Goal: Task Accomplishment & Management: Contribute content

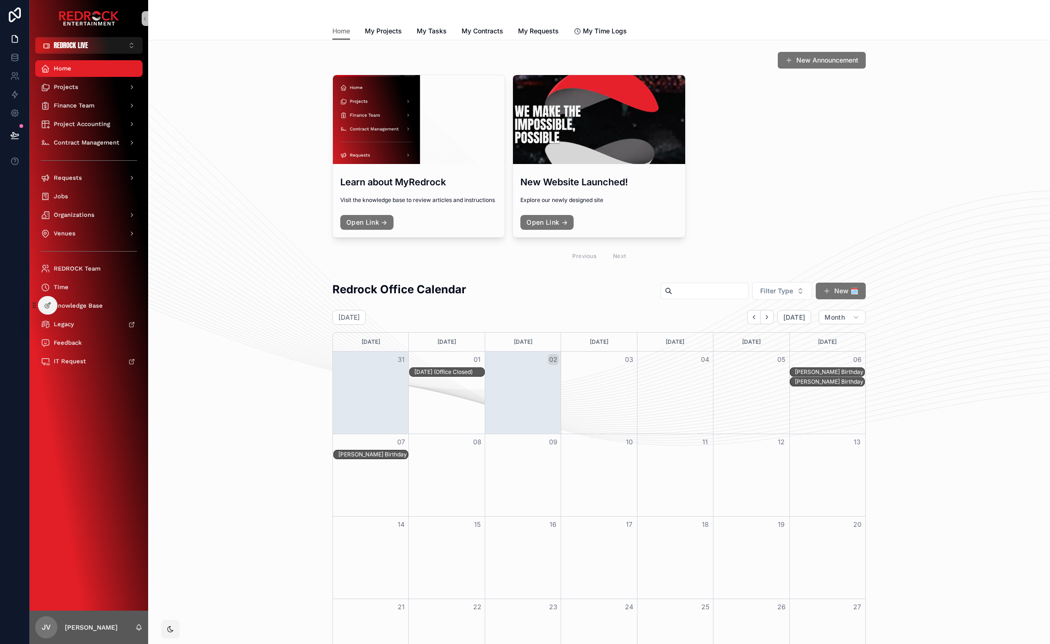
click at [196, 624] on div "Redrock Office Calendar Filter Type New 🗓️ September 2025 Today Month Sunday Mo…" at bounding box center [599, 523] width 887 height 491
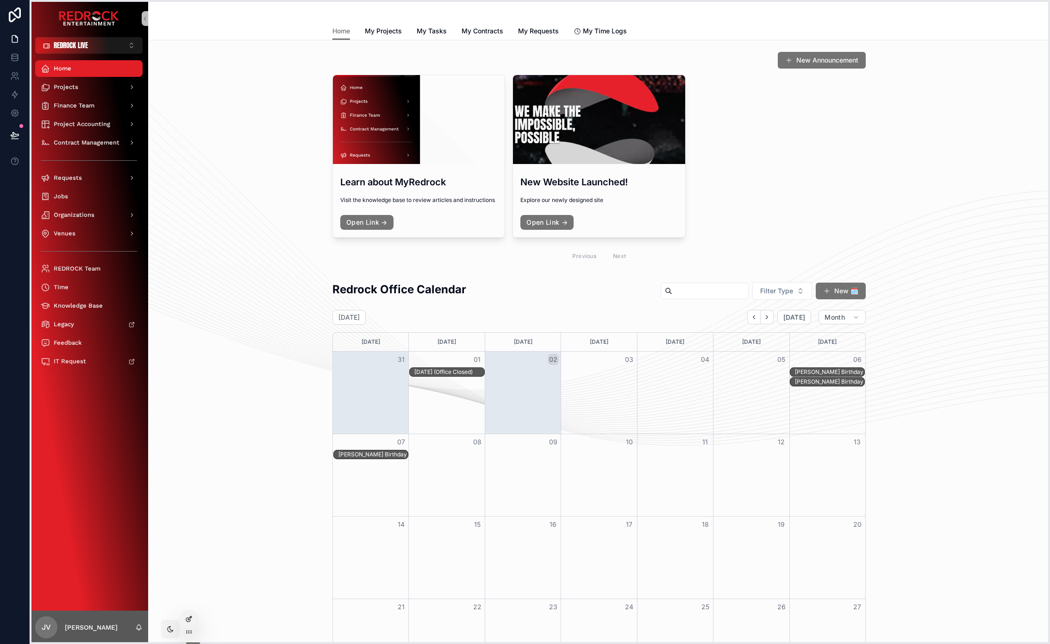
drag, startPoint x: 34, startPoint y: 308, endPoint x: 182, endPoint y: 622, distance: 347.0
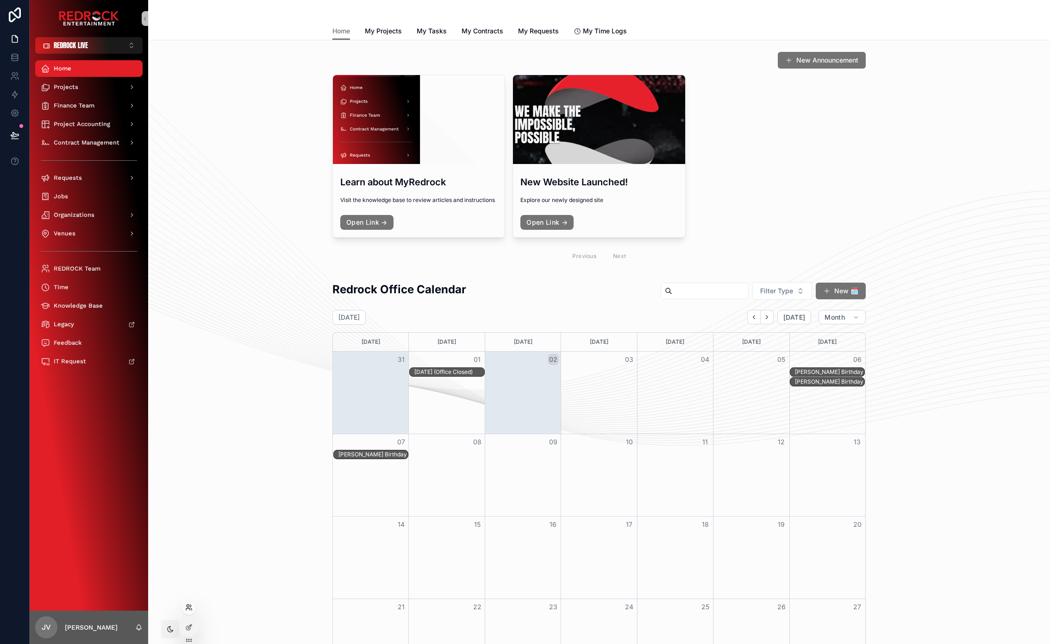
click at [190, 610] on icon at bounding box center [188, 607] width 7 height 7
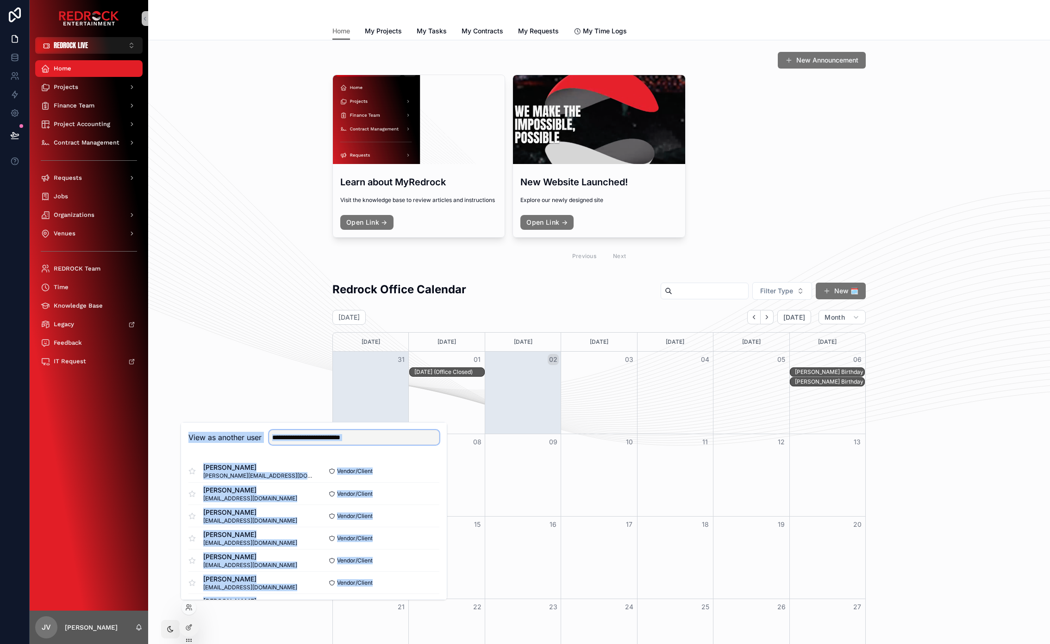
click at [287, 444] on input "text" at bounding box center [354, 437] width 170 height 15
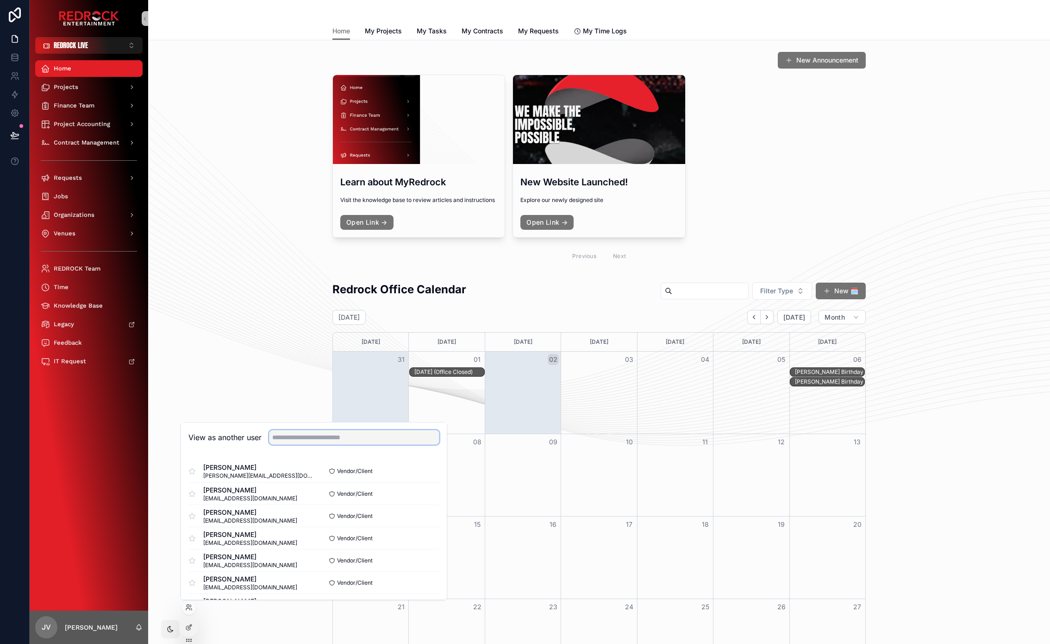
click at [287, 444] on input "text" at bounding box center [354, 437] width 170 height 15
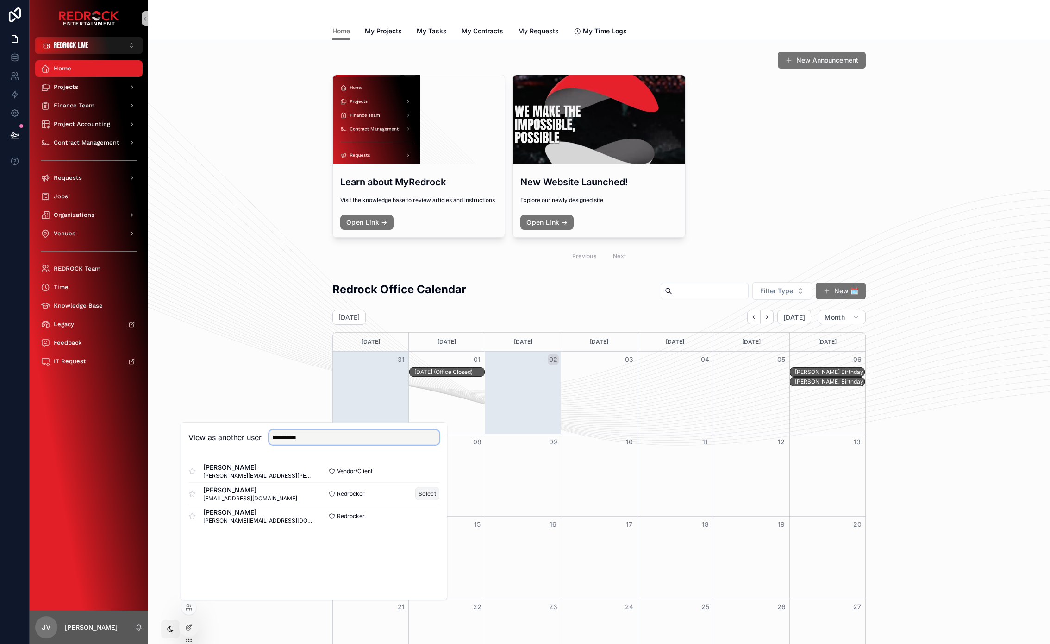
type input "**********"
click at [421, 495] on button "Select" at bounding box center [427, 493] width 24 height 13
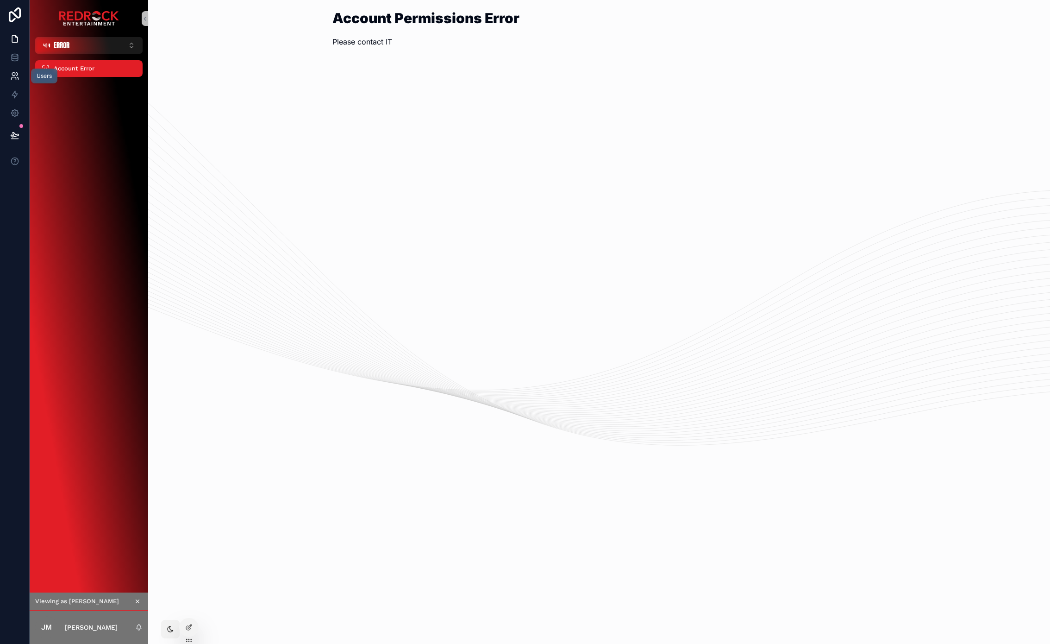
click at [15, 75] on icon at bounding box center [14, 75] width 9 height 9
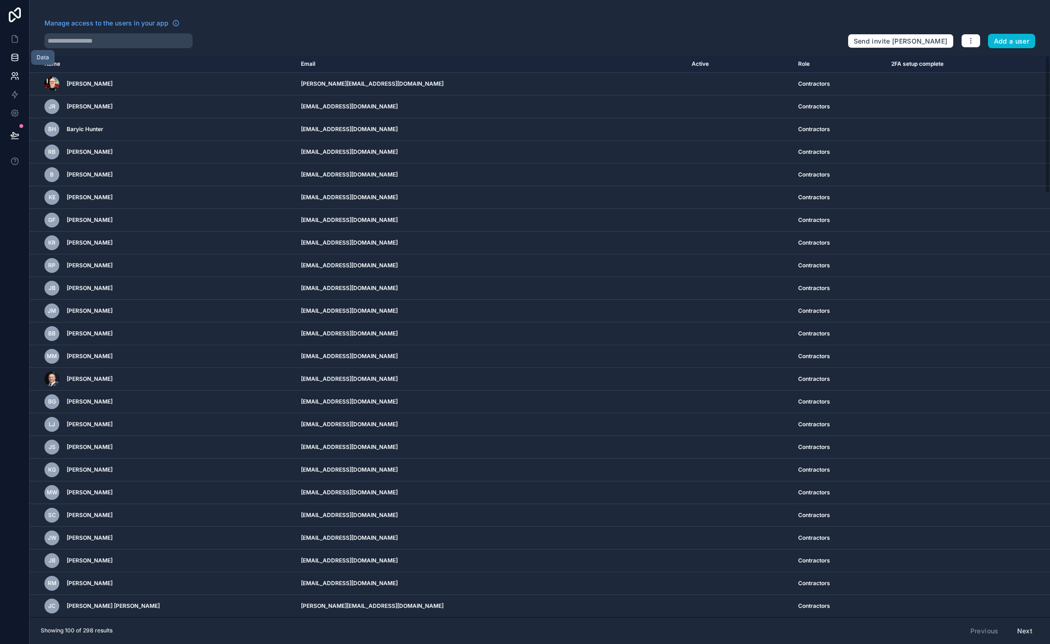
click at [17, 59] on icon at bounding box center [14, 57] width 9 height 9
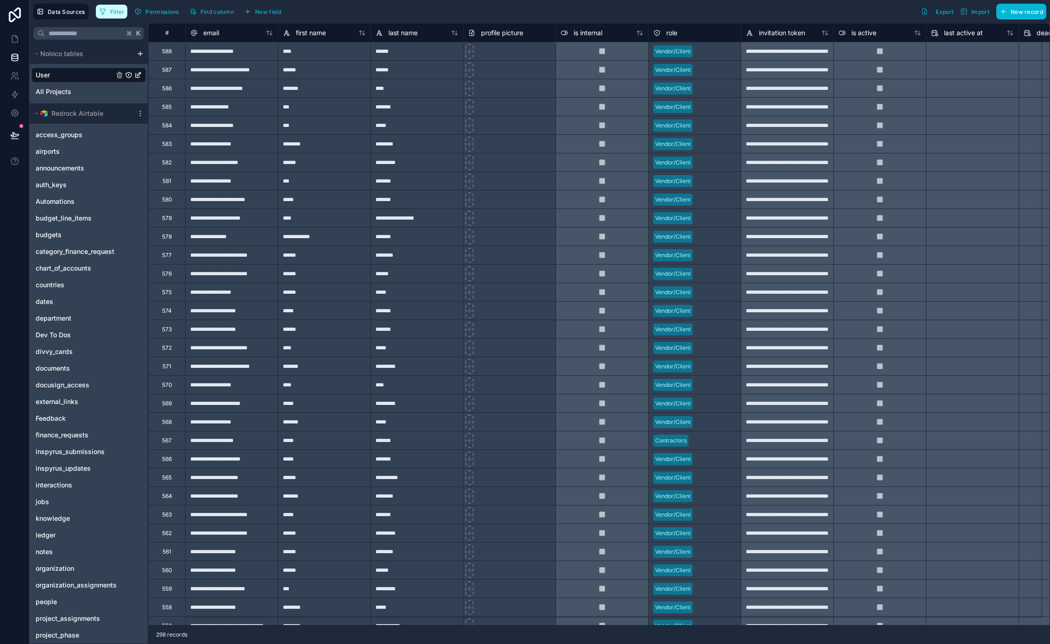
click at [117, 13] on span "Filter" at bounding box center [117, 11] width 14 height 7
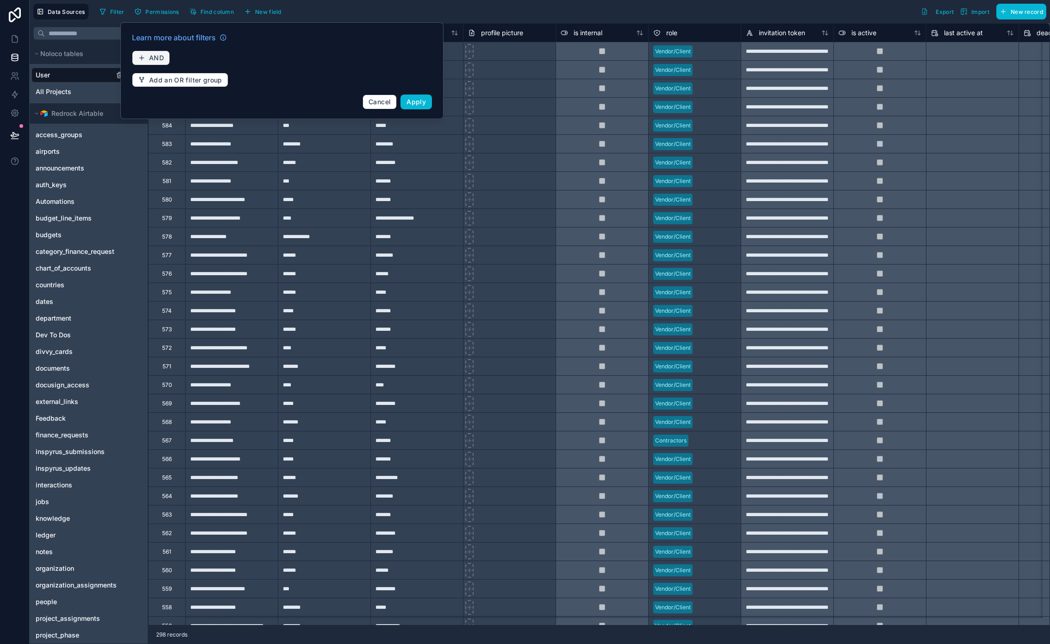
click at [151, 55] on span "AND" at bounding box center [156, 58] width 15 height 8
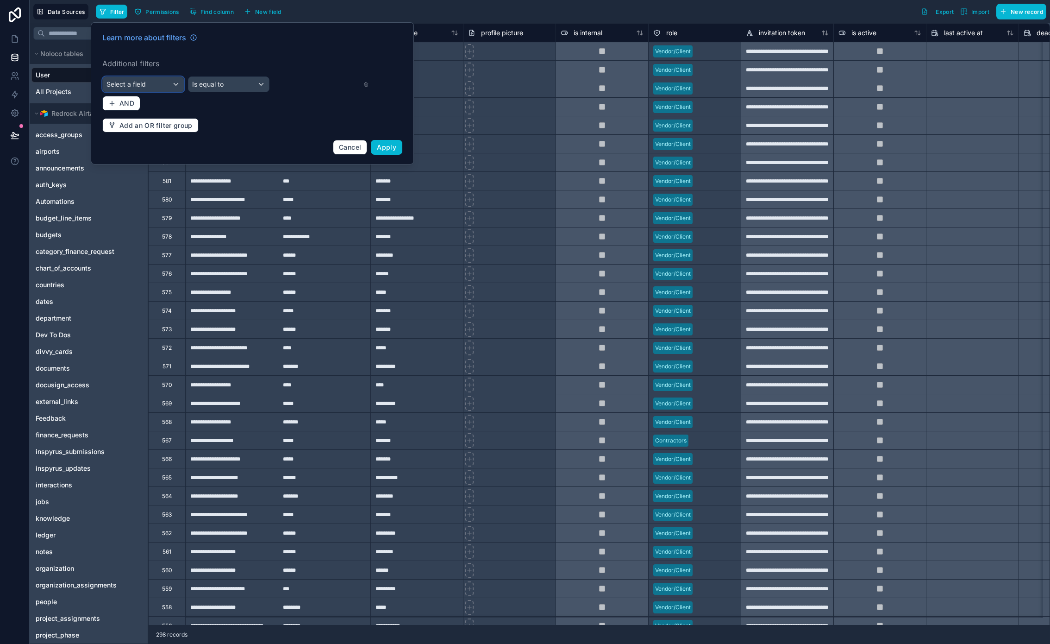
click at [153, 85] on div "Select a field" at bounding box center [143, 84] width 81 height 15
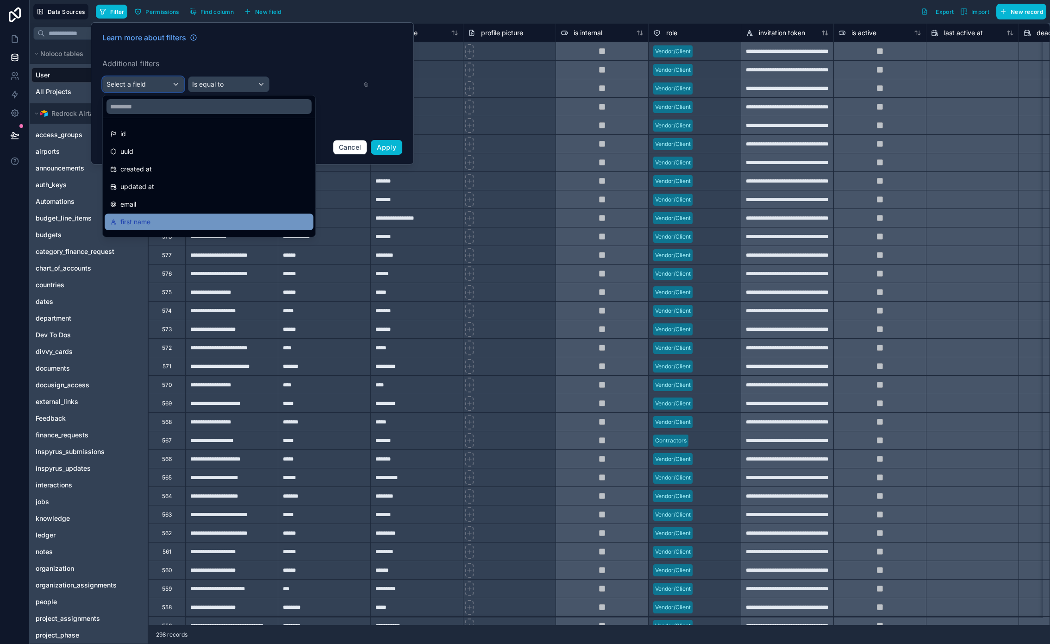
scroll to position [12, 0]
click at [163, 222] on div "last name" at bounding box center [209, 227] width 198 height 11
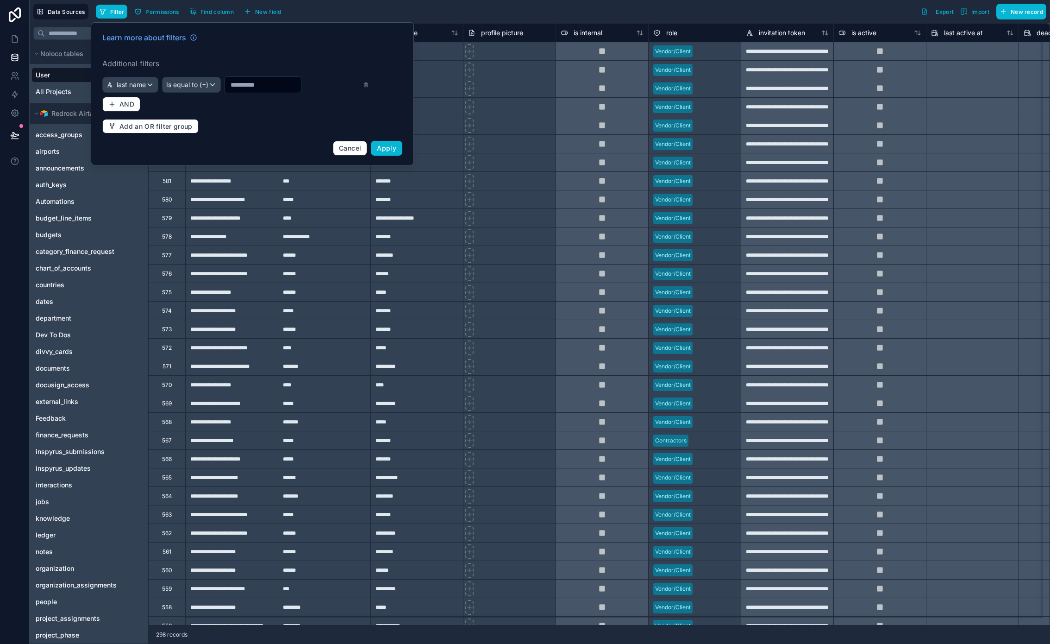
click at [232, 89] on input "text" at bounding box center [263, 84] width 76 height 13
type input "******"
click at [376, 145] on button "Apply" at bounding box center [386, 148] width 31 height 15
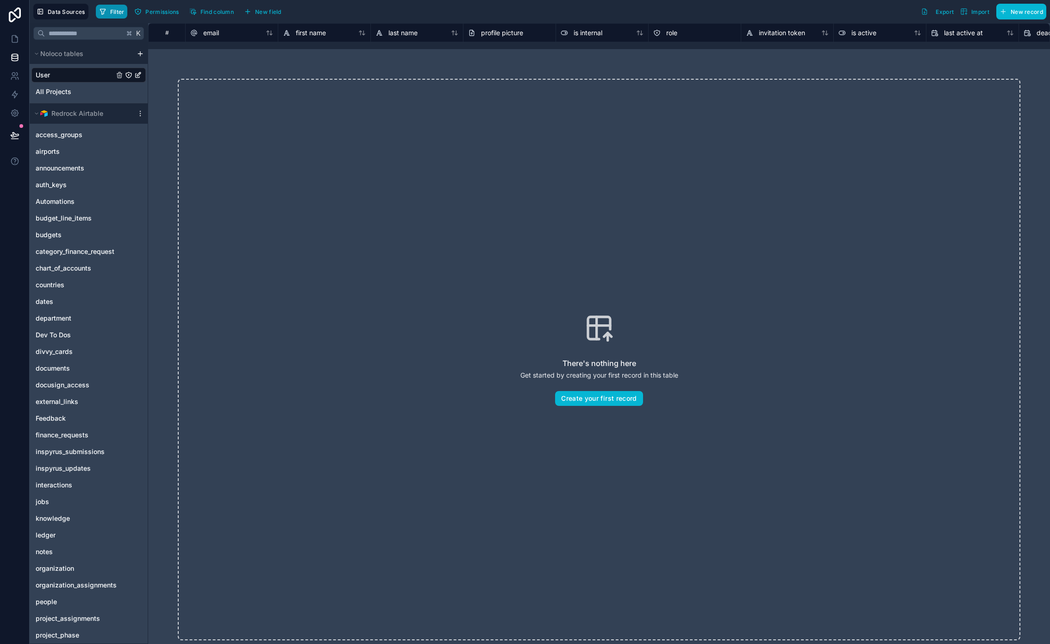
click at [126, 14] on button "Filter" at bounding box center [112, 12] width 32 height 14
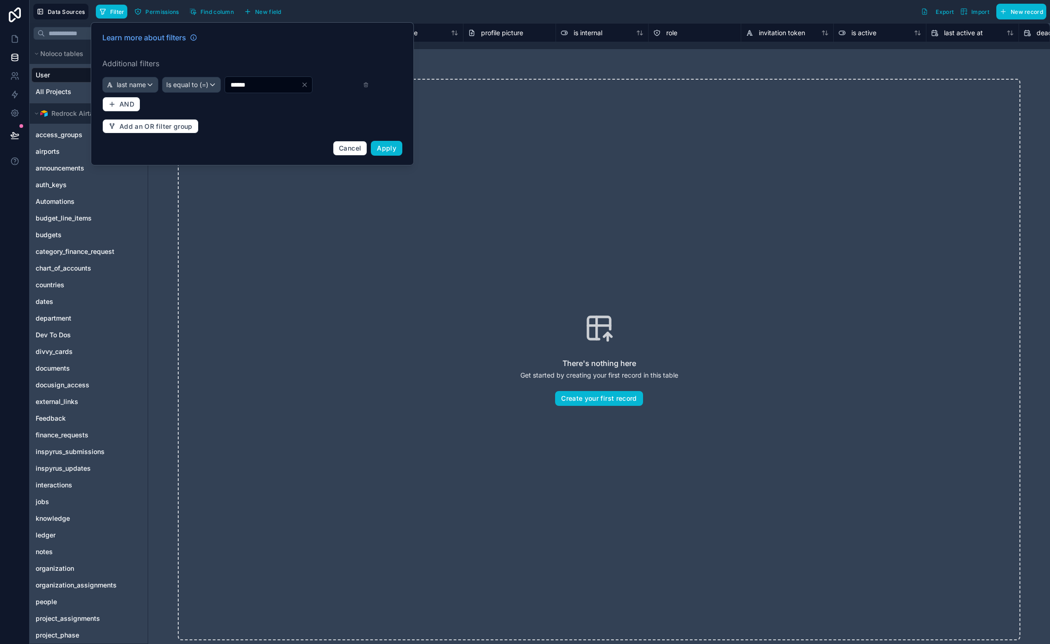
click at [233, 79] on input "******" at bounding box center [263, 84] width 76 height 13
type input "******"
click at [380, 143] on button "Apply" at bounding box center [386, 148] width 31 height 15
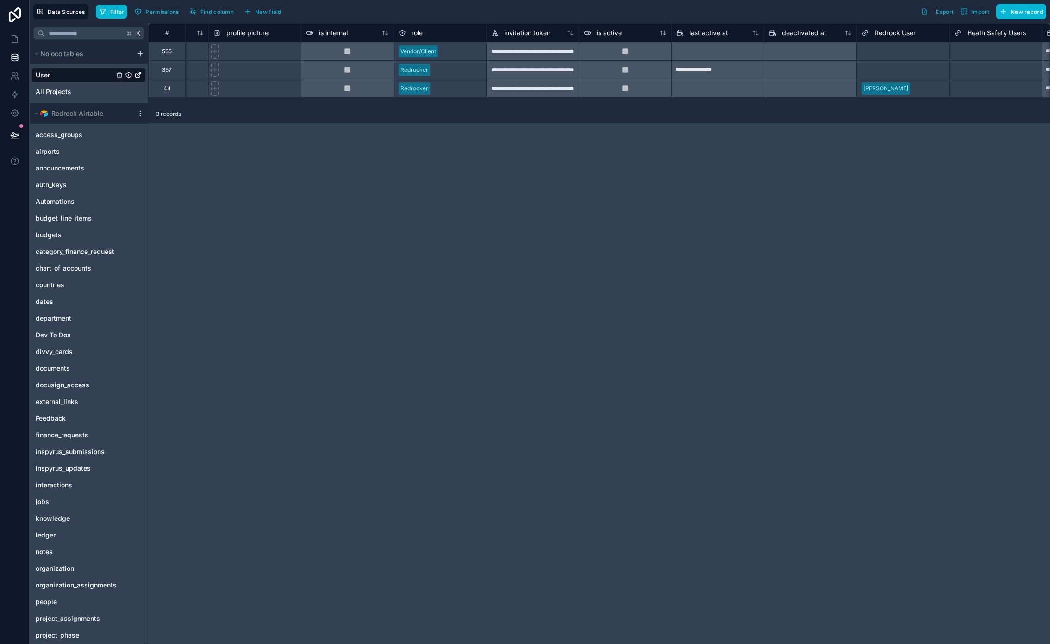
scroll to position [0, 259]
click at [906, 92] on div "[PERSON_NAME]" at bounding box center [899, 89] width 92 height 14
click at [898, 72] on div "Select a Redrock User" at bounding box center [886, 69] width 59 height 7
click at [912, 92] on div "[PERSON_NAME]" at bounding box center [899, 89] width 92 height 14
click at [917, 69] on div "Select a Redrock User" at bounding box center [899, 69] width 92 height 9
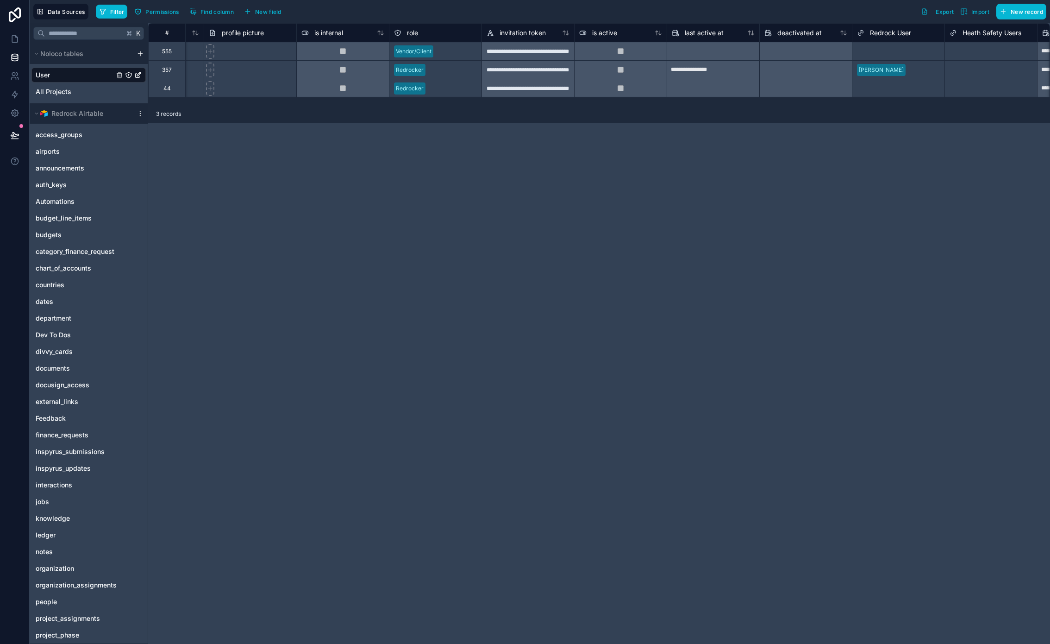
scroll to position [0, 0]
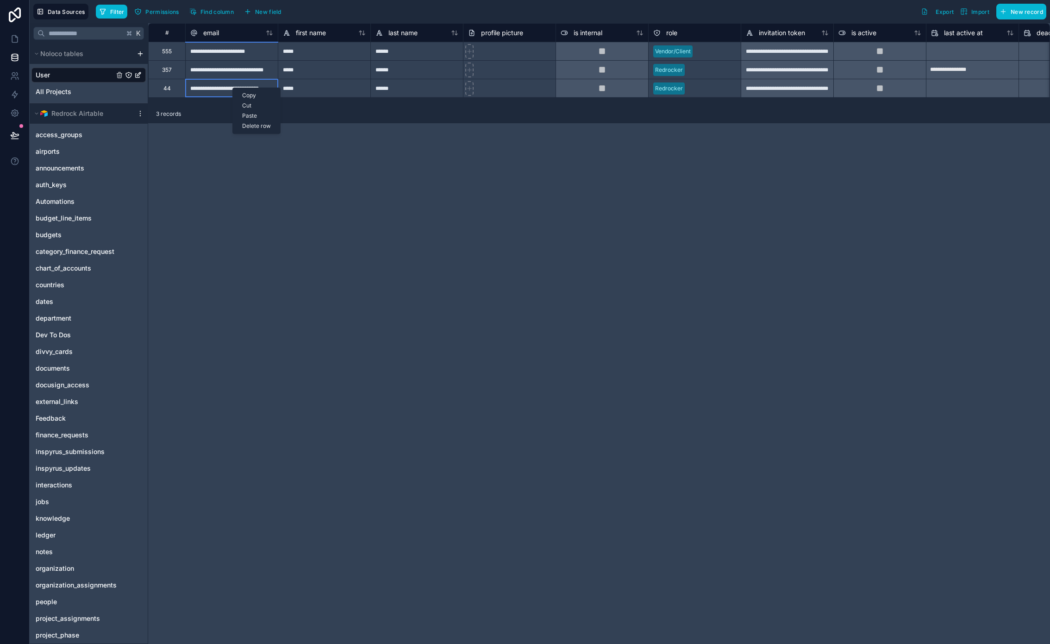
click at [432, 255] on div "**********" at bounding box center [599, 333] width 902 height 621
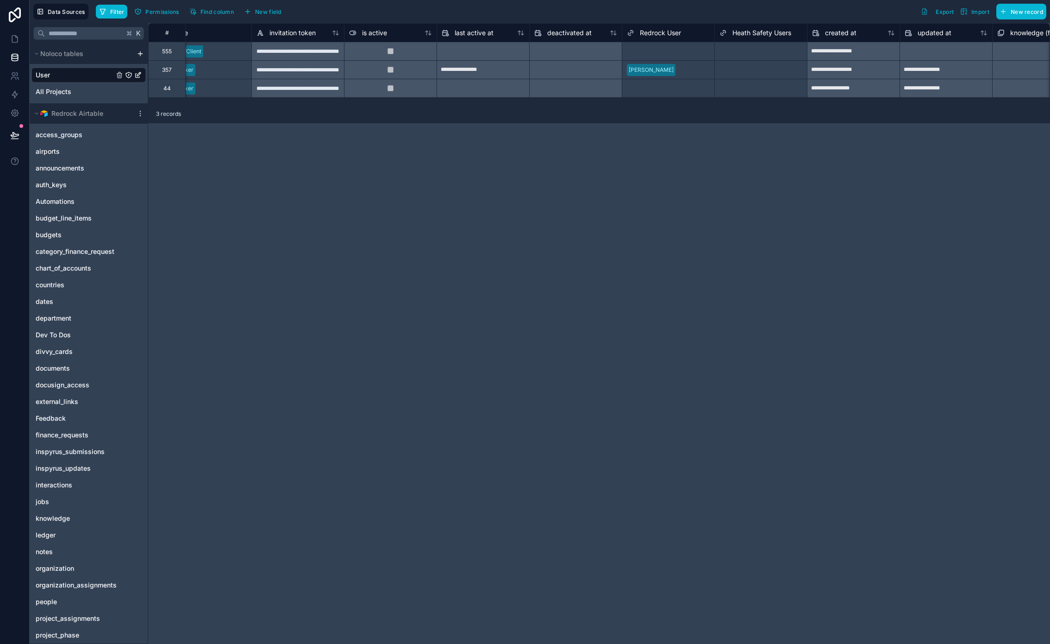
scroll to position [0, 494]
click at [673, 71] on div "[PERSON_NAME]" at bounding box center [664, 70] width 92 height 14
click at [673, 89] on div "Select a Redrock User" at bounding box center [652, 88] width 59 height 7
click at [670, 92] on div "Select a Redrock User" at bounding box center [664, 88] width 92 height 9
drag, startPoint x: 747, startPoint y: 157, endPoint x: 740, endPoint y: 156, distance: 7.1
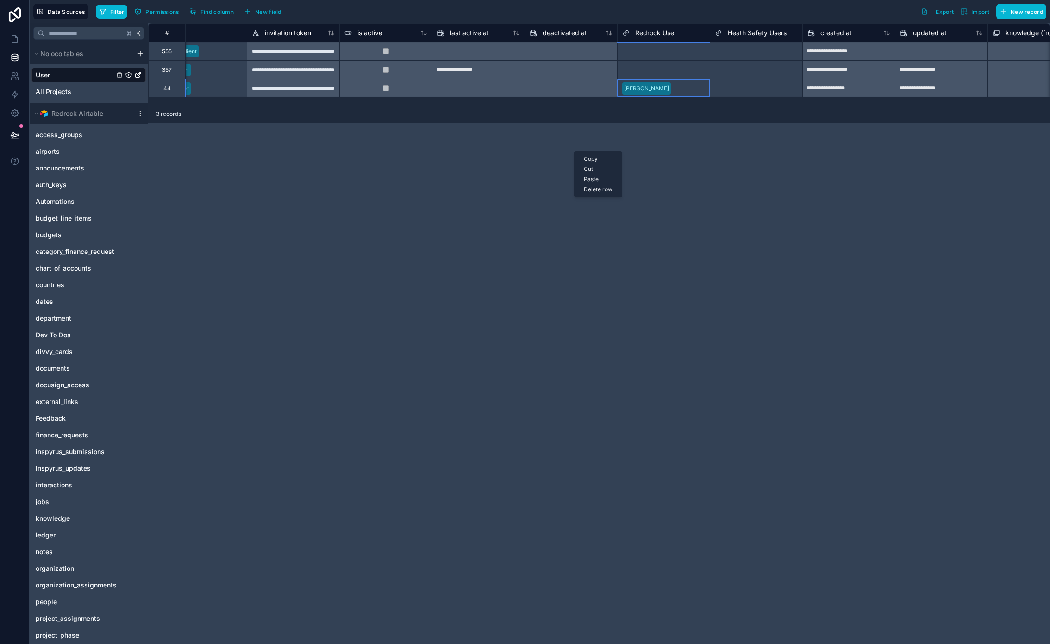
click at [747, 157] on div "**********" at bounding box center [599, 333] width 902 height 621
click at [690, 124] on div "**********" at bounding box center [599, 333] width 902 height 621
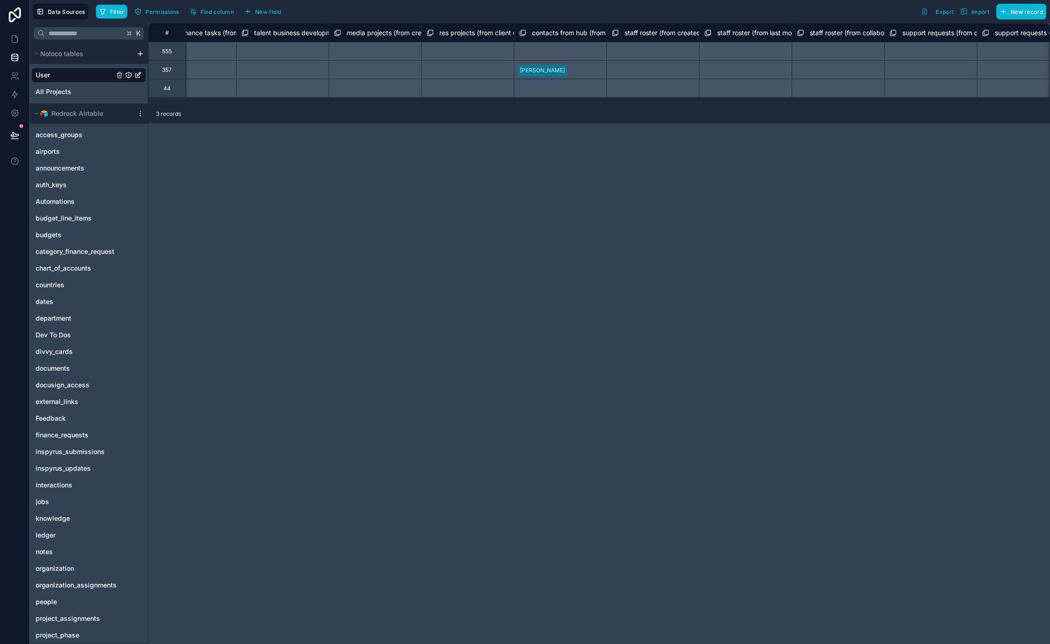
scroll to position [0, 1889]
click at [586, 79] on div "Select a contacts from hub (from airtable user) collection" at bounding box center [566, 88] width 93 height 19
click at [584, 68] on div "[PERSON_NAME]" at bounding box center [566, 69] width 93 height 19
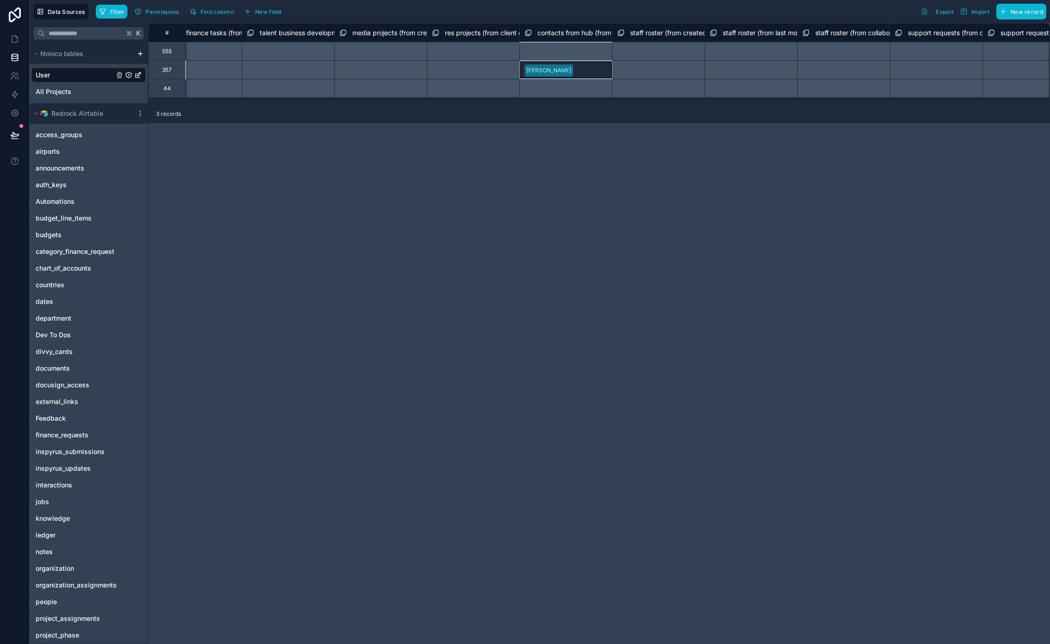
click at [579, 90] on div "Select a contacts from hub (from airtable user) collection" at bounding box center [566, 88] width 93 height 19
click at [610, 148] on div "# talent projects (from created by) collection talent projects (from agreement …" at bounding box center [599, 333] width 902 height 621
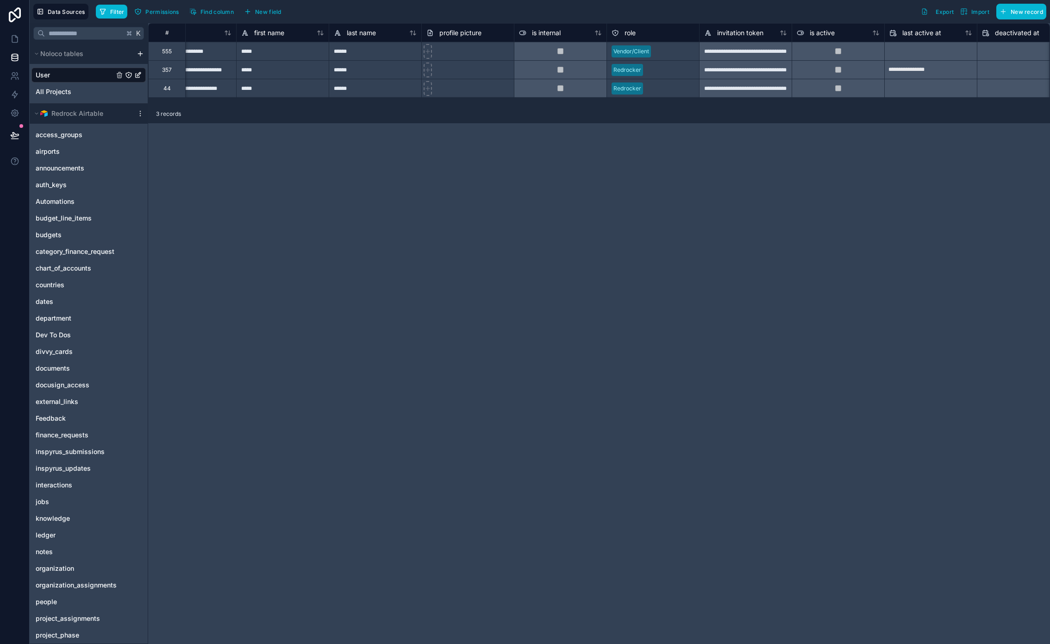
scroll to position [0, 0]
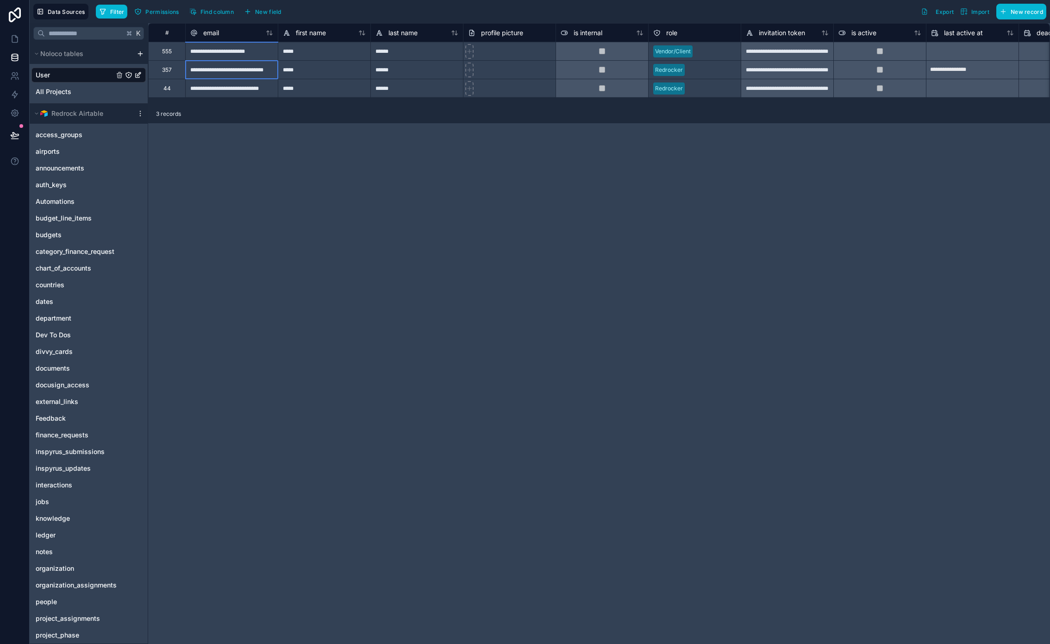
click at [230, 74] on div "**********" at bounding box center [231, 69] width 93 height 19
click at [238, 85] on div "**********" at bounding box center [231, 88] width 93 height 19
click at [337, 111] on div "Delete row" at bounding box center [330, 112] width 47 height 10
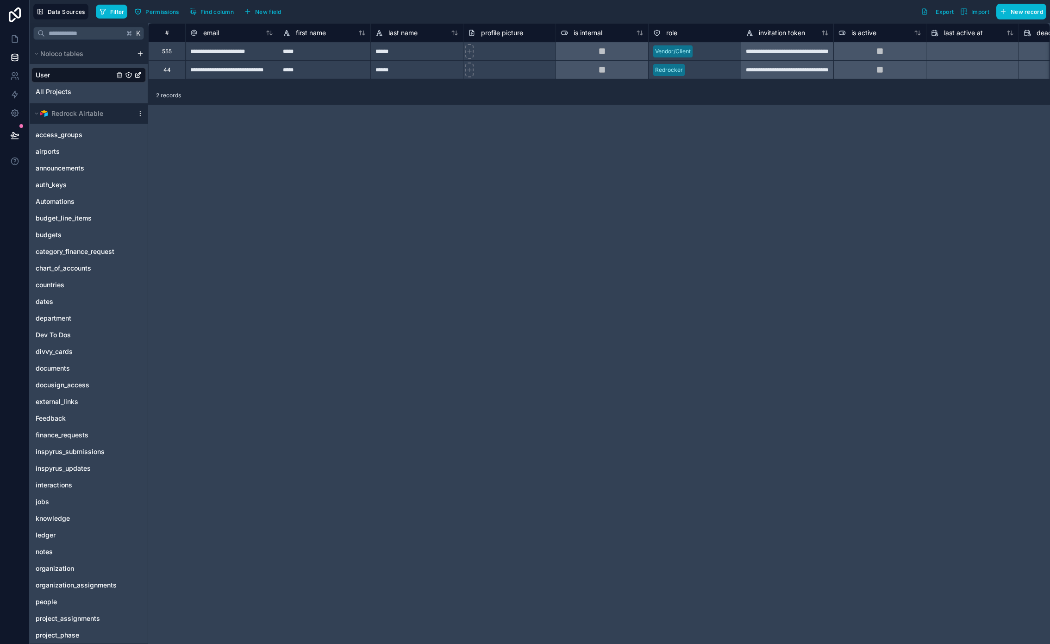
drag, startPoint x: 412, startPoint y: 135, endPoint x: 388, endPoint y: 134, distance: 24.6
click at [301, 127] on div "**********" at bounding box center [599, 333] width 902 height 621
click at [22, 81] on link at bounding box center [14, 76] width 29 height 19
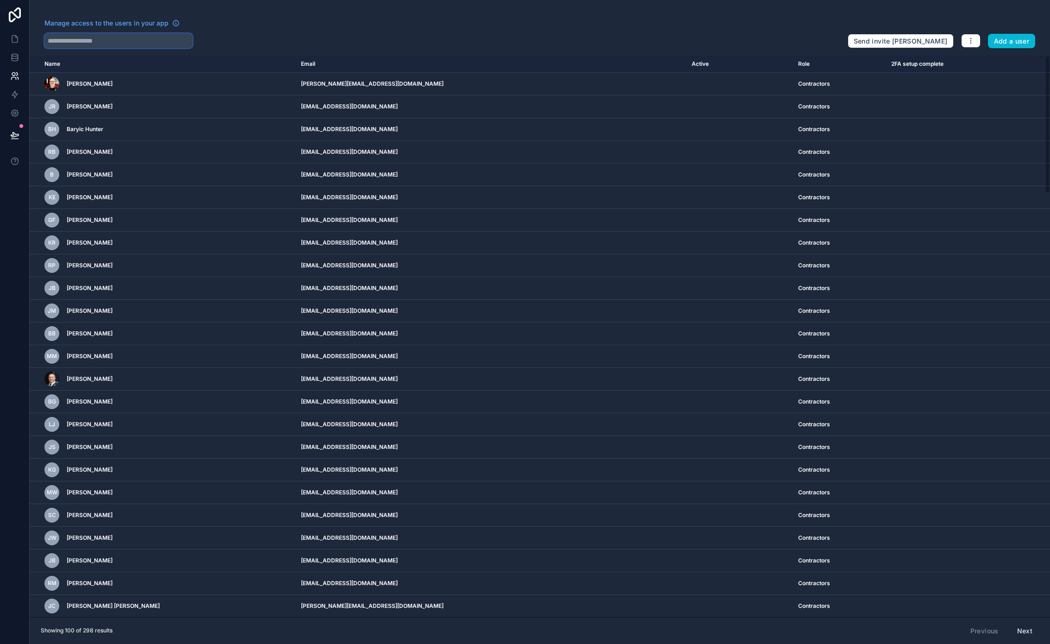
click at [88, 41] on input "text" at bounding box center [118, 40] width 148 height 15
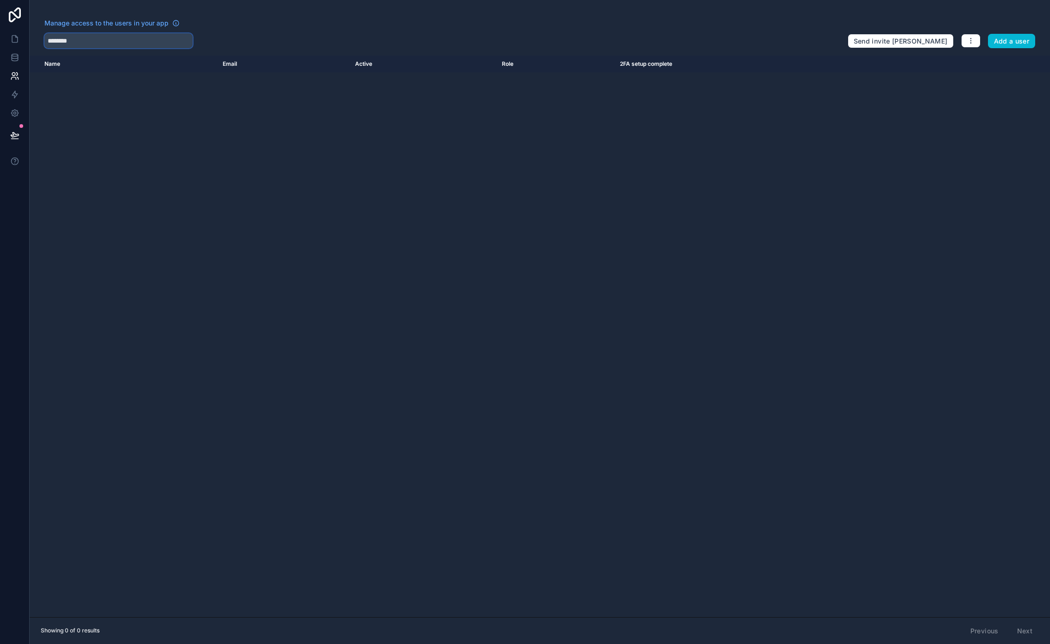
click at [109, 43] on input "********" at bounding box center [118, 40] width 148 height 15
type input "******"
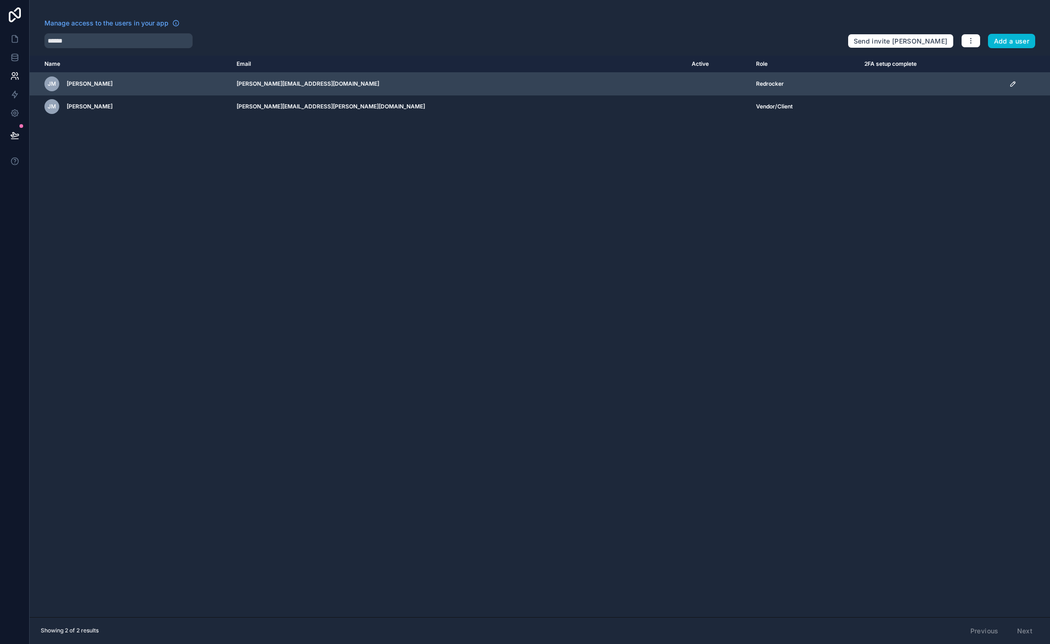
click at [1010, 85] on icon "scrollable content" at bounding box center [1013, 83] width 7 height 7
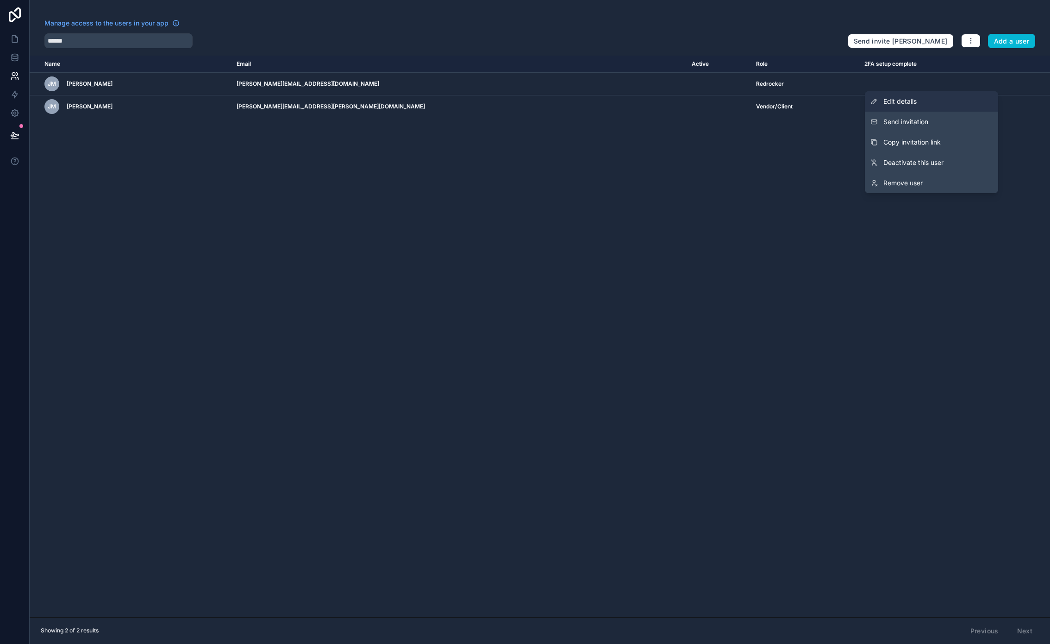
click at [905, 105] on span "Edit details" at bounding box center [900, 101] width 33 height 9
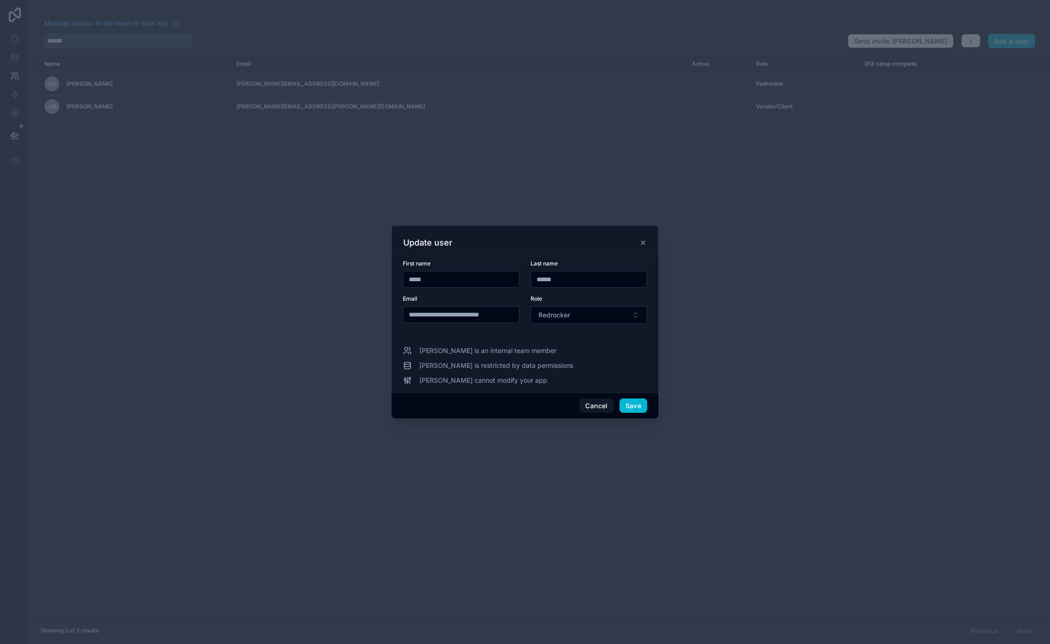
click at [425, 317] on input "**********" at bounding box center [461, 314] width 116 height 13
type input "**********"
click at [632, 399] on button "Save" at bounding box center [634, 405] width 28 height 15
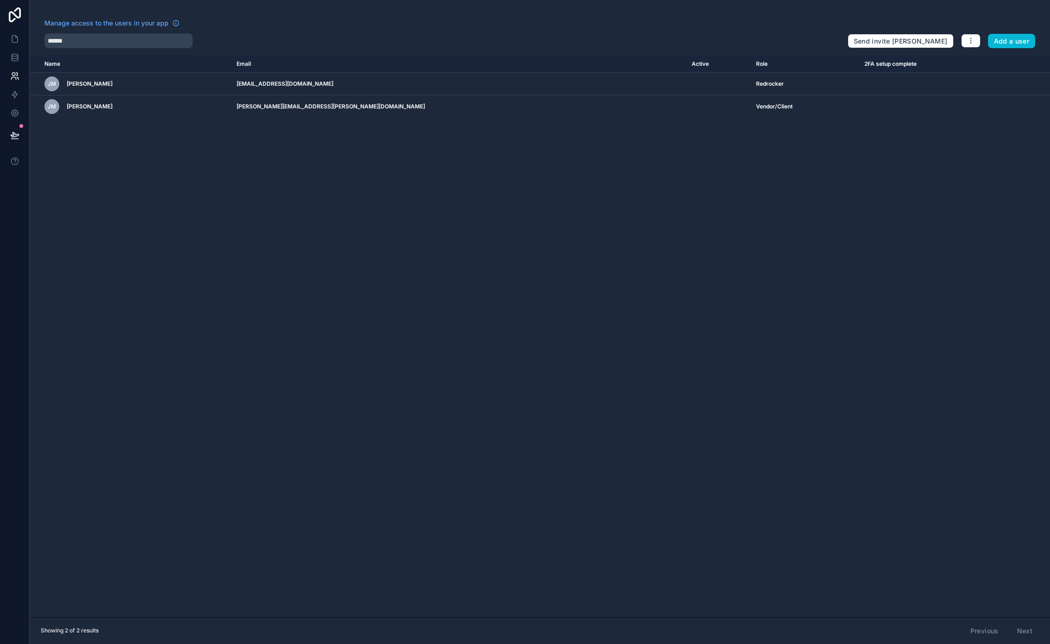
drag, startPoint x: 632, startPoint y: 397, endPoint x: 537, endPoint y: 353, distance: 104.0
drag, startPoint x: 587, startPoint y: 327, endPoint x: 515, endPoint y: 299, distance: 78.0
drag, startPoint x: 513, startPoint y: 286, endPoint x: 485, endPoint y: 274, distance: 30.3
drag, startPoint x: 561, startPoint y: 295, endPoint x: 509, endPoint y: 283, distance: 53.8
click at [128, 161] on div "Name Email Active Role 2FA setup complete userTable.email JM Jenny McPhee jmcph…" at bounding box center [540, 336] width 1021 height 561
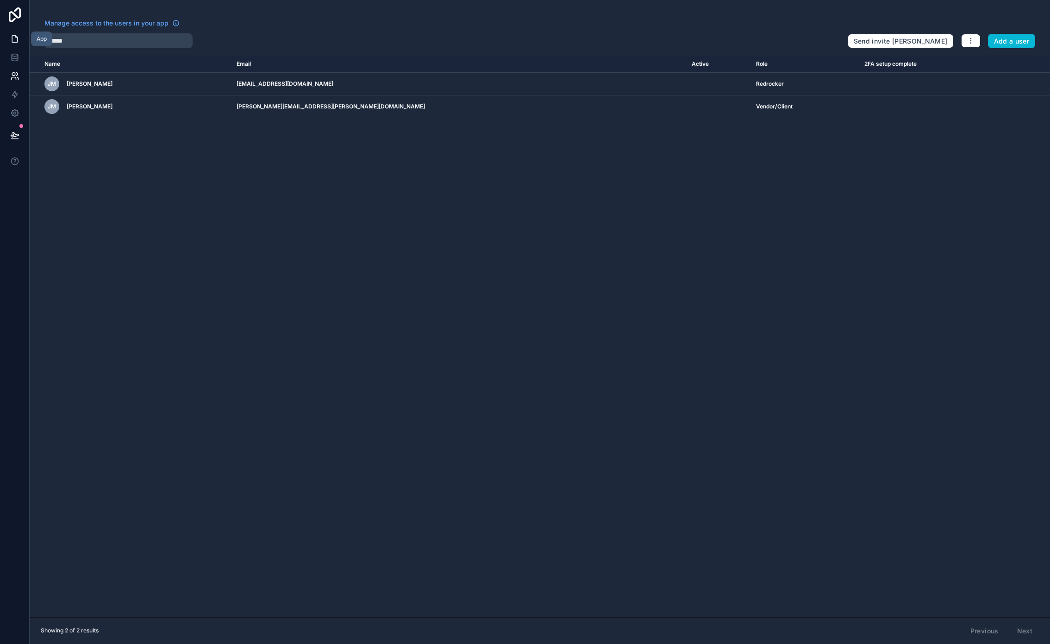
click at [15, 40] on icon at bounding box center [14, 38] width 9 height 9
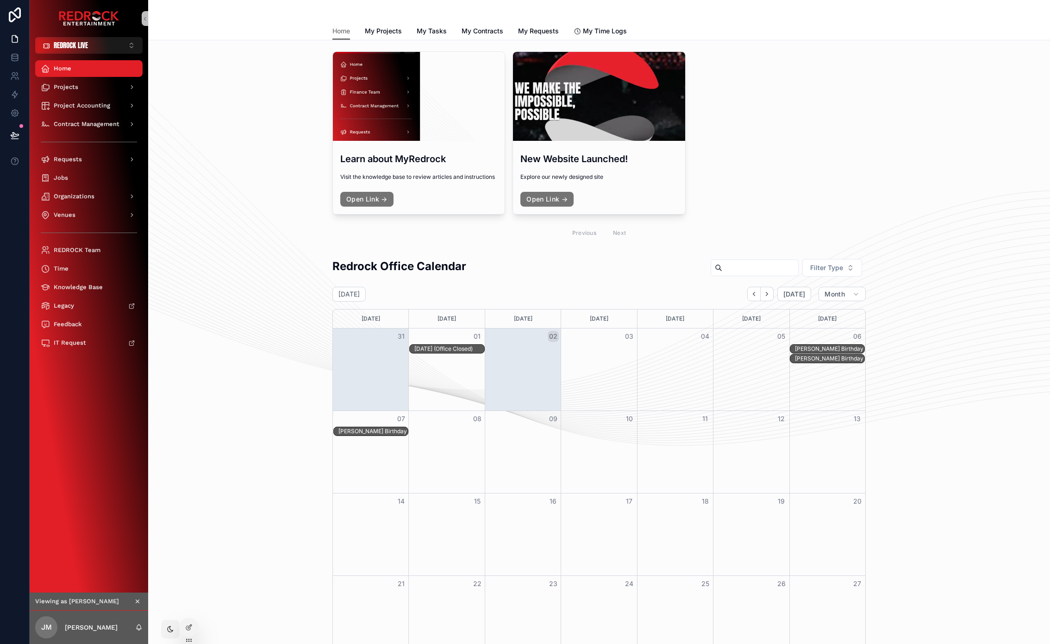
click at [217, 561] on div "Redrock Office Calendar Filter Type September 2025 Today Month Sunday Monday Tu…" at bounding box center [599, 500] width 887 height 491
click at [189, 608] on icon at bounding box center [188, 609] width 4 height 2
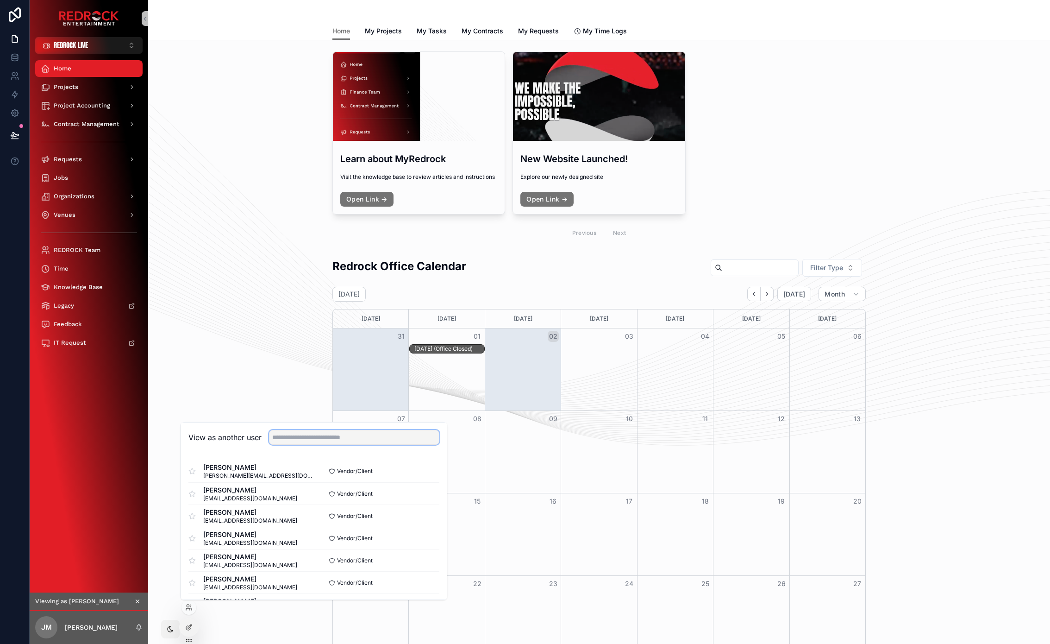
click at [294, 443] on input "text" at bounding box center [354, 437] width 170 height 15
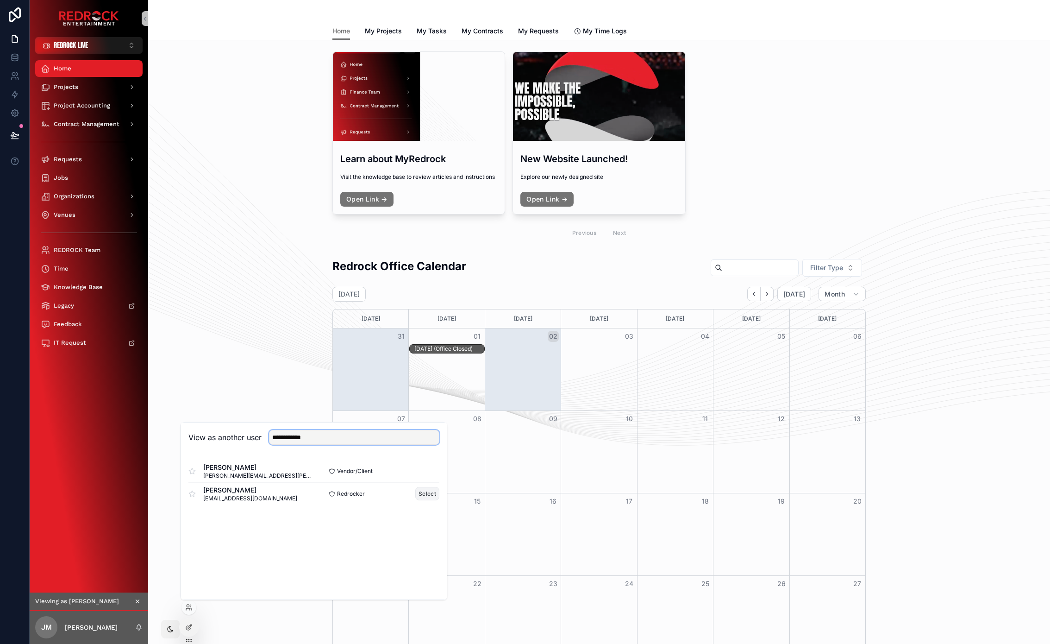
type input "**********"
click at [425, 495] on button "Select" at bounding box center [427, 493] width 24 height 13
drag, startPoint x: 247, startPoint y: 369, endPoint x: 226, endPoint y: 349, distance: 29.5
drag, startPoint x: 226, startPoint y: 349, endPoint x: 235, endPoint y: 353, distance: 9.7
click at [226, 349] on div "Redrock Office Calendar Filter Type [DATE] [DATE] Month [DATE] [DATE] [DATE] [D…" at bounding box center [599, 500] width 887 height 491
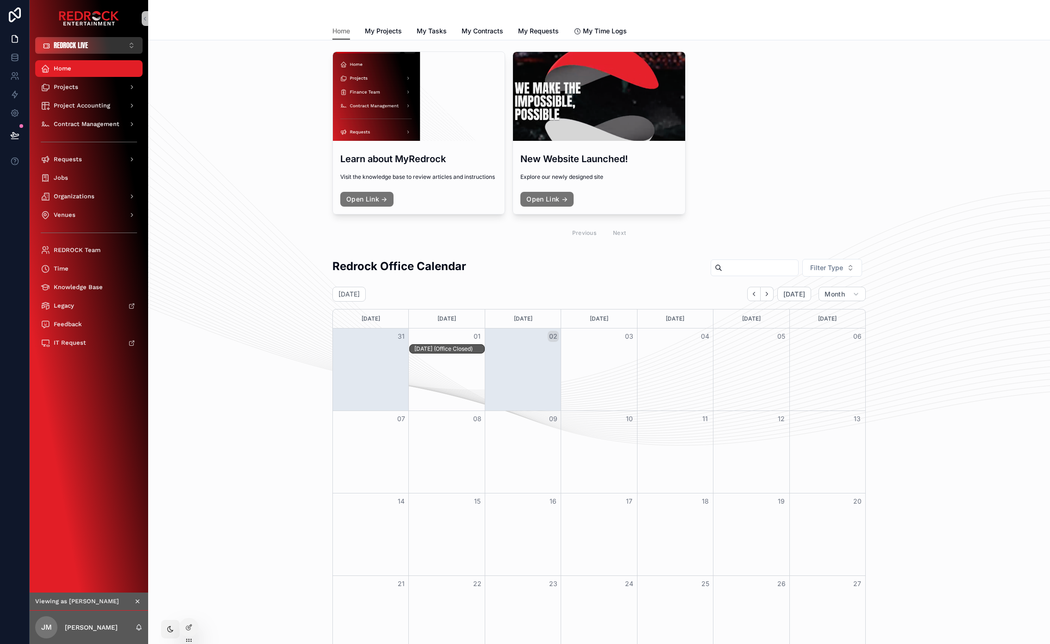
click at [107, 44] on button "REDROCK LIVE ⌥ 1" at bounding box center [88, 45] width 107 height 17
drag, startPoint x: 213, startPoint y: 143, endPoint x: 190, endPoint y: 127, distance: 27.6
drag, startPoint x: 190, startPoint y: 127, endPoint x: 185, endPoint y: 121, distance: 7.9
click at [186, 123] on div "Learn about MyRedrock Visit the knowledge base to review articles and instructi…" at bounding box center [599, 148] width 887 height 200
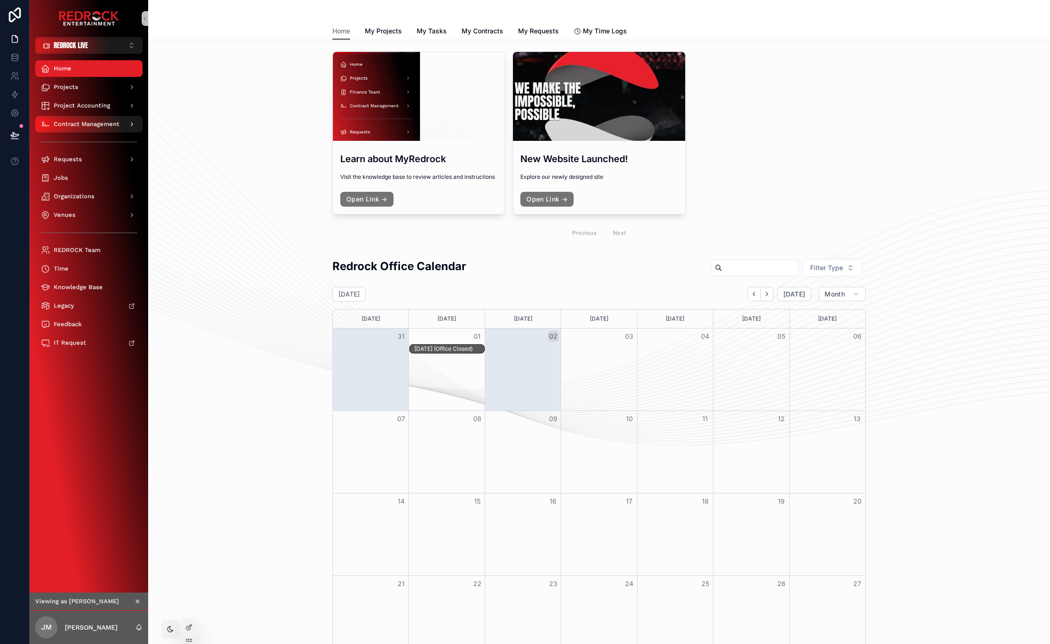
click at [125, 123] on div "scrollable content" at bounding box center [131, 124] width 12 height 15
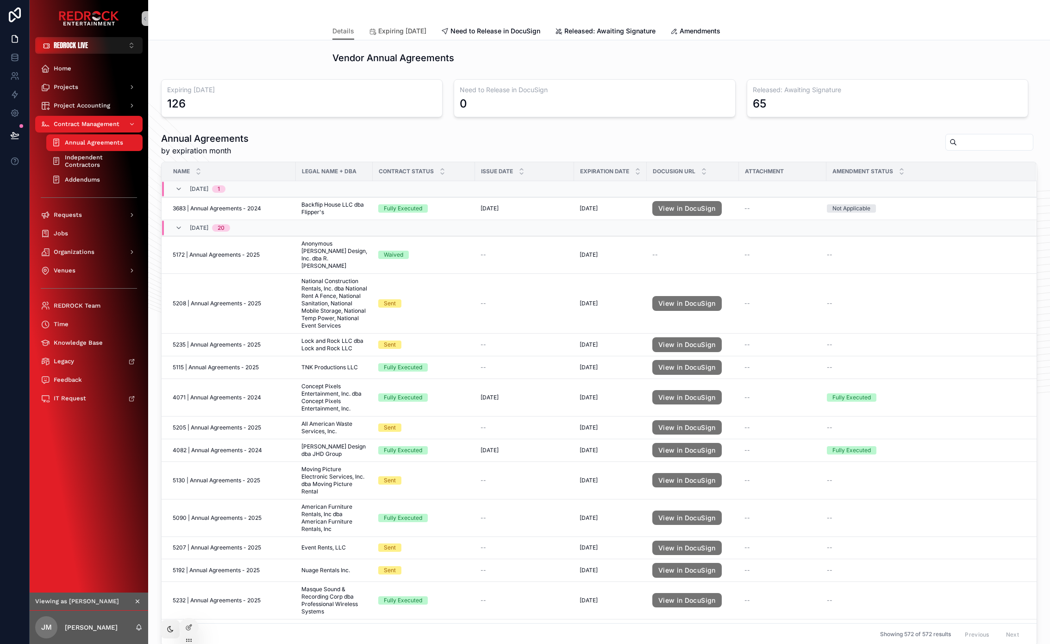
click at [427, 31] on span "Expiring [DATE]" at bounding box center [402, 30] width 48 height 9
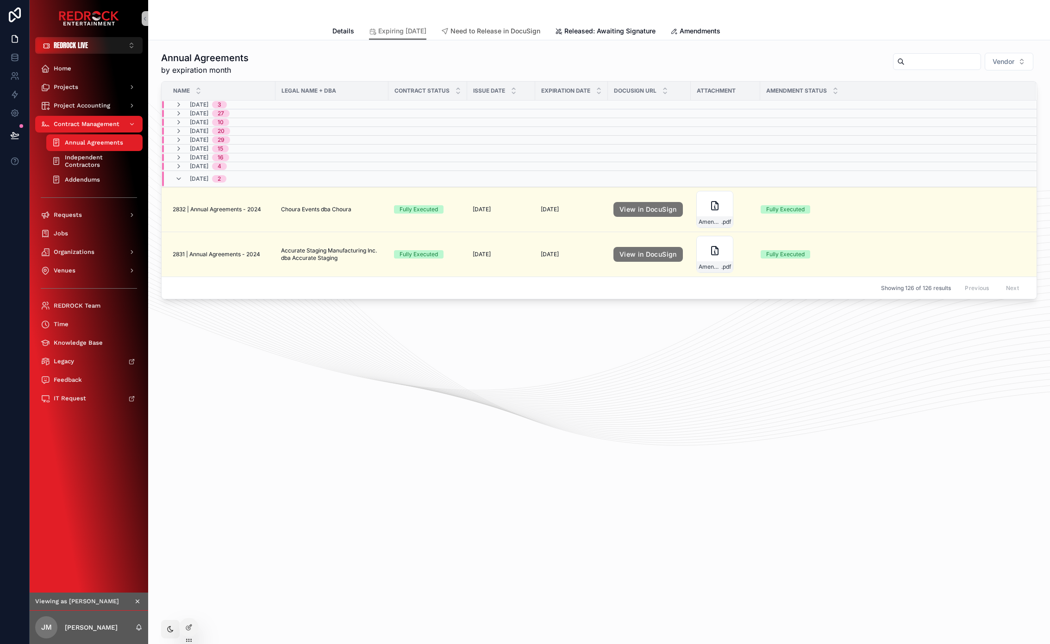
click at [503, 33] on span "Need to Release in DocuSign" at bounding box center [496, 30] width 90 height 9
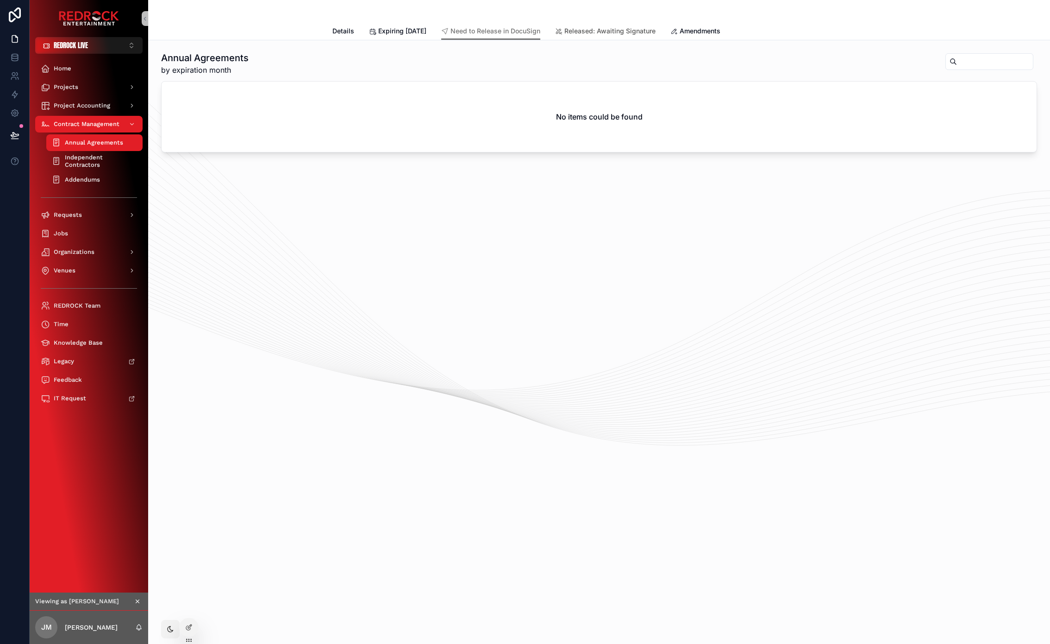
click at [628, 39] on link "Released: Awaiting Signature" at bounding box center [605, 32] width 101 height 19
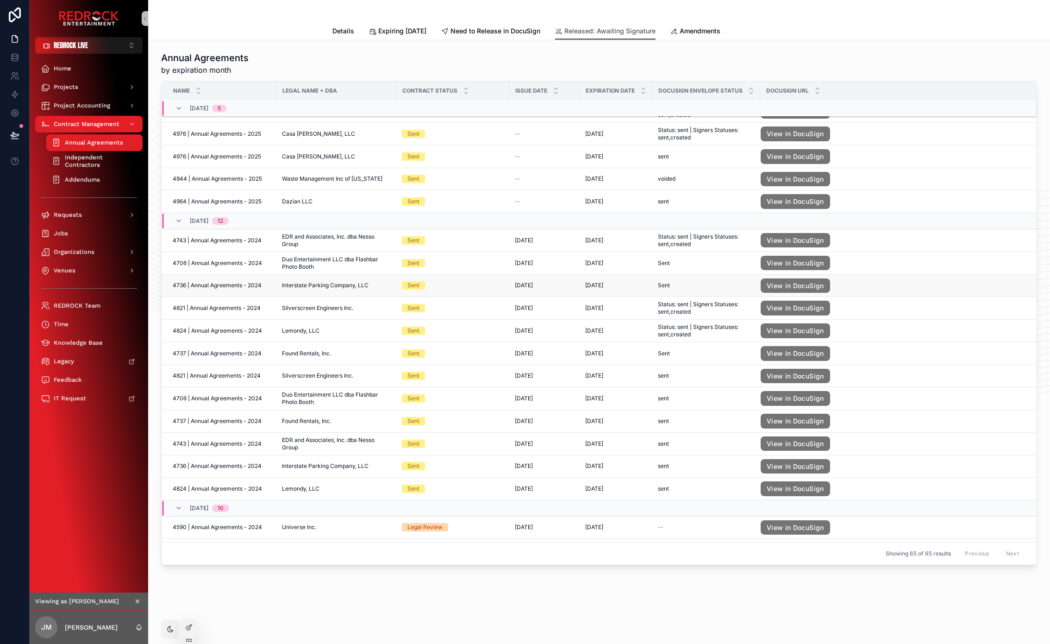
scroll to position [409, 0]
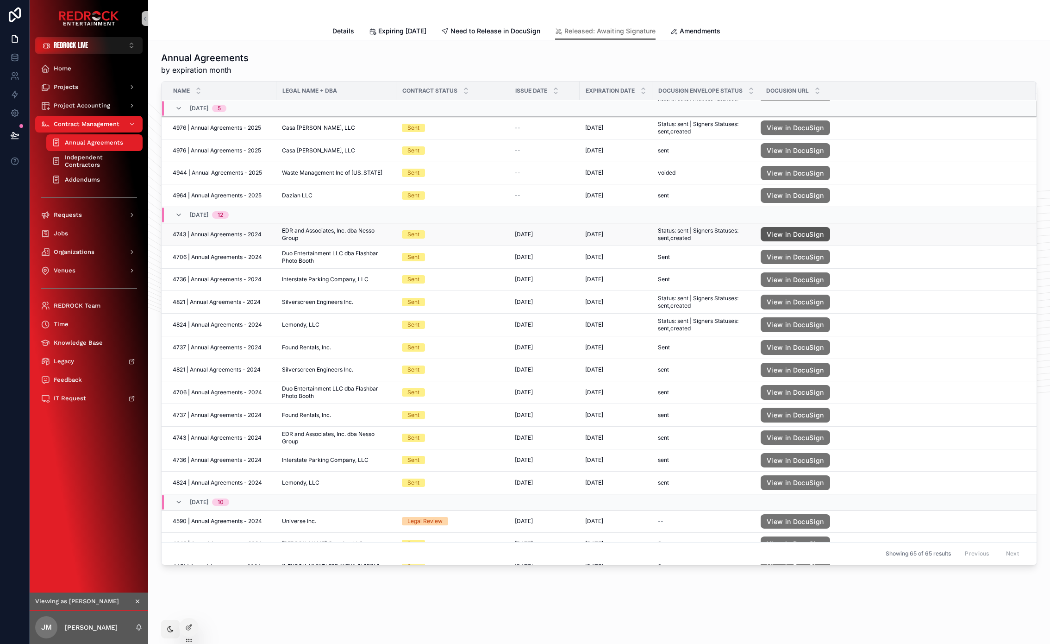
click at [799, 234] on link "View in DocuSign" at bounding box center [795, 234] width 69 height 15
drag, startPoint x: 731, startPoint y: 31, endPoint x: 733, endPoint y: 43, distance: 11.7
click at [721, 31] on span "Amendments" at bounding box center [700, 30] width 41 height 9
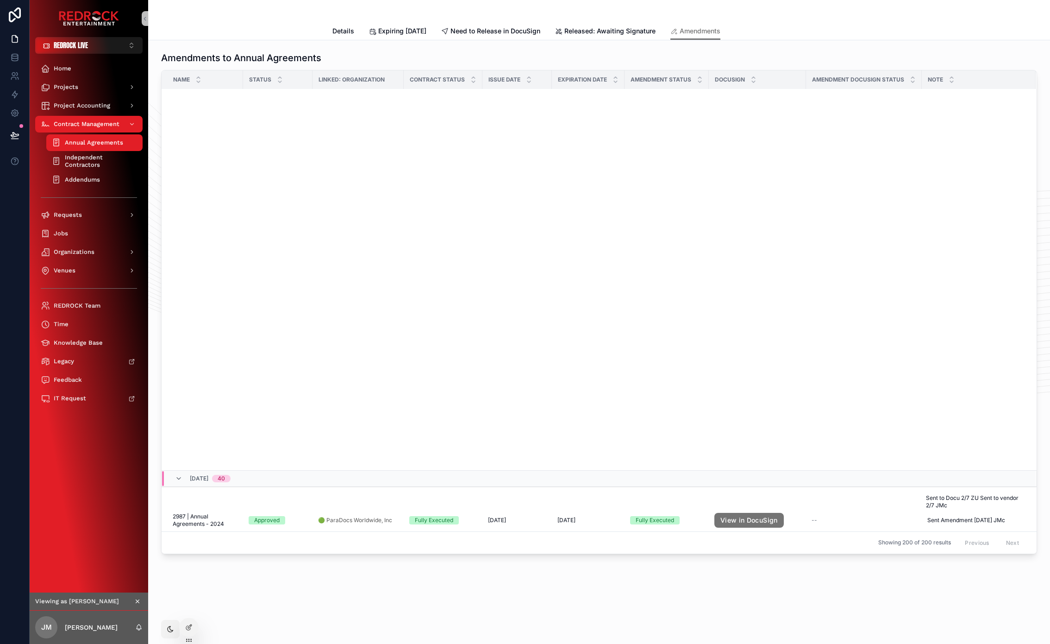
scroll to position [7557, 0]
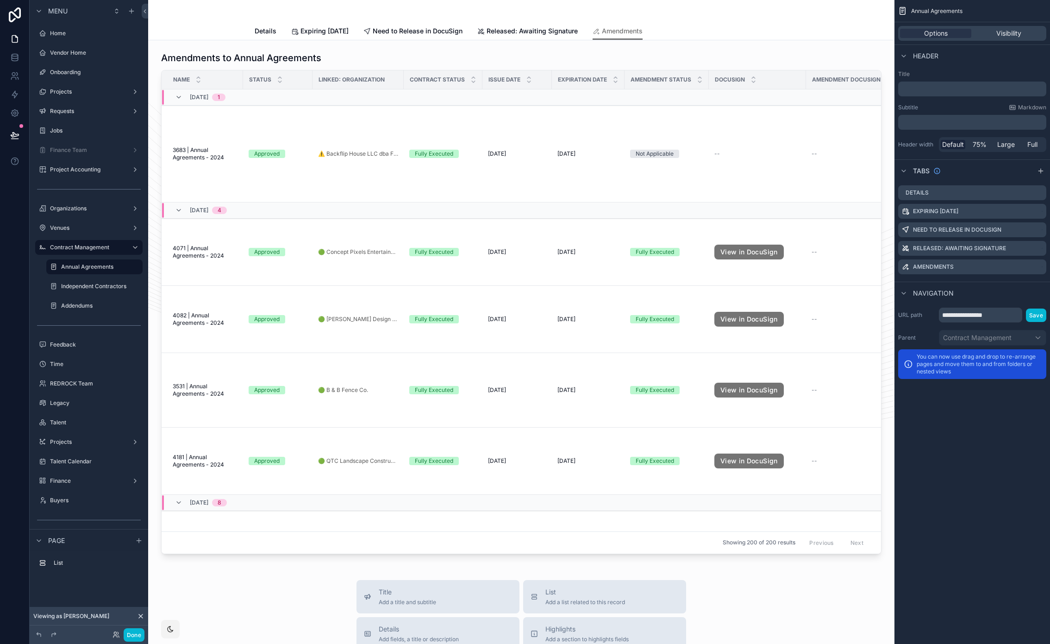
click at [753, 65] on div "scrollable content" at bounding box center [522, 303] width 732 height 510
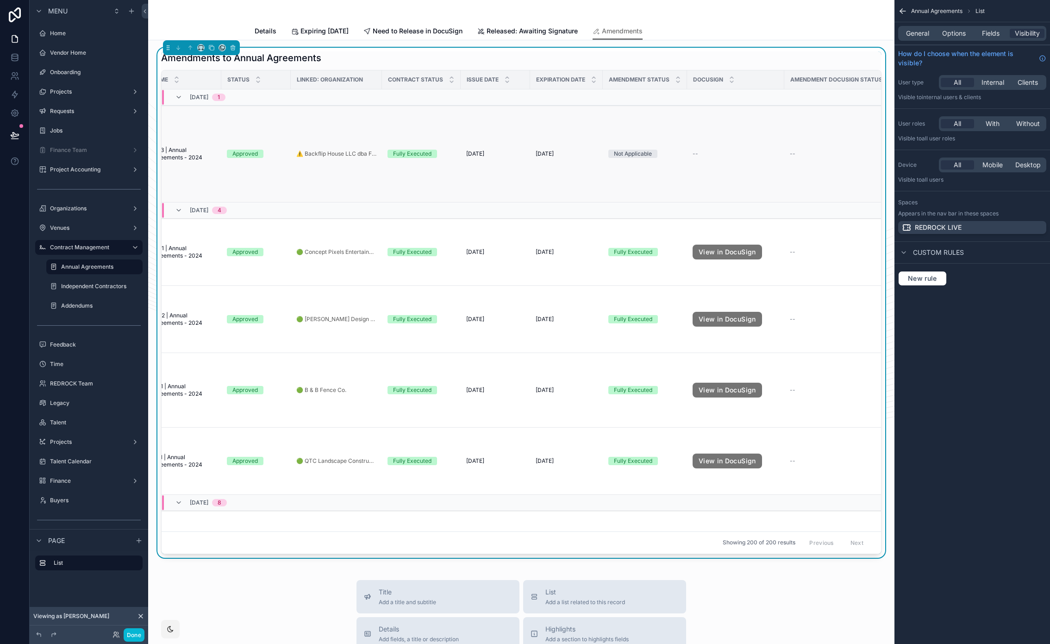
scroll to position [0, 113]
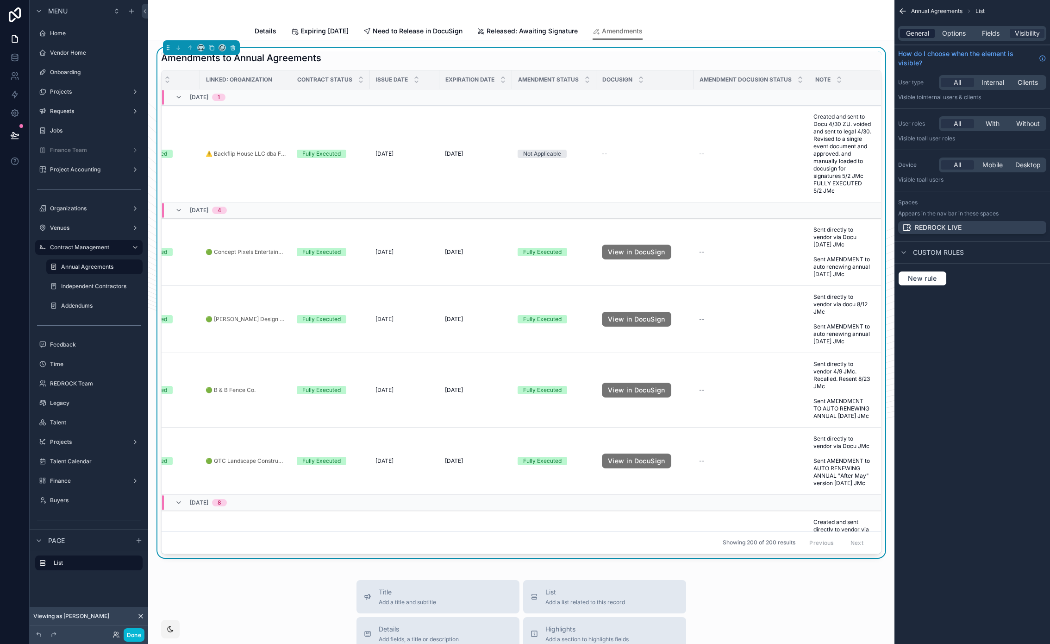
click at [910, 31] on span "General" at bounding box center [917, 33] width 23 height 9
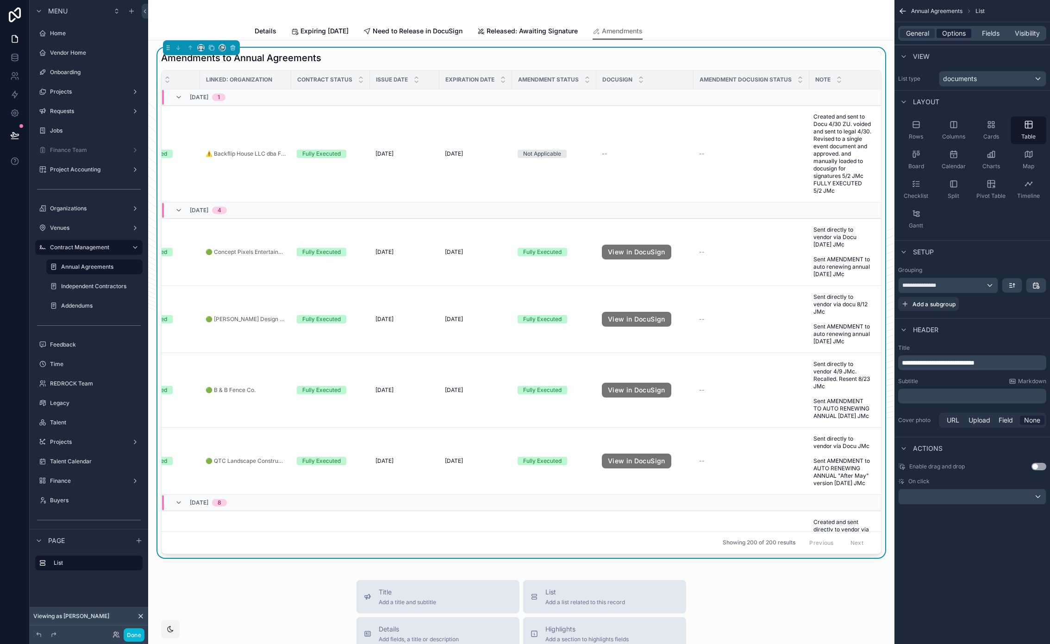
click at [944, 31] on span "Options" at bounding box center [955, 33] width 24 height 9
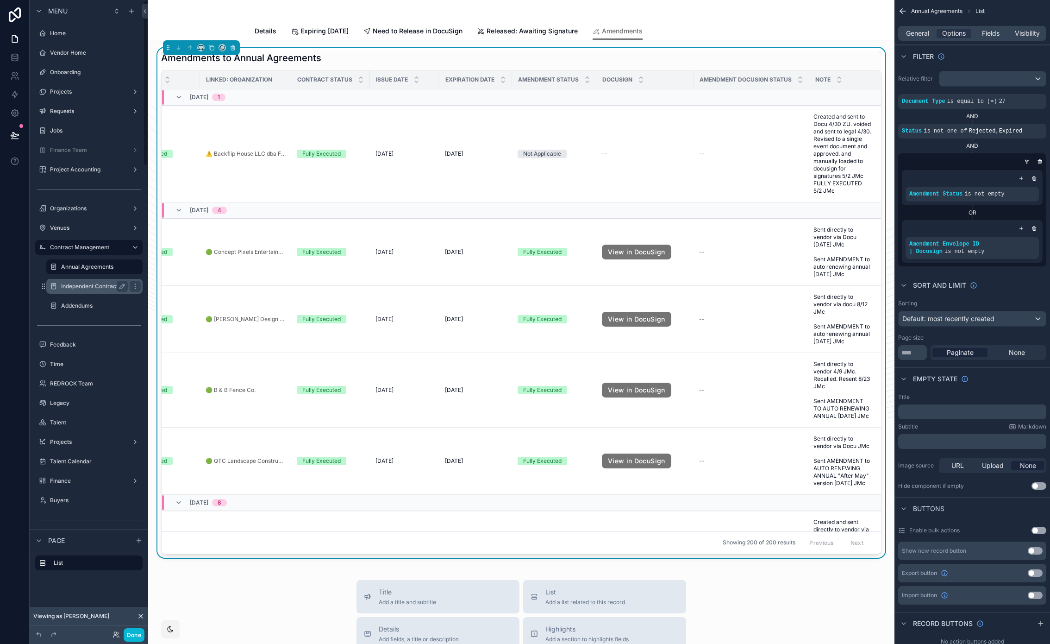
click at [107, 290] on div "Independent Contractors" at bounding box center [94, 286] width 67 height 11
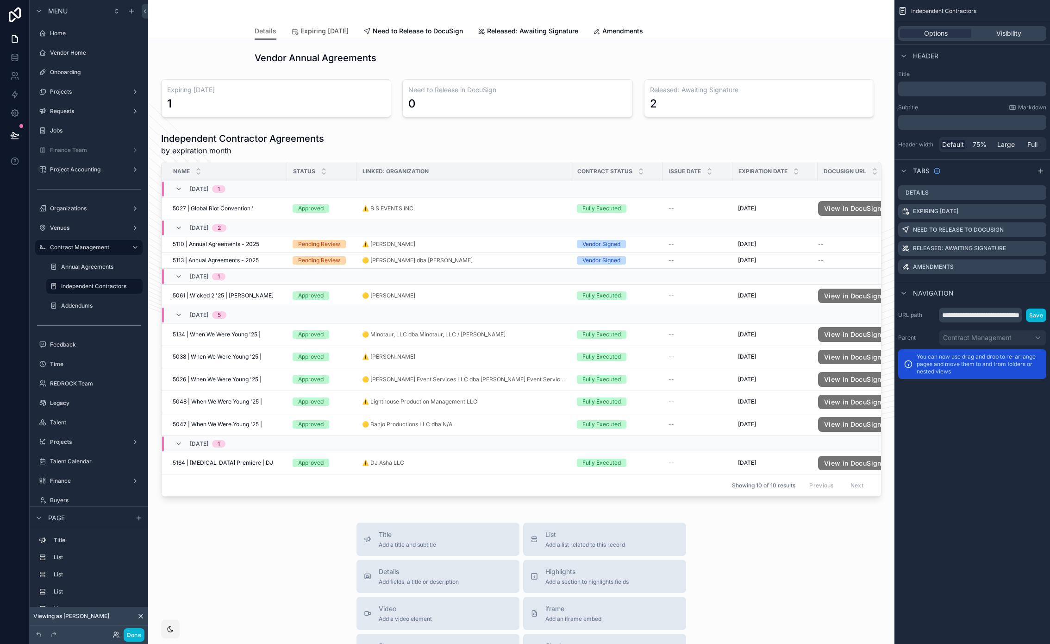
click at [349, 32] on span "Expiring [DATE]" at bounding box center [325, 30] width 48 height 9
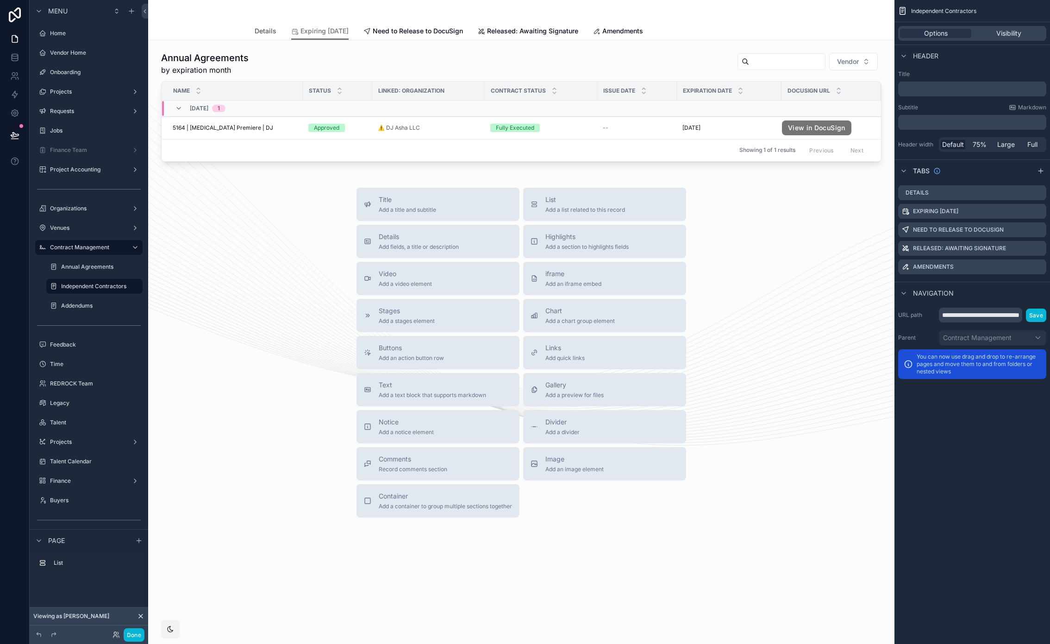
click at [262, 31] on span "Details" at bounding box center [266, 30] width 22 height 9
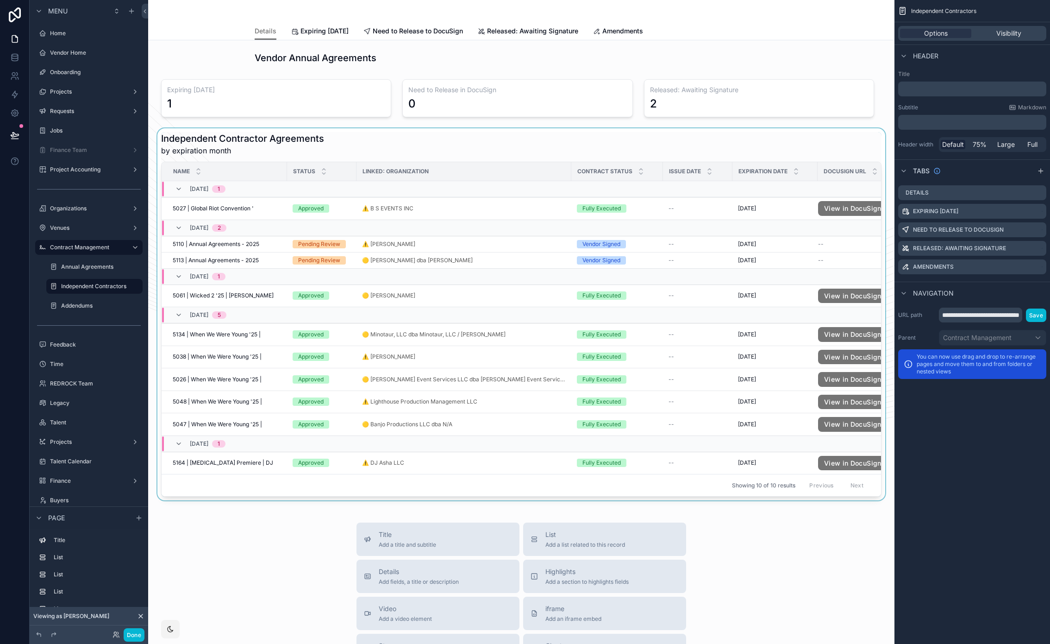
click at [514, 147] on div "scrollable content" at bounding box center [522, 314] width 732 height 372
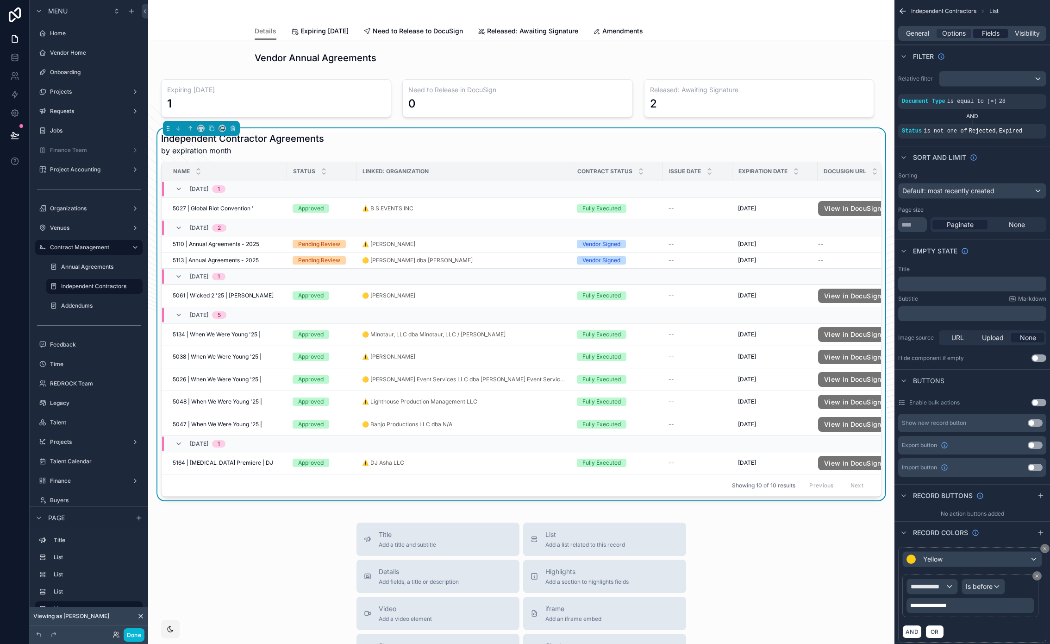
click at [979, 37] on div "Fields" at bounding box center [991, 33] width 35 height 9
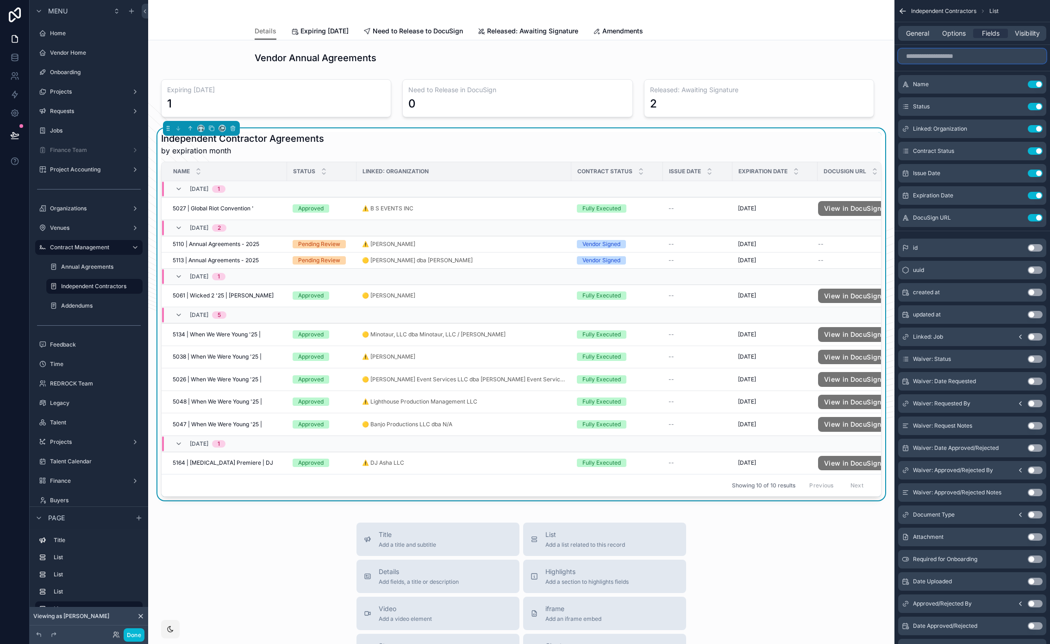
click at [952, 58] on input "scrollable content" at bounding box center [973, 56] width 148 height 15
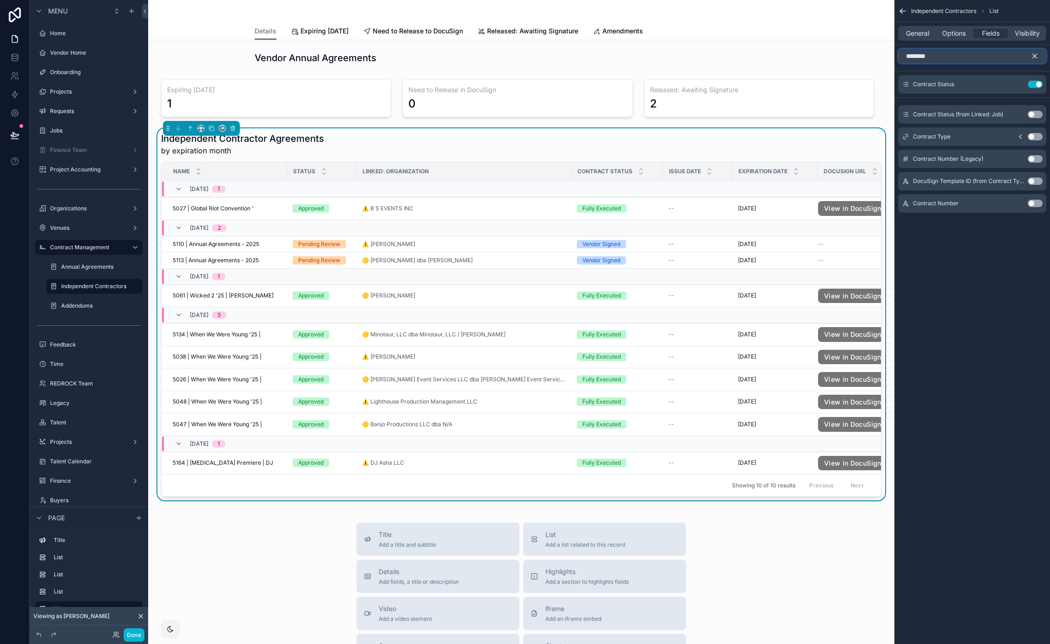
type input "********"
click at [1024, 134] on icon "scrollable content" at bounding box center [1020, 136] width 7 height 7
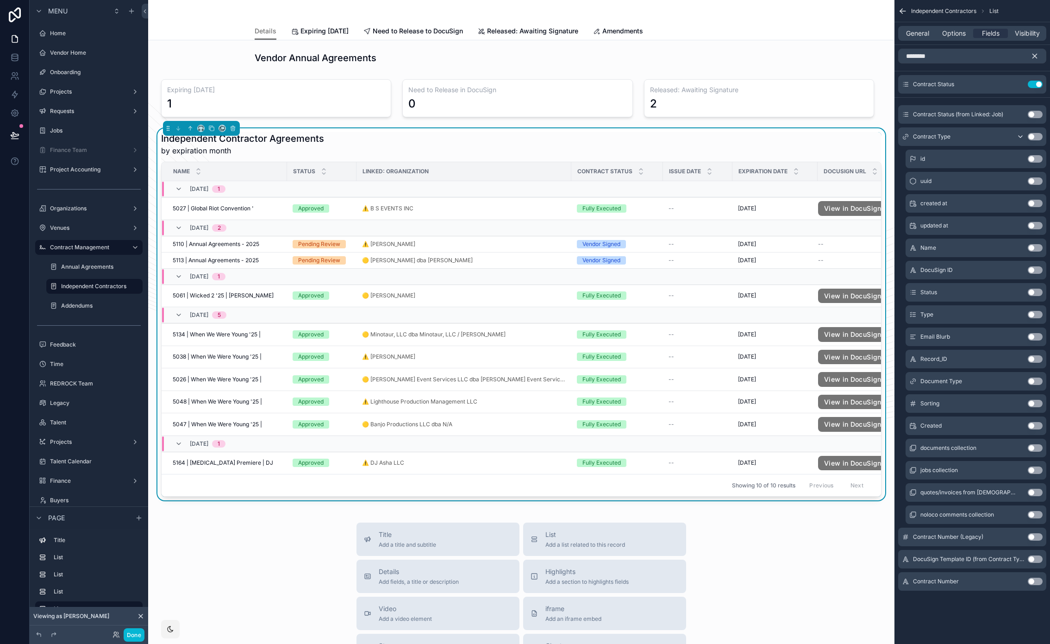
click at [1034, 134] on button "Use setting" at bounding box center [1035, 136] width 15 height 7
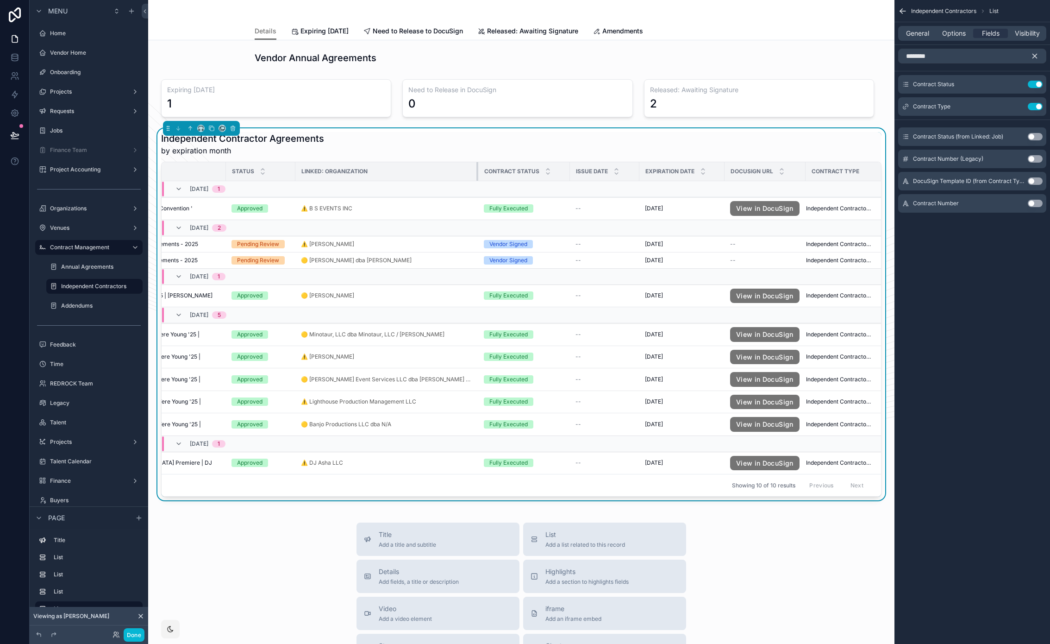
scroll to position [0, 38]
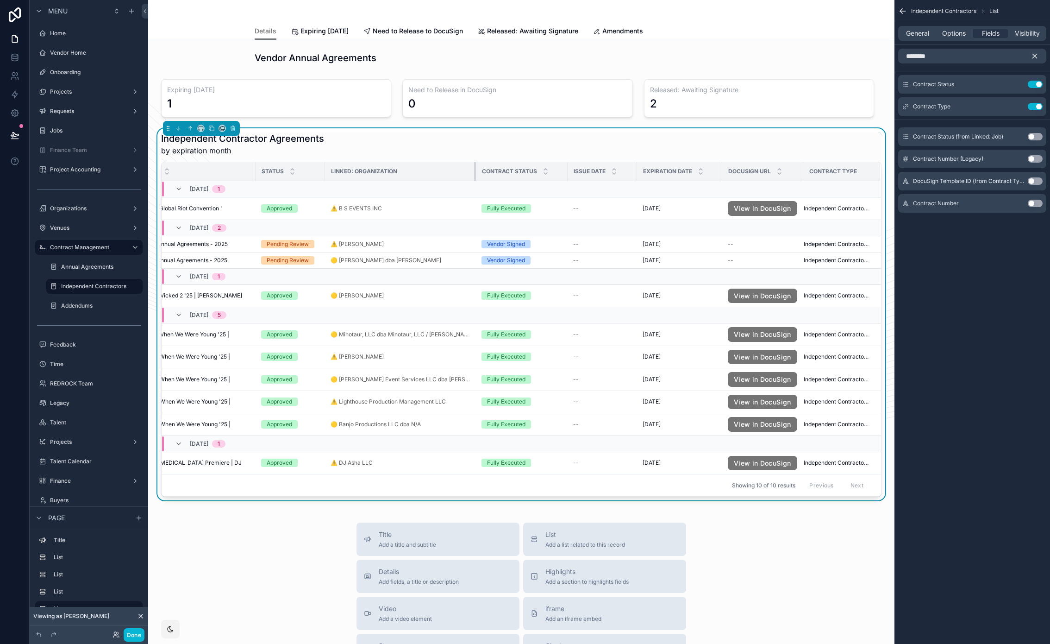
drag, startPoint x: 467, startPoint y: 173, endPoint x: 403, endPoint y: 173, distance: 63.9
click at [403, 173] on th "Linked: Organization" at bounding box center [400, 171] width 151 height 19
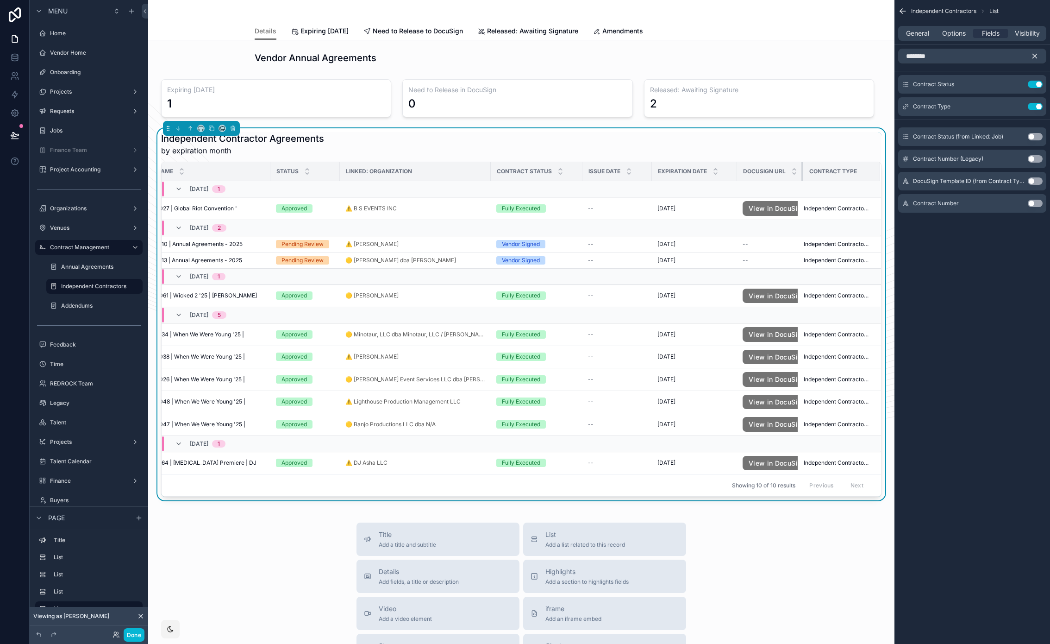
scroll to position [0, 23]
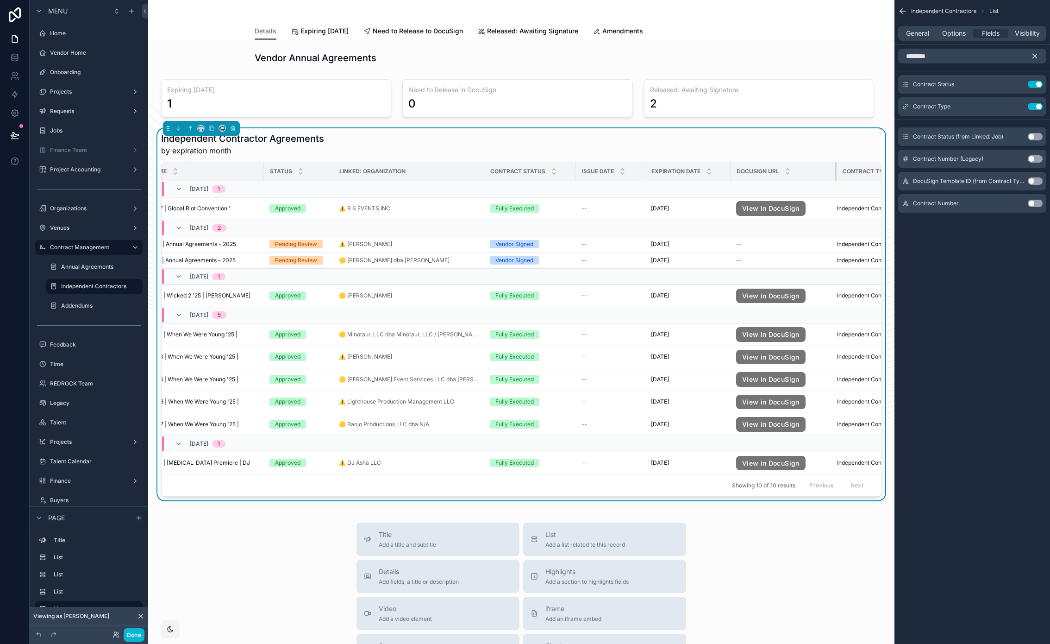
drag, startPoint x: 796, startPoint y: 169, endPoint x: 821, endPoint y: 171, distance: 25.2
click at [821, 171] on th "DocuSign URL" at bounding box center [784, 171] width 106 height 19
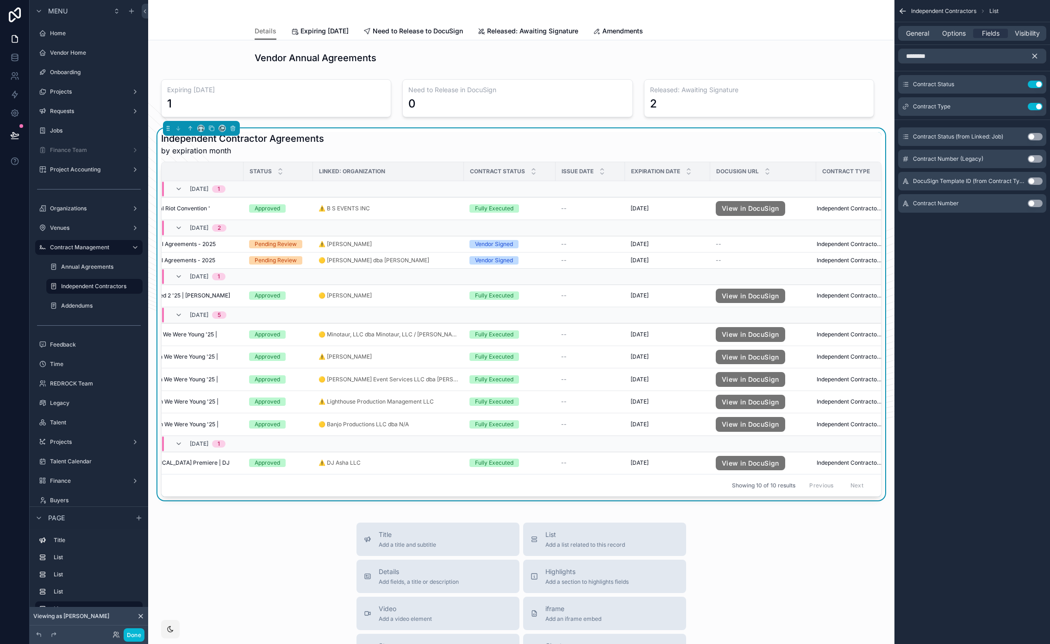
scroll to position [0, 63]
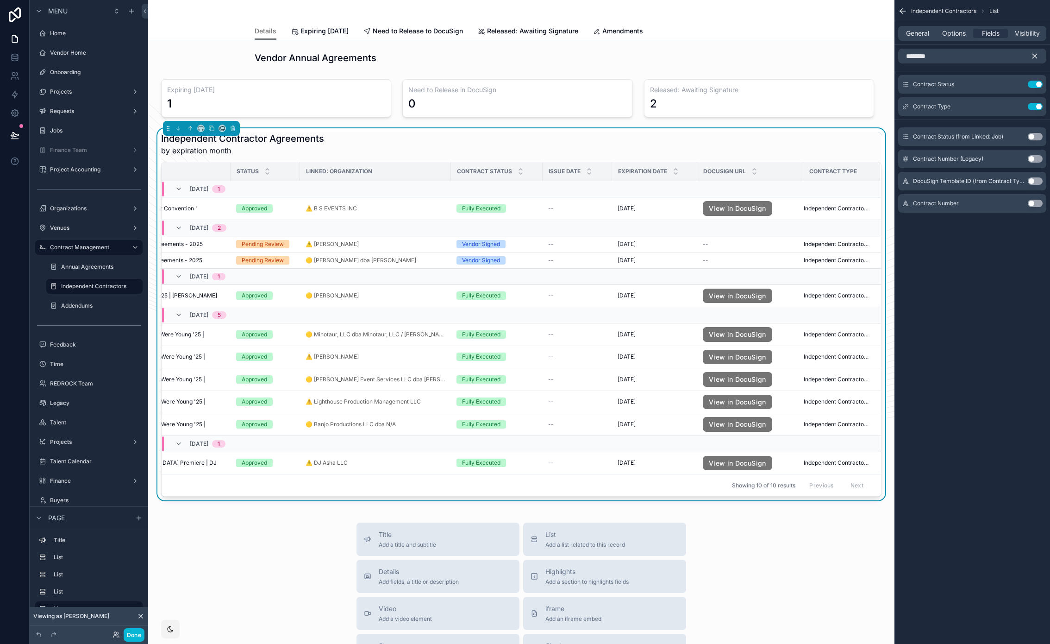
click at [1036, 54] on icon "scrollable content" at bounding box center [1035, 56] width 8 height 8
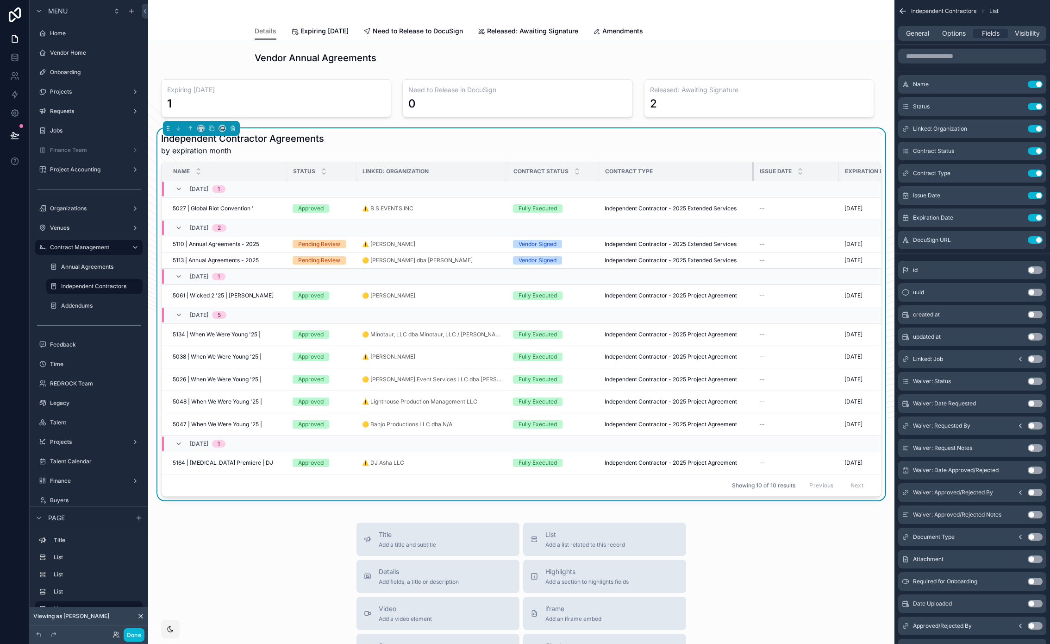
drag, startPoint x: 675, startPoint y: 172, endPoint x: 760, endPoint y: 176, distance: 85.3
click at [760, 176] on tr "Name Status Linked: Organization Contract Status Contract Type Issue Date Expir…" at bounding box center [593, 171] width 862 height 19
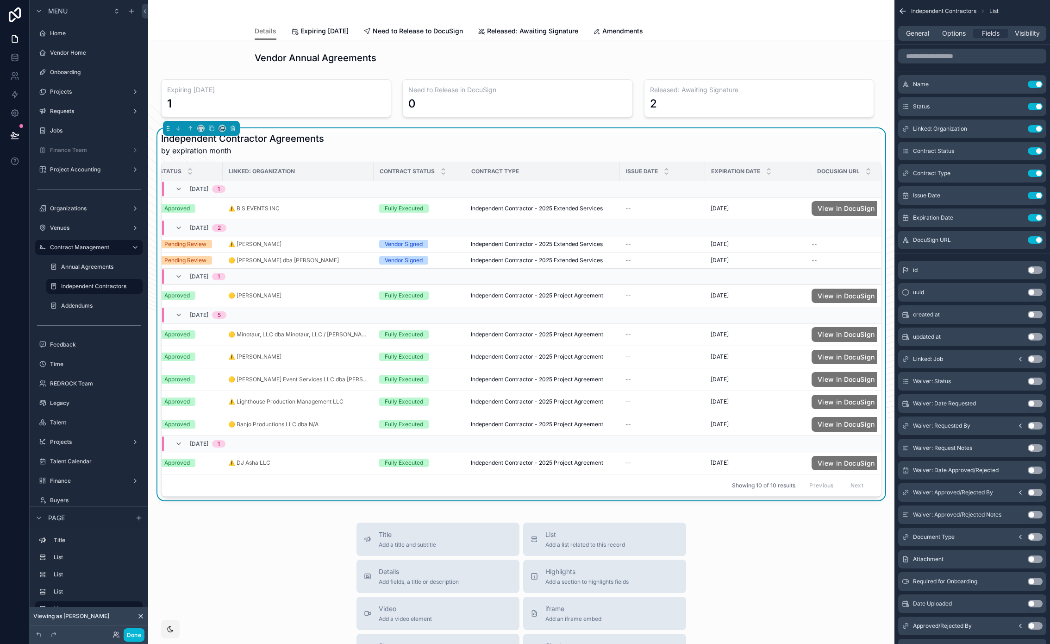
scroll to position [0, 149]
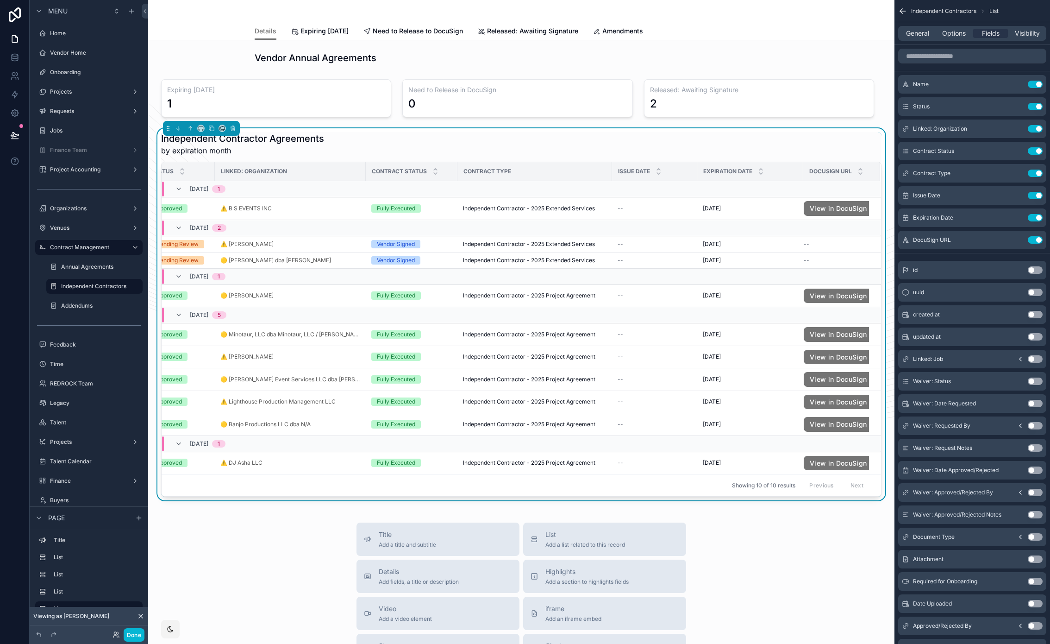
drag, startPoint x: 795, startPoint y: 173, endPoint x: 771, endPoint y: 172, distance: 24.6
click at [771, 172] on div "Expiration Date" at bounding box center [750, 172] width 105 height 18
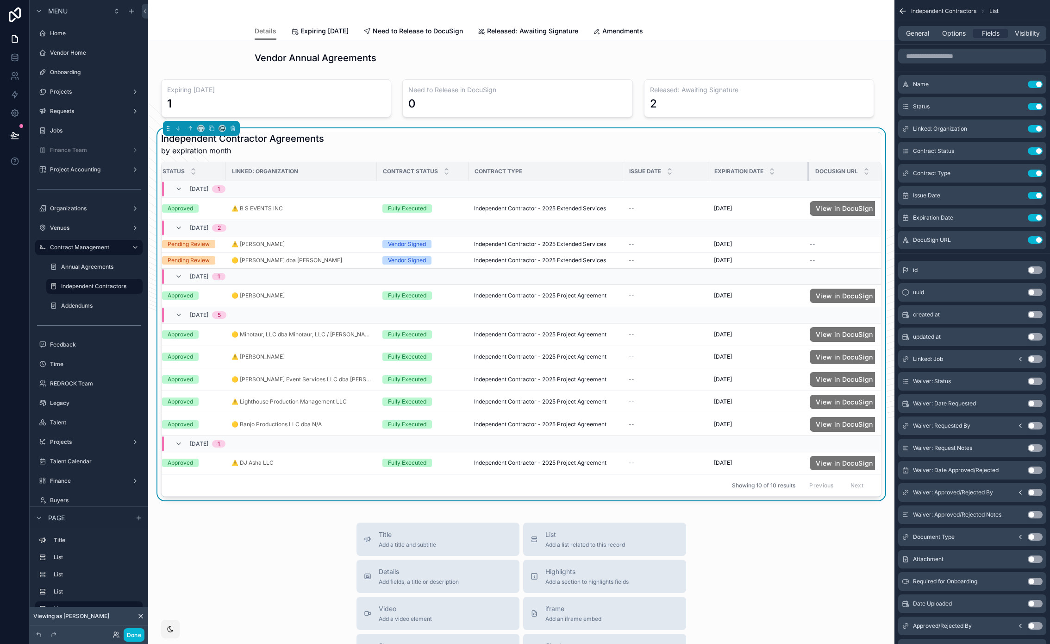
scroll to position [0, 123]
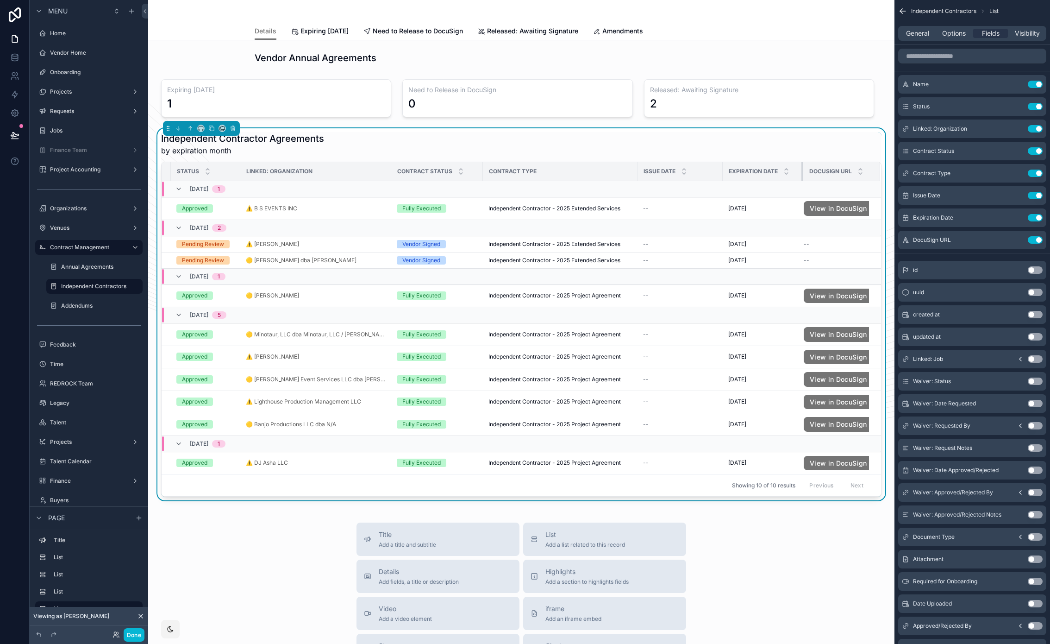
drag, startPoint x: 796, startPoint y: 170, endPoint x: 770, endPoint y: 169, distance: 25.5
click at [770, 169] on th "Expiration Date" at bounding box center [763, 171] width 81 height 19
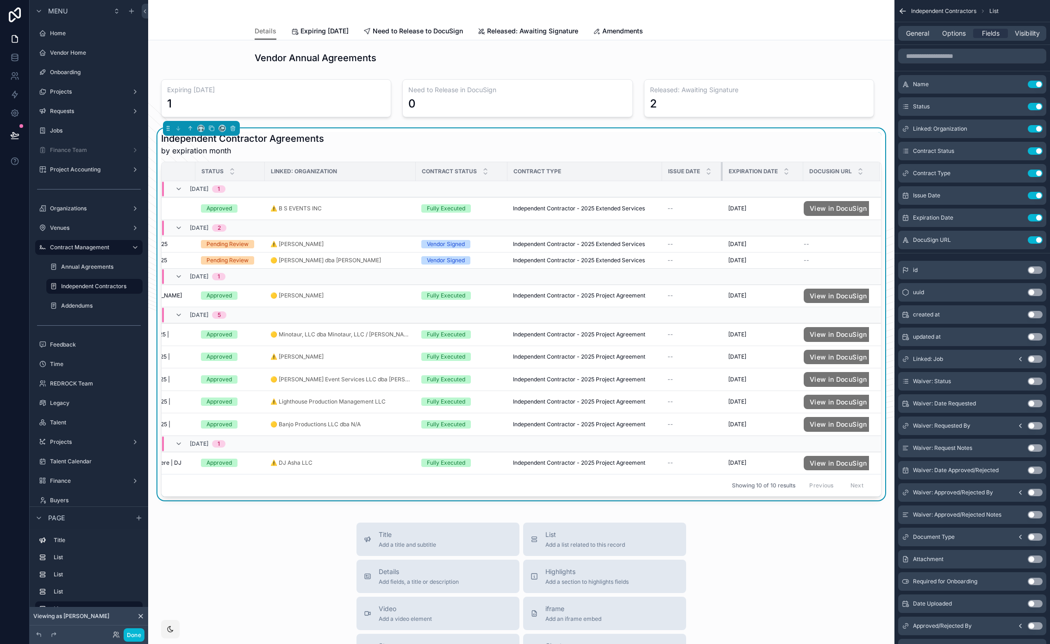
scroll to position [0, 99]
drag, startPoint x: 714, startPoint y: 172, endPoint x: 689, endPoint y: 172, distance: 24.6
click at [689, 172] on th "Issue Date" at bounding box center [692, 171] width 61 height 19
click at [876, 174] on div "Independent Contractor Agreements by expiration month Name Status Linked: Organ…" at bounding box center [522, 314] width 732 height 372
click at [874, 174] on div "Name Status Linked: Organization Contract Status Contract Type Issue Date Expir…" at bounding box center [521, 329] width 721 height 335
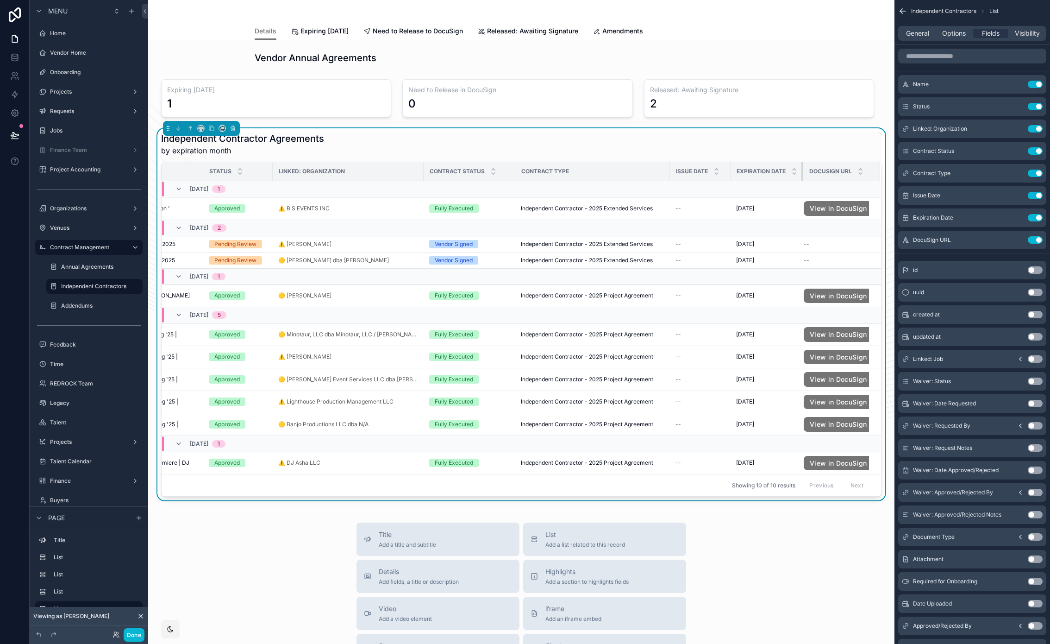
scroll to position [0, 91]
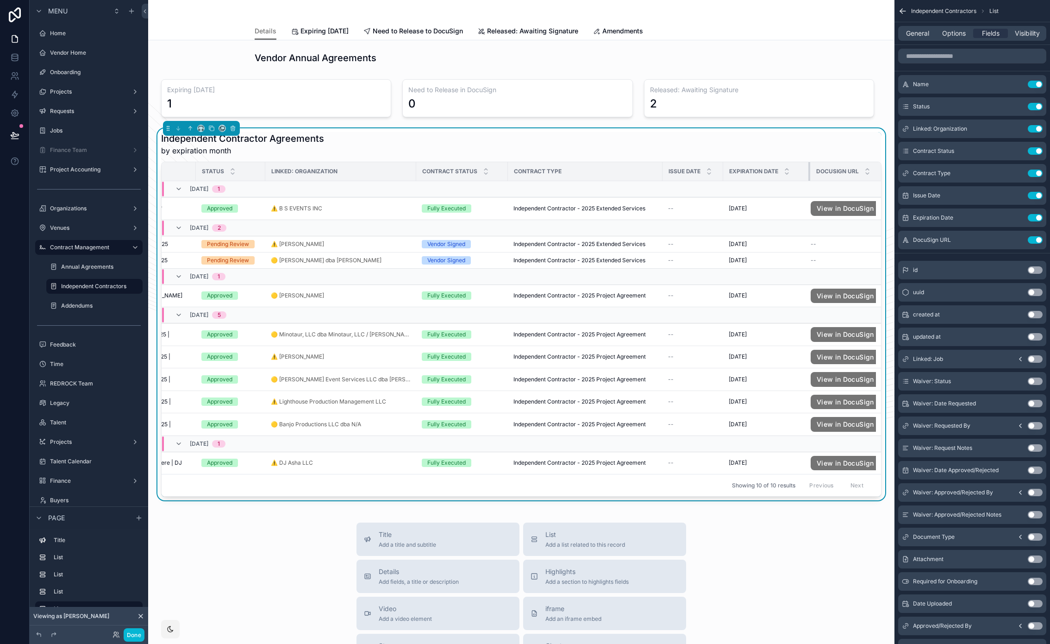
drag, startPoint x: 795, startPoint y: 173, endPoint x: 802, endPoint y: 173, distance: 6.5
click at [802, 173] on th "Expiration Date" at bounding box center [766, 171] width 87 height 19
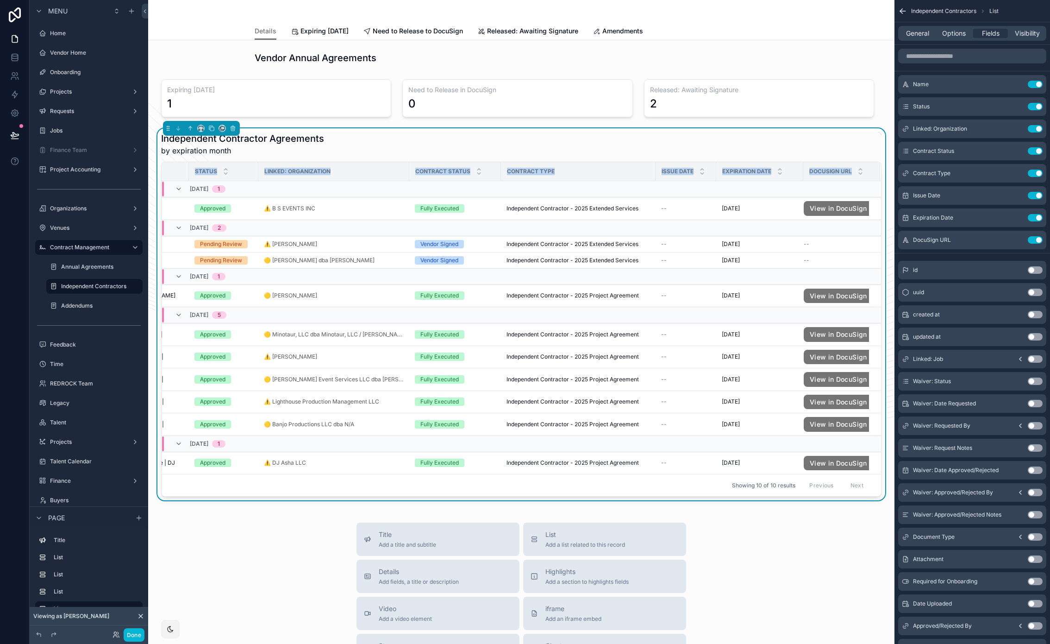
click at [878, 173] on div "Independent Contractor Agreements by expiration month Name Status Linked: Organ…" at bounding box center [522, 314] width 732 height 372
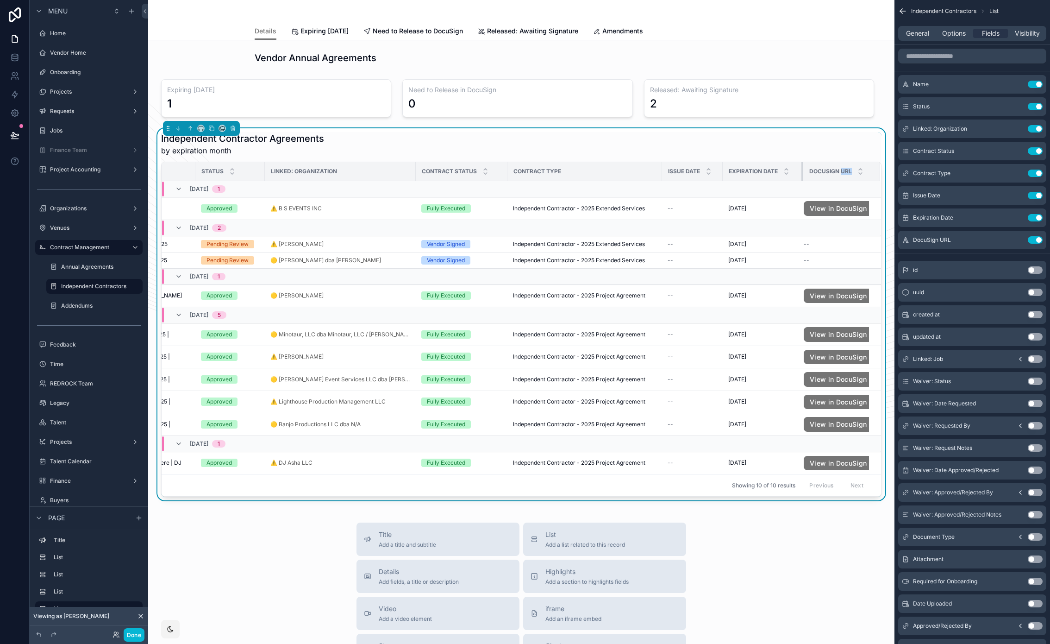
scroll to position [0, 99]
drag, startPoint x: 796, startPoint y: 174, endPoint x: 789, endPoint y: 173, distance: 6.5
click at [789, 173] on th "Expiration Date" at bounding box center [763, 171] width 81 height 19
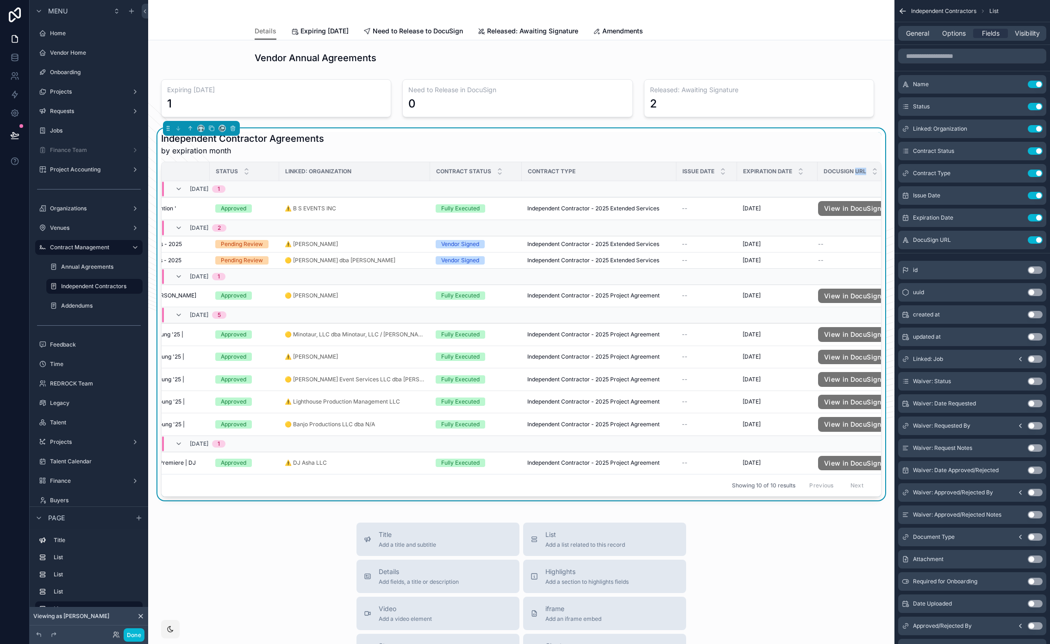
scroll to position [0, 0]
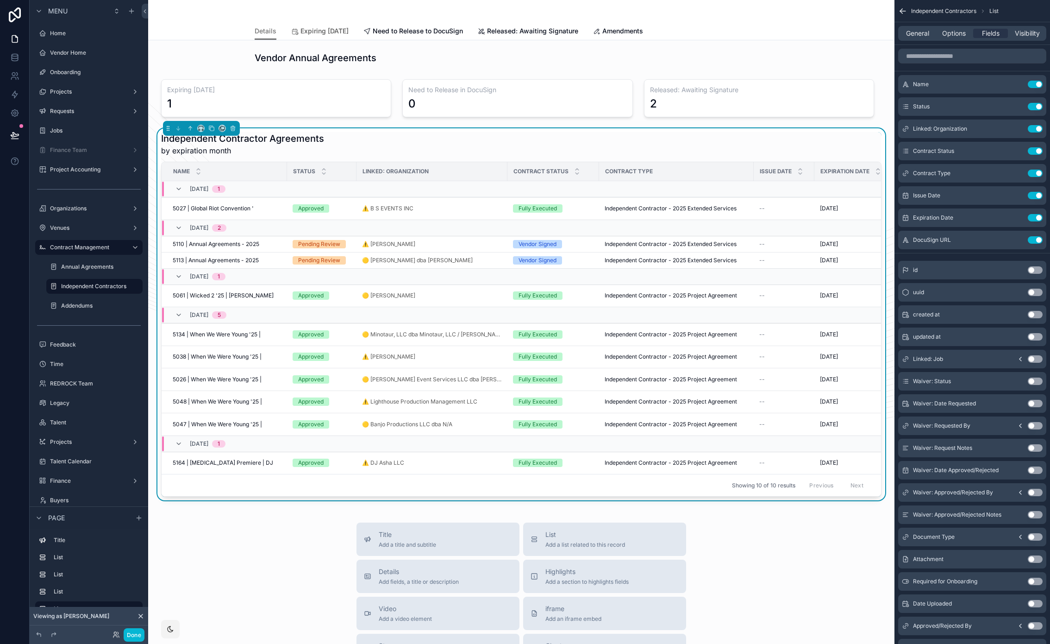
click at [349, 36] on link "Expiring [DATE]" at bounding box center [319, 32] width 57 height 19
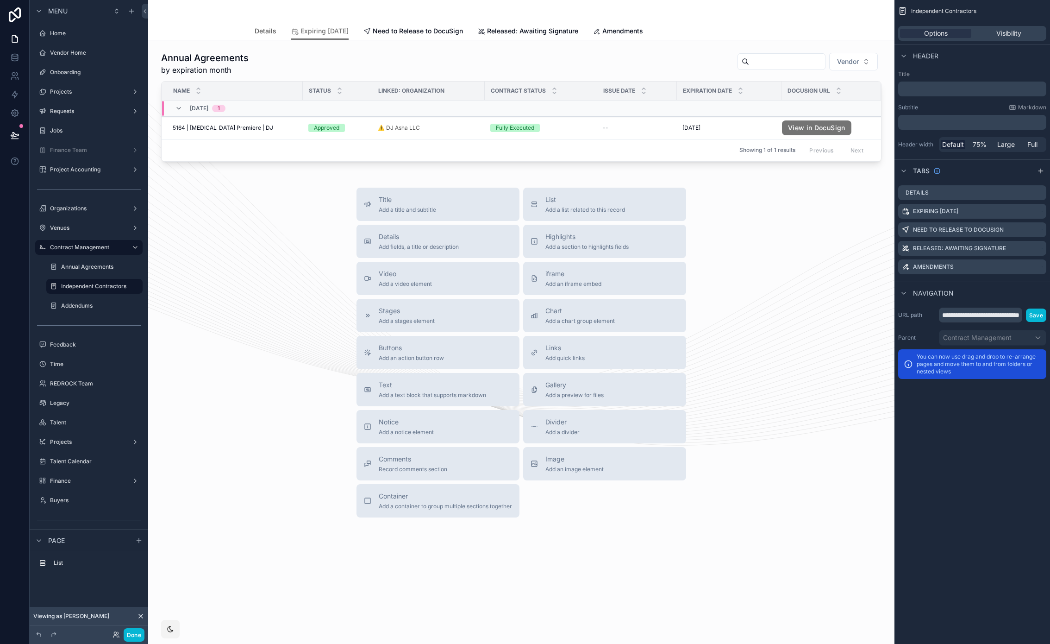
click at [267, 32] on span "Details" at bounding box center [266, 30] width 22 height 9
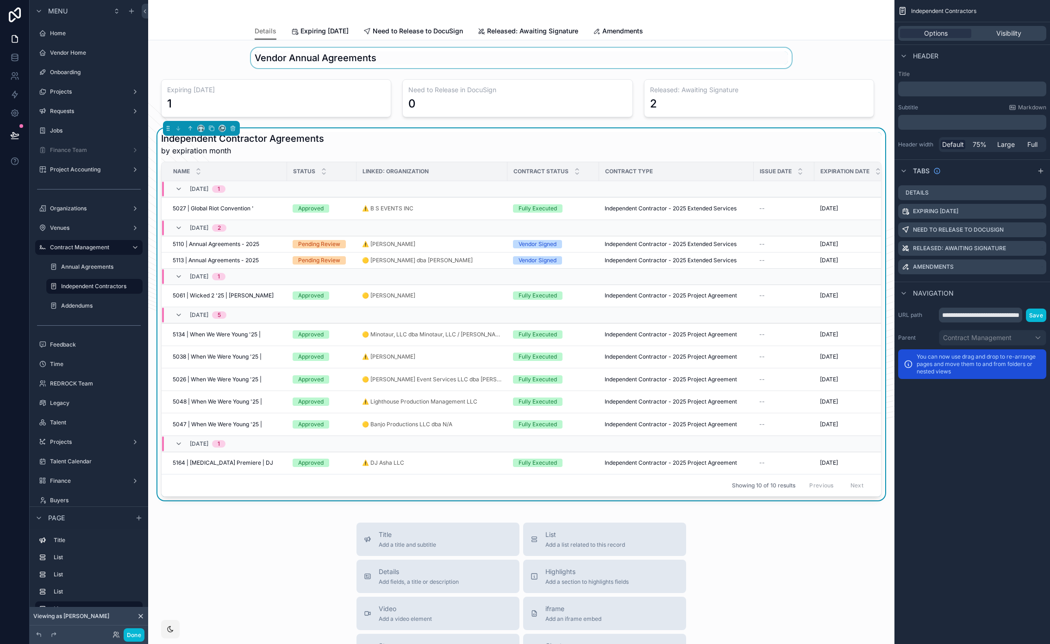
click at [276, 58] on div "scrollable content" at bounding box center [522, 58] width 732 height 20
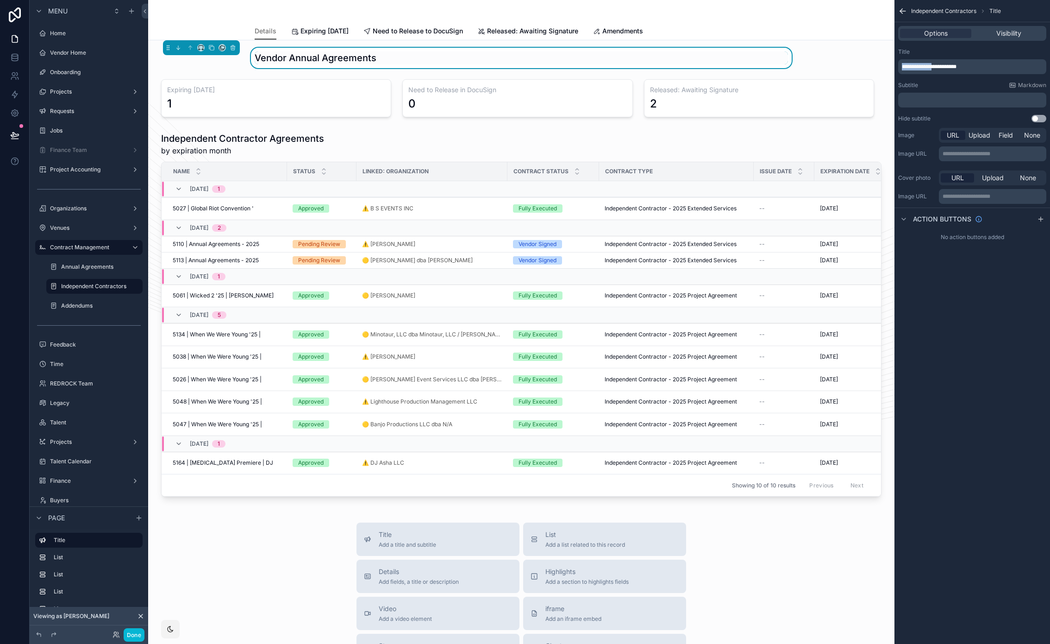
drag, startPoint x: 941, startPoint y: 67, endPoint x: 861, endPoint y: 63, distance: 80.2
click at [861, 63] on div "REDROCK LIVE ⌥ 1 Home Vendor Home Onboarding Projects Requests Jobs Finance Tea…" at bounding box center [599, 322] width 902 height 644
click at [954, 263] on div "**********" at bounding box center [973, 322] width 156 height 644
click at [685, 170] on div "Contract Type" at bounding box center [677, 171] width 154 height 15
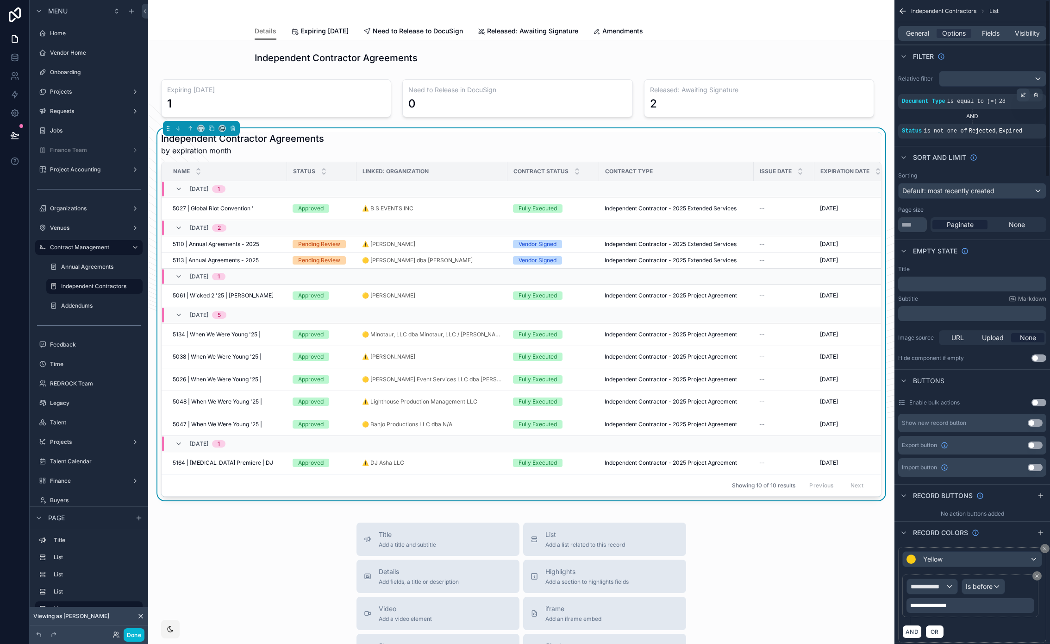
click at [1022, 94] on icon "scrollable content" at bounding box center [1024, 95] width 6 height 6
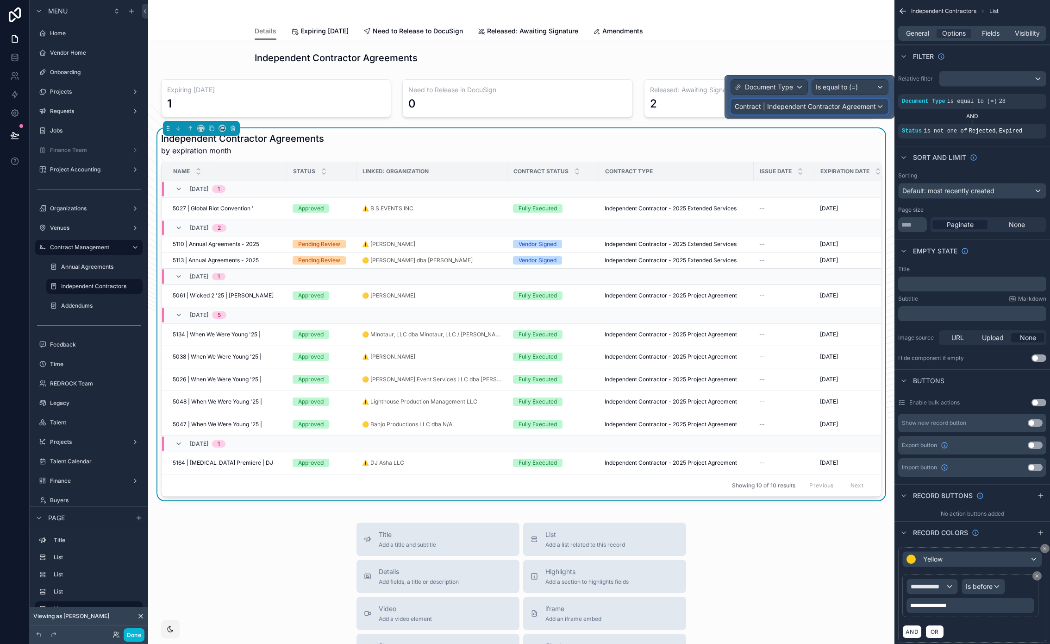
click at [862, 109] on span "Contract | Independent Contractor Agreement" at bounding box center [805, 106] width 141 height 9
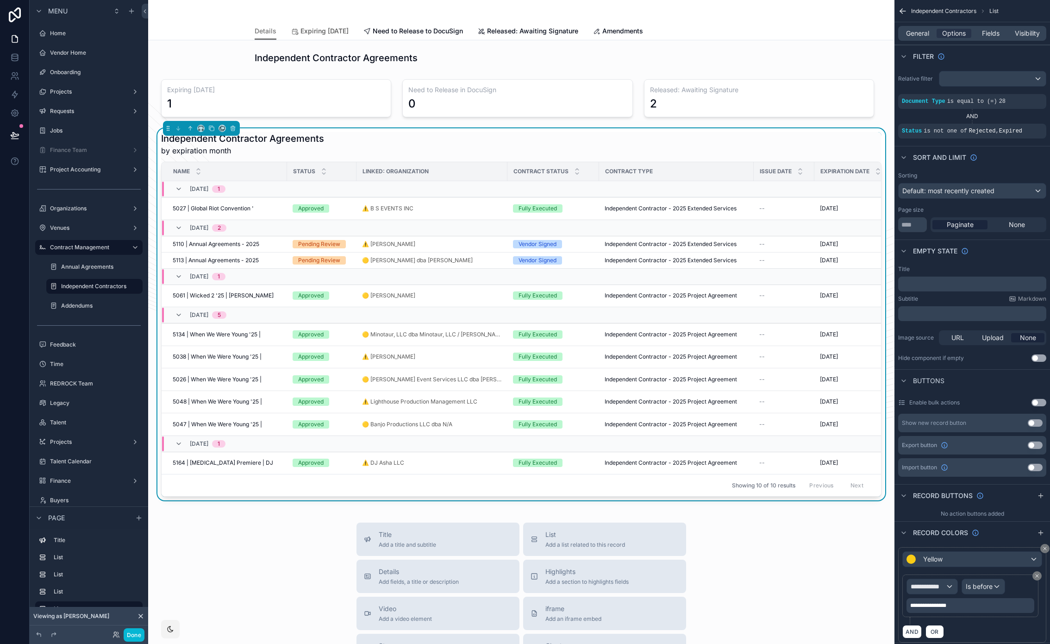
click at [349, 36] on link "Expiring [DATE]" at bounding box center [319, 32] width 57 height 19
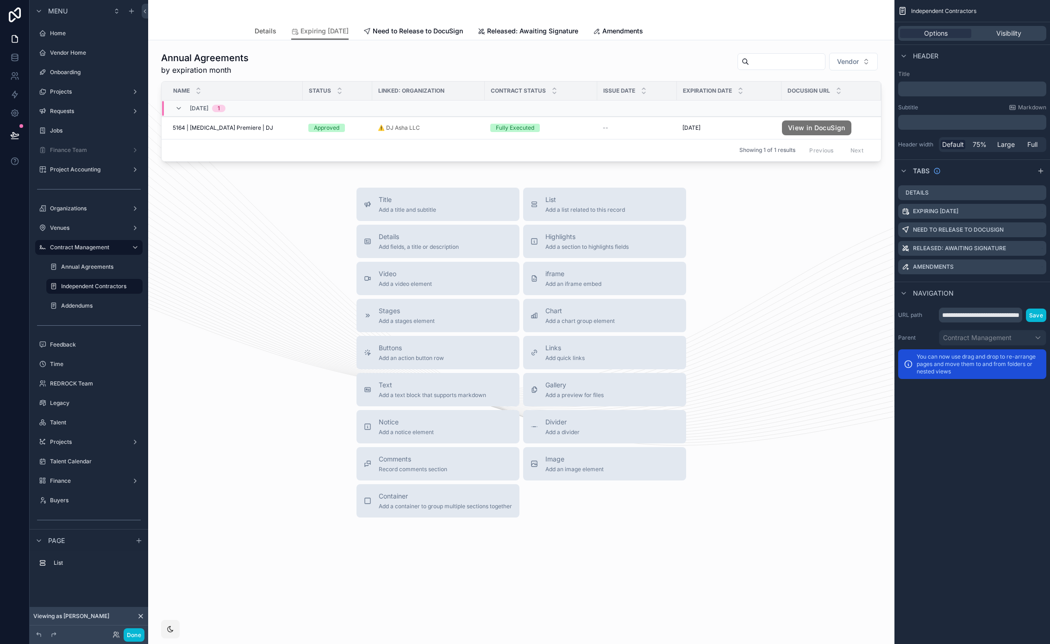
click at [259, 31] on span "Details" at bounding box center [266, 30] width 22 height 9
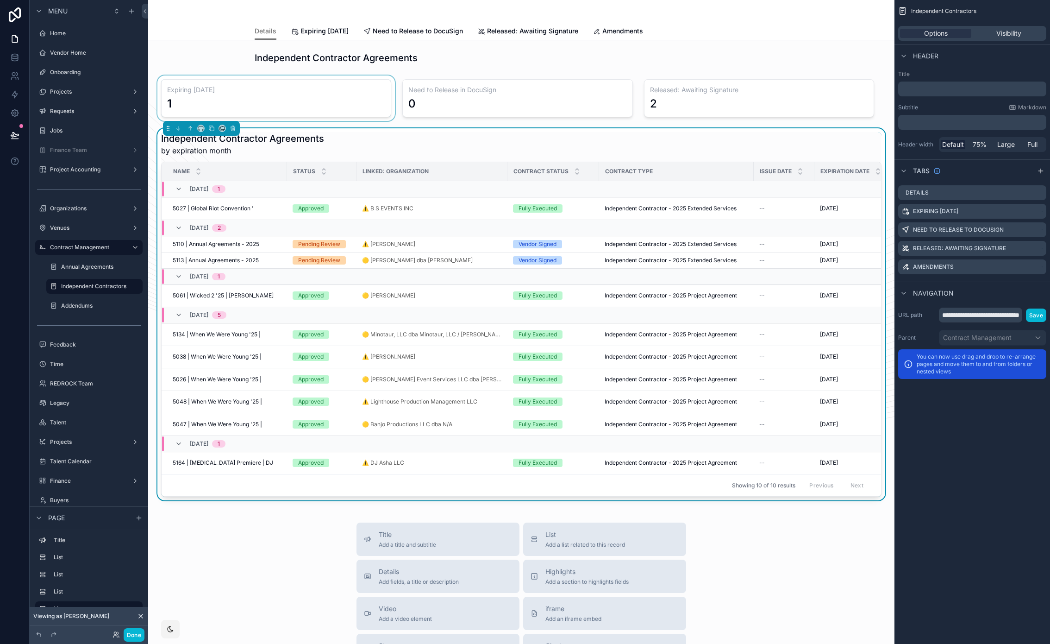
click at [264, 77] on div "scrollable content" at bounding box center [276, 97] width 241 height 45
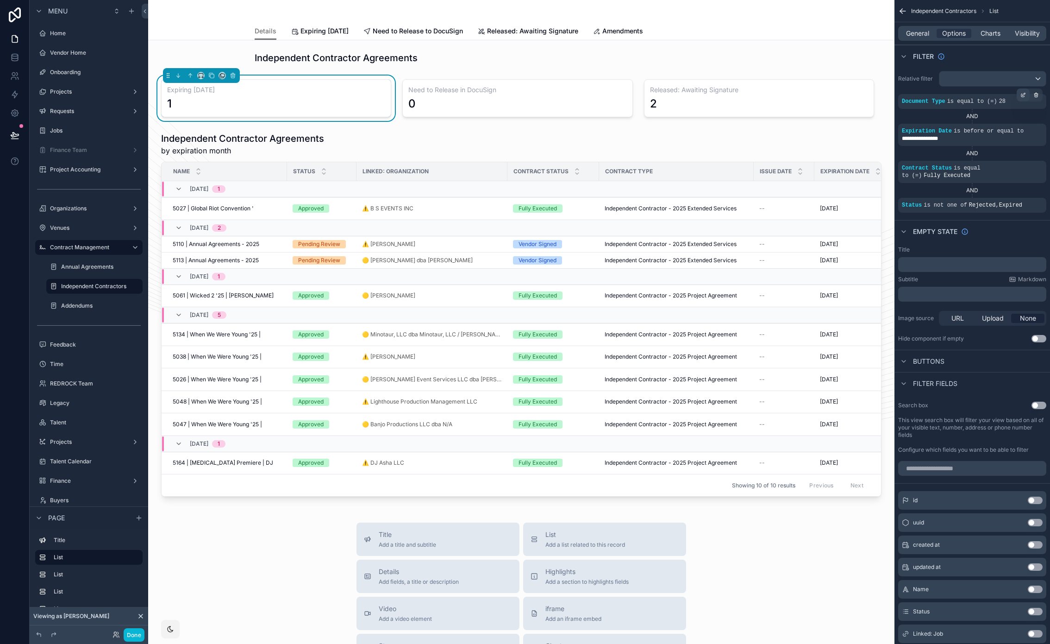
click at [1023, 94] on icon "scrollable content" at bounding box center [1024, 94] width 3 height 3
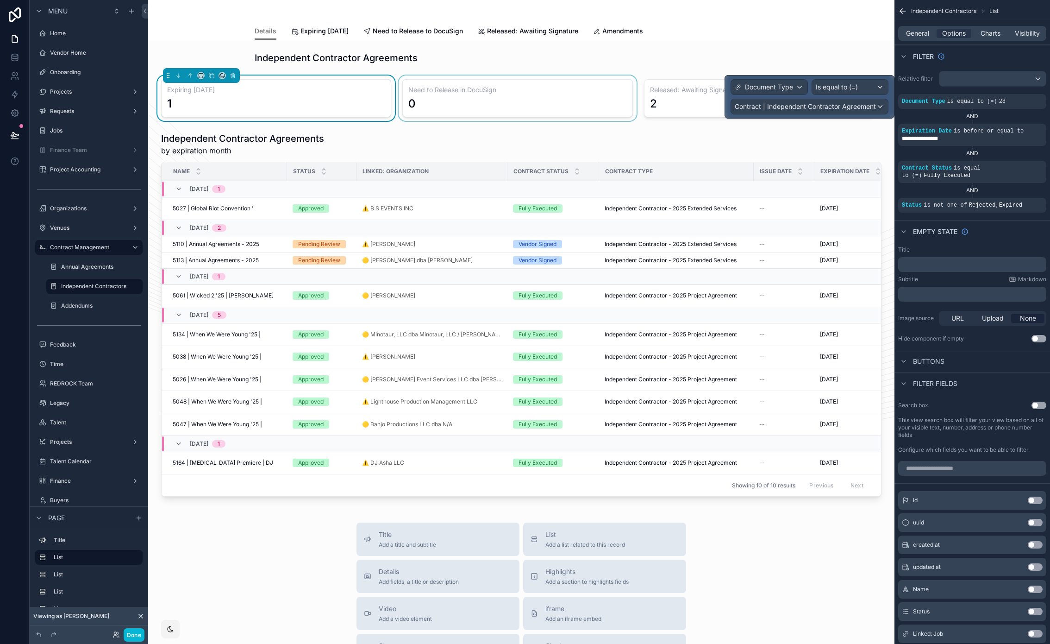
click at [473, 96] on div "scrollable content" at bounding box center [517, 97] width 241 height 45
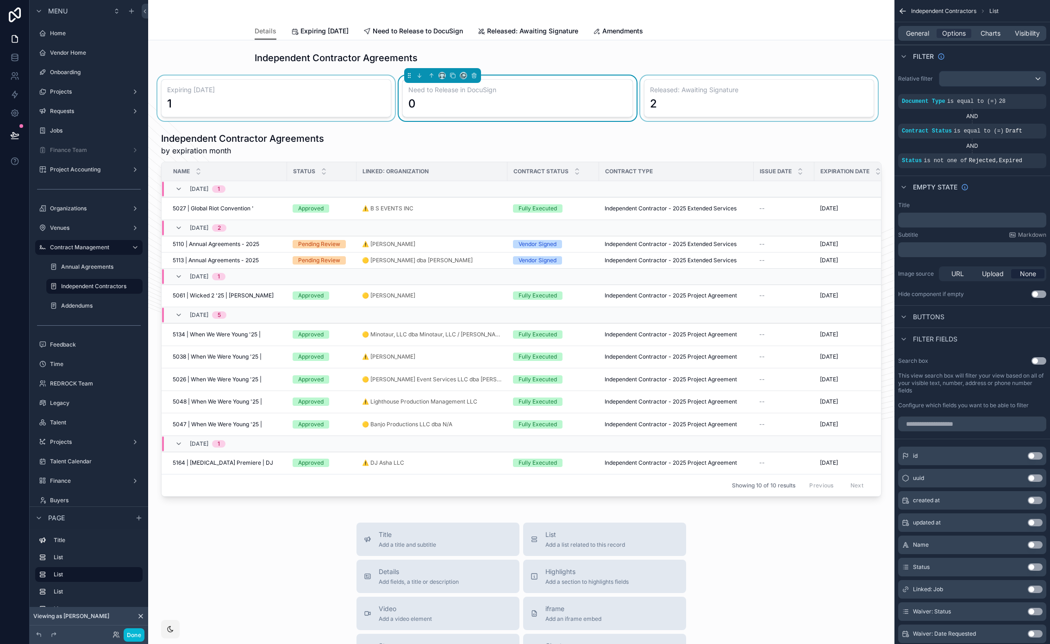
click at [719, 99] on div "scrollable content" at bounding box center [759, 97] width 241 height 45
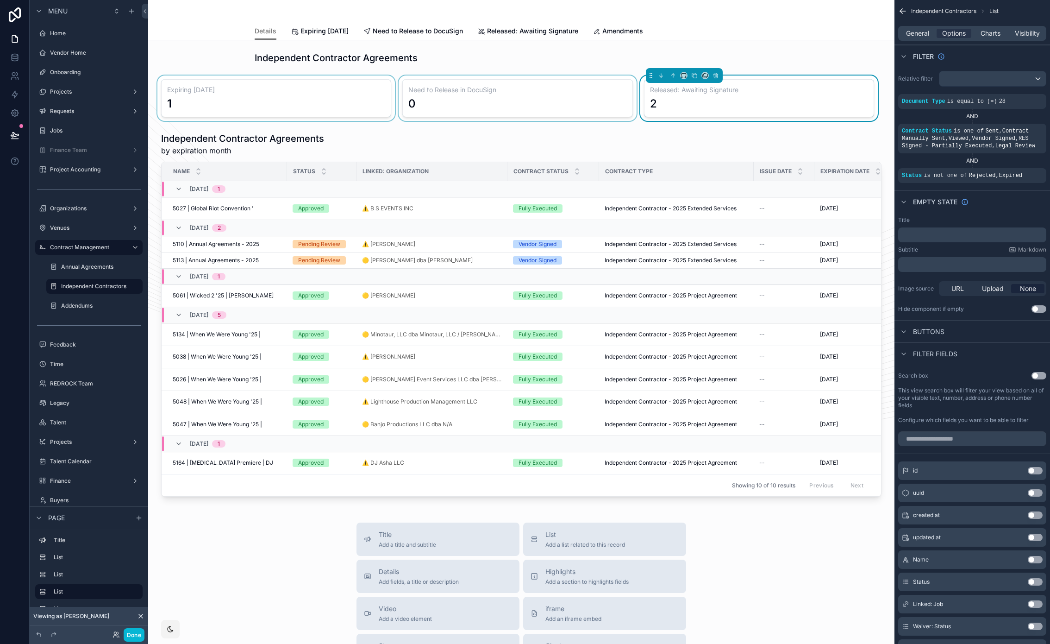
click at [553, 98] on div "scrollable content" at bounding box center [517, 97] width 241 height 45
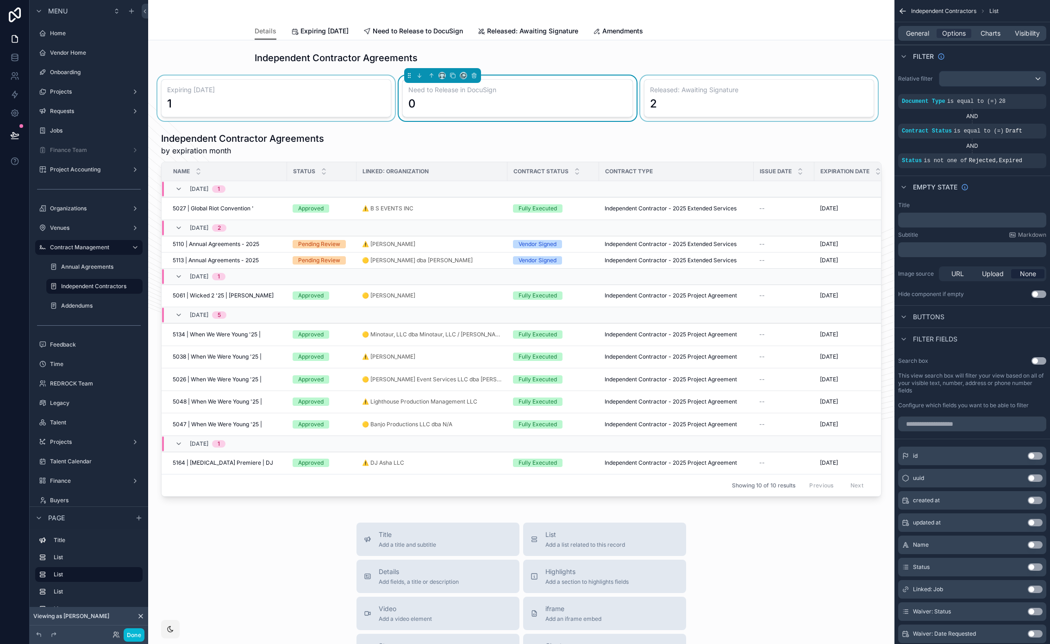
click at [707, 98] on div "scrollable content" at bounding box center [759, 97] width 241 height 45
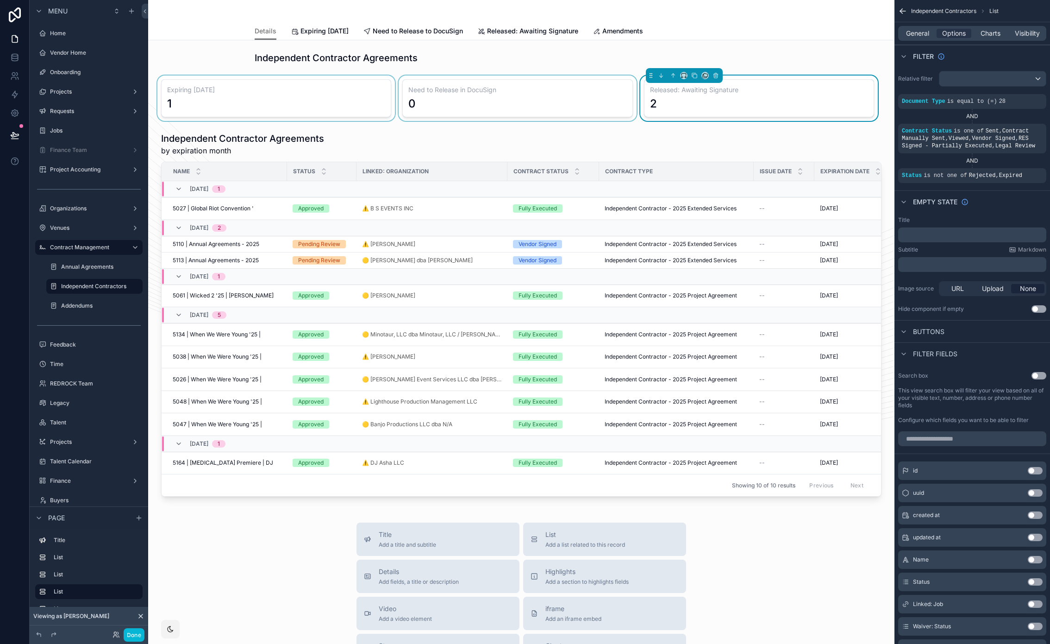
click at [527, 86] on div "scrollable content" at bounding box center [517, 97] width 241 height 45
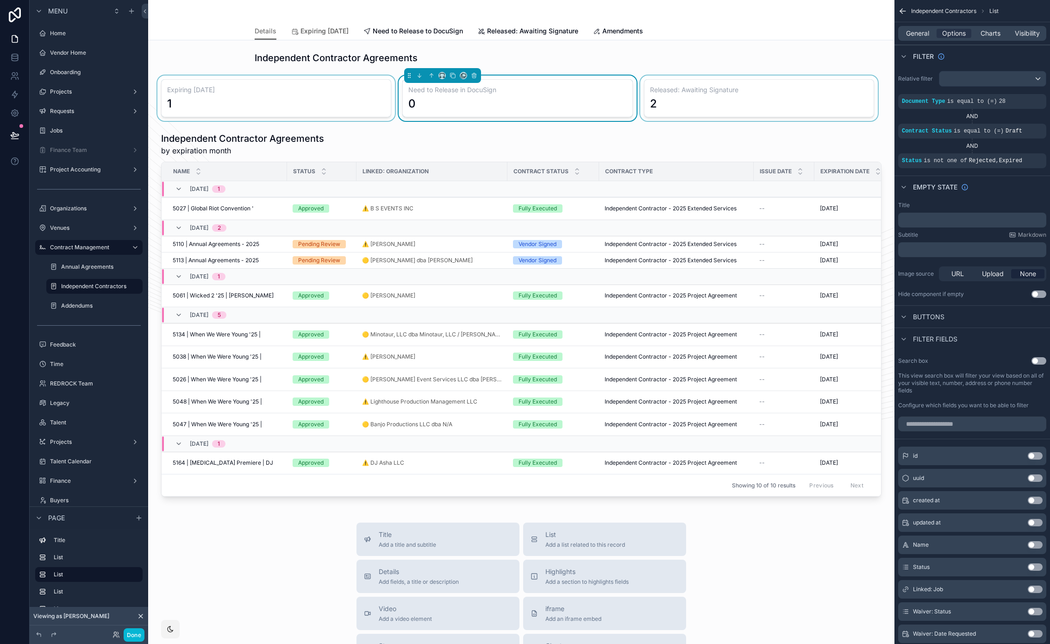
click at [333, 34] on span "Expiring [DATE]" at bounding box center [325, 30] width 48 height 9
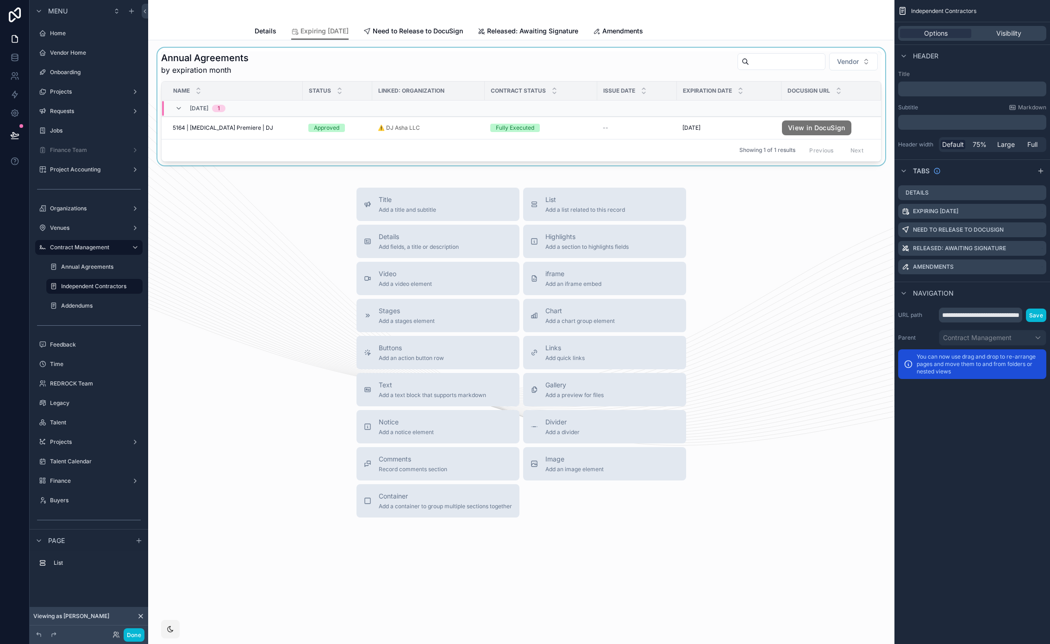
click at [333, 50] on div "scrollable content" at bounding box center [522, 107] width 732 height 118
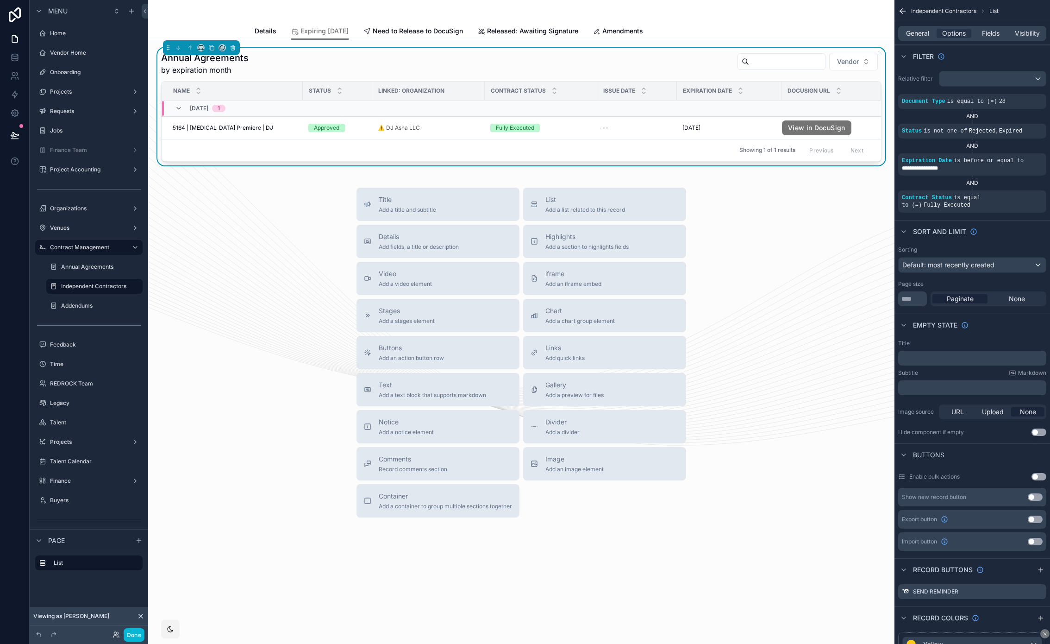
click at [924, 38] on div "General Options Fields Visibility" at bounding box center [973, 33] width 148 height 15
drag, startPoint x: 932, startPoint y: 31, endPoint x: 936, endPoint y: 35, distance: 5.3
click at [932, 31] on div "General" at bounding box center [917, 33] width 35 height 9
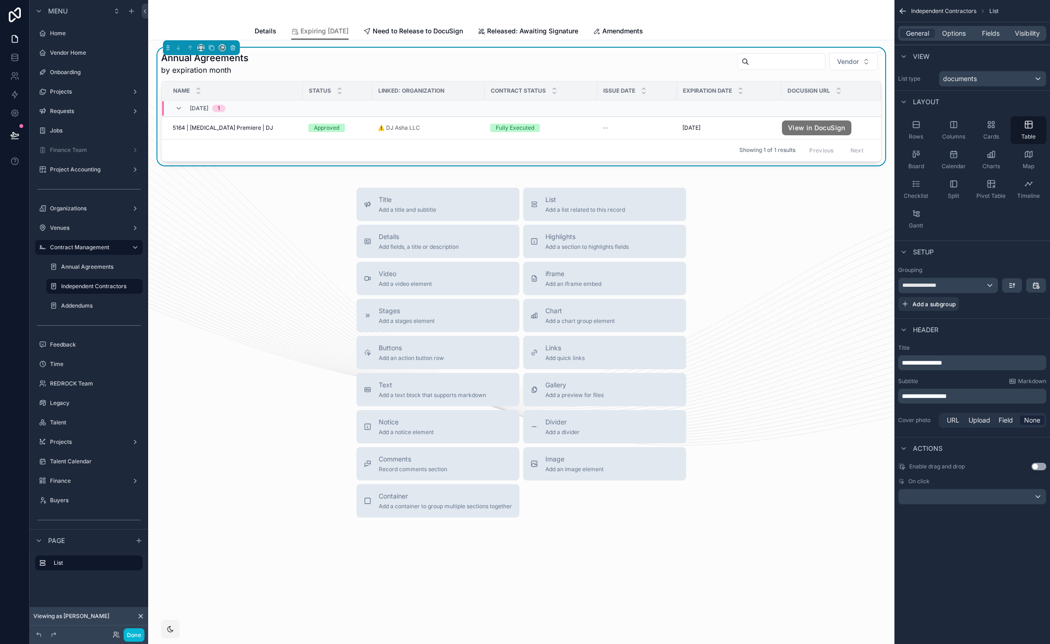
click at [911, 364] on span "**********" at bounding box center [922, 362] width 40 height 6
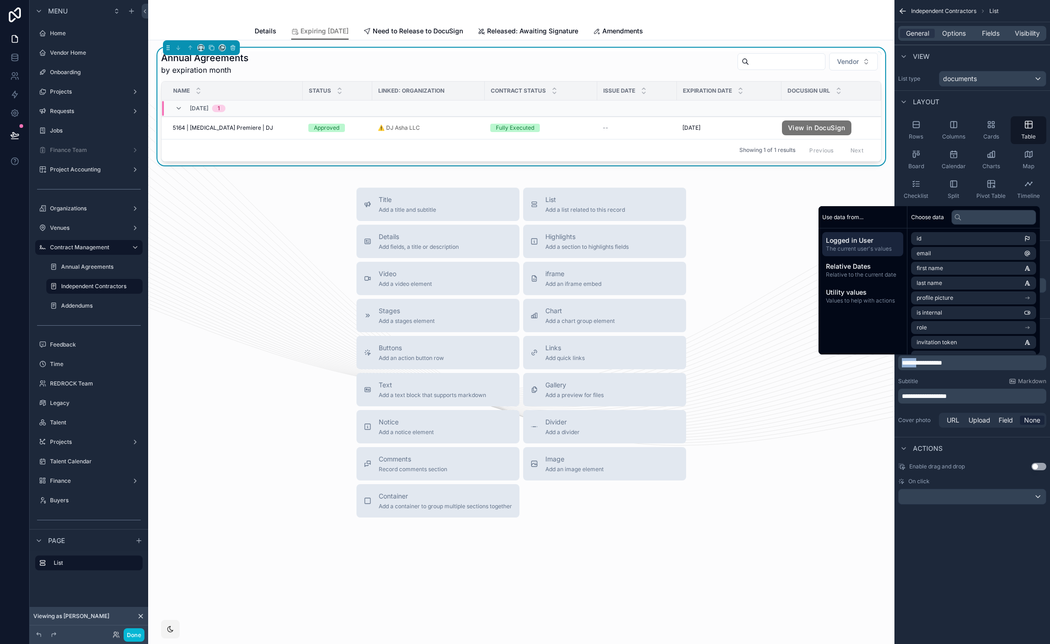
click at [911, 364] on span "**********" at bounding box center [922, 362] width 40 height 6
click at [903, 365] on span "**********" at bounding box center [940, 362] width 77 height 6
copy span "**********"
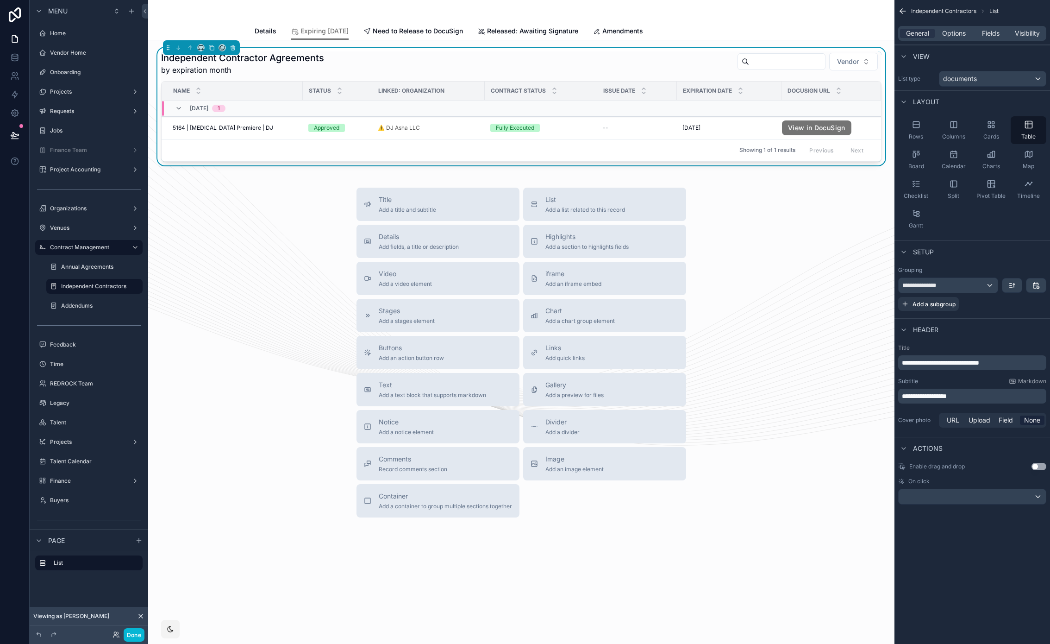
click at [686, 65] on div "Independent Contractor Agreements by expiration month Vendor" at bounding box center [521, 63] width 721 height 24
click at [959, 32] on span "Options" at bounding box center [955, 33] width 24 height 9
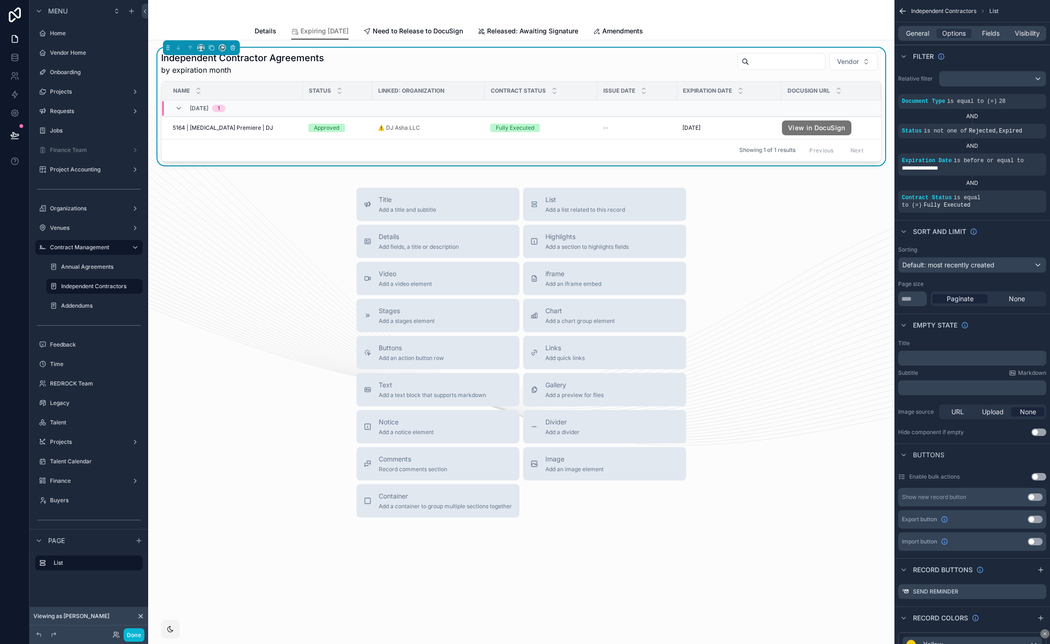
drag, startPoint x: 979, startPoint y: 31, endPoint x: 974, endPoint y: 42, distance: 11.4
click at [979, 31] on div "Fields" at bounding box center [991, 33] width 35 height 9
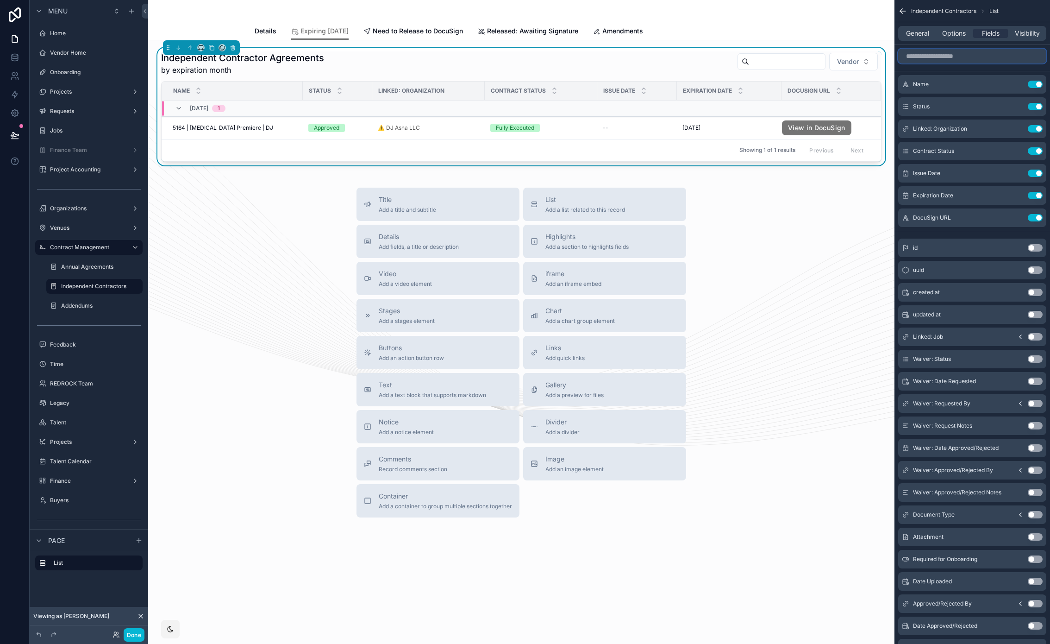
click at [945, 60] on input "scrollable content" at bounding box center [973, 56] width 148 height 15
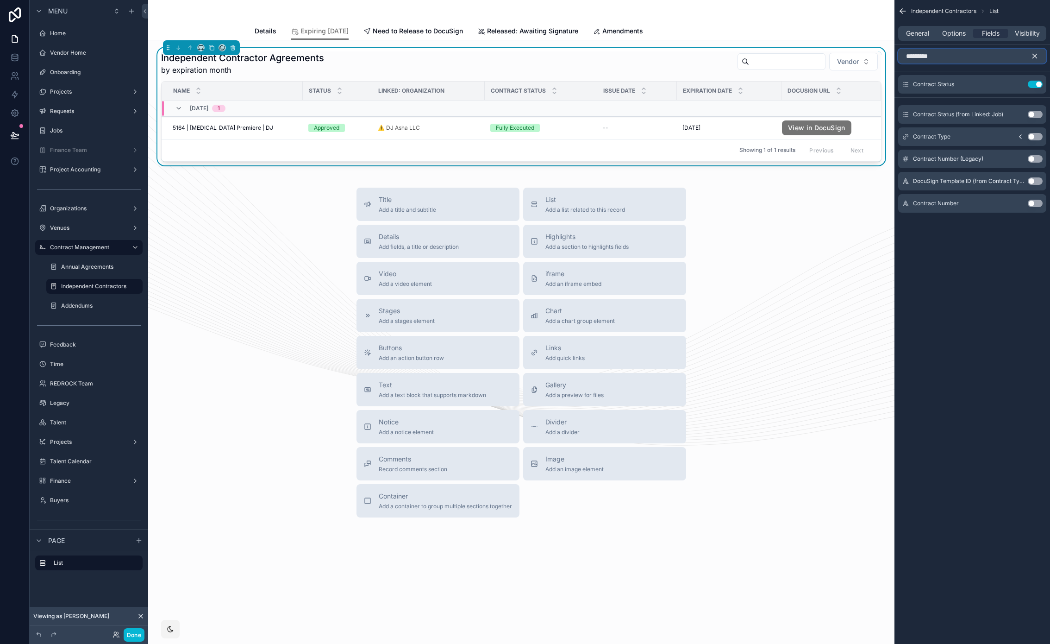
type input "********"
drag, startPoint x: 1034, startPoint y: 139, endPoint x: 1037, endPoint y: 51, distance: 88.0
click at [1034, 139] on button "Use setting" at bounding box center [1035, 136] width 15 height 7
click at [1034, 54] on icon "scrollable content" at bounding box center [1035, 56] width 8 height 8
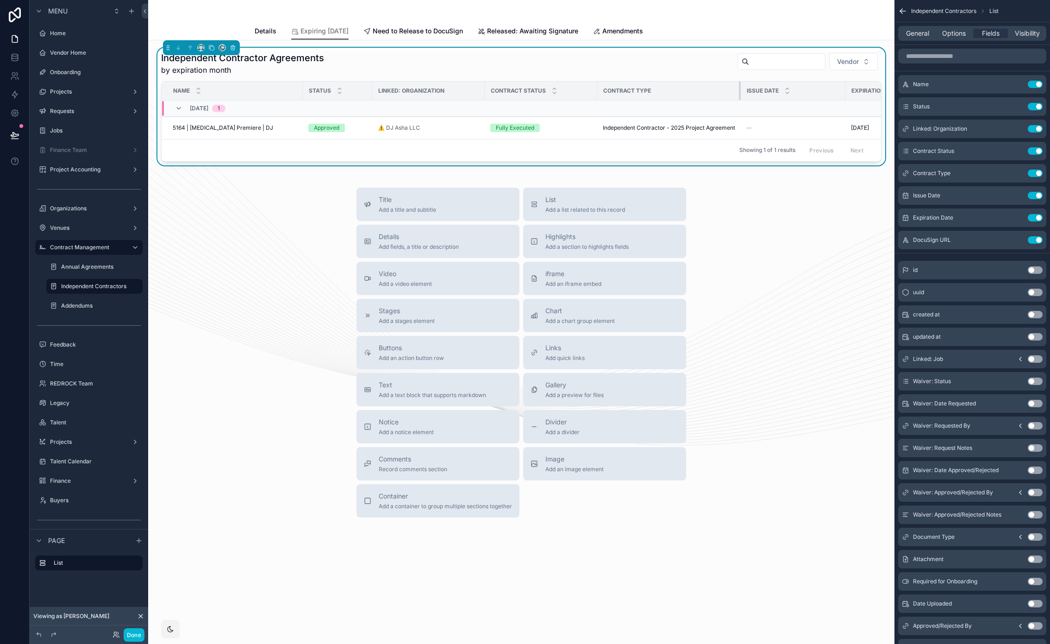
drag, startPoint x: 683, startPoint y: 94, endPoint x: 747, endPoint y: 98, distance: 63.6
click at [747, 98] on tr "Name Status Linked: Organization Contract Status Contract Type Issue Date Expir…" at bounding box center [593, 91] width 862 height 19
drag, startPoint x: 597, startPoint y: 91, endPoint x: 579, endPoint y: 90, distance: 17.7
click at [583, 90] on div "scrollable content" at bounding box center [585, 91] width 4 height 19
drag, startPoint x: 484, startPoint y: 88, endPoint x: 472, endPoint y: 88, distance: 12.1
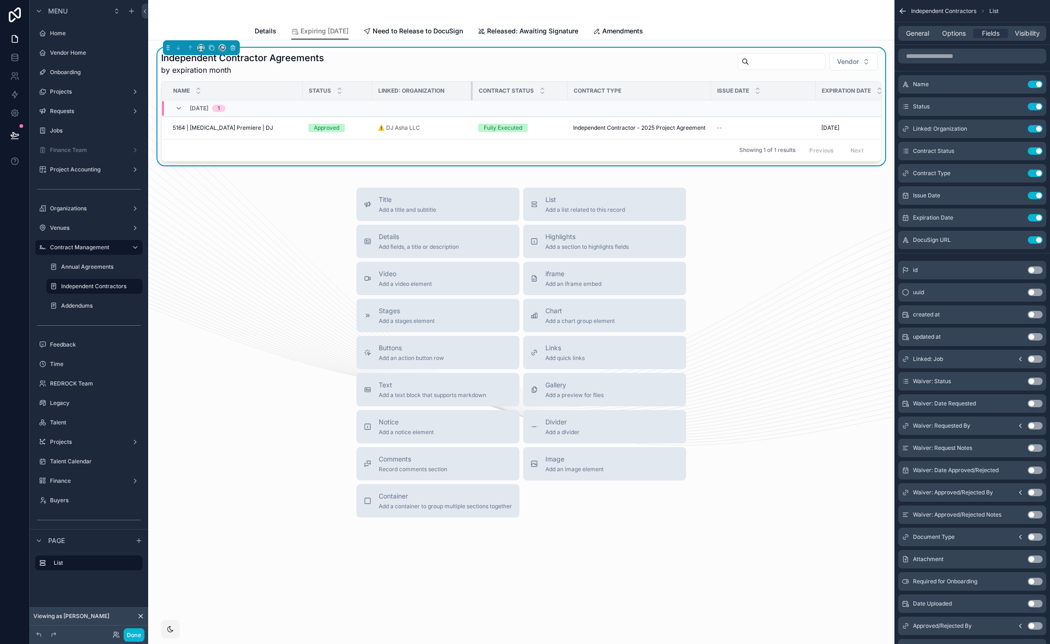
click at [472, 88] on div "scrollable content" at bounding box center [473, 91] width 4 height 19
drag, startPoint x: 746, startPoint y: 206, endPoint x: 731, endPoint y: 202, distance: 14.8
click at [463, 31] on span "Need to Release to DocuSign" at bounding box center [418, 30] width 90 height 9
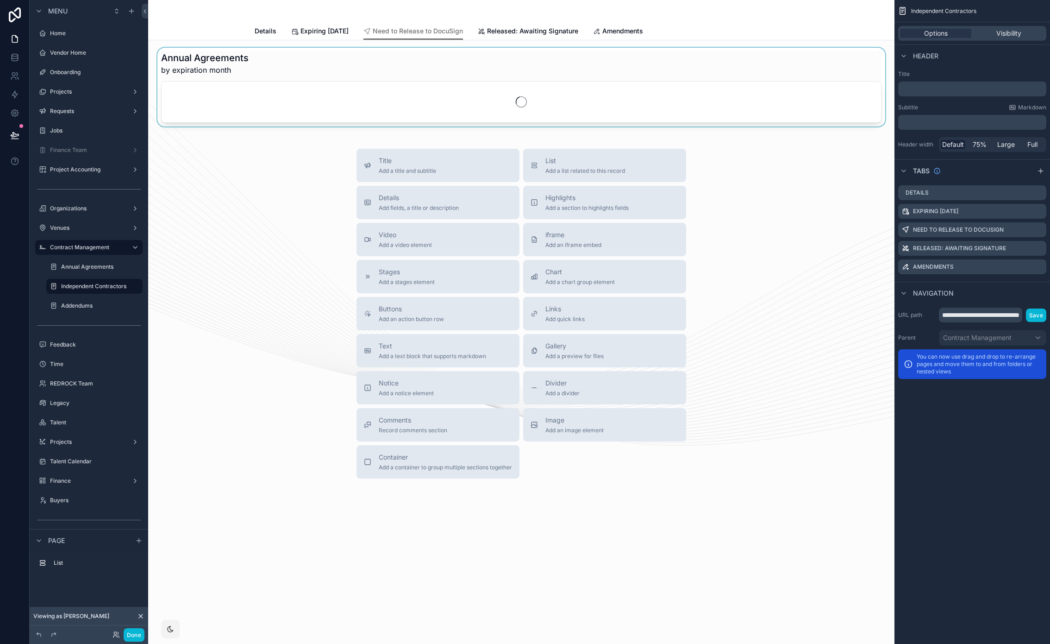
click at [451, 55] on div "scrollable content" at bounding box center [522, 87] width 732 height 79
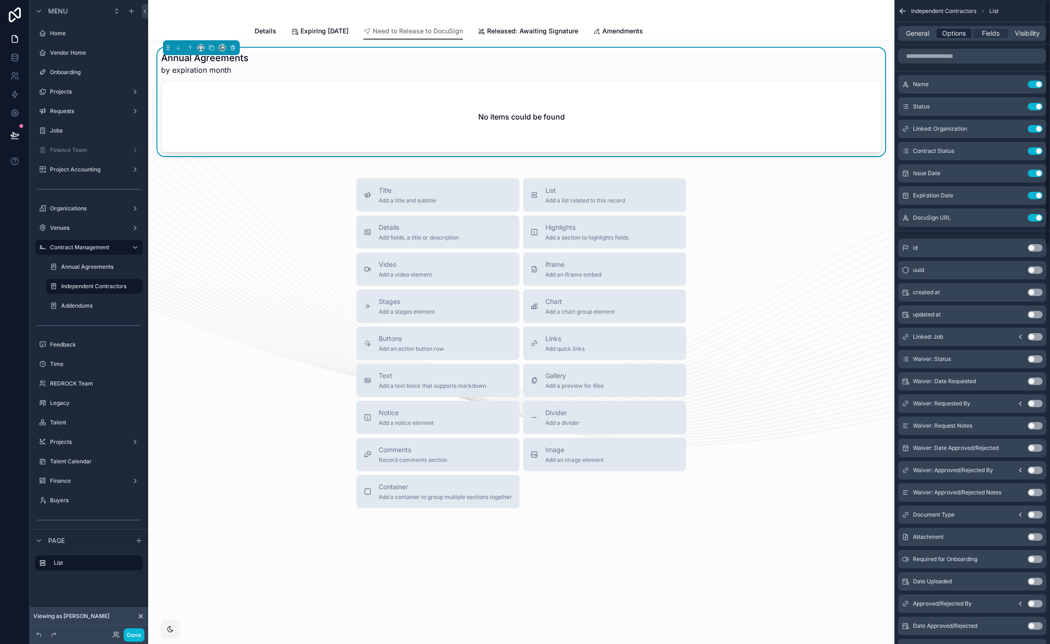
click at [950, 29] on span "Options" at bounding box center [955, 33] width 24 height 9
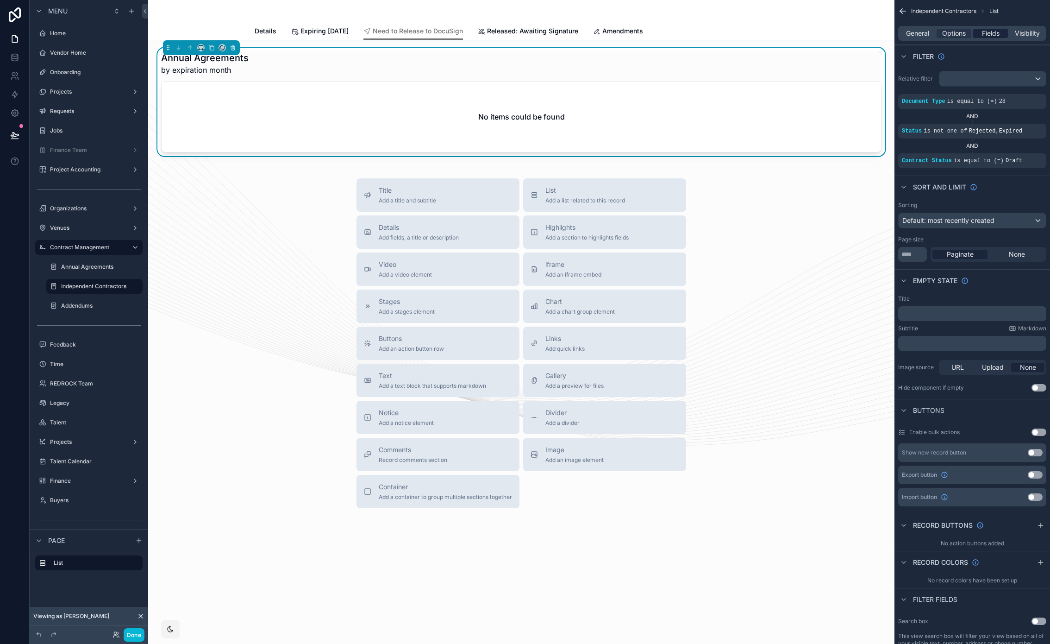
click at [991, 31] on span "Fields" at bounding box center [991, 33] width 18 height 9
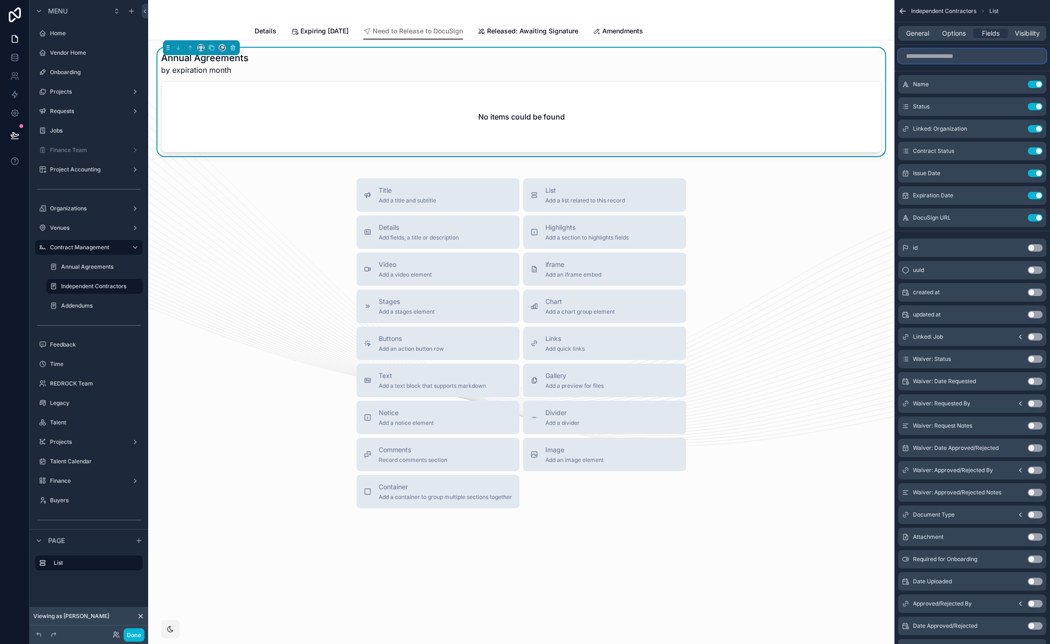
click at [979, 57] on input "scrollable content" at bounding box center [973, 56] width 148 height 15
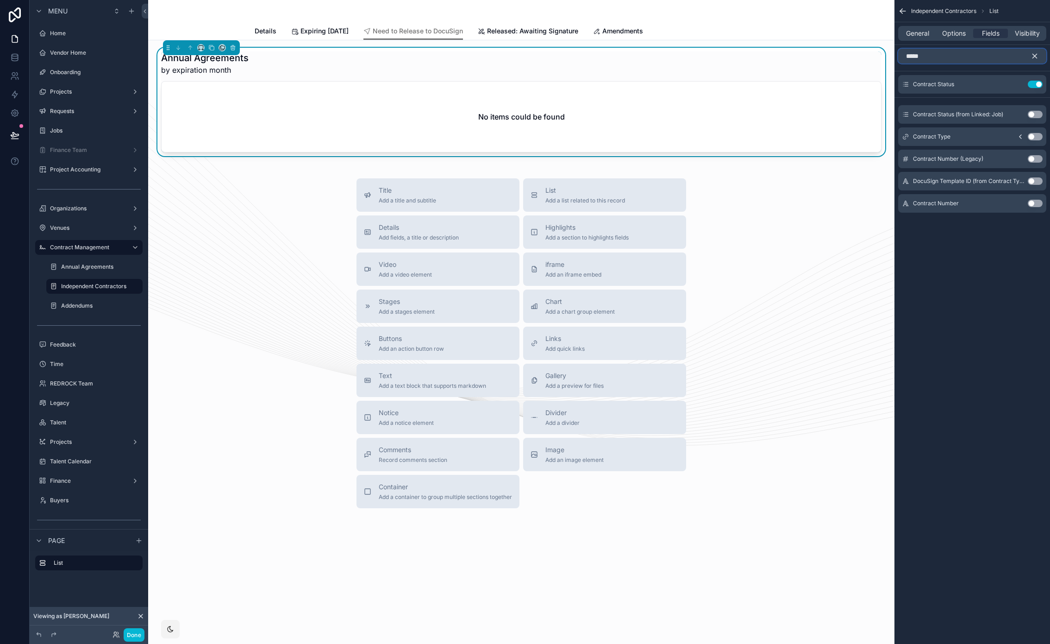
type input "*****"
click at [1036, 137] on button "Use setting" at bounding box center [1035, 136] width 15 height 7
click at [1039, 53] on button "scrollable content" at bounding box center [1039, 56] width 16 height 15
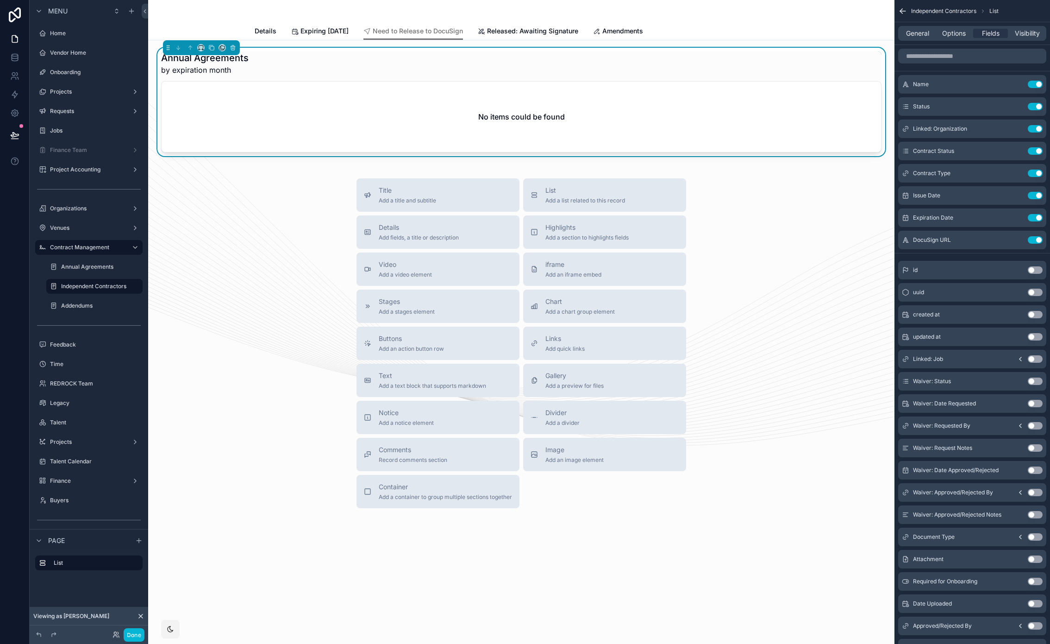
click at [950, 42] on div "General Options Fields Visibility" at bounding box center [973, 33] width 156 height 22
click at [950, 35] on span "Options" at bounding box center [955, 33] width 24 height 9
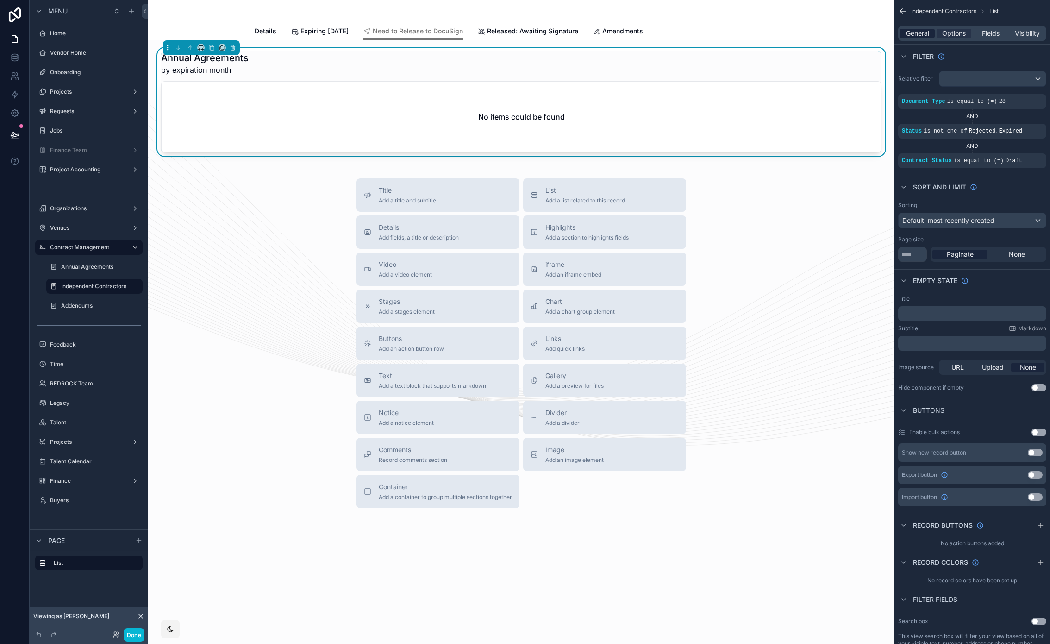
click at [919, 31] on span "General" at bounding box center [917, 33] width 23 height 9
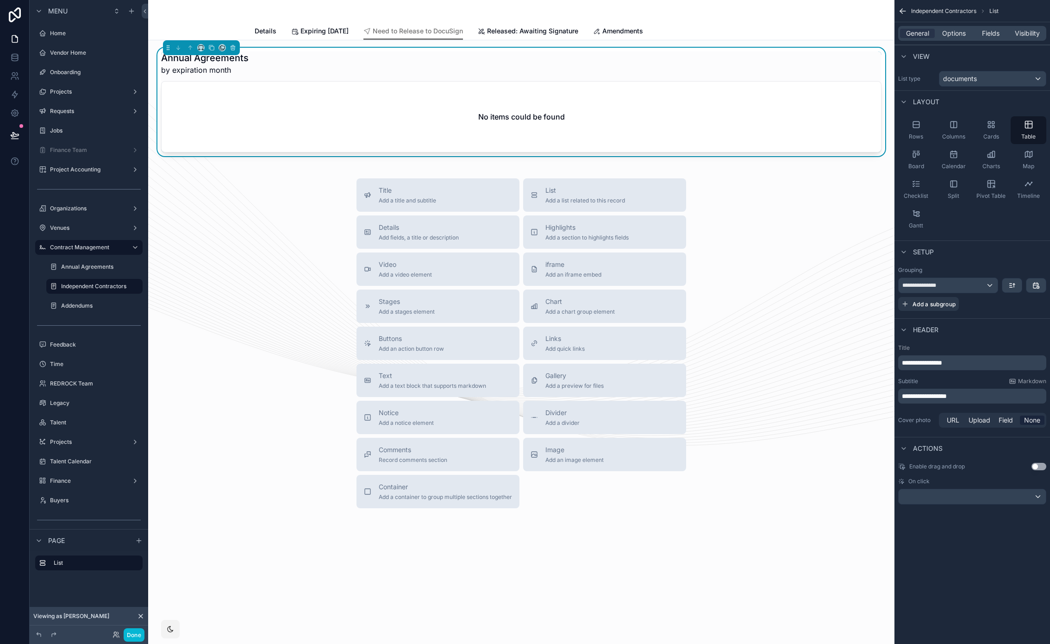
click at [937, 364] on span "**********" at bounding box center [922, 362] width 40 height 6
click at [912, 364] on span "**********" at bounding box center [922, 362] width 40 height 6
click at [962, 29] on span "Options" at bounding box center [955, 33] width 24 height 9
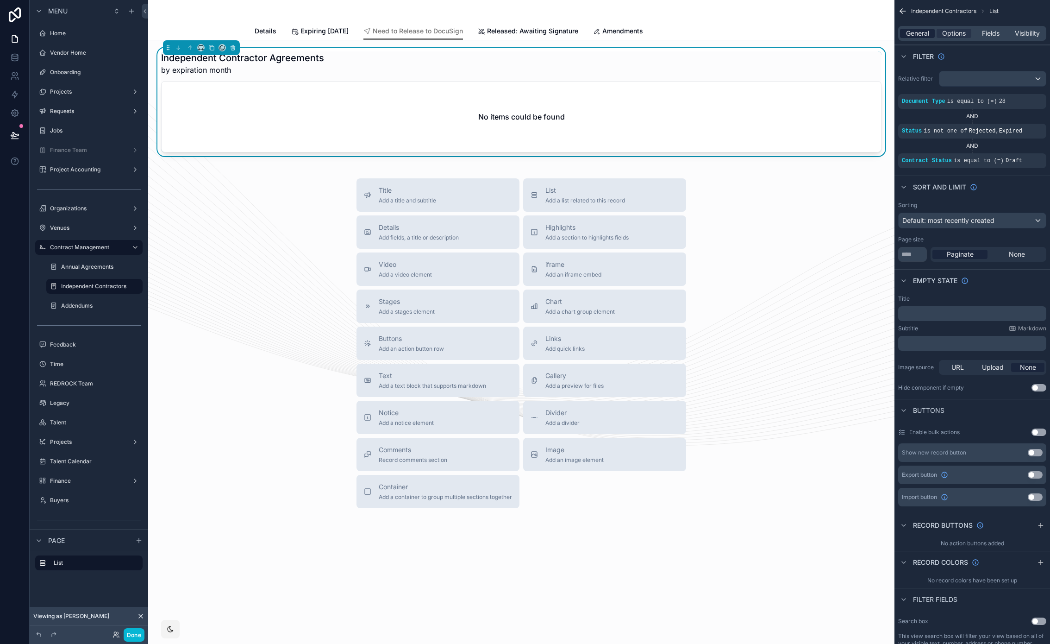
click at [927, 31] on span "General" at bounding box center [917, 33] width 23 height 9
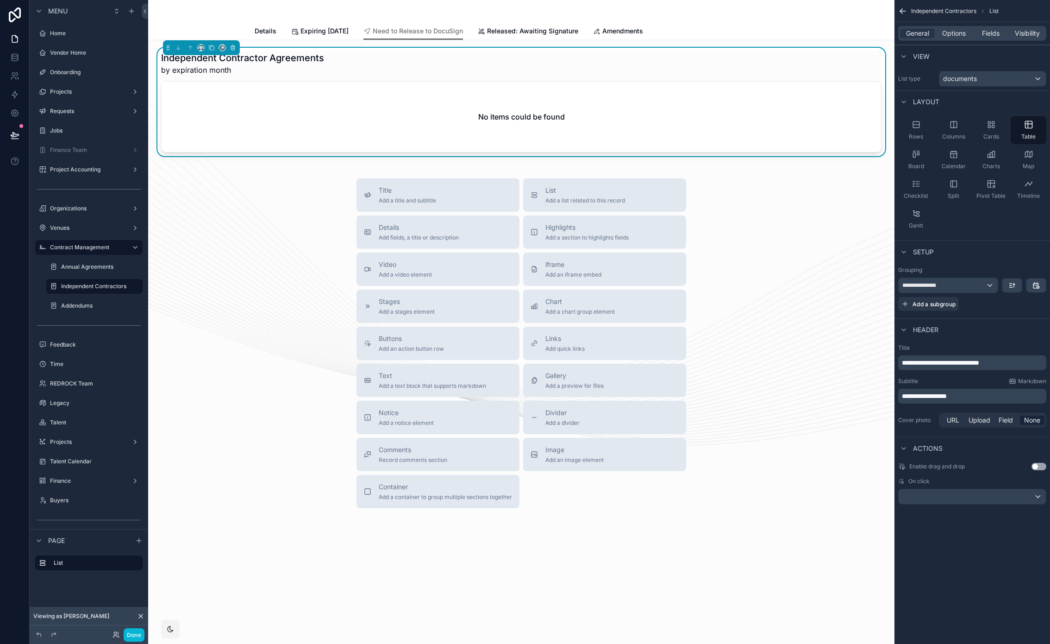
click at [947, 393] on span "**********" at bounding box center [924, 396] width 45 height 6
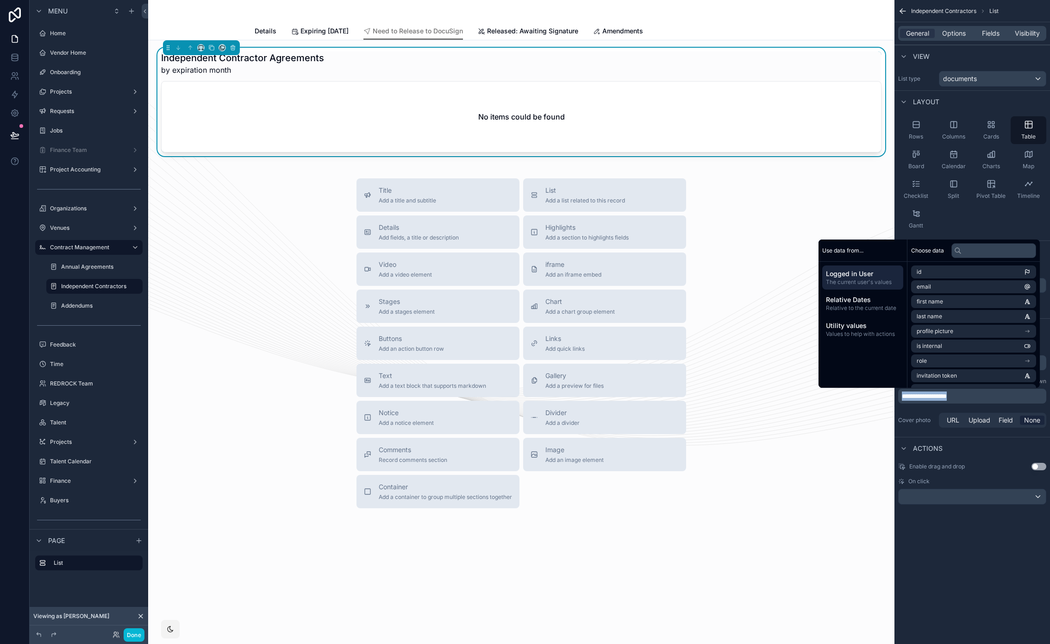
click at [947, 393] on span "**********" at bounding box center [924, 396] width 45 height 6
click at [975, 398] on span "**********" at bounding box center [939, 396] width 75 height 6
click at [349, 34] on span "Expiring [DATE]" at bounding box center [325, 30] width 48 height 9
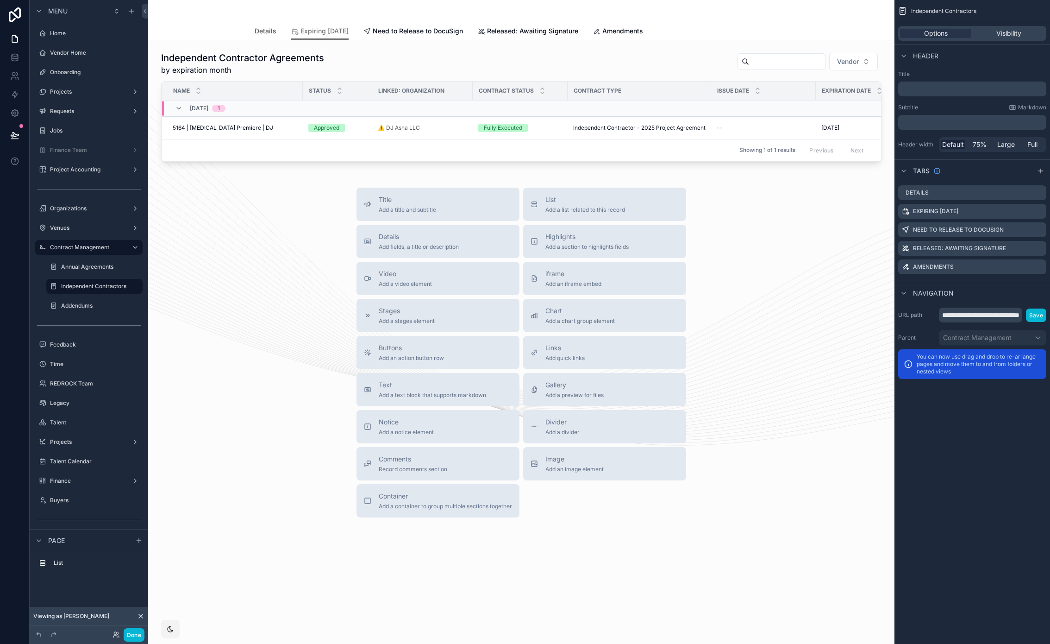
click at [267, 35] on span "Details" at bounding box center [266, 30] width 22 height 9
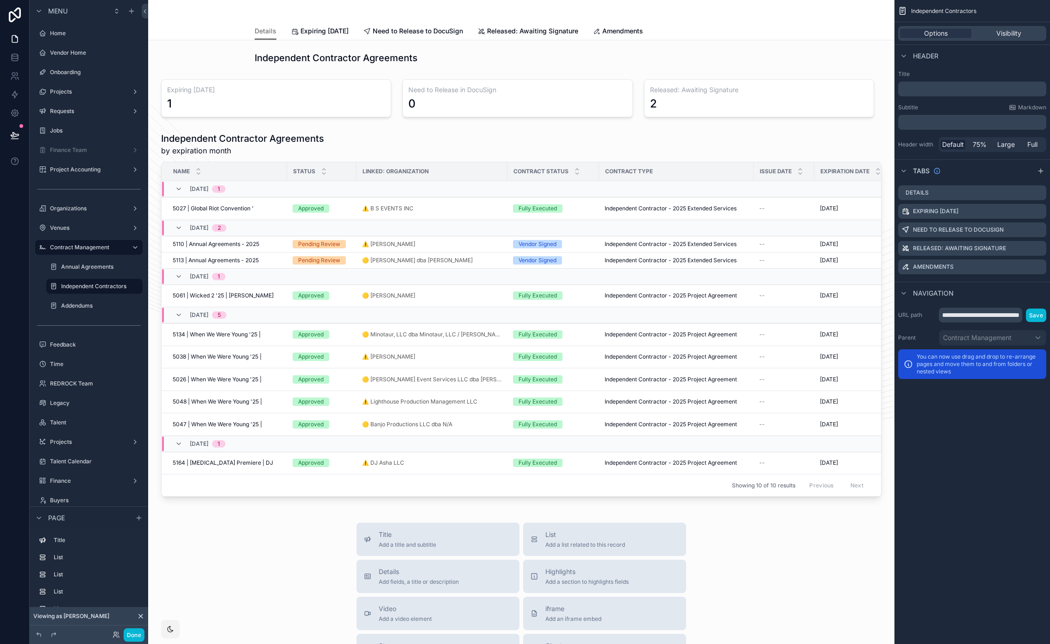
click at [174, 11] on div "Details Details Expiring [DATE] Need to Release to DocuSign Released: Awaiting …" at bounding box center [521, 20] width 747 height 40
click at [532, 28] on span "Released: Awaiting Signature" at bounding box center [532, 30] width 91 height 9
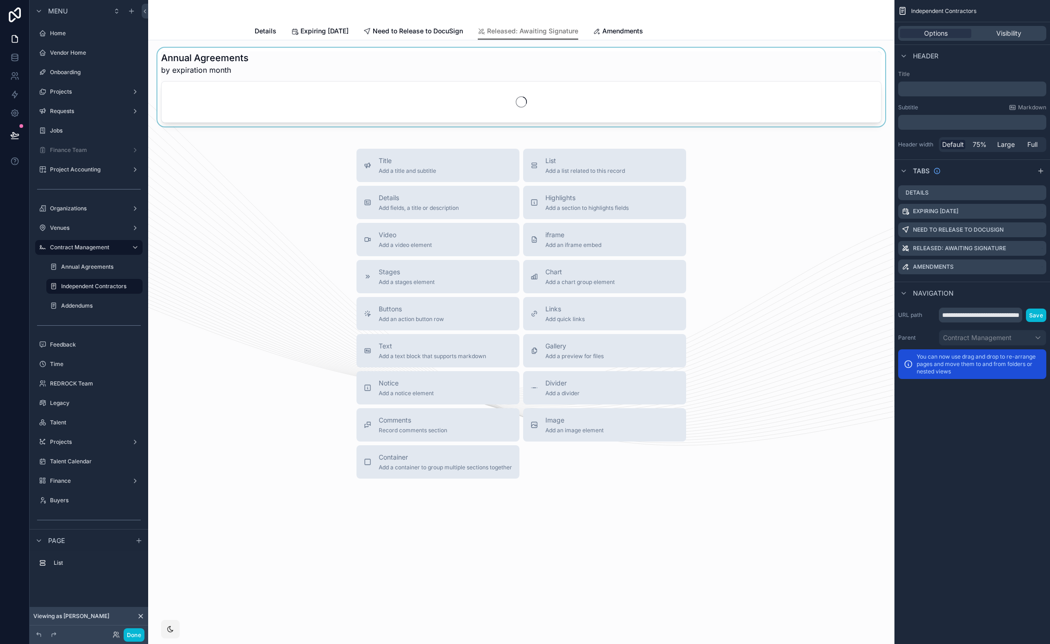
click at [289, 63] on div "scrollable content" at bounding box center [522, 87] width 732 height 79
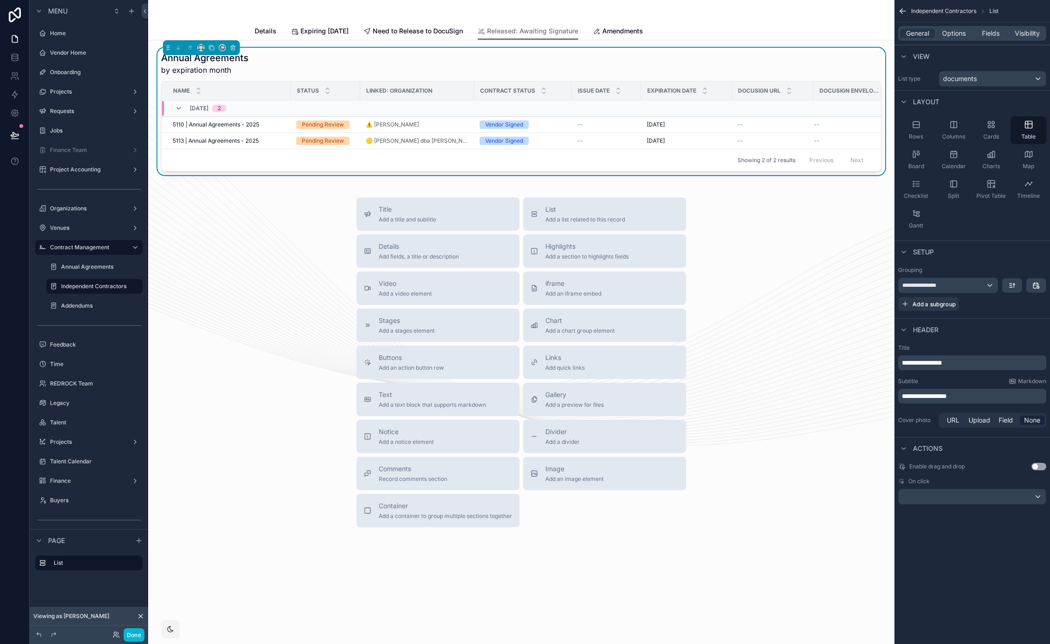
click at [907, 361] on span "**********" at bounding box center [922, 362] width 40 height 6
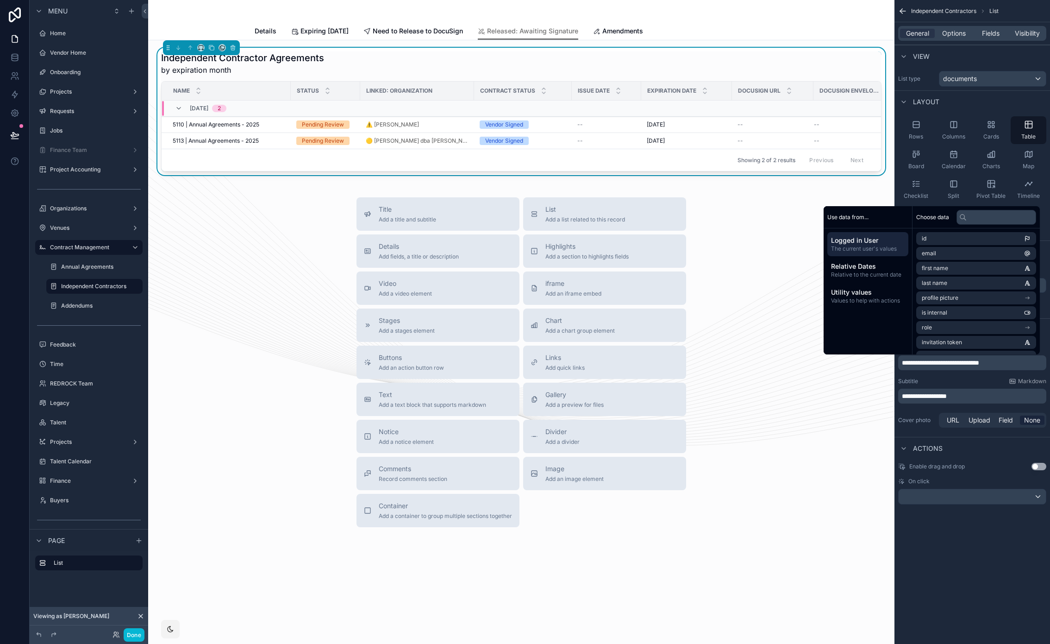
click at [933, 399] on span "**********" at bounding box center [924, 396] width 45 height 6
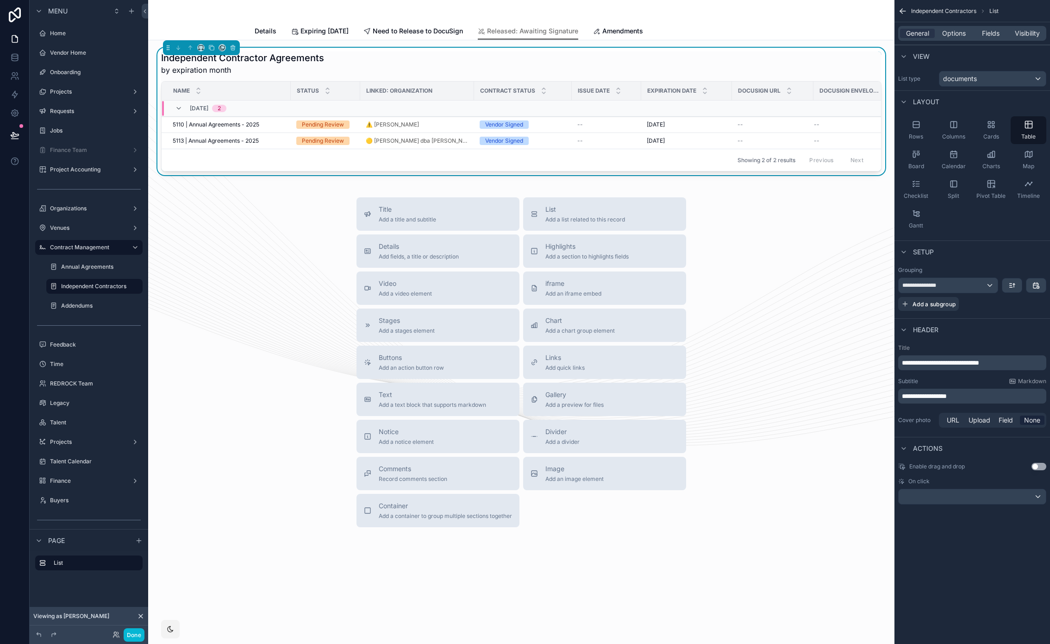
click at [933, 399] on span "**********" at bounding box center [924, 396] width 45 height 6
click at [989, 33] on span "Fields" at bounding box center [991, 33] width 18 height 9
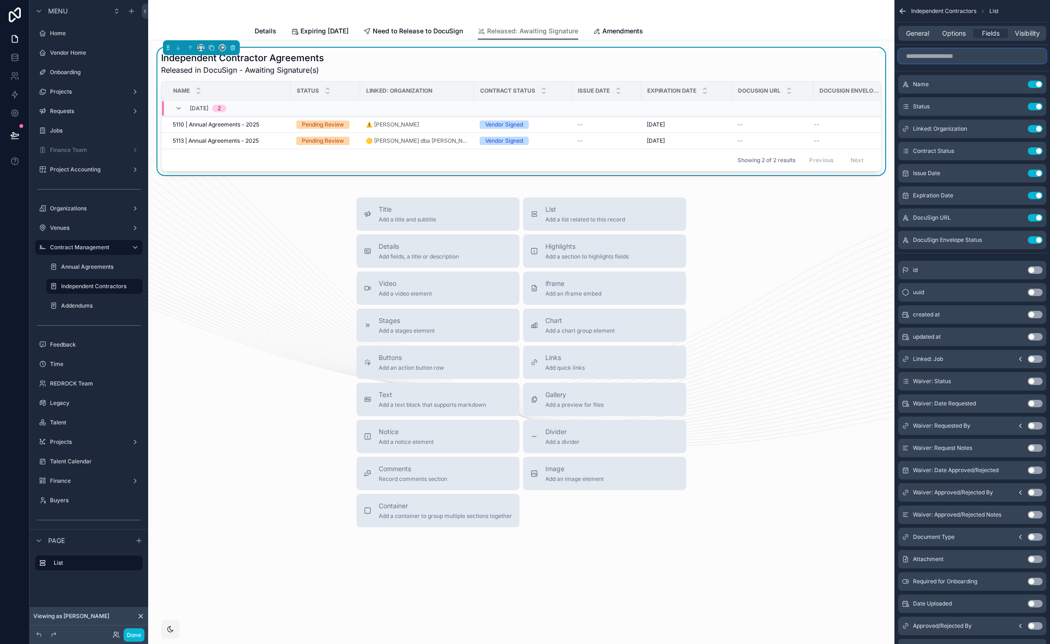
click at [950, 59] on input "scrollable content" at bounding box center [973, 56] width 148 height 15
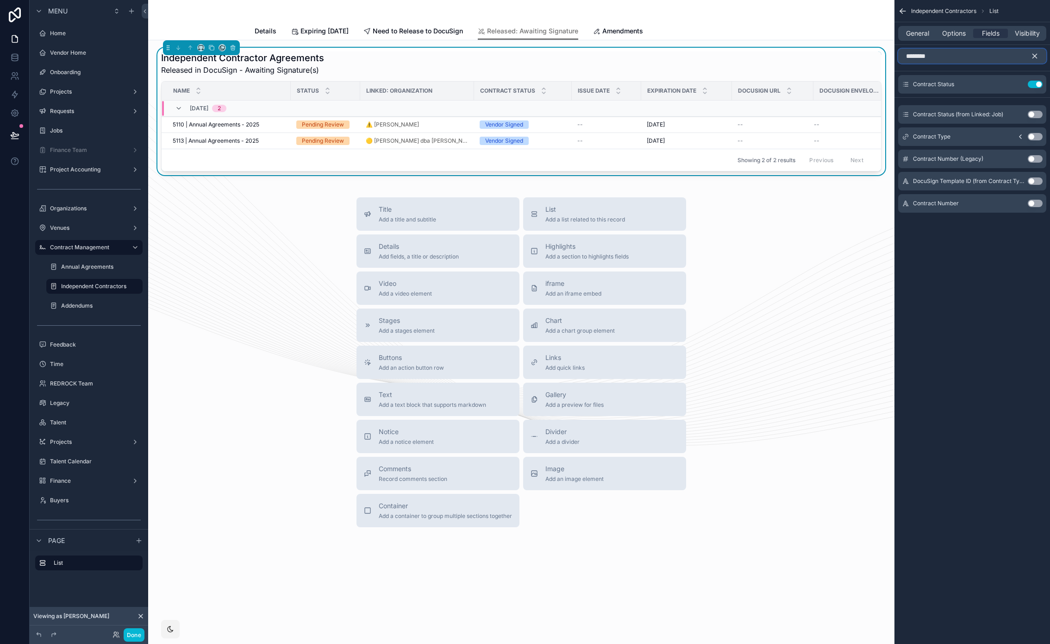
type input "********"
click at [1035, 136] on button "Use setting" at bounding box center [1035, 136] width 15 height 7
click at [1035, 55] on icon "scrollable content" at bounding box center [1035, 56] width 8 height 8
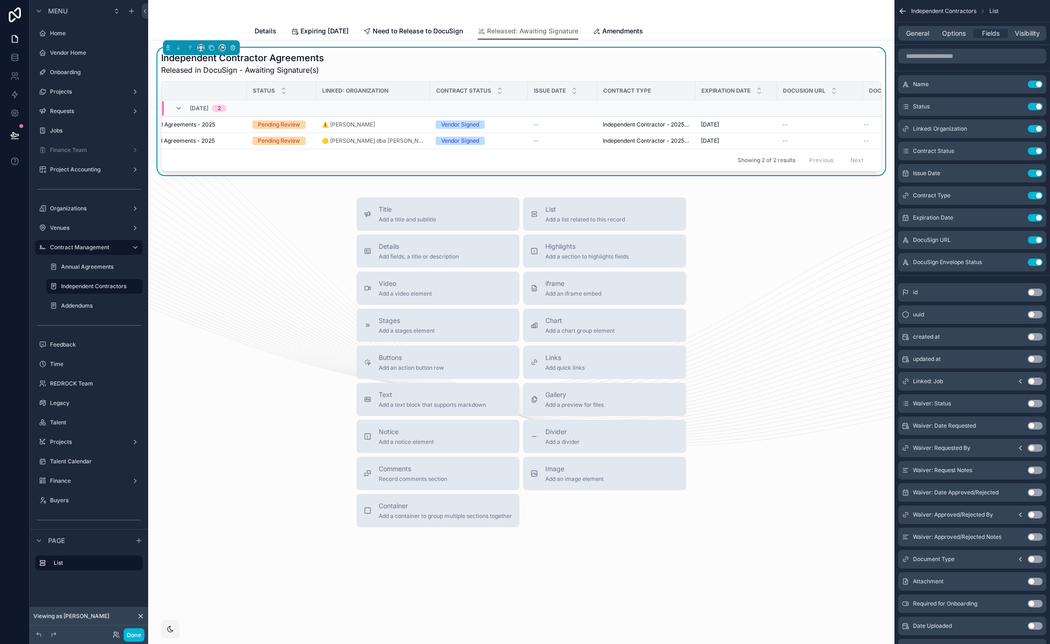
scroll to position [0, 89]
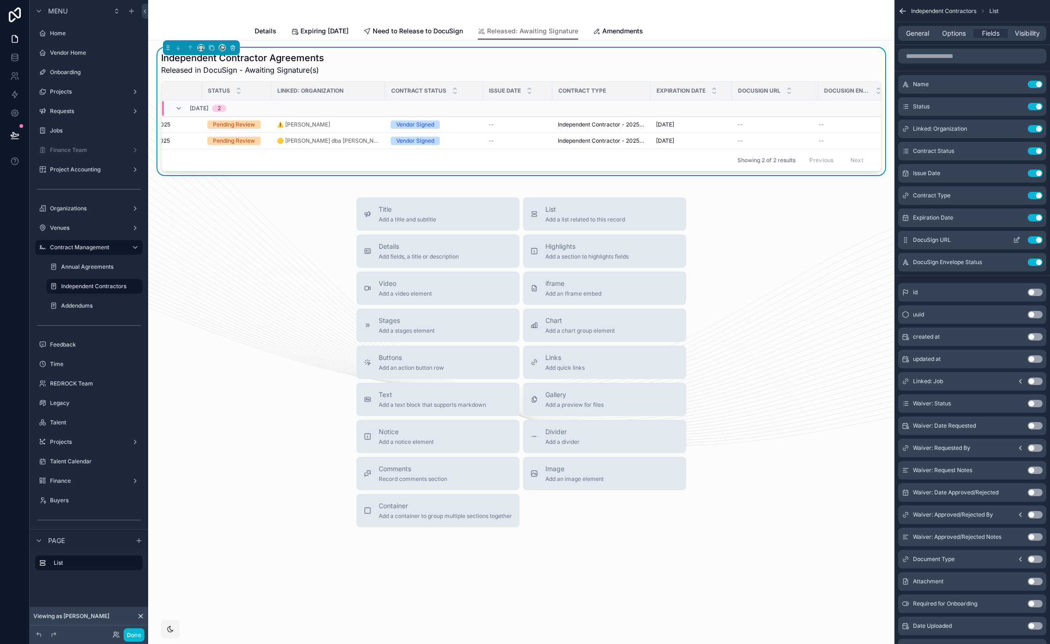
click at [1018, 239] on icon "scrollable content" at bounding box center [1018, 239] width 4 height 4
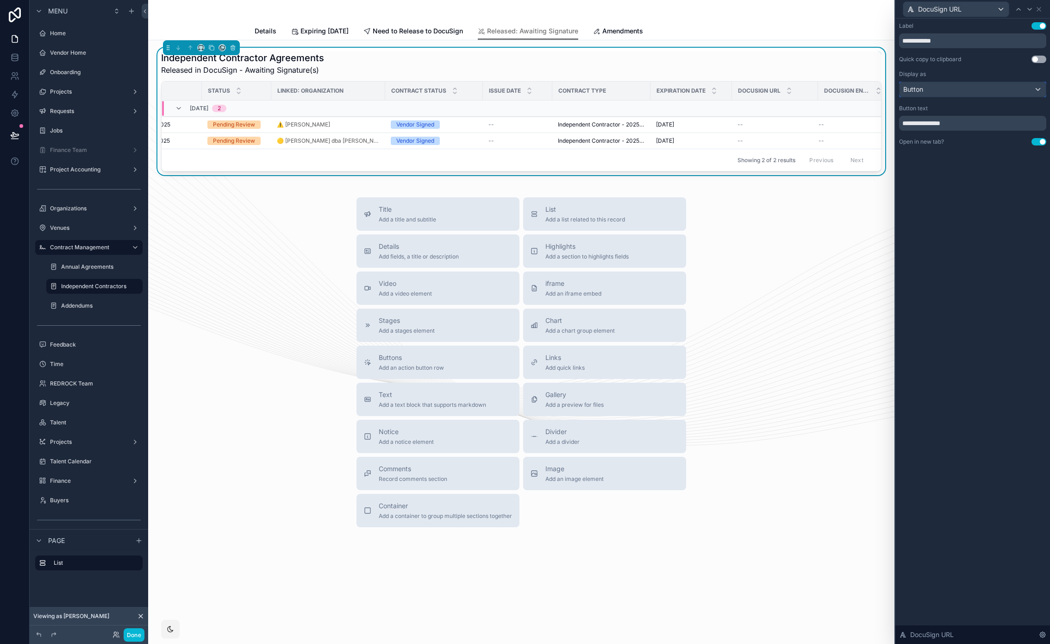
click at [959, 92] on div "Button" at bounding box center [973, 89] width 146 height 15
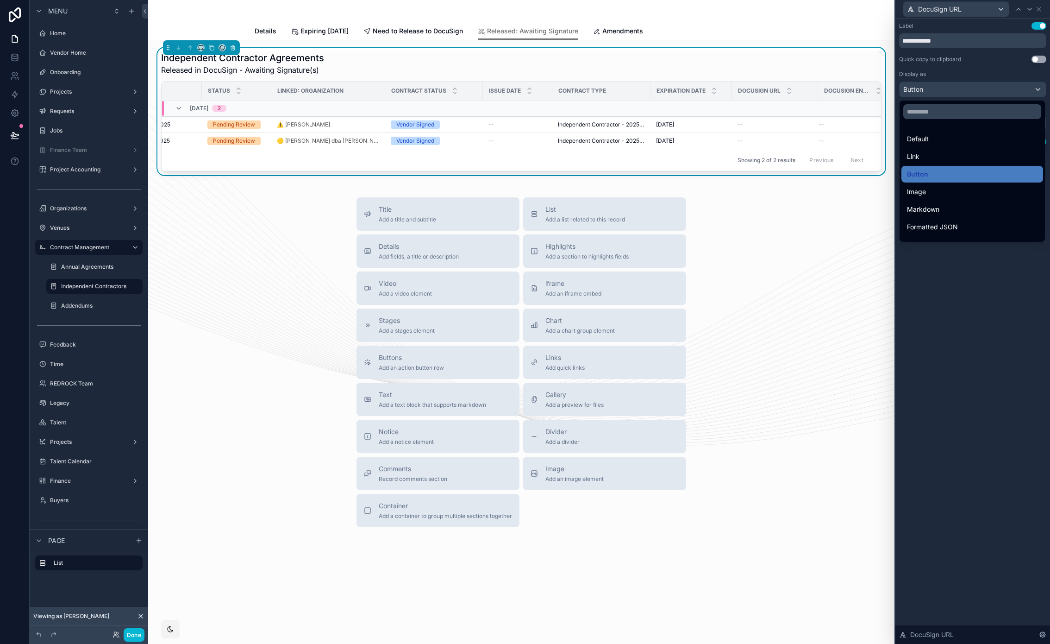
click at [937, 265] on div at bounding box center [973, 322] width 155 height 644
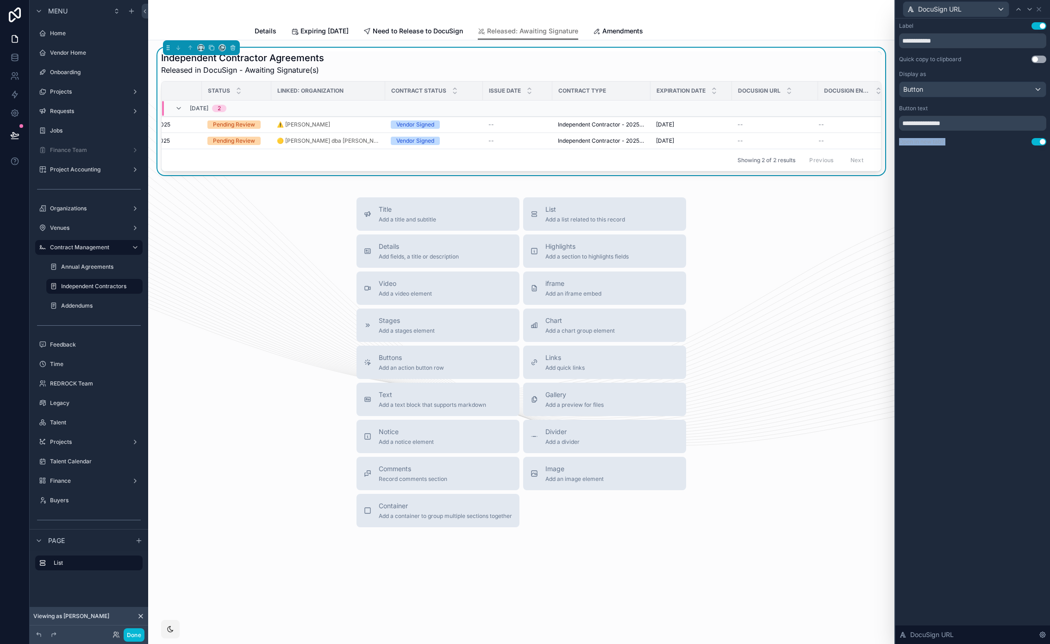
click at [937, 265] on div "**********" at bounding box center [973, 331] width 155 height 625
drag, startPoint x: 936, startPoint y: 264, endPoint x: 930, endPoint y: 248, distance: 16.9
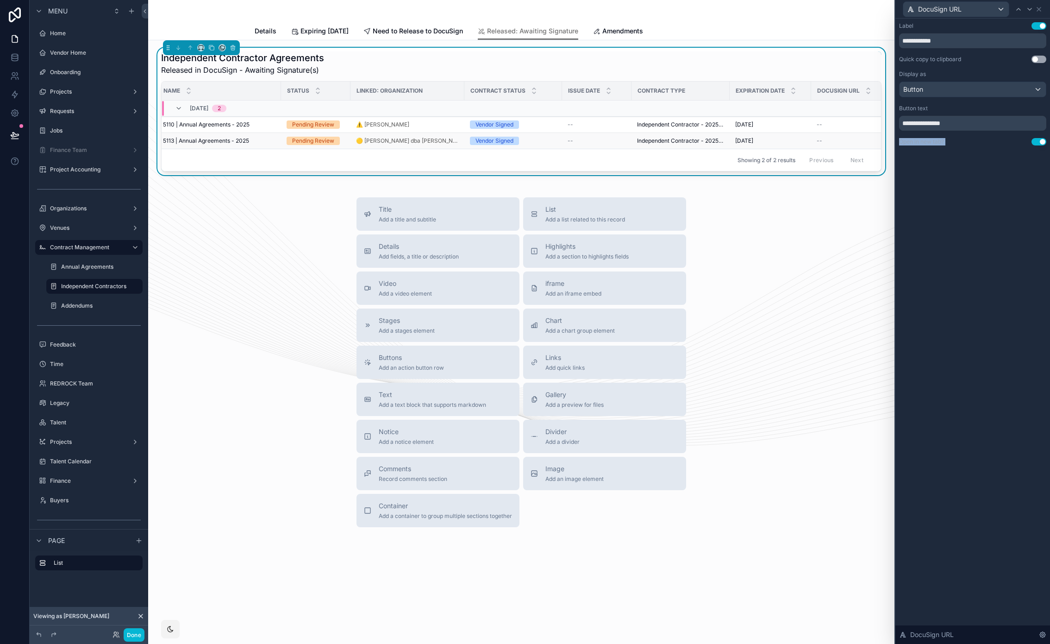
scroll to position [0, 0]
click at [1038, 10] on icon at bounding box center [1040, 9] width 4 height 4
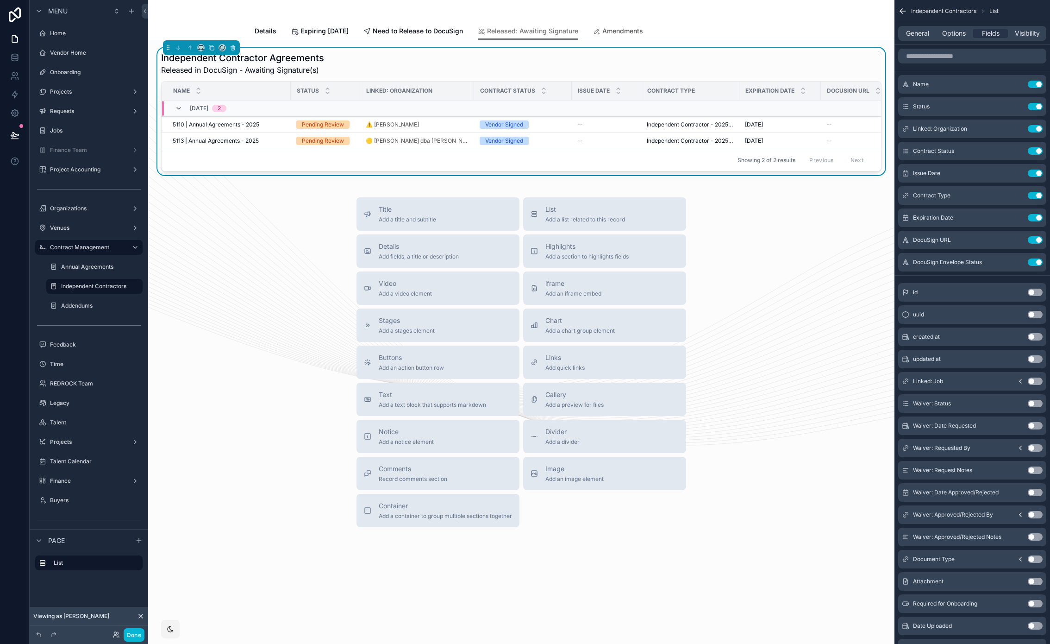
click at [641, 33] on span "Amendments" at bounding box center [623, 30] width 41 height 9
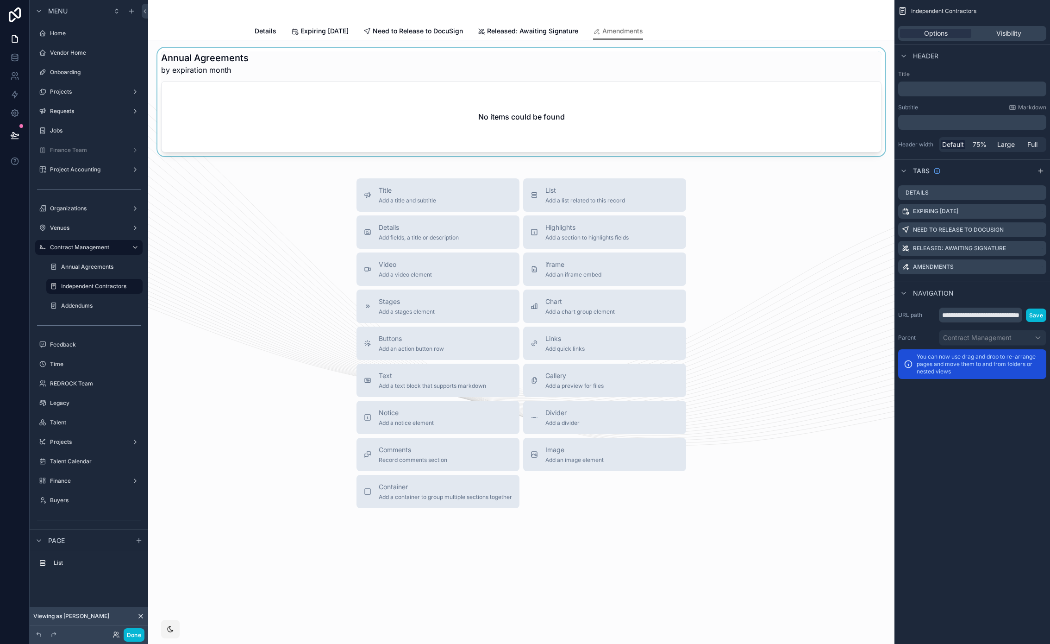
click at [616, 70] on div "scrollable content" at bounding box center [522, 102] width 732 height 108
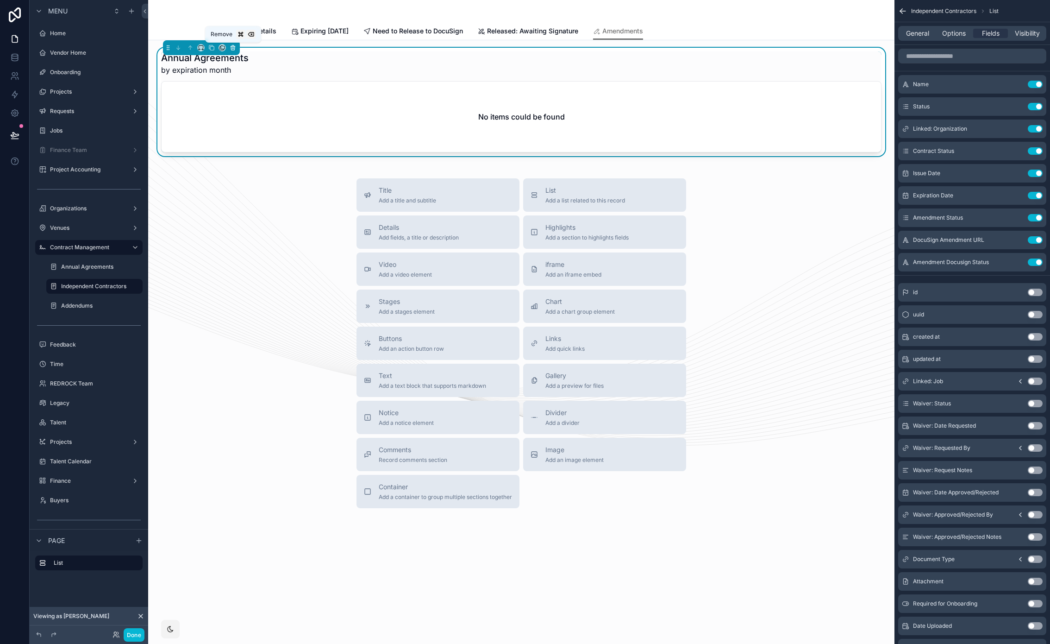
click at [235, 51] on button "scrollable content" at bounding box center [233, 48] width 10 height 10
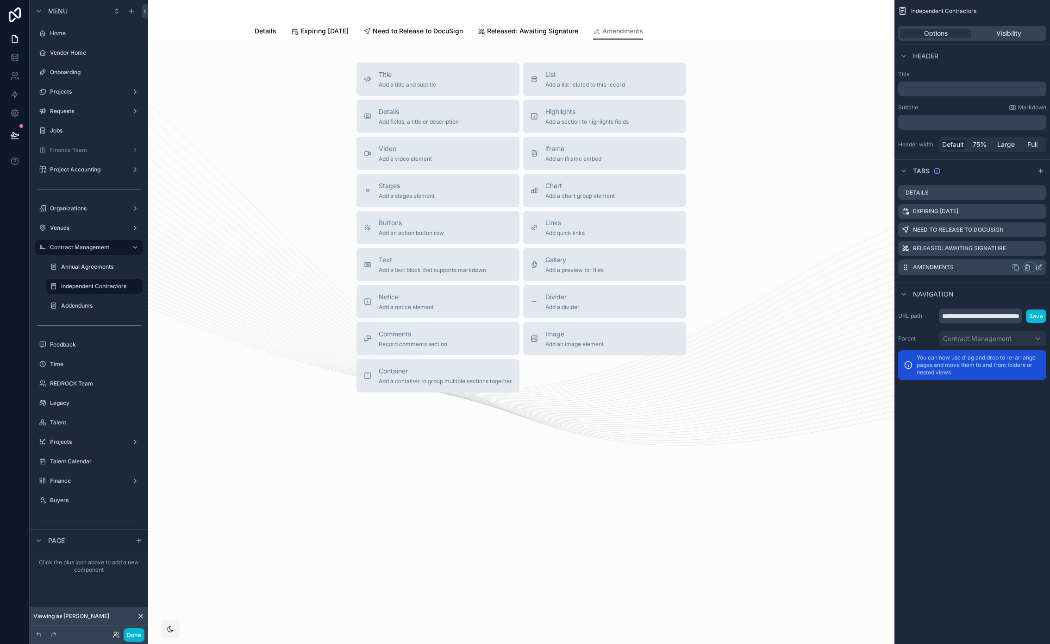
click at [1028, 268] on icon "scrollable content" at bounding box center [1028, 268] width 0 height 2
click at [999, 289] on span "Remove tab and contents" at bounding box center [989, 284] width 78 height 11
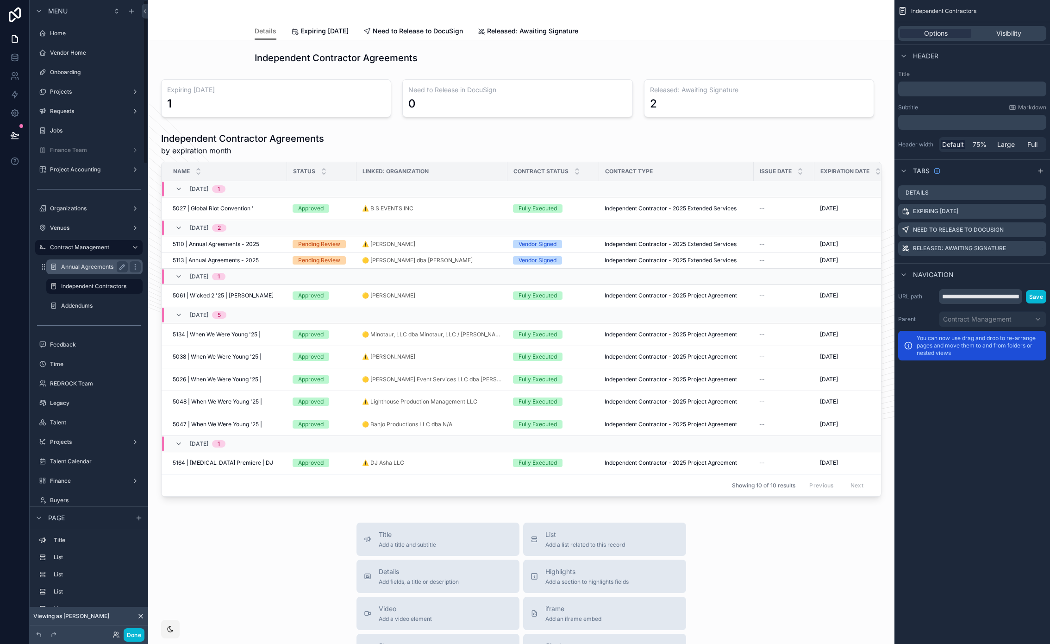
click at [90, 264] on label "Annual Agreements" at bounding box center [92, 266] width 63 height 7
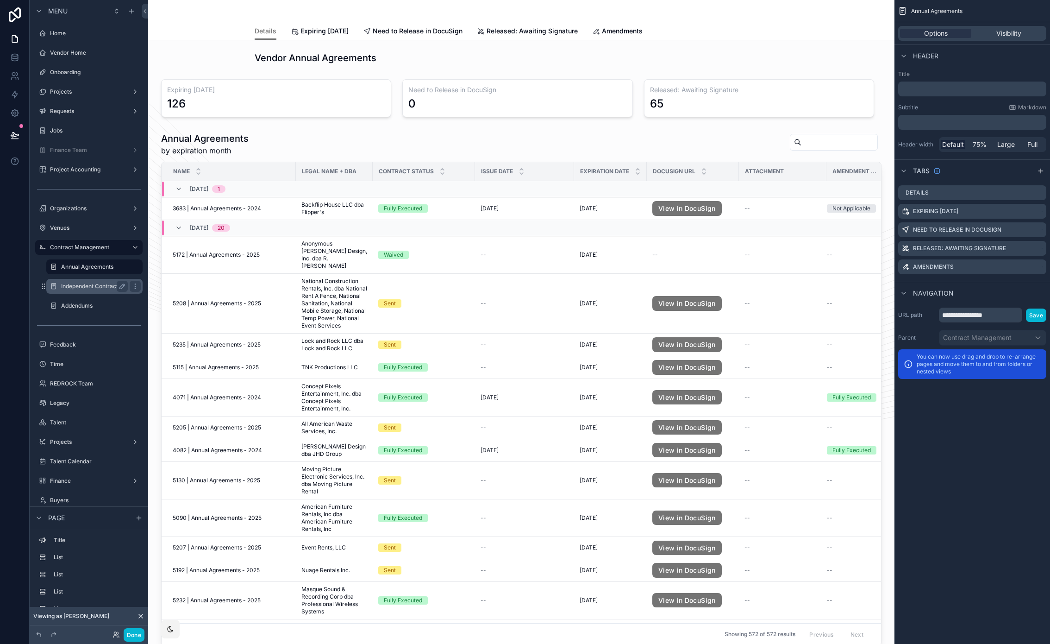
click at [87, 285] on label "Independent Contractors" at bounding box center [93, 286] width 65 height 7
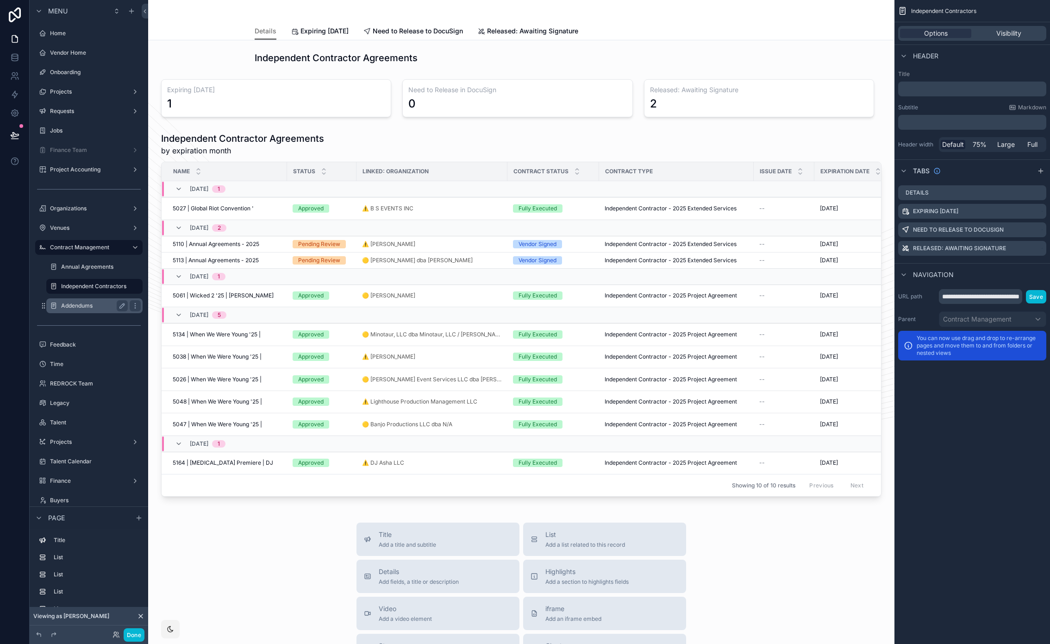
click at [90, 305] on label "Addendums" at bounding box center [92, 305] width 63 height 7
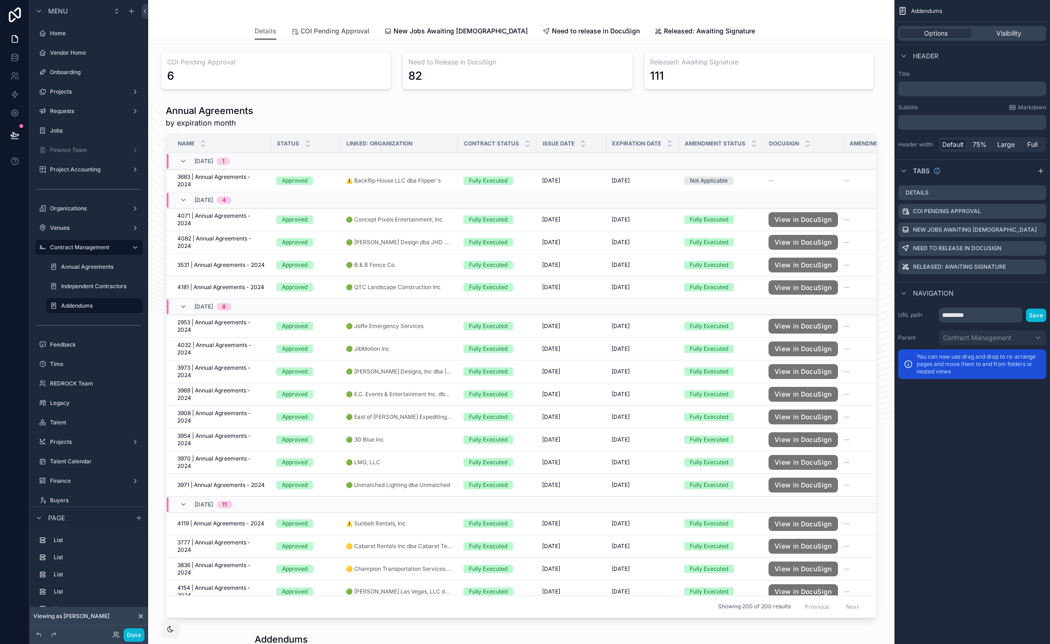
click at [318, 33] on span "COI Pending Approval" at bounding box center [335, 30] width 69 height 9
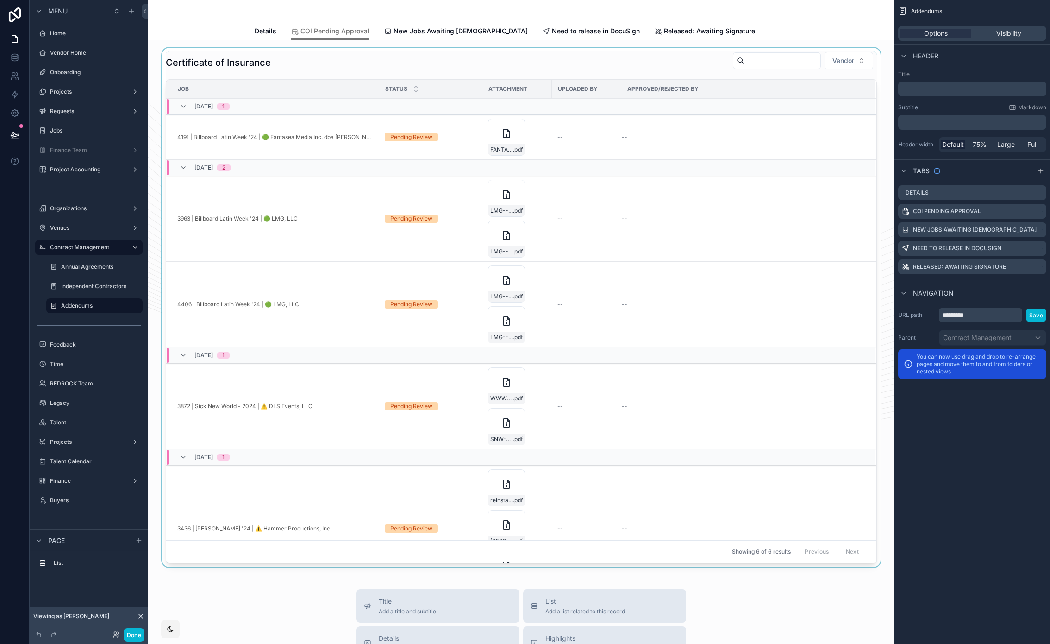
click at [629, 51] on div "scrollable content" at bounding box center [522, 307] width 732 height 519
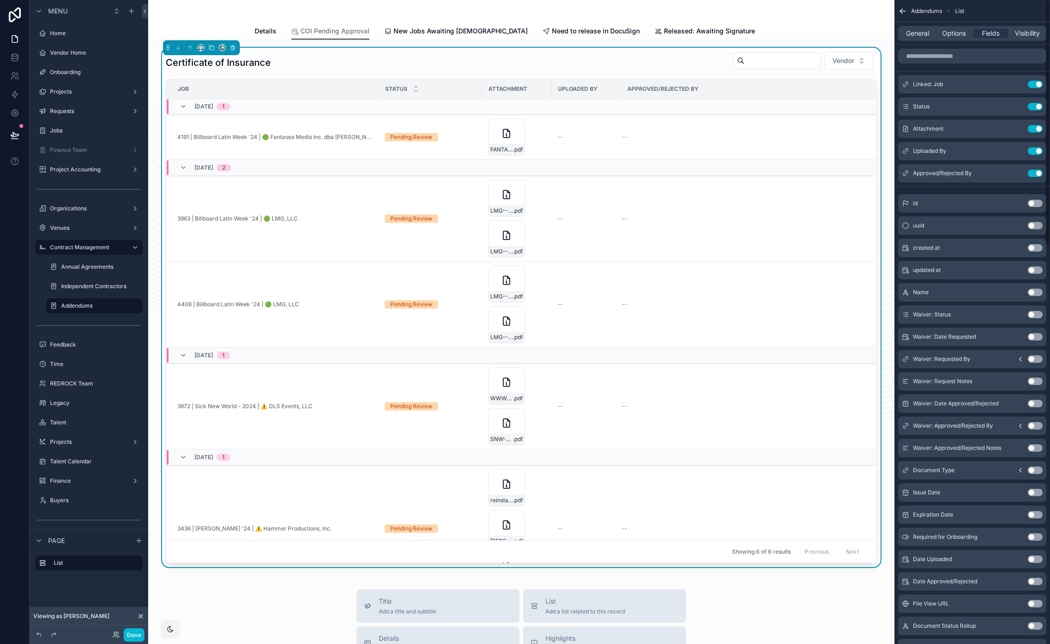
click at [945, 38] on div "General Options Fields Visibility" at bounding box center [973, 33] width 148 height 15
click at [946, 37] on span "Options" at bounding box center [955, 33] width 24 height 9
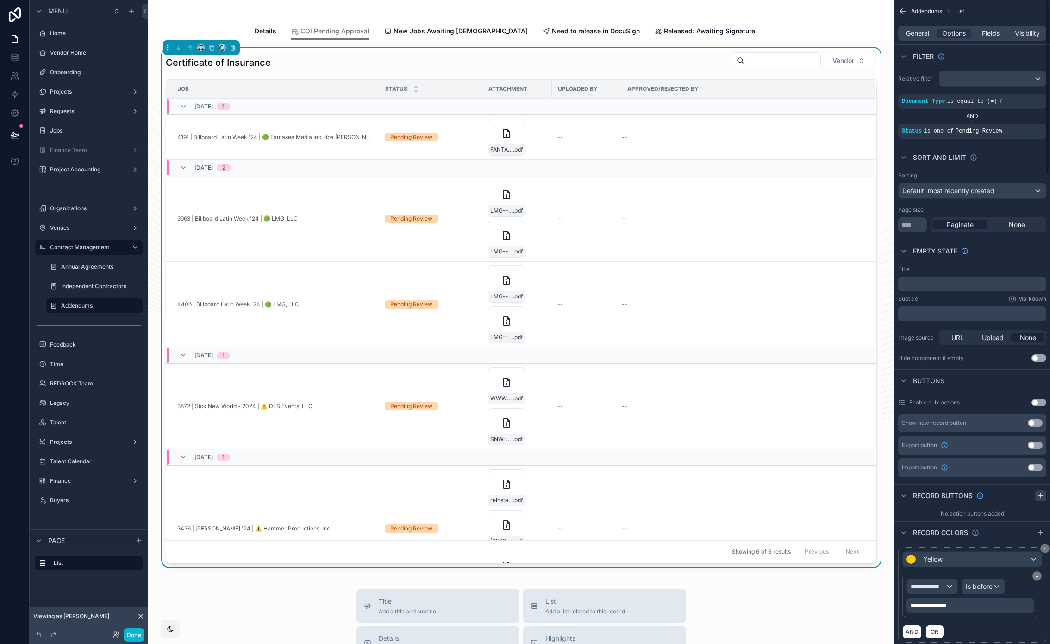
click at [1038, 495] on icon "scrollable content" at bounding box center [1041, 495] width 7 height 7
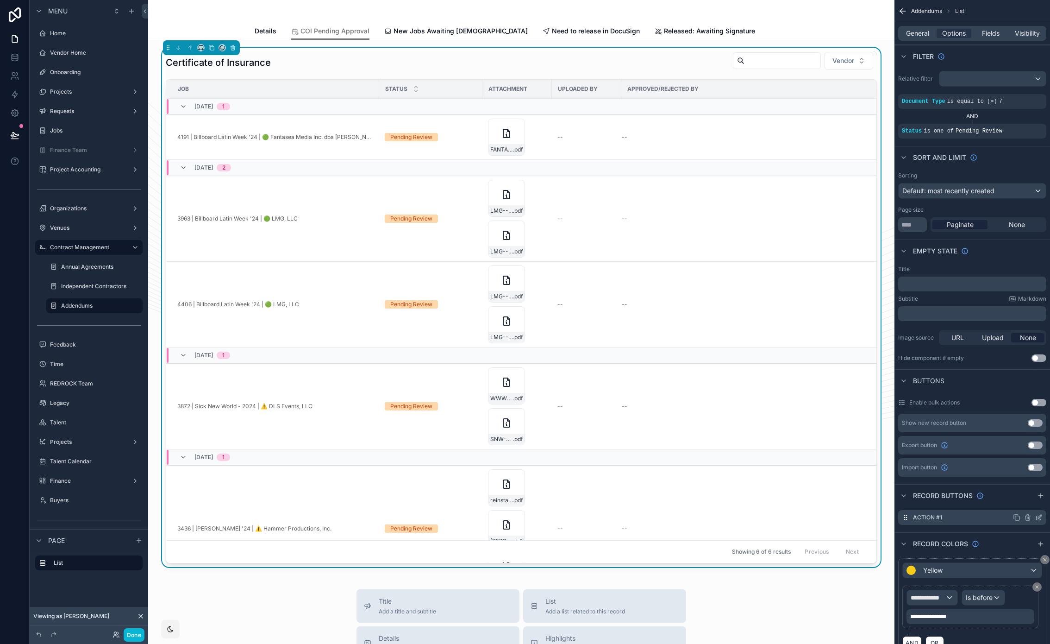
click at [1038, 520] on icon "scrollable content" at bounding box center [1039, 517] width 7 height 7
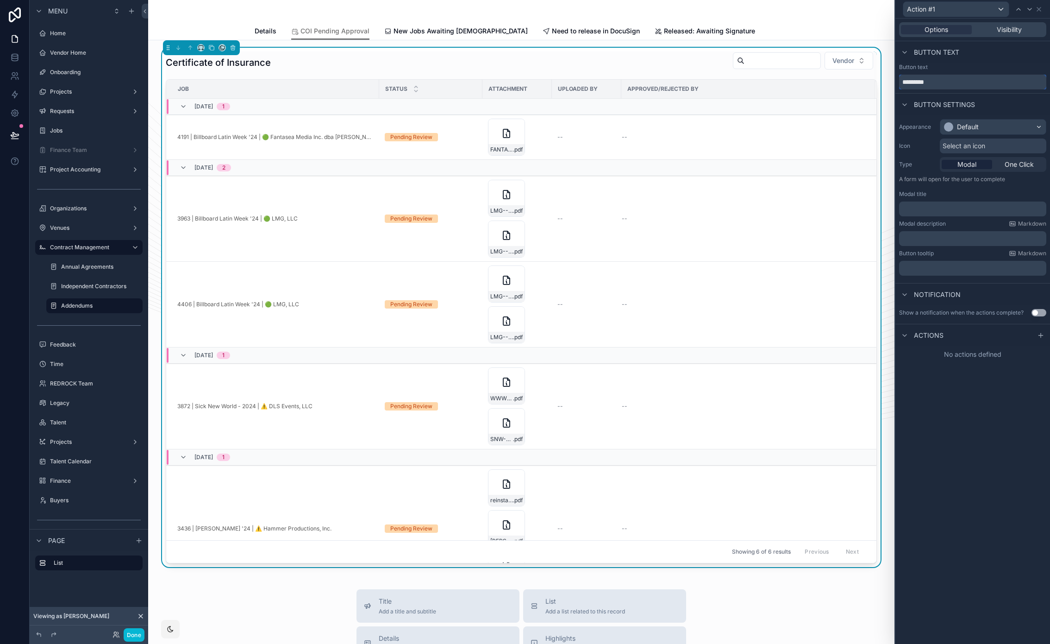
click at [938, 86] on input "*********" at bounding box center [972, 82] width 147 height 15
type input "*******"
click at [963, 126] on div "Default" at bounding box center [968, 126] width 22 height 9
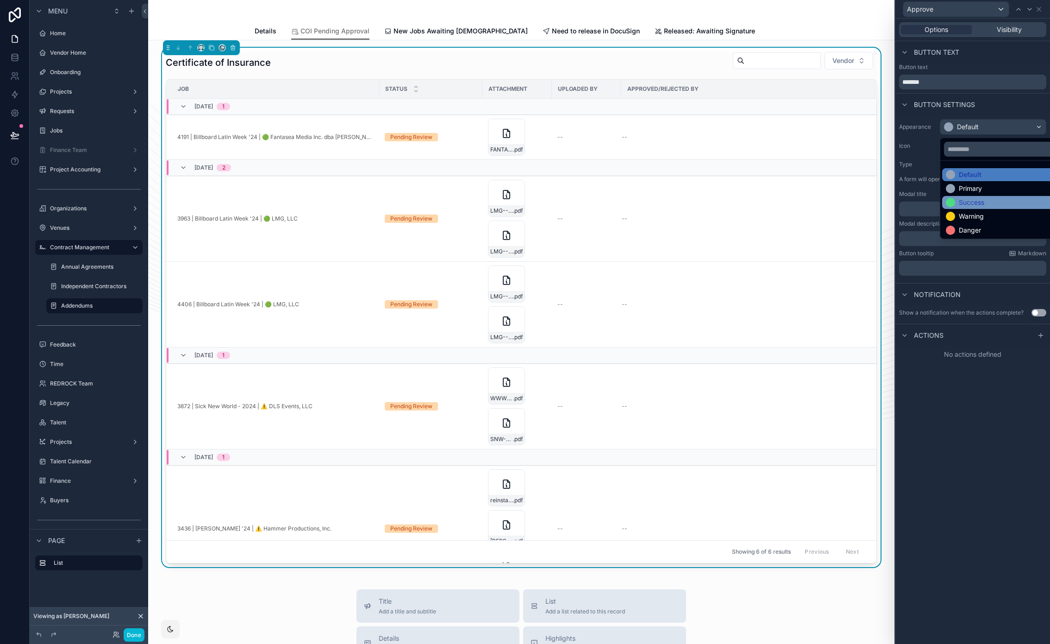
click at [972, 203] on div "Success" at bounding box center [971, 202] width 25 height 9
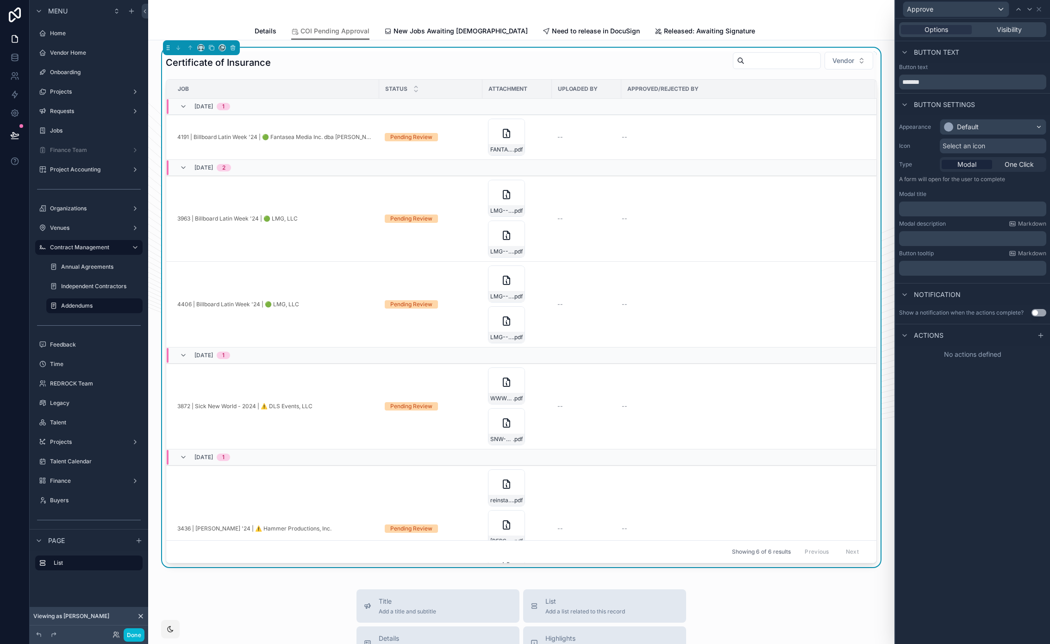
click at [966, 147] on span "Select an icon" at bounding box center [964, 145] width 43 height 9
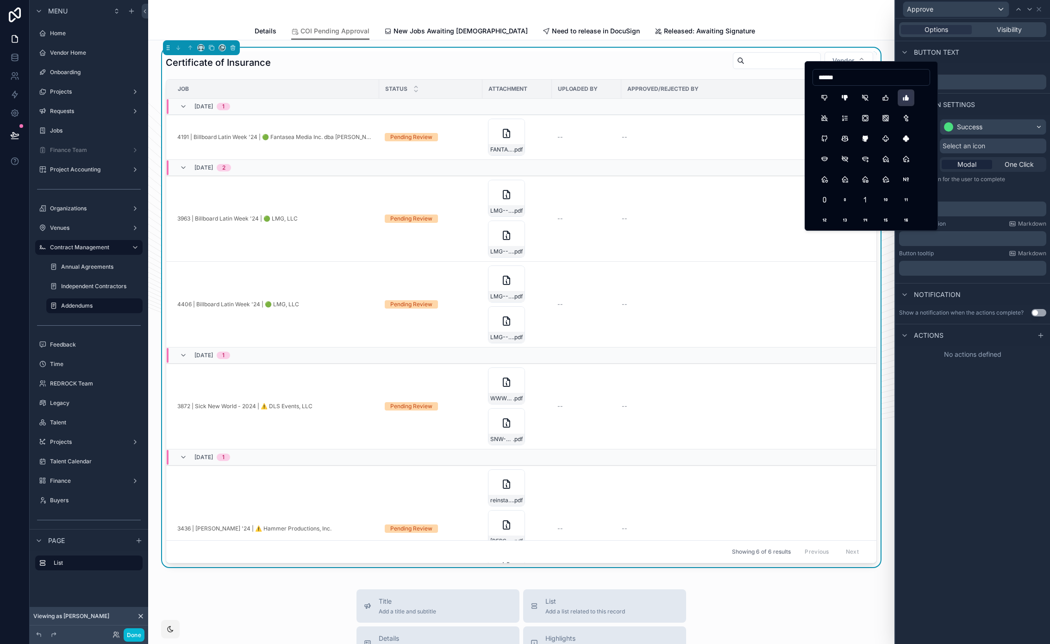
type input "******"
click at [903, 101] on button "ThumbUpFilled" at bounding box center [906, 97] width 17 height 17
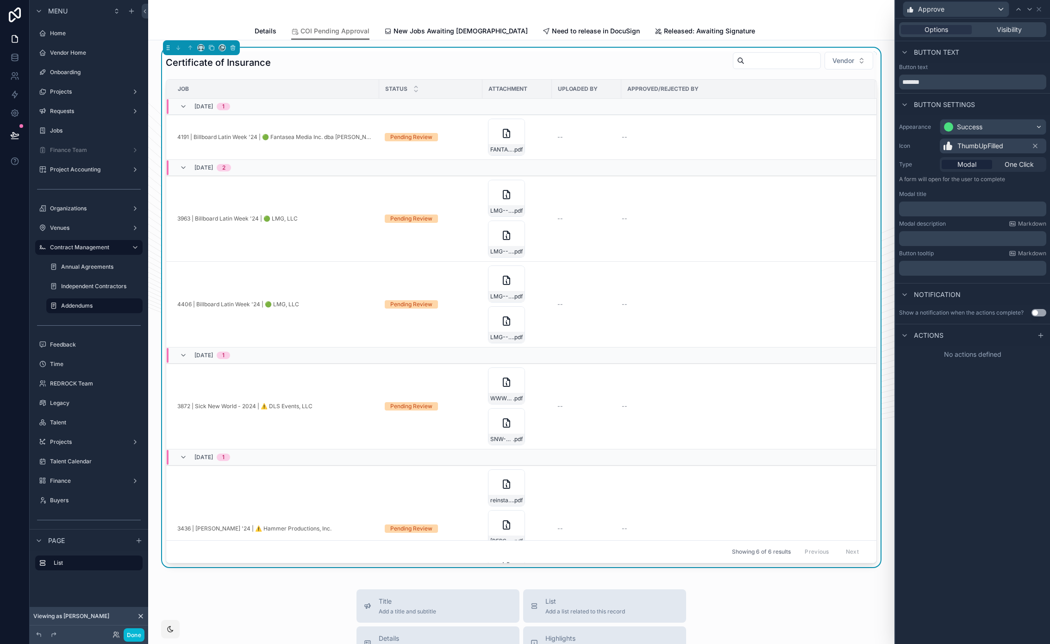
click at [960, 210] on p "﻿" at bounding box center [974, 208] width 142 height 9
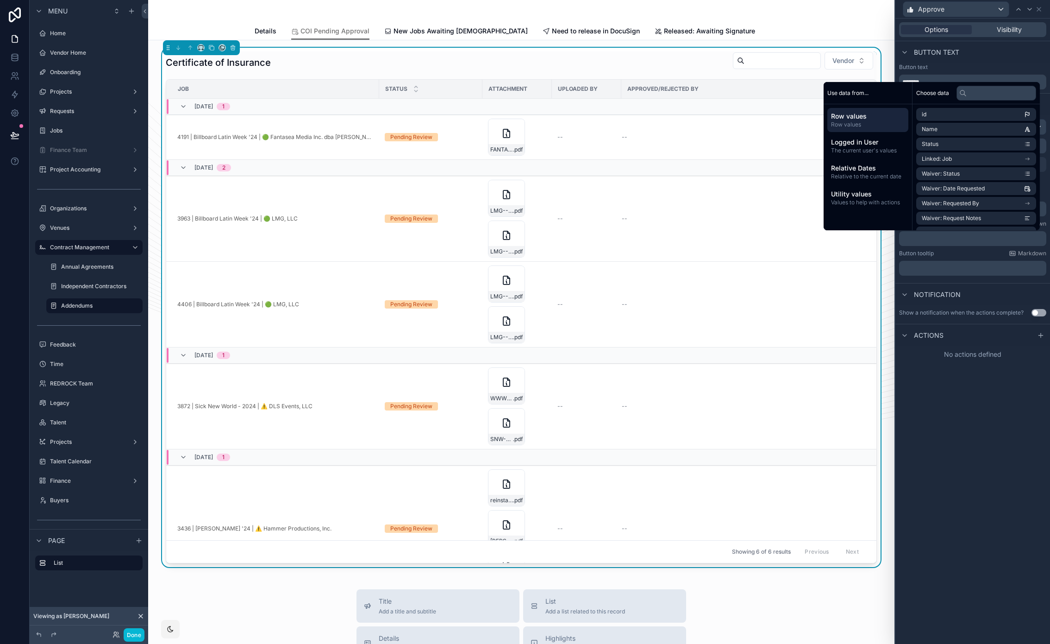
click at [943, 241] on p "﻿" at bounding box center [974, 238] width 142 height 9
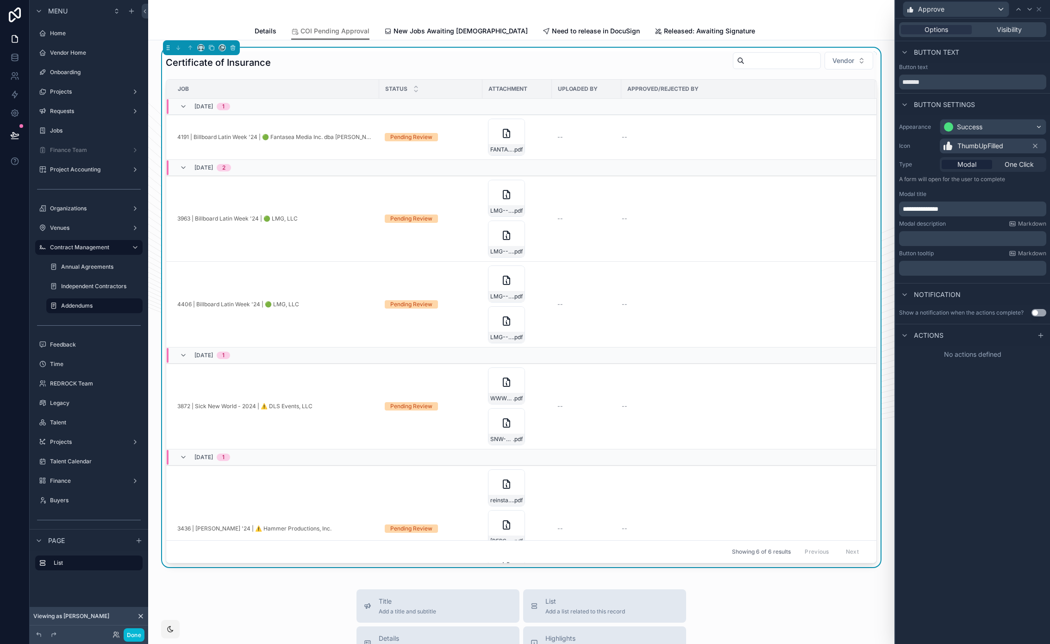
click at [965, 210] on p "**********" at bounding box center [974, 208] width 142 height 9
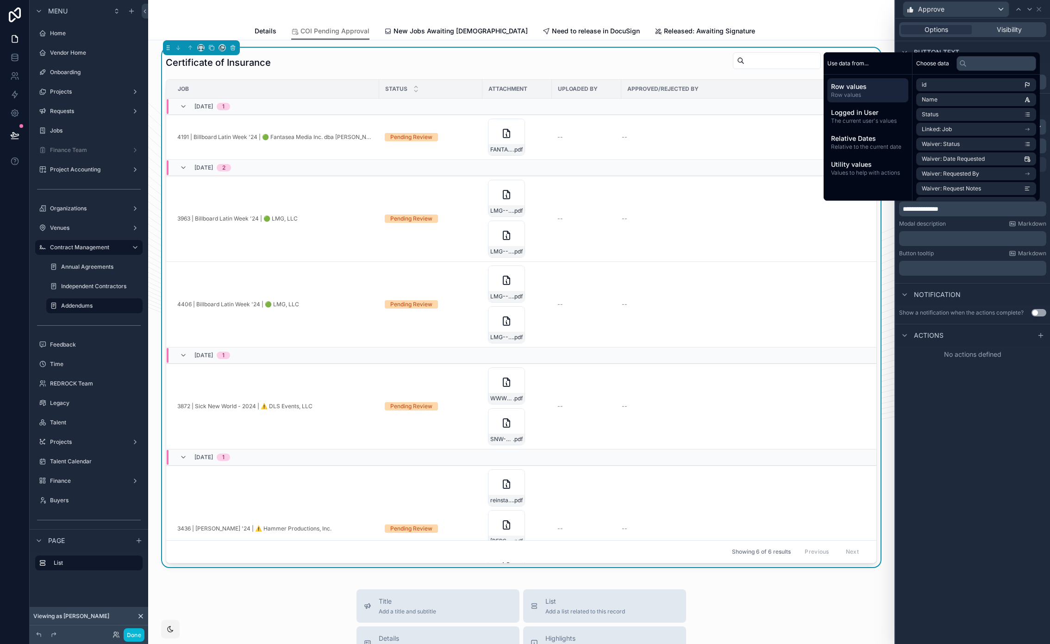
click at [958, 238] on p "﻿" at bounding box center [974, 238] width 142 height 9
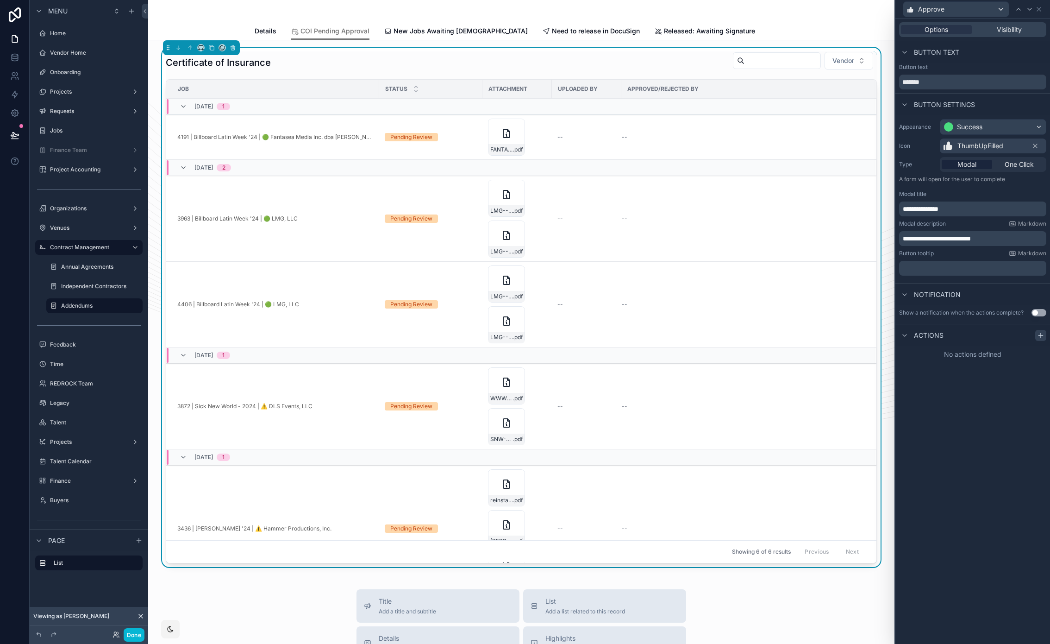
click at [1040, 336] on icon at bounding box center [1041, 335] width 7 height 7
click at [962, 364] on div "What should happen? Select a type" at bounding box center [973, 366] width 140 height 27
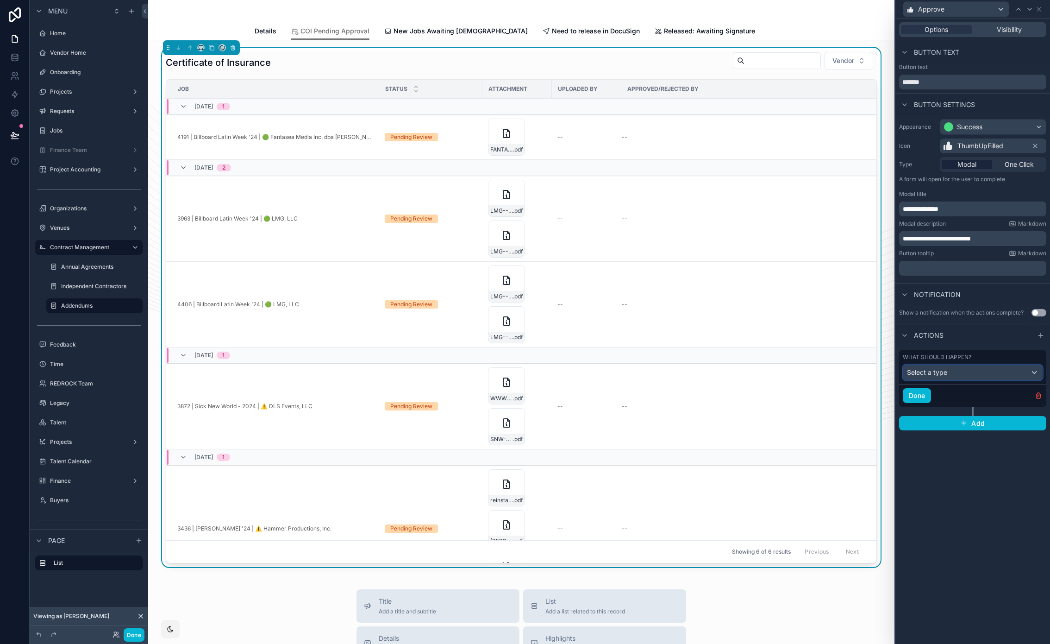
click at [958, 377] on div "Select a type" at bounding box center [973, 372] width 139 height 15
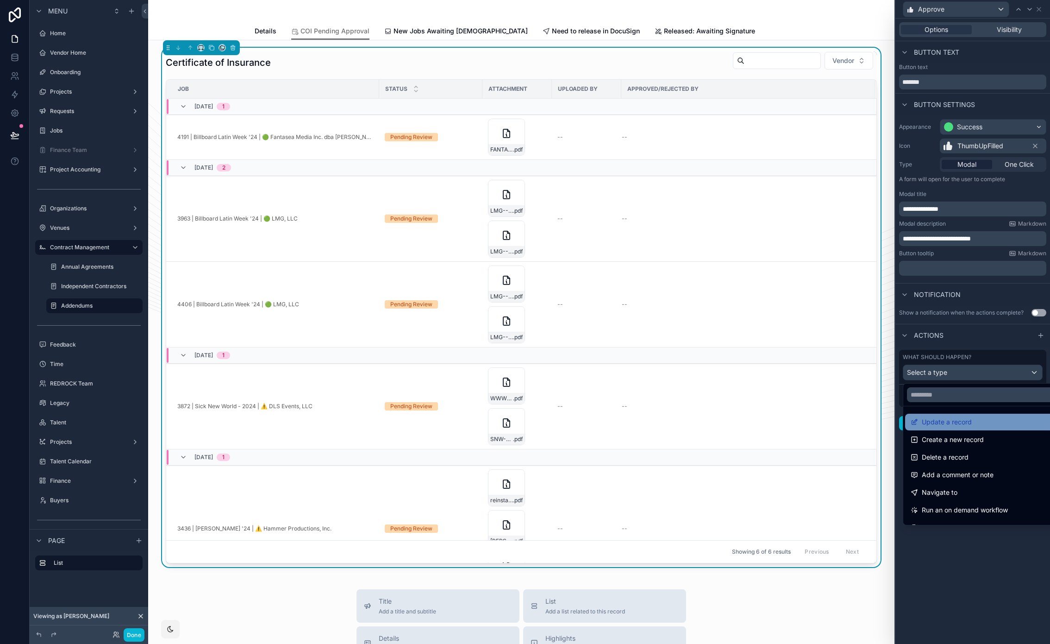
click at [960, 422] on span "Update a record" at bounding box center [947, 421] width 50 height 11
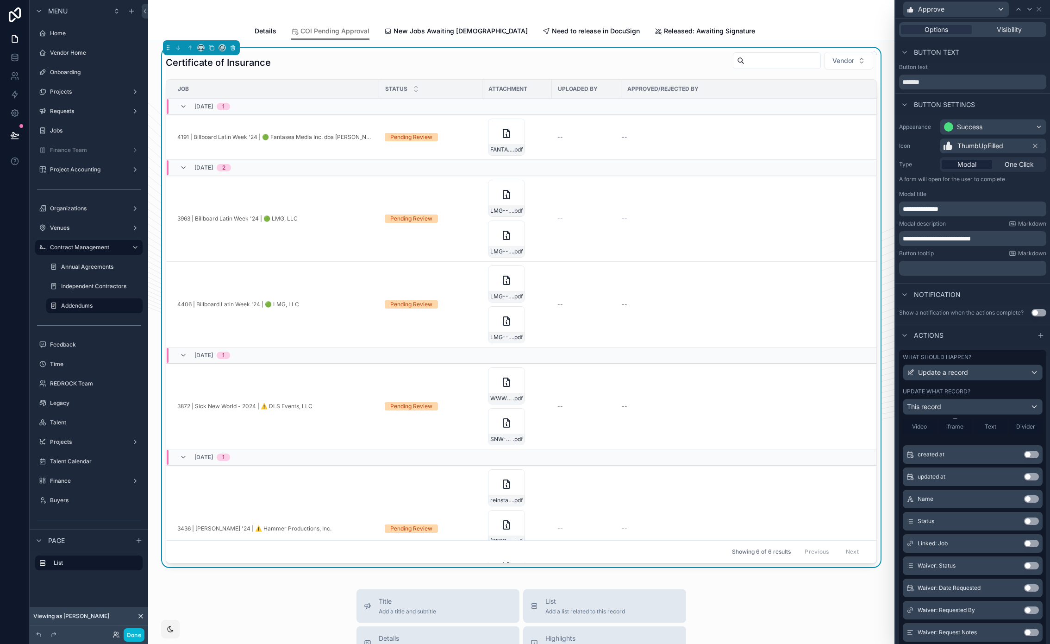
scroll to position [121, 0]
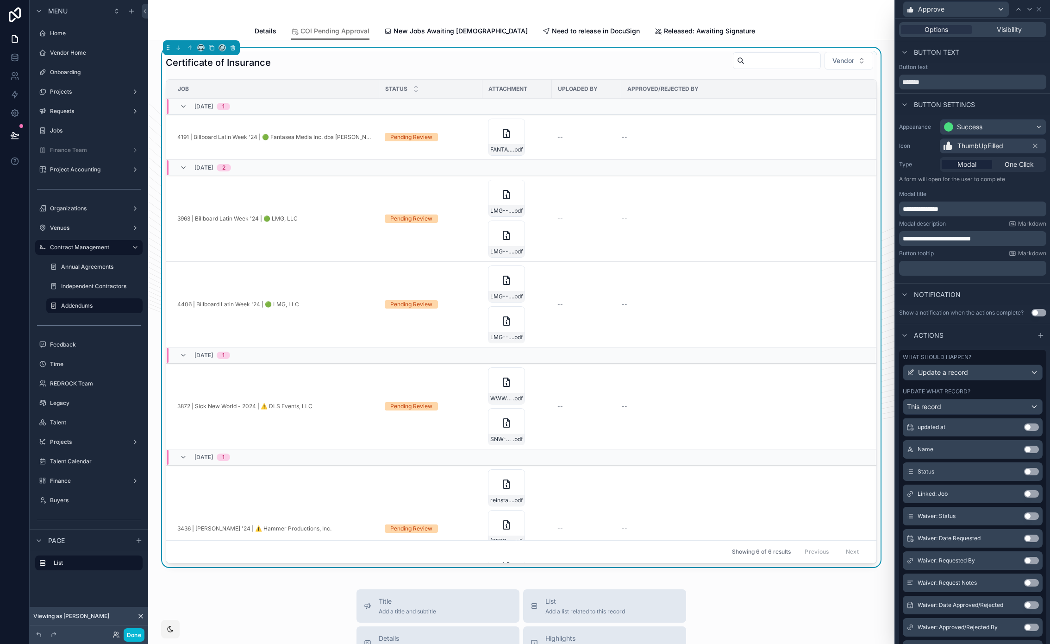
click at [1025, 471] on button "Use setting" at bounding box center [1032, 471] width 15 height 7
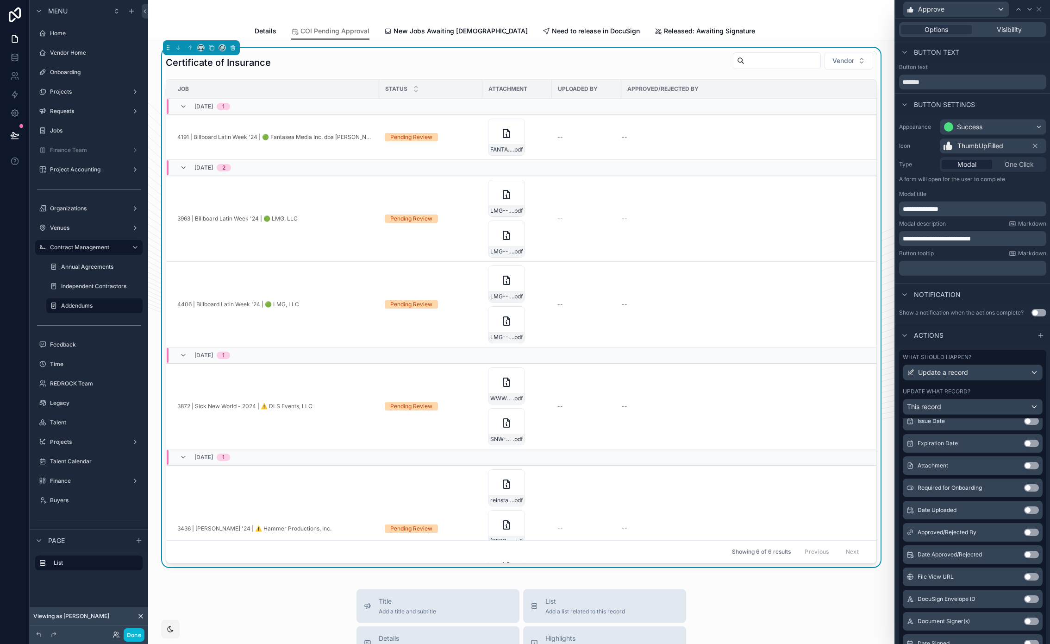
scroll to position [430, 0]
click at [1025, 504] on button "Use setting" at bounding box center [1032, 504] width 15 height 7
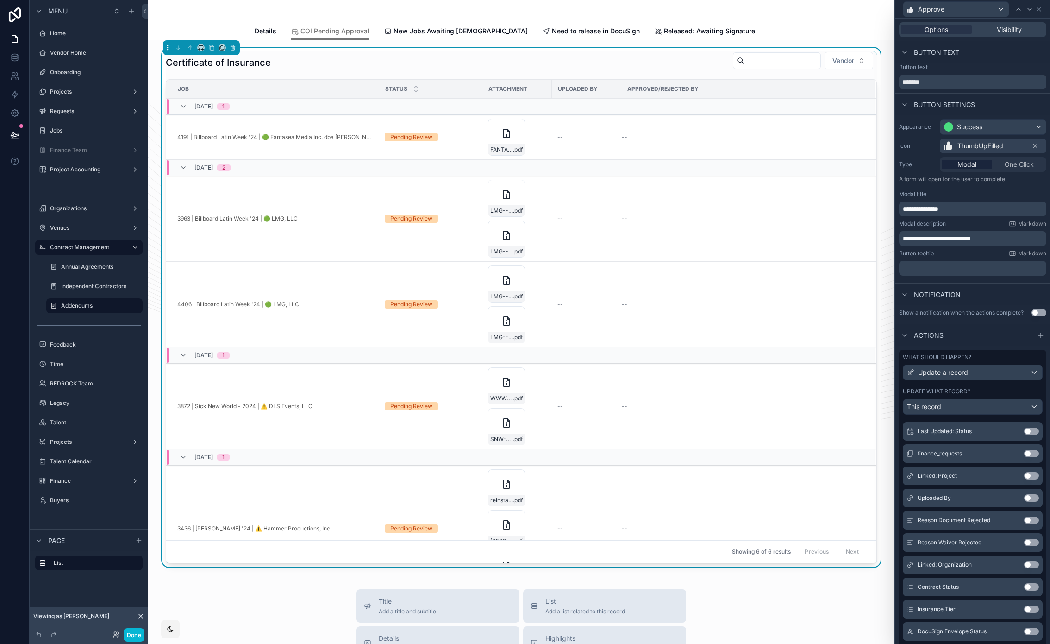
scroll to position [665, 0]
click at [1025, 516] on button "Use setting" at bounding box center [1032, 513] width 15 height 7
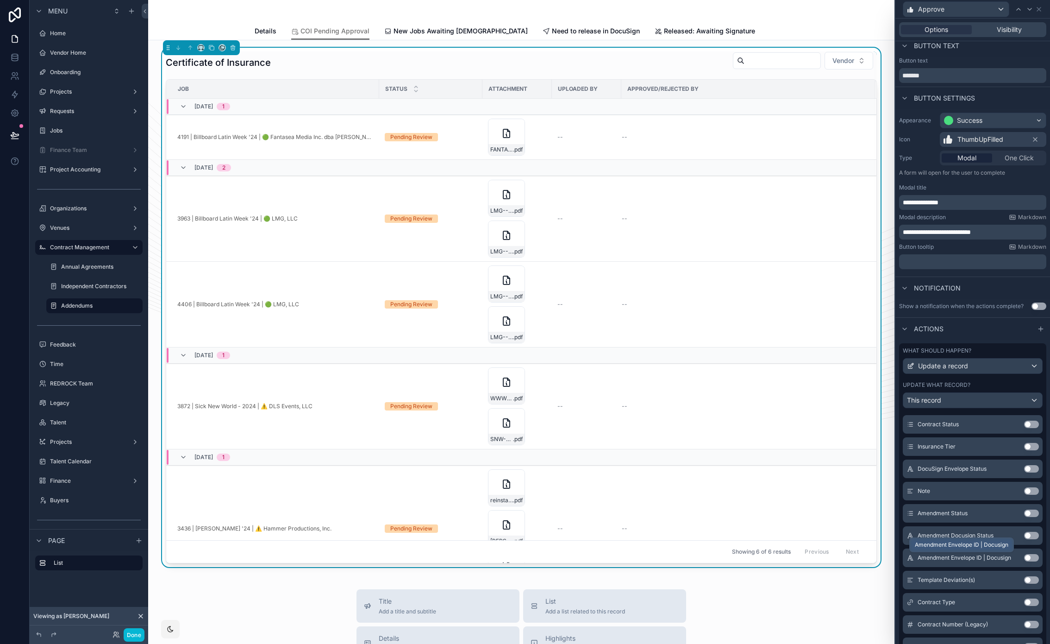
scroll to position [0, 0]
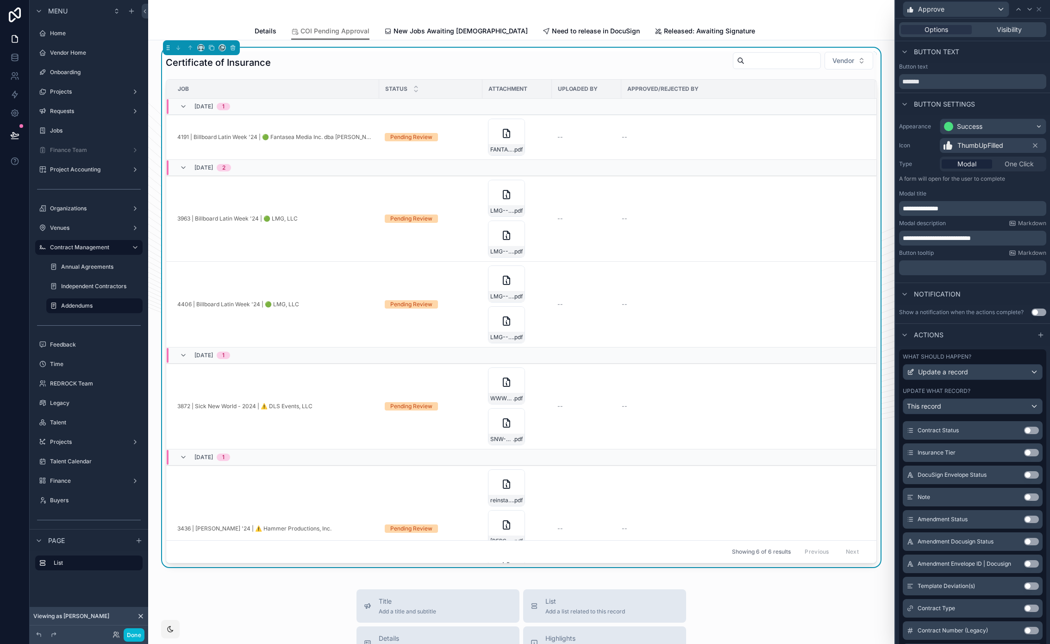
click at [1025, 496] on button "Use setting" at bounding box center [1032, 496] width 15 height 7
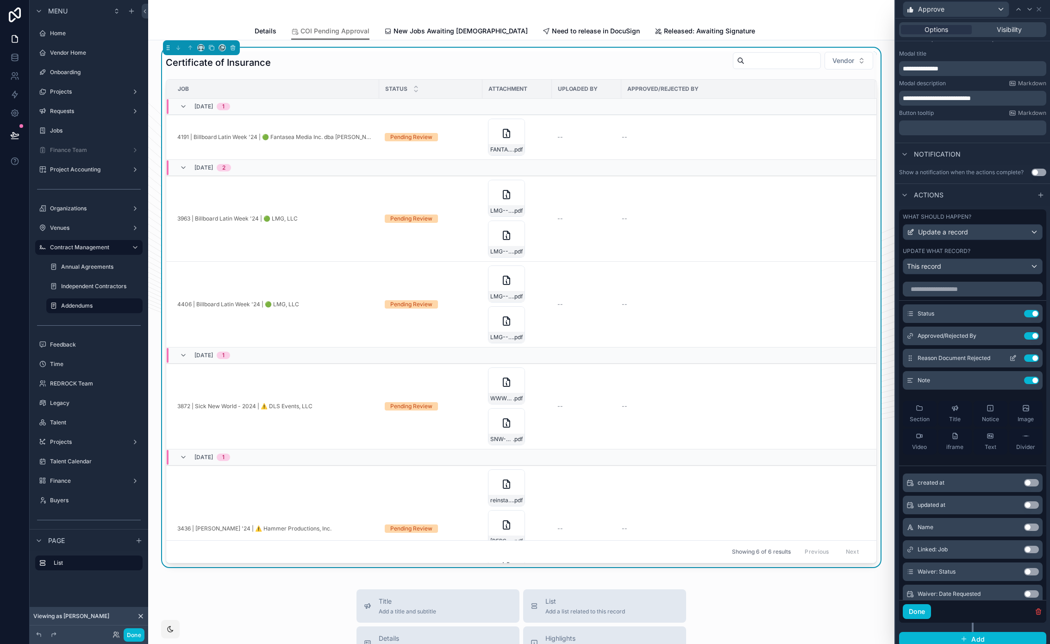
scroll to position [0, 0]
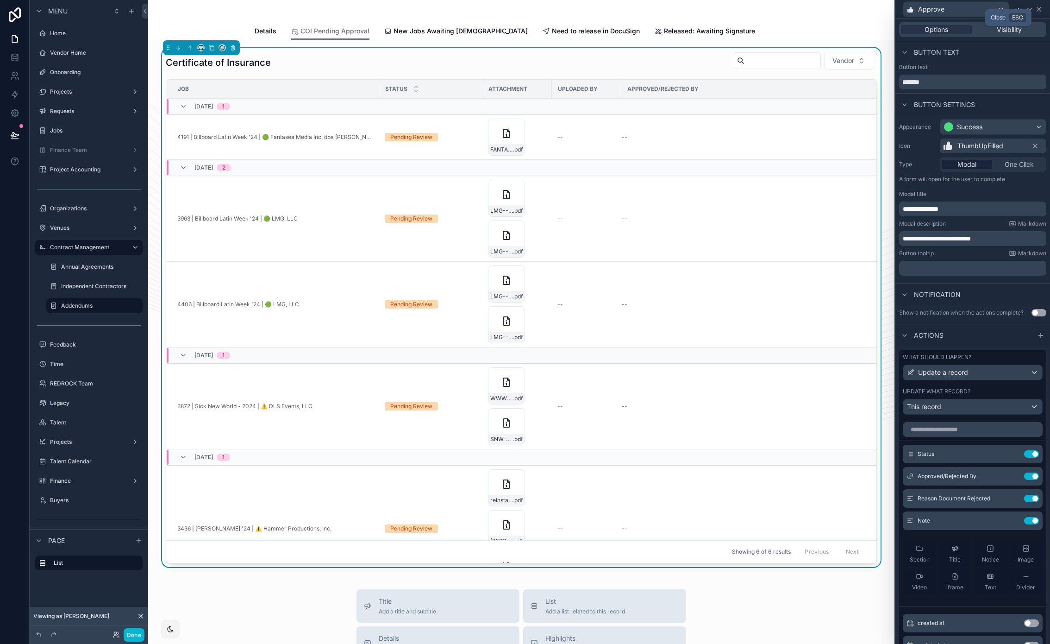
click at [1038, 11] on icon at bounding box center [1040, 9] width 4 height 4
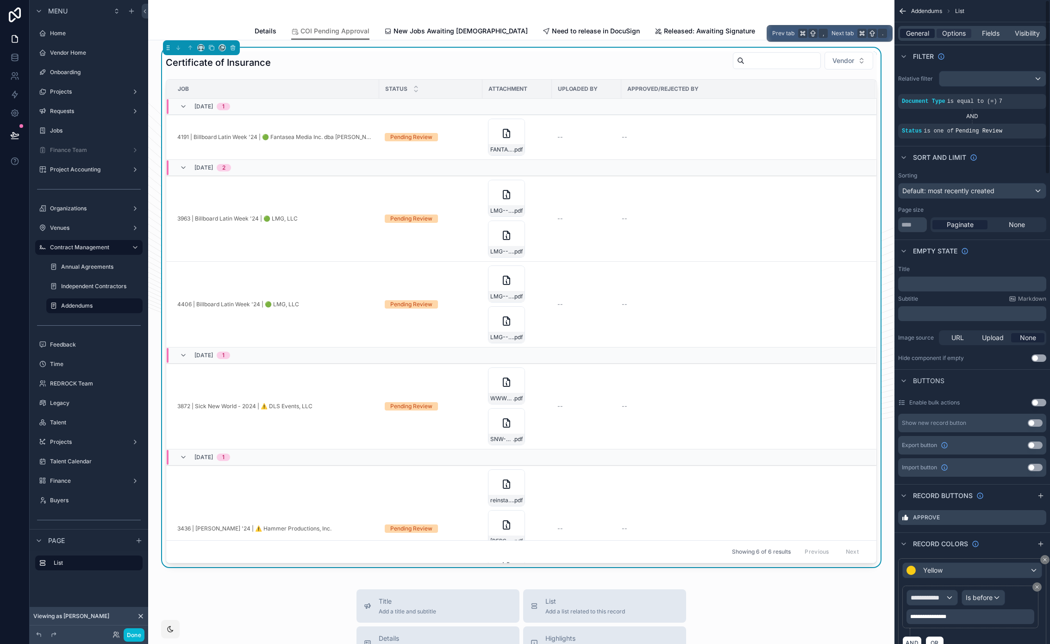
click at [922, 30] on span "General" at bounding box center [917, 33] width 23 height 9
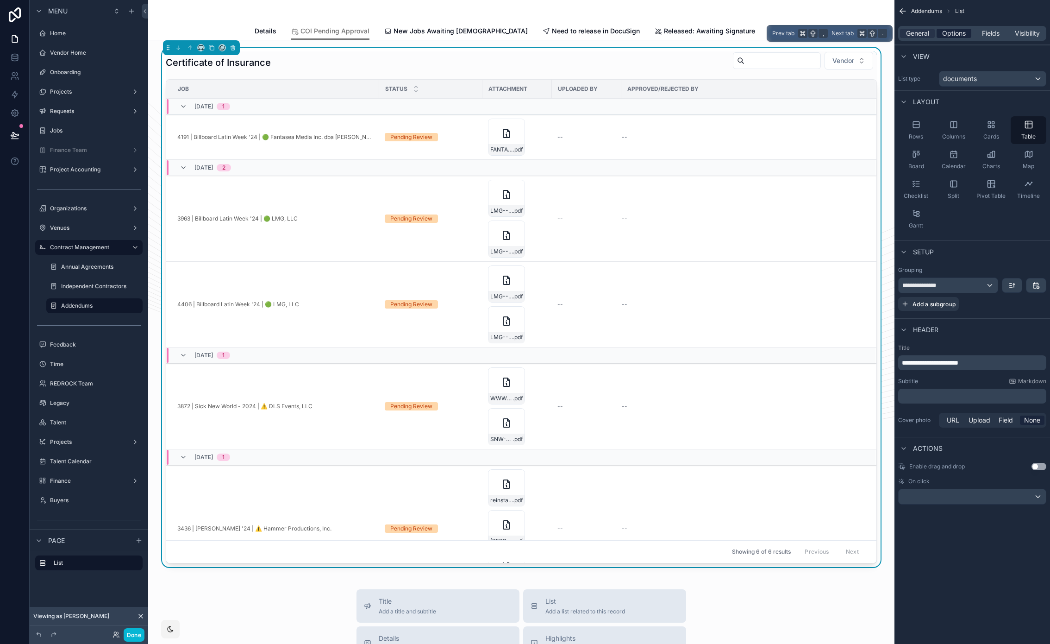
click at [951, 30] on span "Options" at bounding box center [955, 33] width 24 height 9
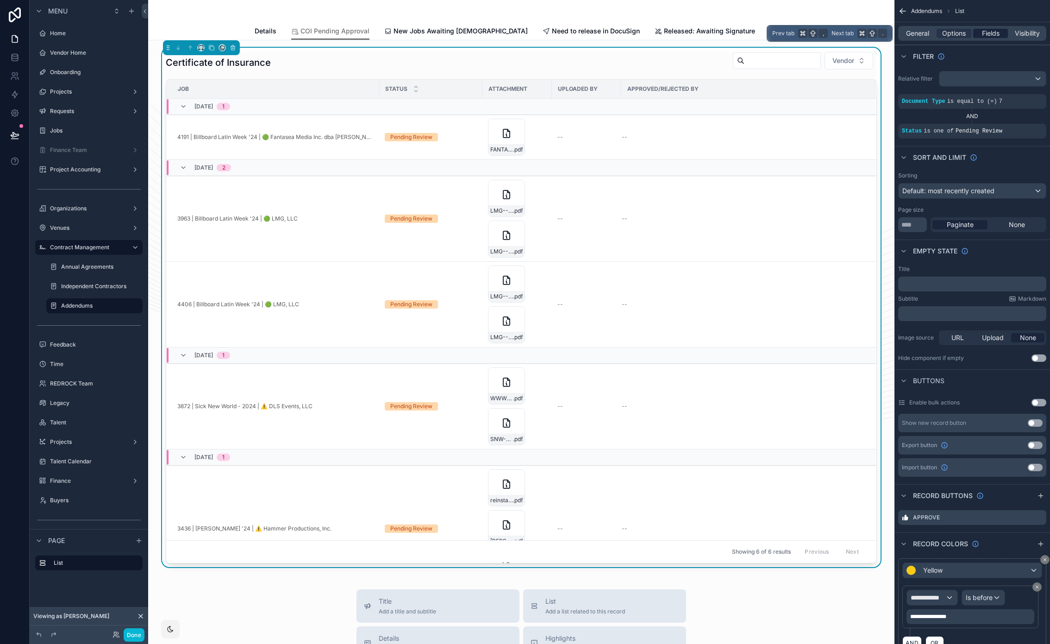
click at [983, 30] on span "Fields" at bounding box center [991, 33] width 18 height 9
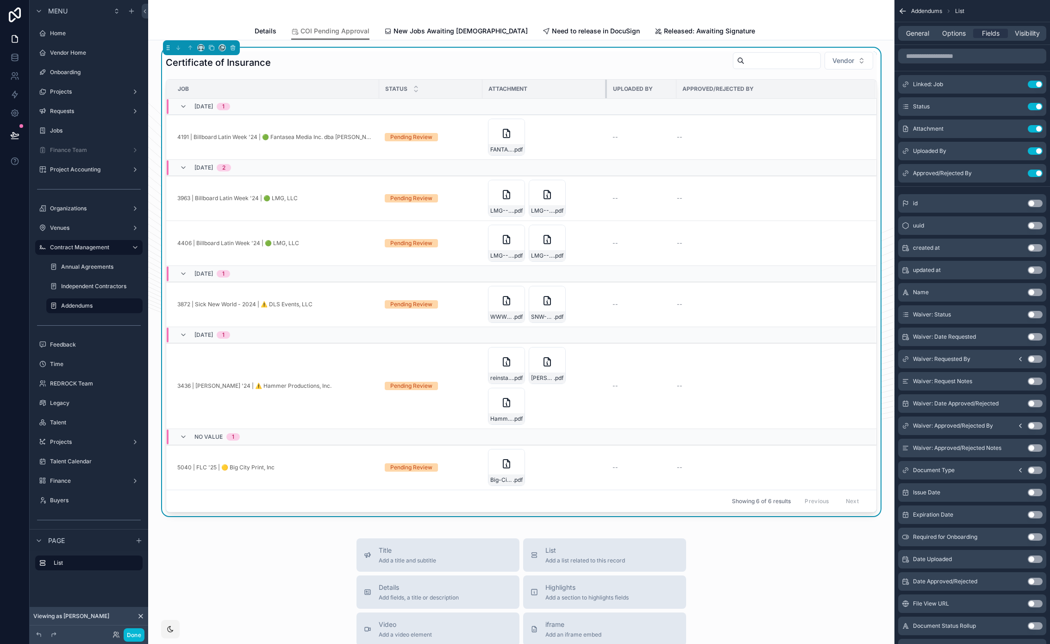
drag, startPoint x: 547, startPoint y: 88, endPoint x: 602, endPoint y: 90, distance: 55.2
click at [605, 90] on div "scrollable content" at bounding box center [607, 89] width 4 height 19
click at [439, 29] on span "New Jobs Awaiting [DEMOGRAPHIC_DATA]" at bounding box center [461, 30] width 134 height 9
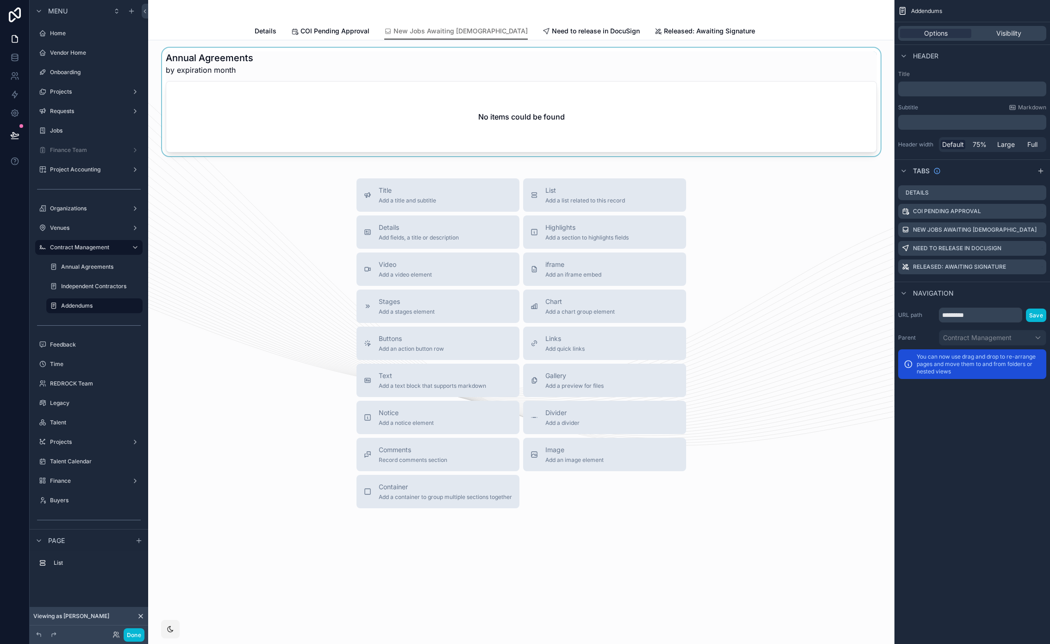
click at [806, 69] on div "scrollable content" at bounding box center [522, 102] width 732 height 108
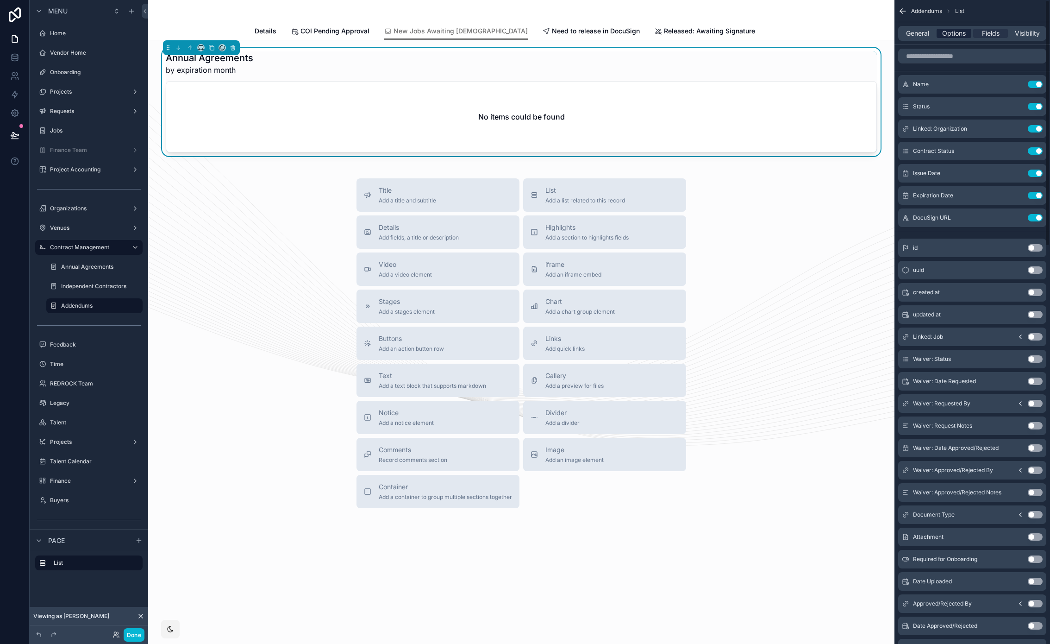
click at [956, 30] on span "Options" at bounding box center [955, 33] width 24 height 9
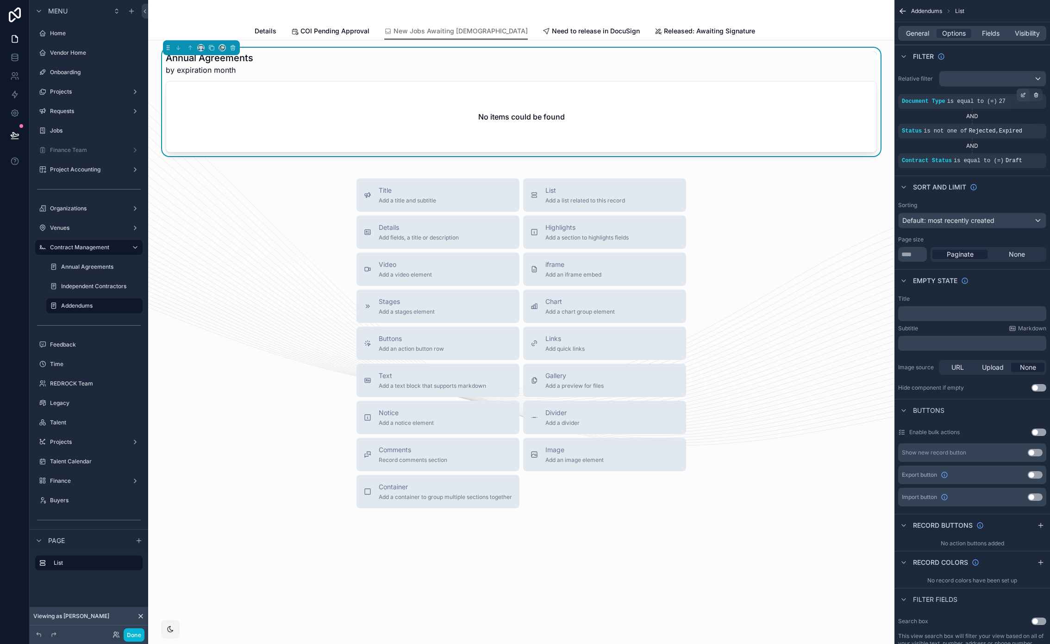
click at [1019, 98] on div "scrollable content" at bounding box center [1023, 94] width 13 height 13
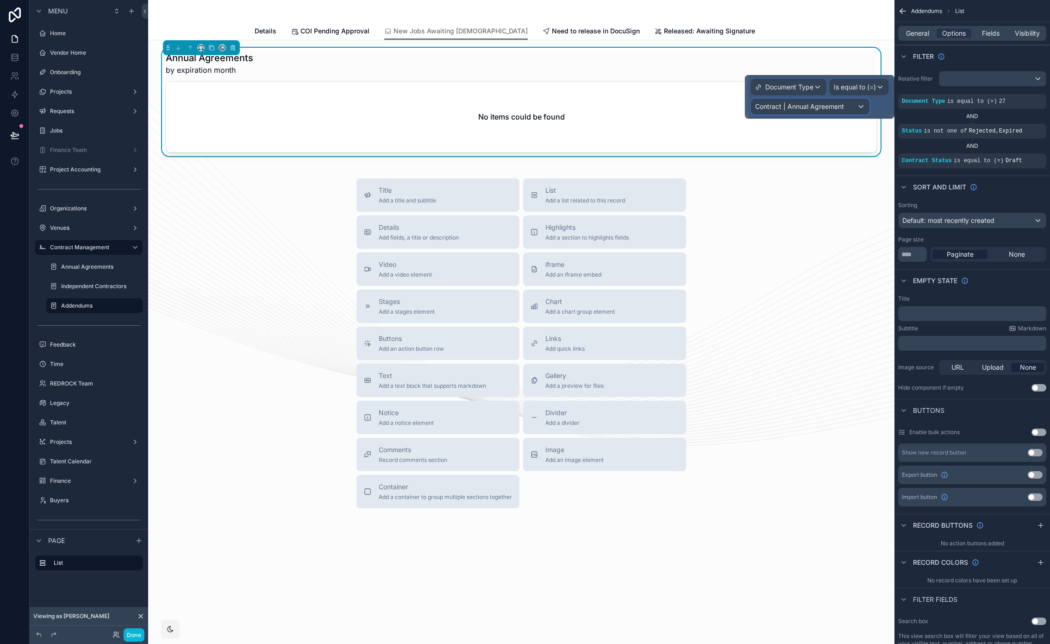
click at [826, 102] on span "Contract | Annual Agreement" at bounding box center [799, 106] width 89 height 9
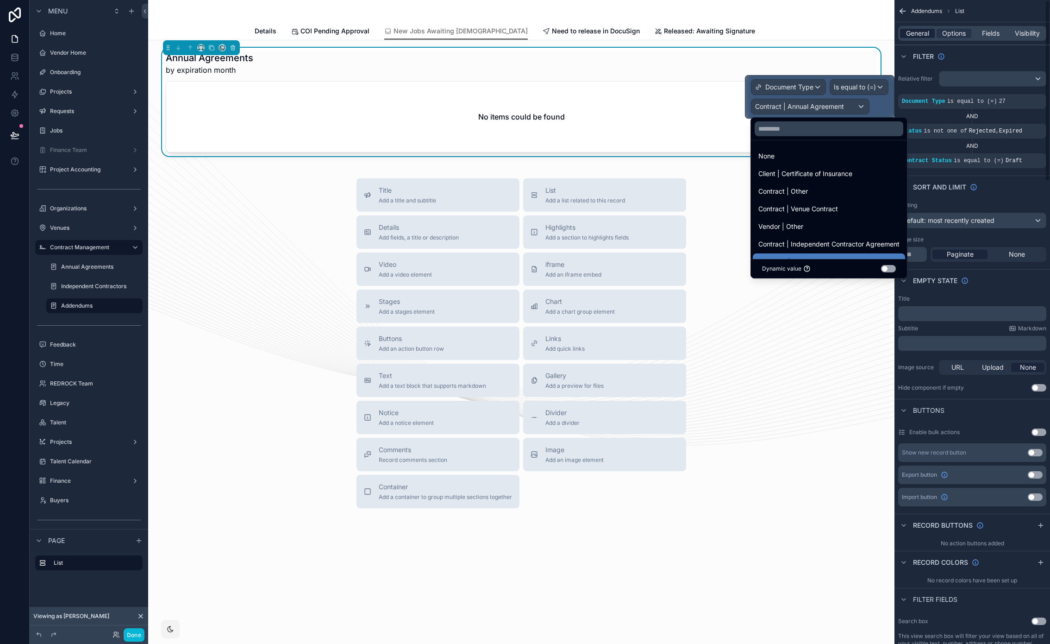
click at [921, 34] on span "General" at bounding box center [917, 33] width 23 height 9
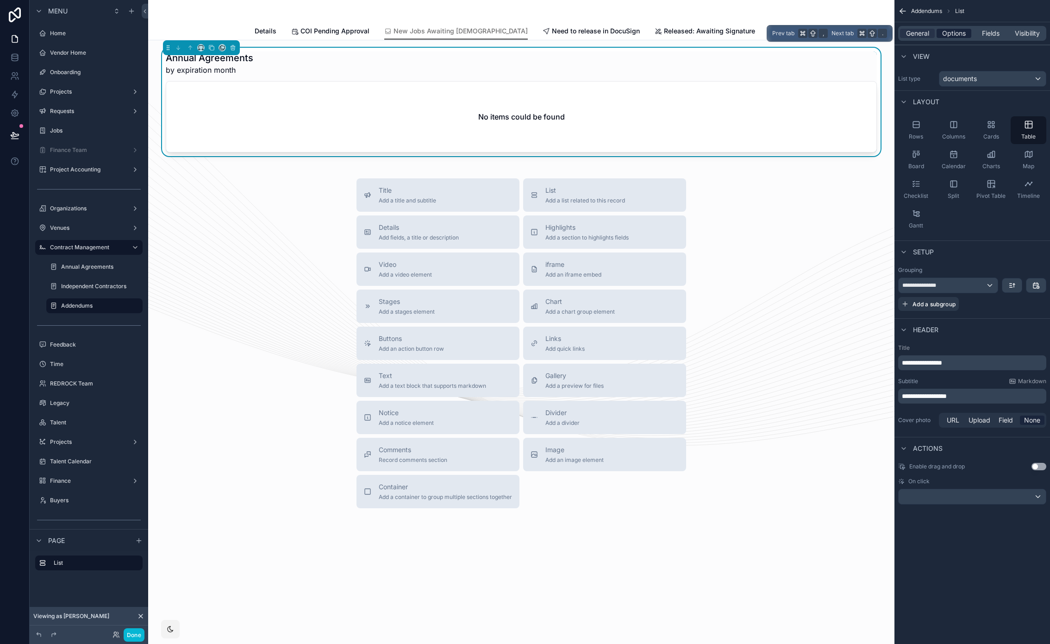
click at [944, 33] on span "Options" at bounding box center [955, 33] width 24 height 9
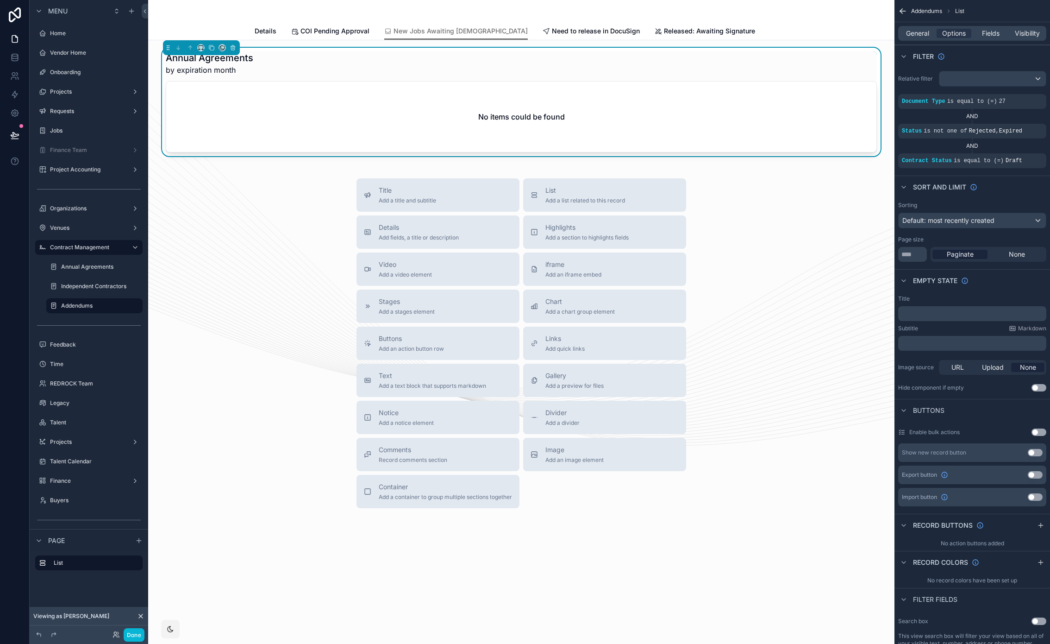
click at [921, 26] on div "General Options Fields Visibility" at bounding box center [973, 33] width 148 height 15
click at [921, 31] on span "General" at bounding box center [917, 33] width 23 height 9
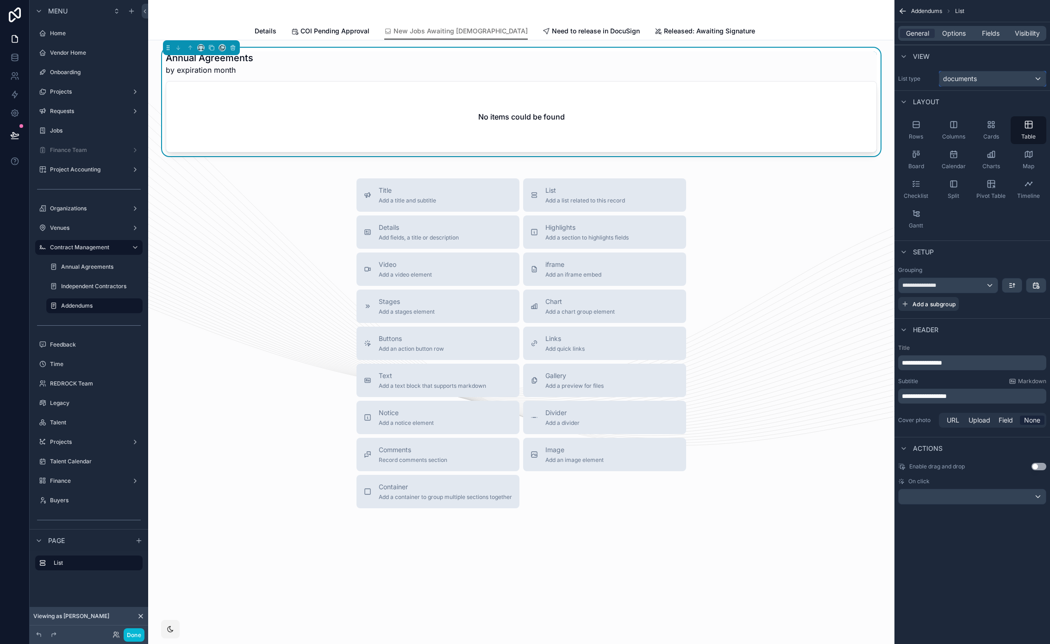
click at [952, 82] on span "documents" at bounding box center [960, 78] width 34 height 9
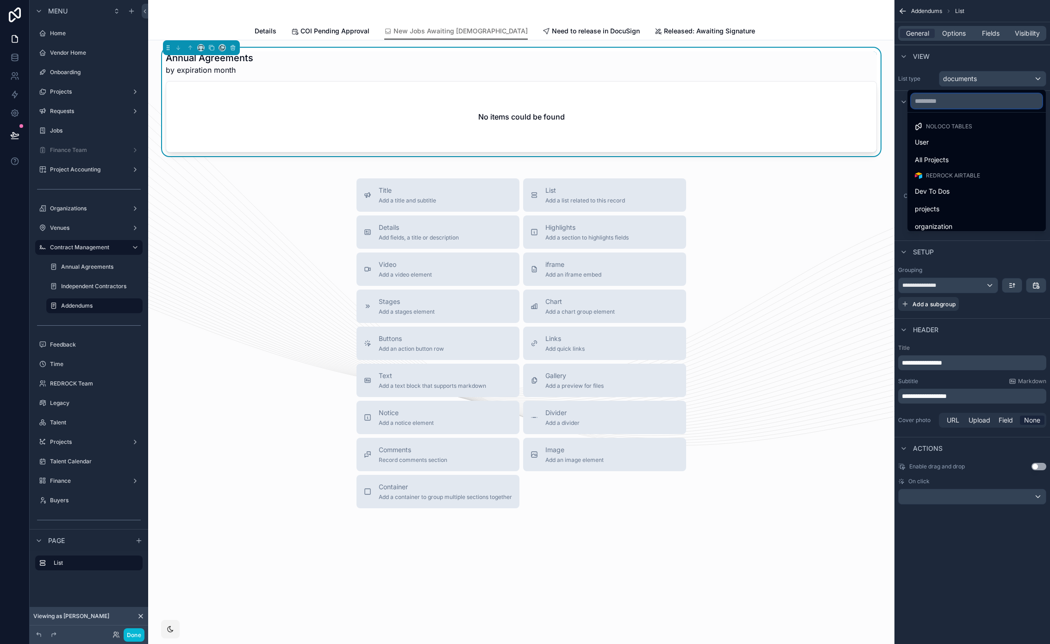
click at [951, 103] on input "text" at bounding box center [977, 101] width 131 height 15
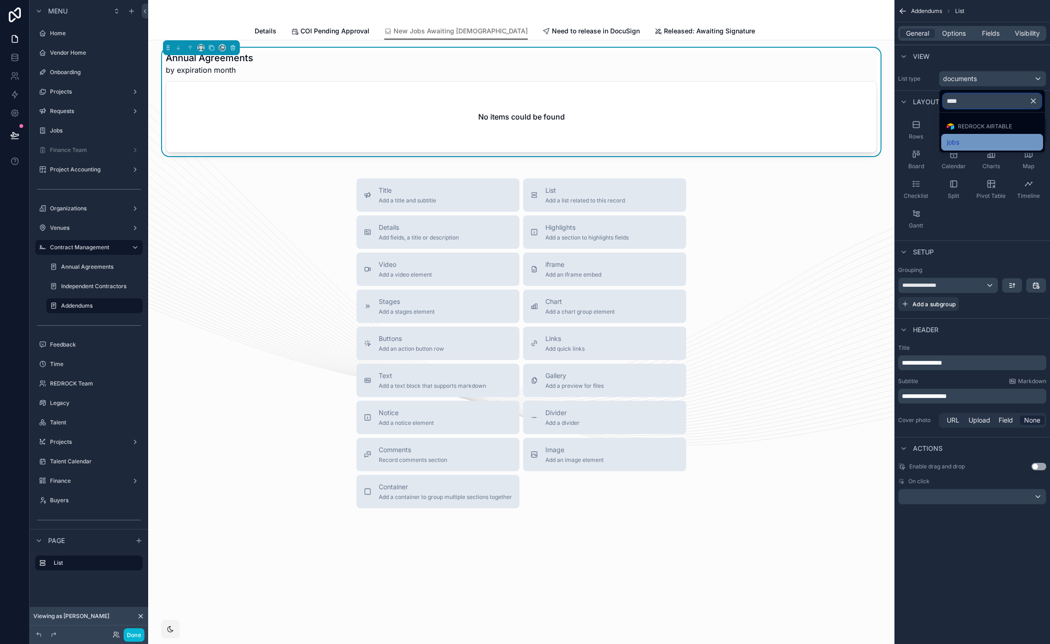
type input "****"
click at [960, 138] on div "jobs" at bounding box center [992, 142] width 91 height 11
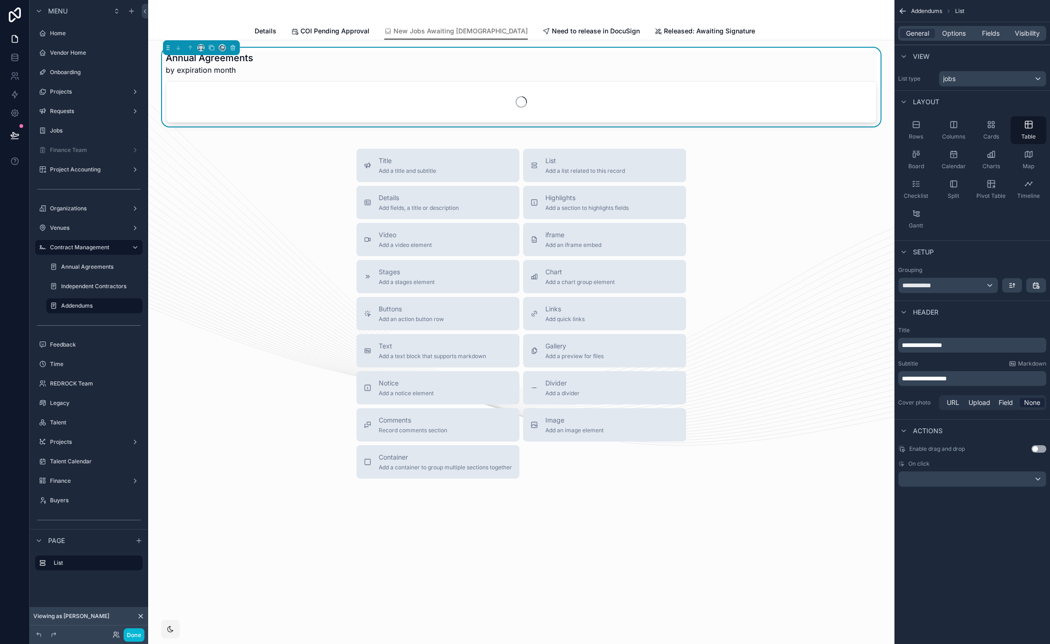
click at [943, 345] on span "**********" at bounding box center [922, 345] width 40 height 6
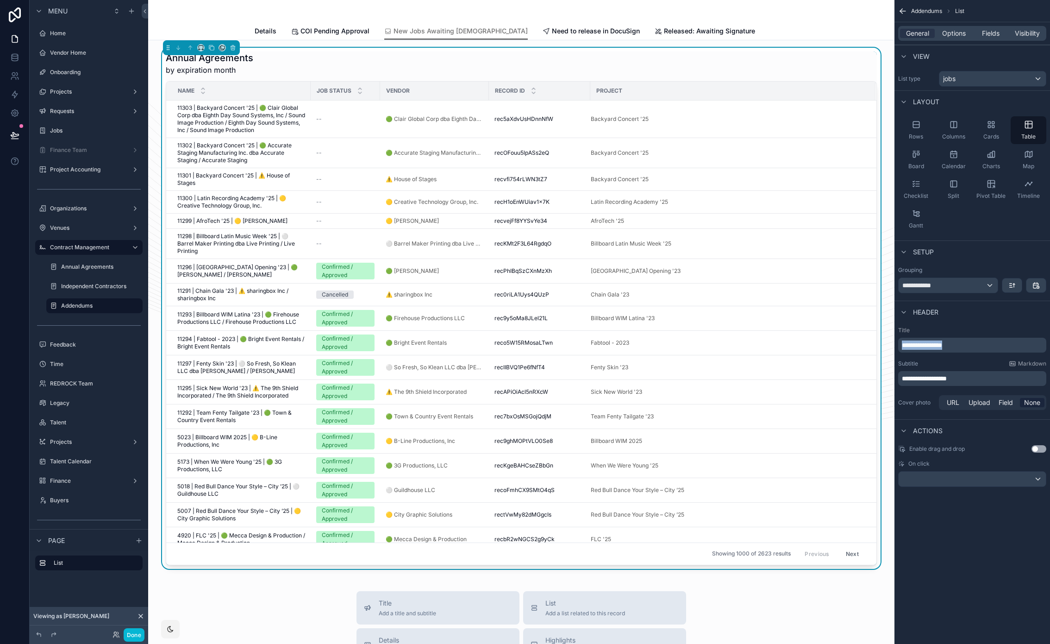
click at [943, 345] on span "**********" at bounding box center [922, 345] width 40 height 6
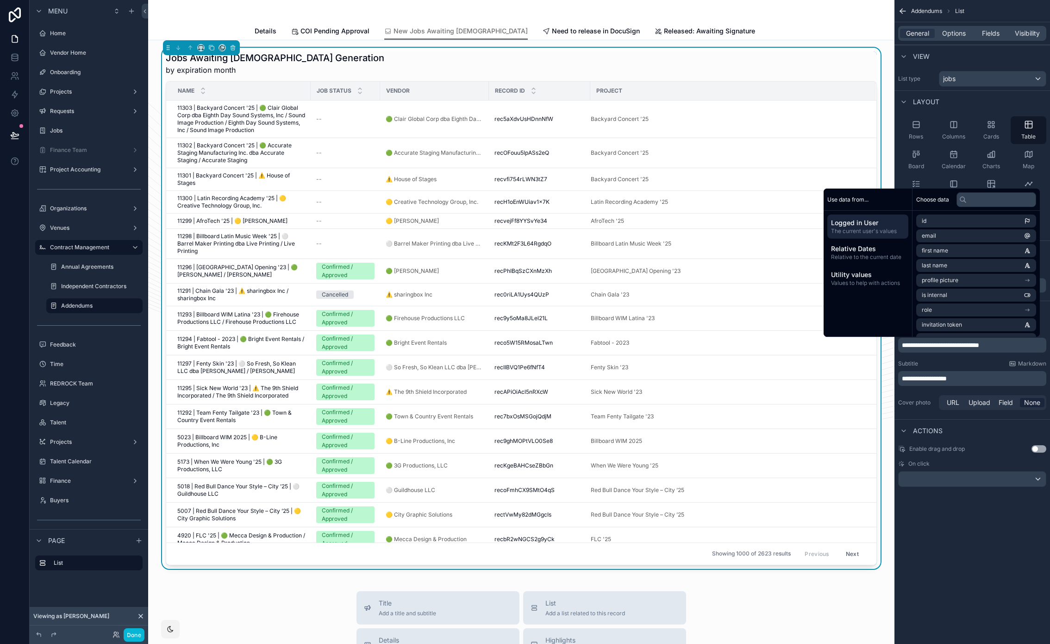
click at [947, 378] on span "**********" at bounding box center [924, 378] width 45 height 6
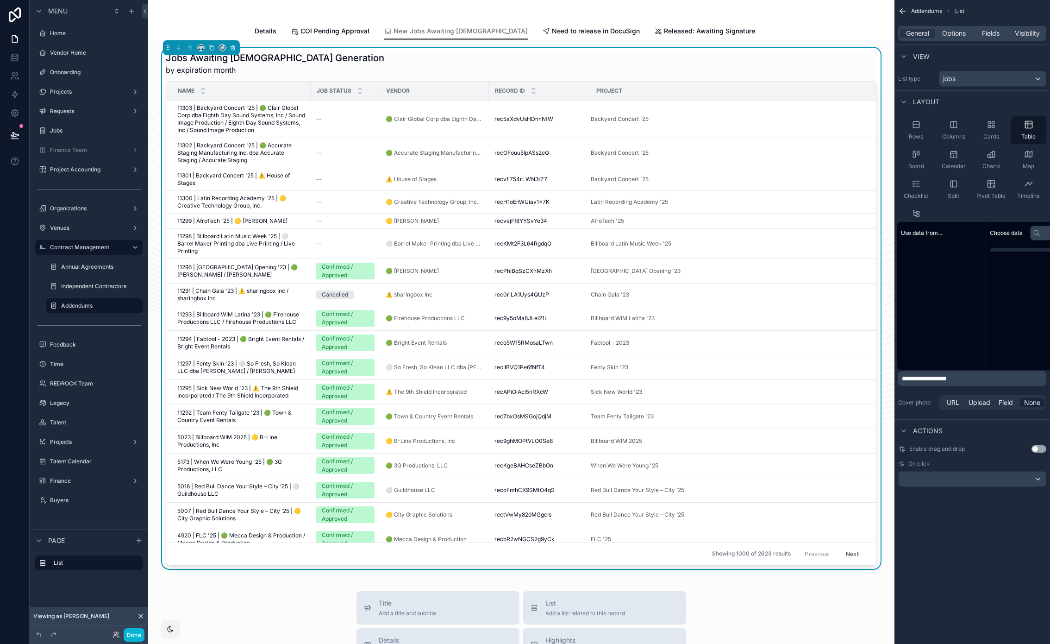
click at [947, 378] on span "**********" at bounding box center [924, 378] width 45 height 6
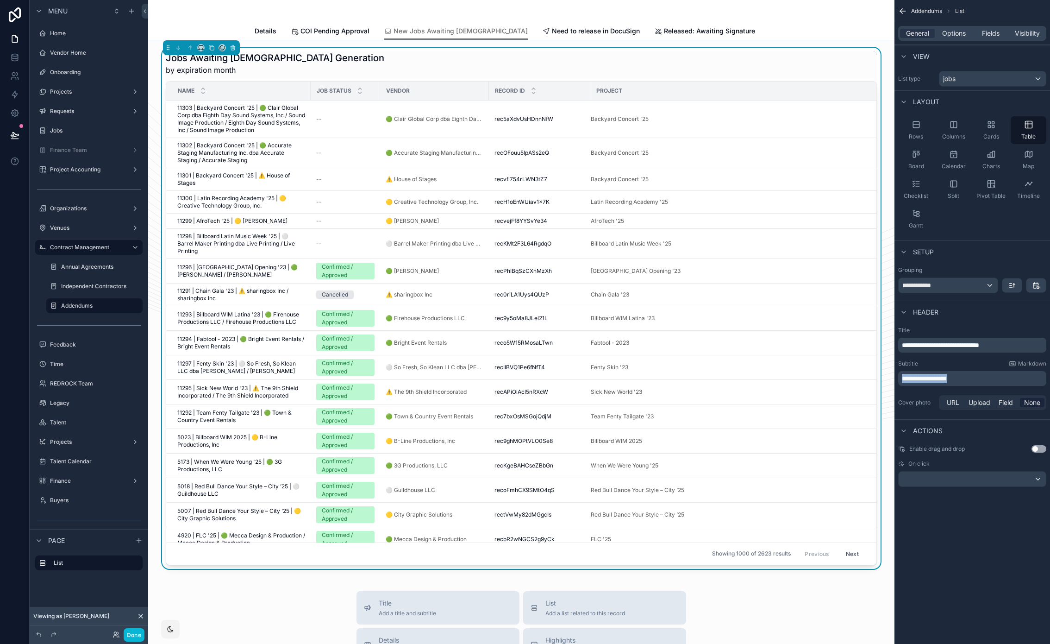
click at [947, 378] on span "**********" at bounding box center [924, 378] width 45 height 6
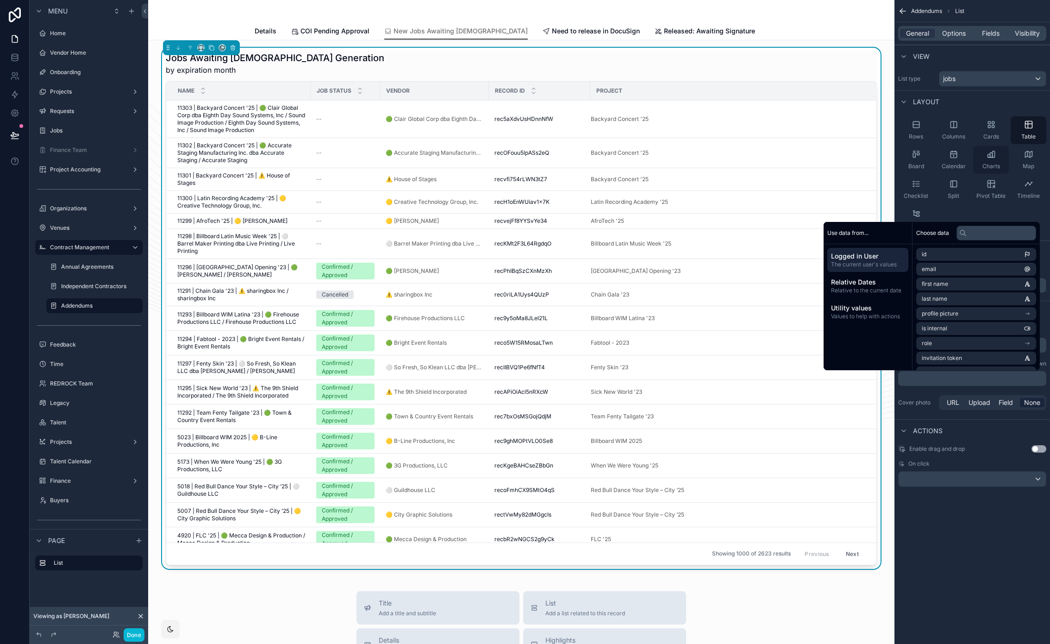
drag, startPoint x: 968, startPoint y: 531, endPoint x: 977, endPoint y: 156, distance: 374.8
click at [968, 531] on div "**********" at bounding box center [973, 322] width 156 height 644
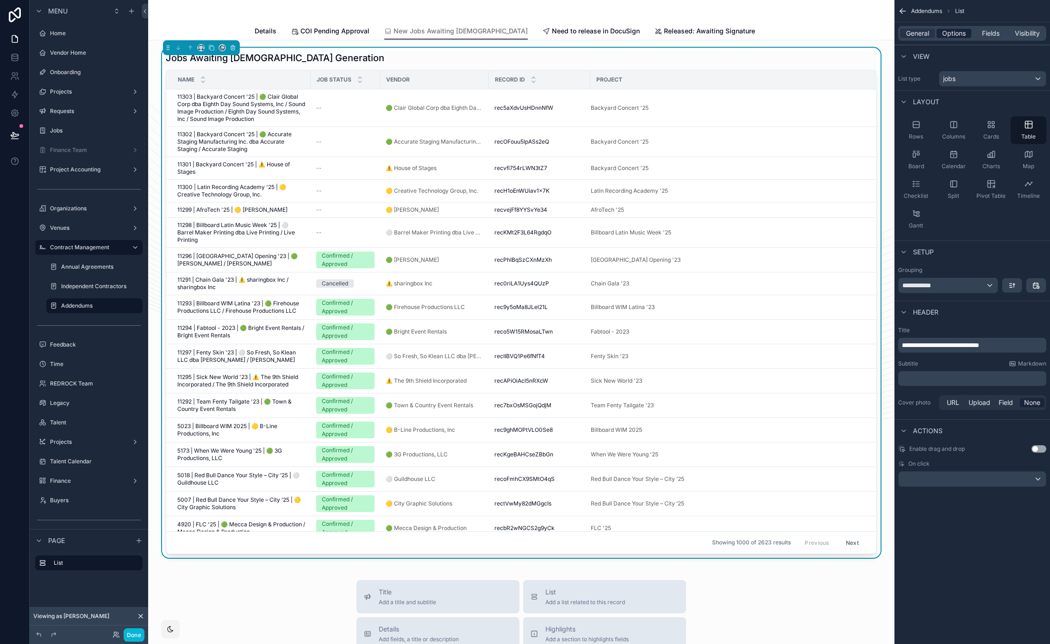
click at [955, 31] on span "Options" at bounding box center [955, 33] width 24 height 9
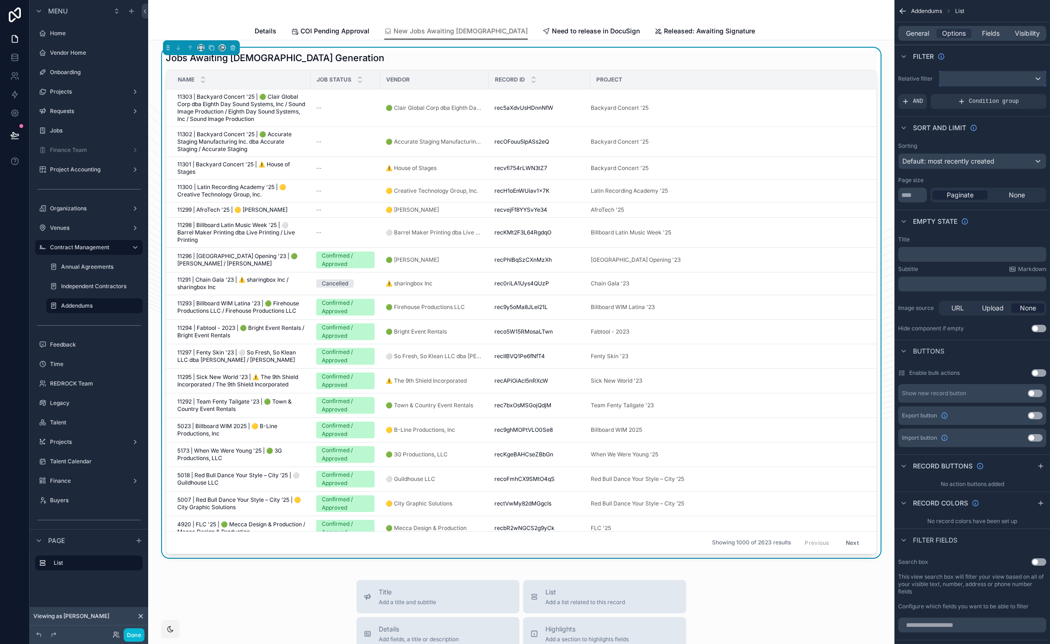
click at [943, 81] on span "scrollable content" at bounding box center [944, 79] width 2 height 8
click at [918, 90] on div "scrollable content" at bounding box center [525, 322] width 1050 height 644
click at [914, 99] on span "AND" at bounding box center [918, 101] width 10 height 7
click at [1024, 94] on icon "scrollable content" at bounding box center [1024, 94] width 3 height 3
click at [816, 91] on span "Select a field" at bounding box center [804, 87] width 39 height 9
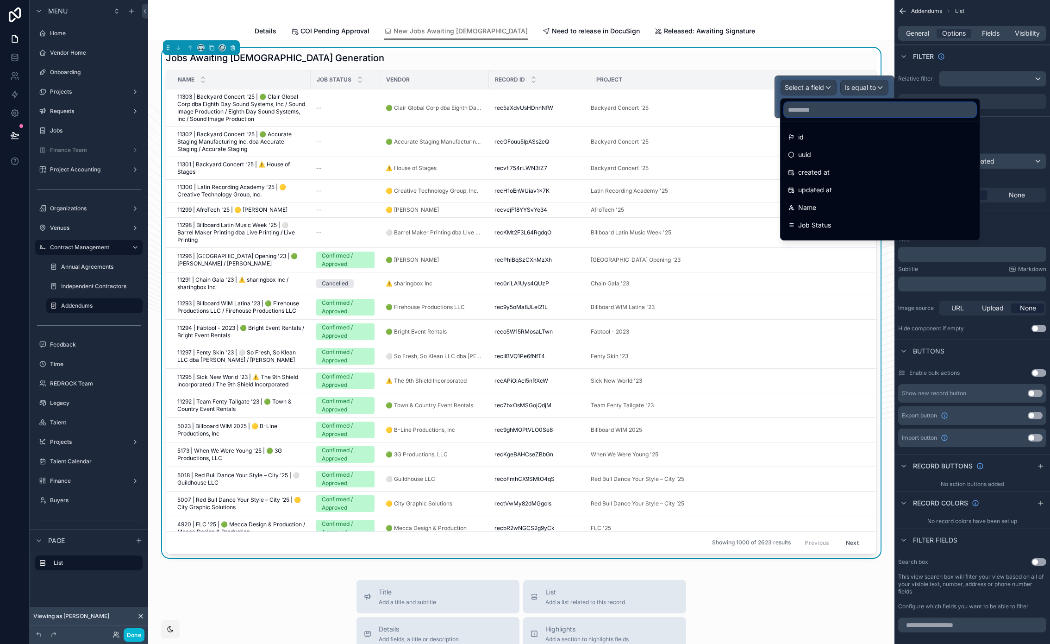
click at [816, 105] on input "text" at bounding box center [881, 109] width 192 height 15
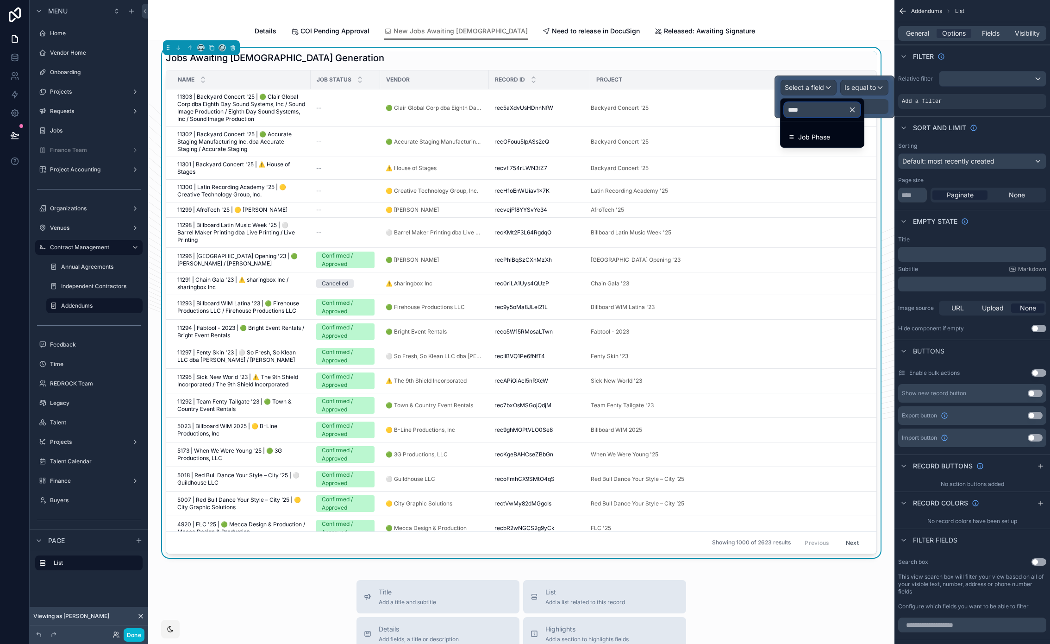
type input "*****"
click at [820, 135] on span "Job Phase" at bounding box center [815, 137] width 32 height 11
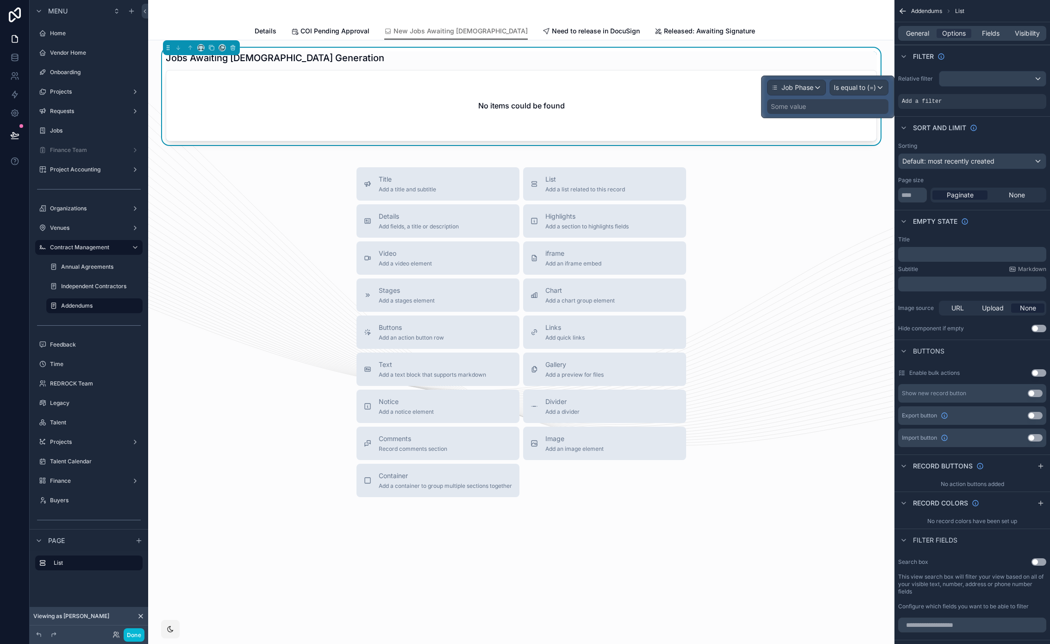
click at [840, 106] on div "Some value" at bounding box center [827, 106] width 121 height 15
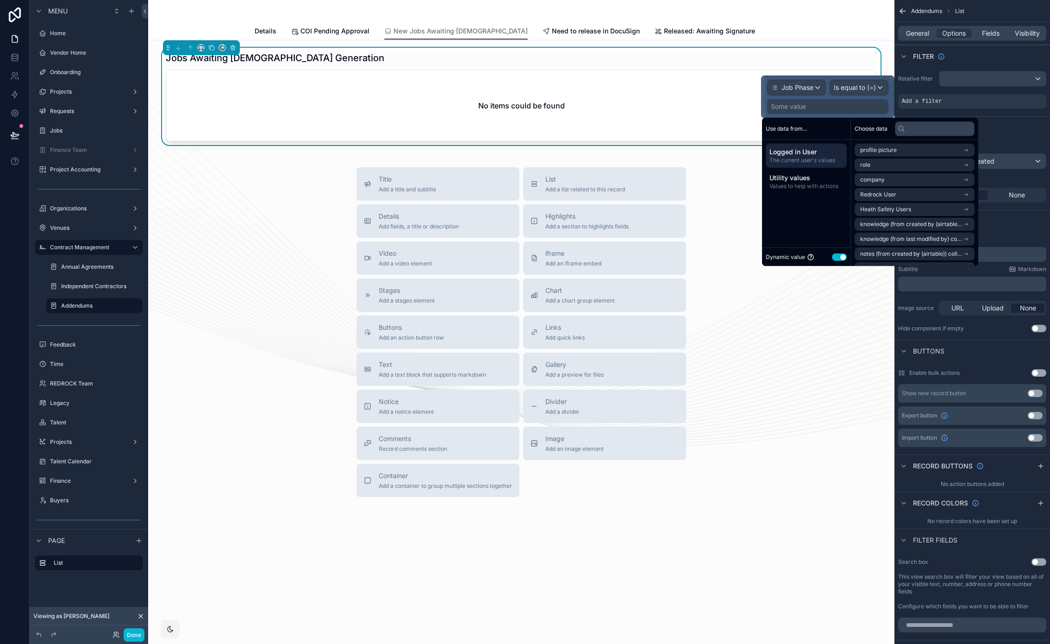
click at [841, 256] on button "Use setting" at bounding box center [839, 256] width 15 height 7
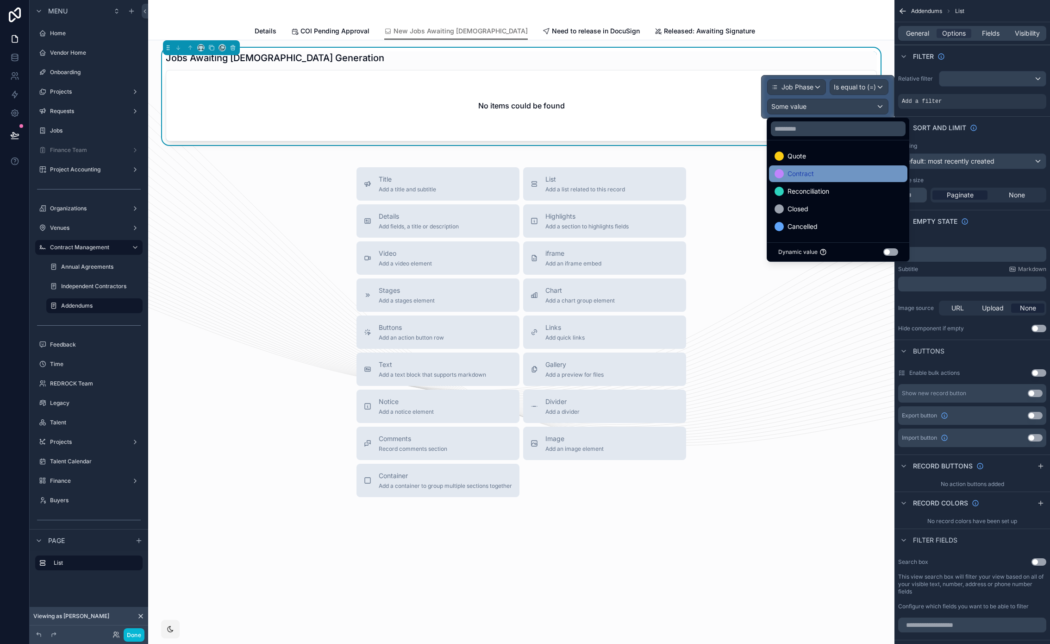
click at [810, 182] on div "Contract" at bounding box center [838, 173] width 138 height 17
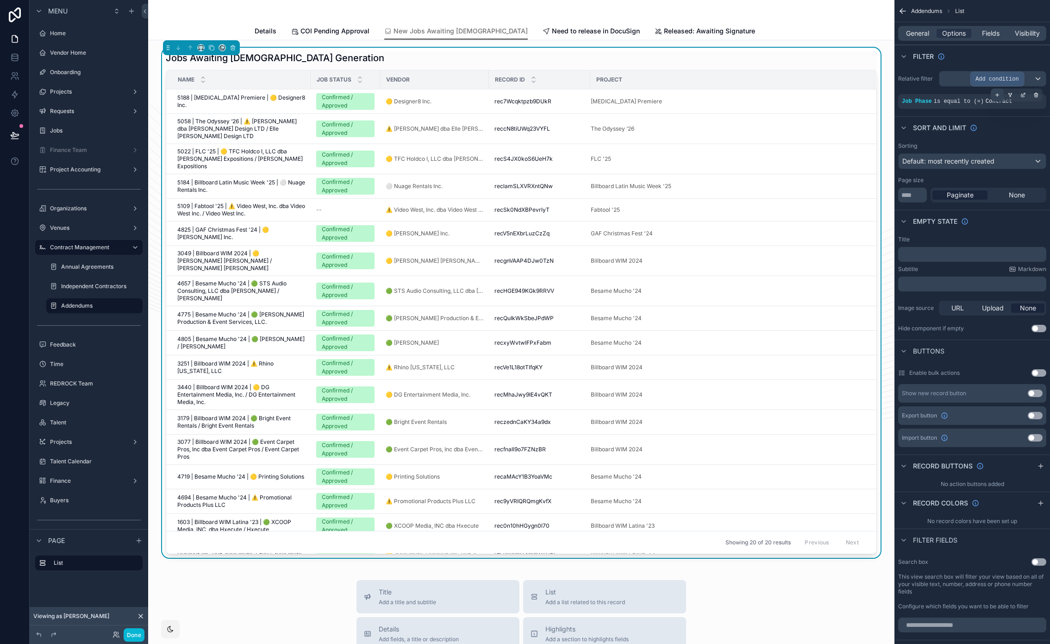
click at [994, 96] on div "scrollable content" at bounding box center [997, 94] width 13 height 13
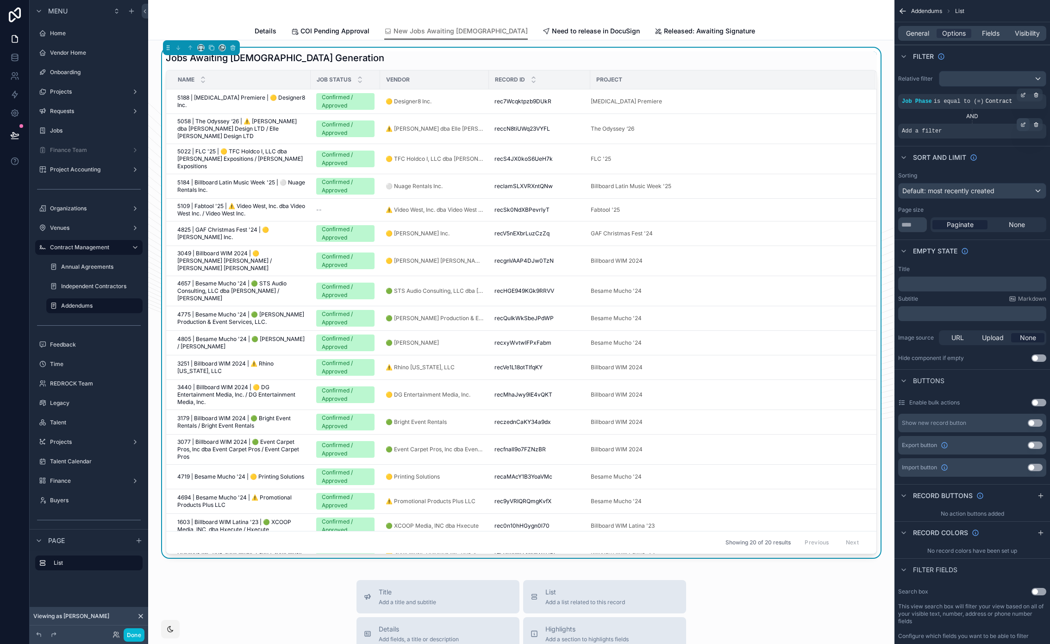
click at [1021, 127] on icon "scrollable content" at bounding box center [1024, 125] width 6 height 6
click at [1019, 154] on div "Sort And Limit" at bounding box center [973, 157] width 156 height 22
click at [1037, 126] on icon "scrollable content" at bounding box center [1037, 125] width 6 height 6
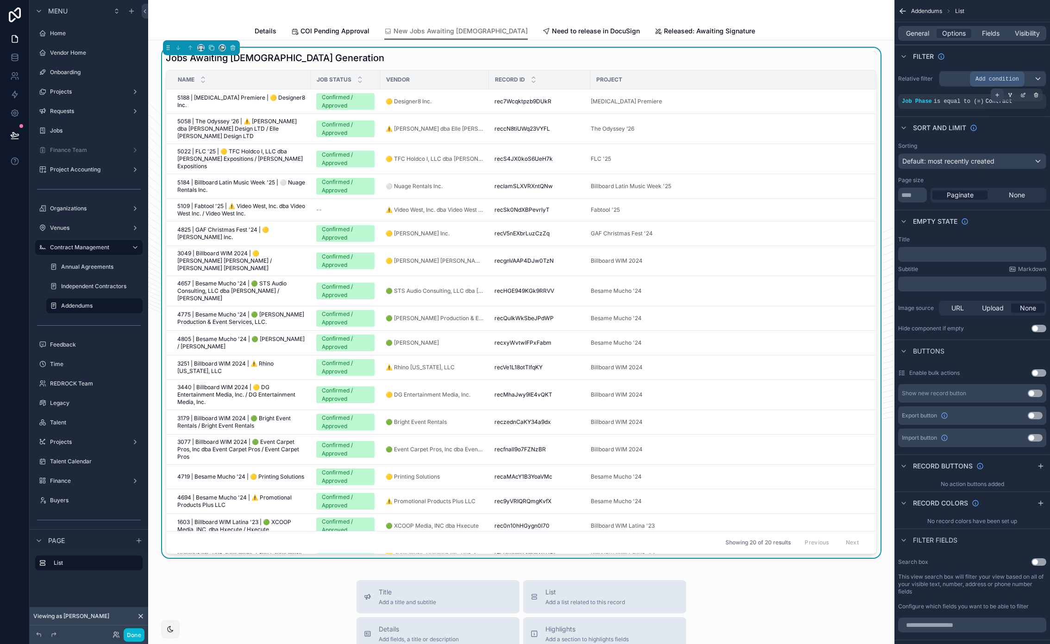
click at [994, 94] on div "scrollable content" at bounding box center [997, 94] width 13 height 13
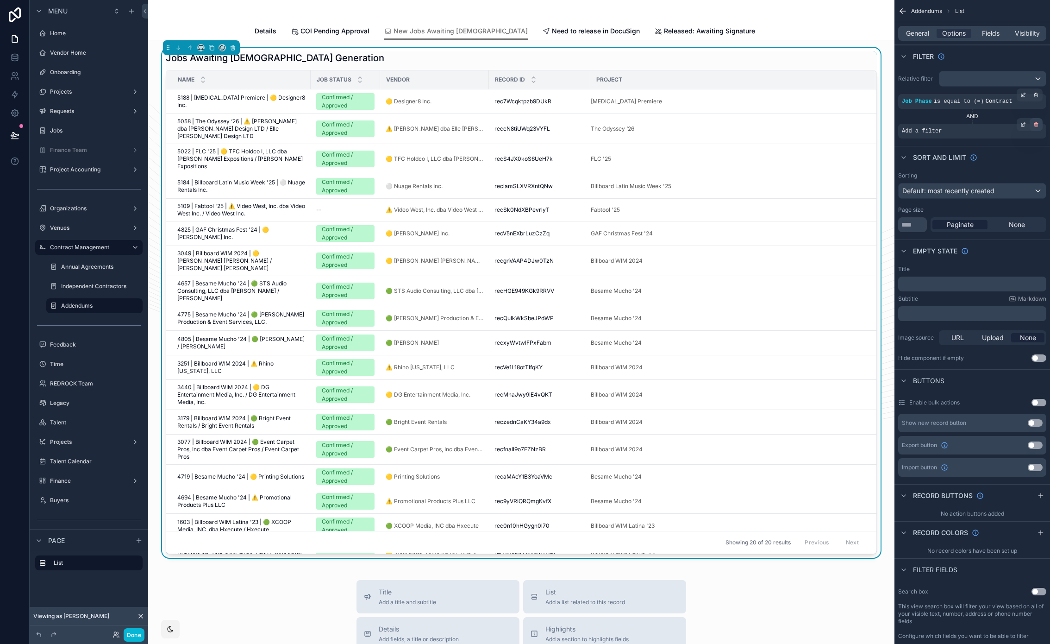
click at [1039, 121] on div "scrollable content" at bounding box center [1036, 124] width 13 height 13
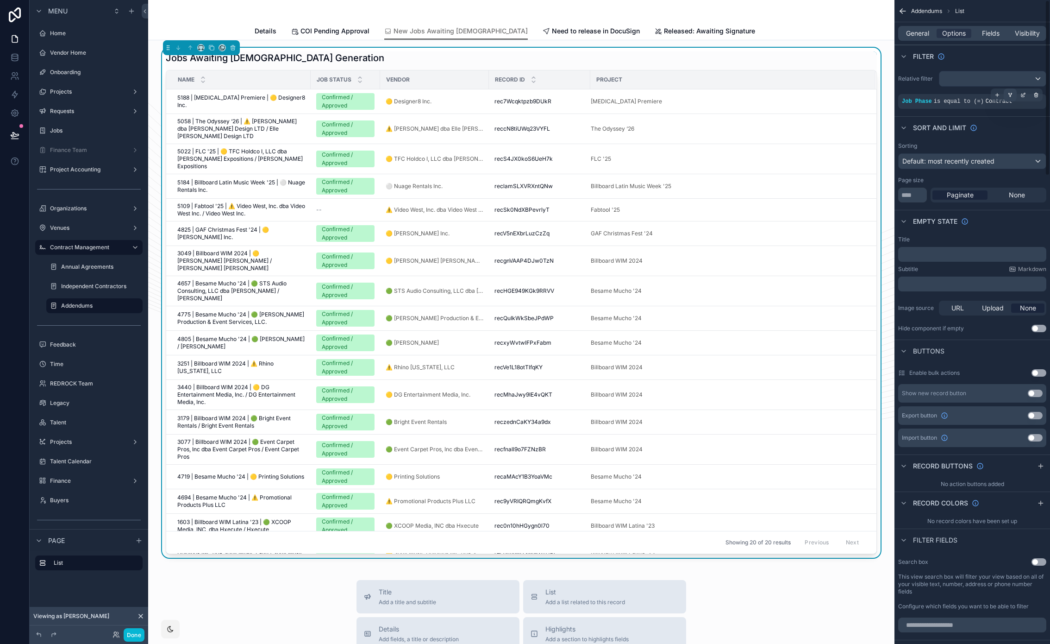
click at [1010, 96] on icon "scrollable content" at bounding box center [1010, 96] width 1 height 1
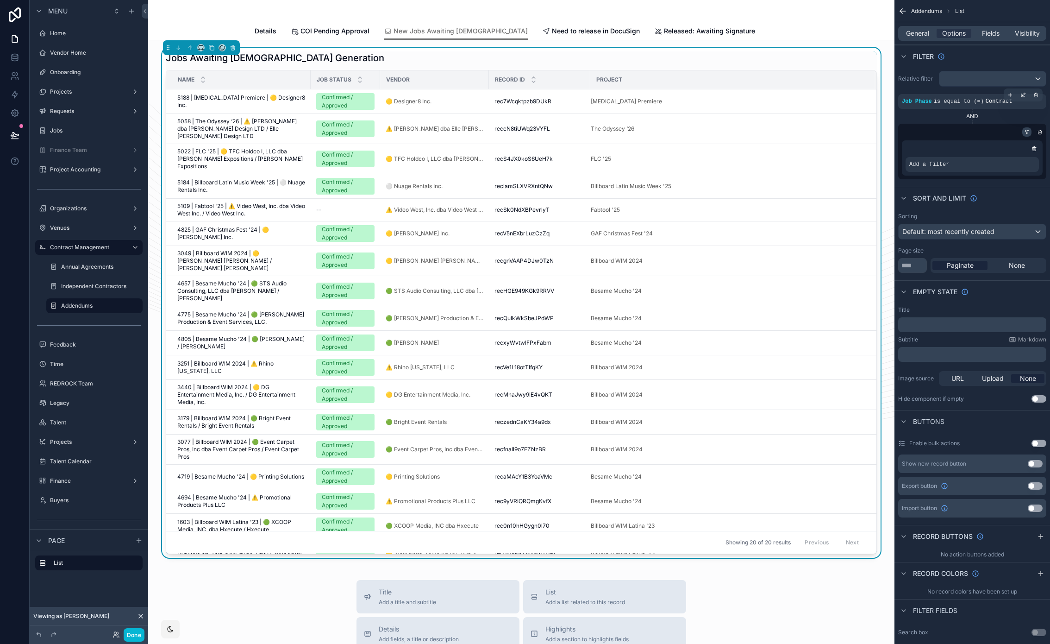
click at [1027, 132] on icon "scrollable content" at bounding box center [1027, 132] width 0 height 1
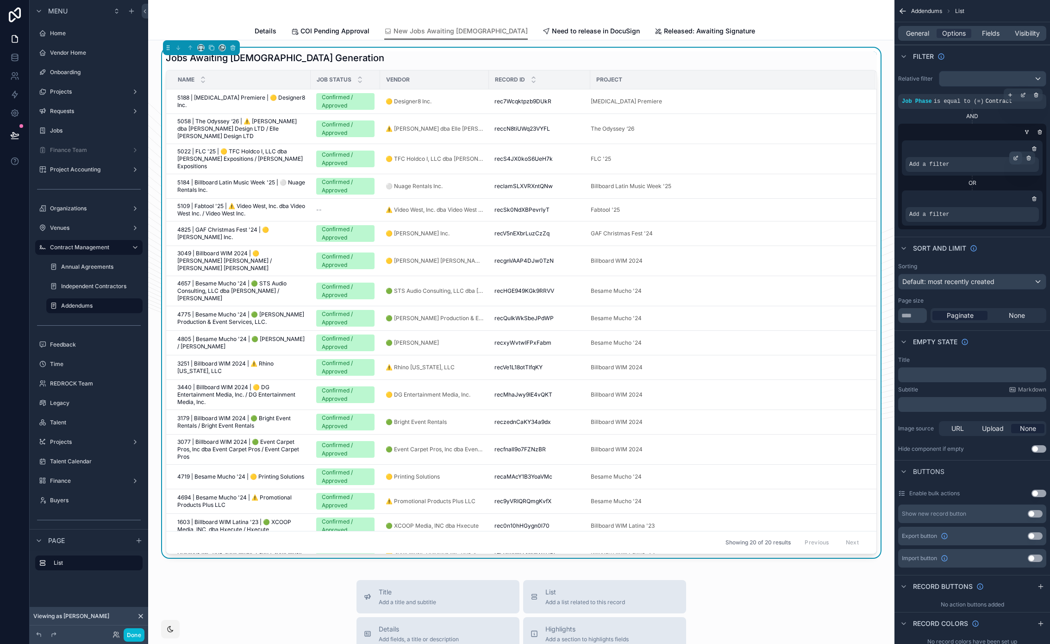
click at [1015, 157] on icon "scrollable content" at bounding box center [1016, 158] width 6 height 6
click at [842, 151] on div "Select a field" at bounding box center [816, 150] width 55 height 15
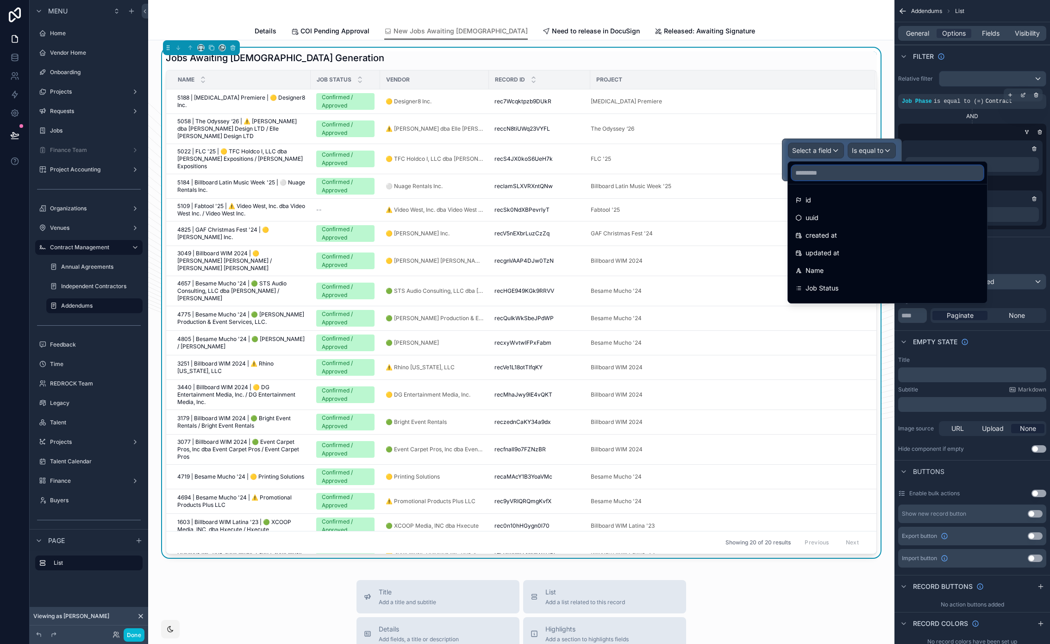
click at [838, 178] on input "text" at bounding box center [888, 172] width 192 height 15
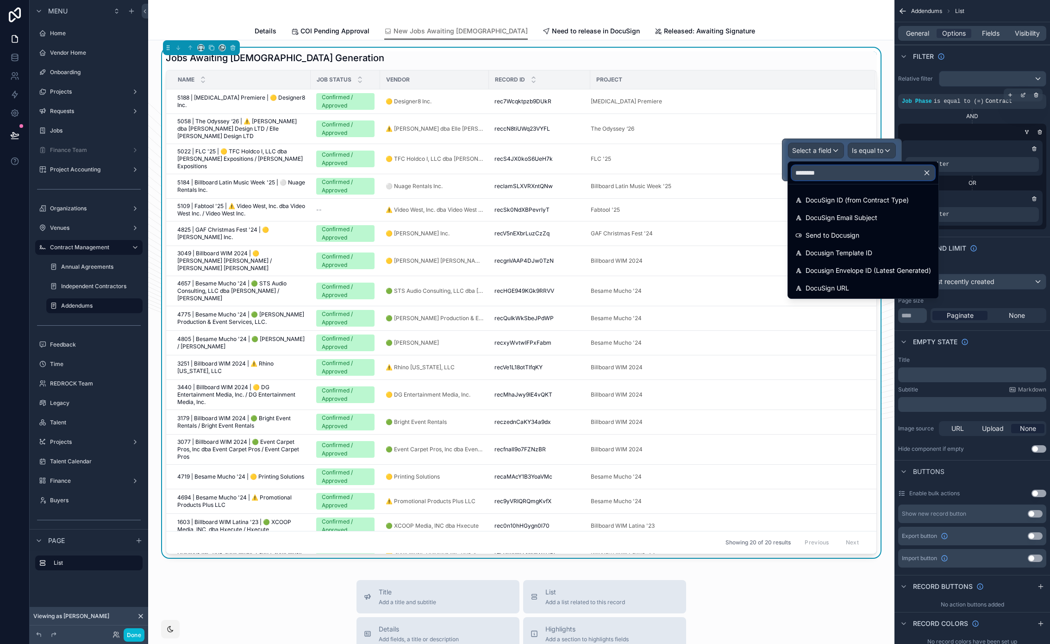
click at [818, 175] on input "********" at bounding box center [863, 172] width 143 height 15
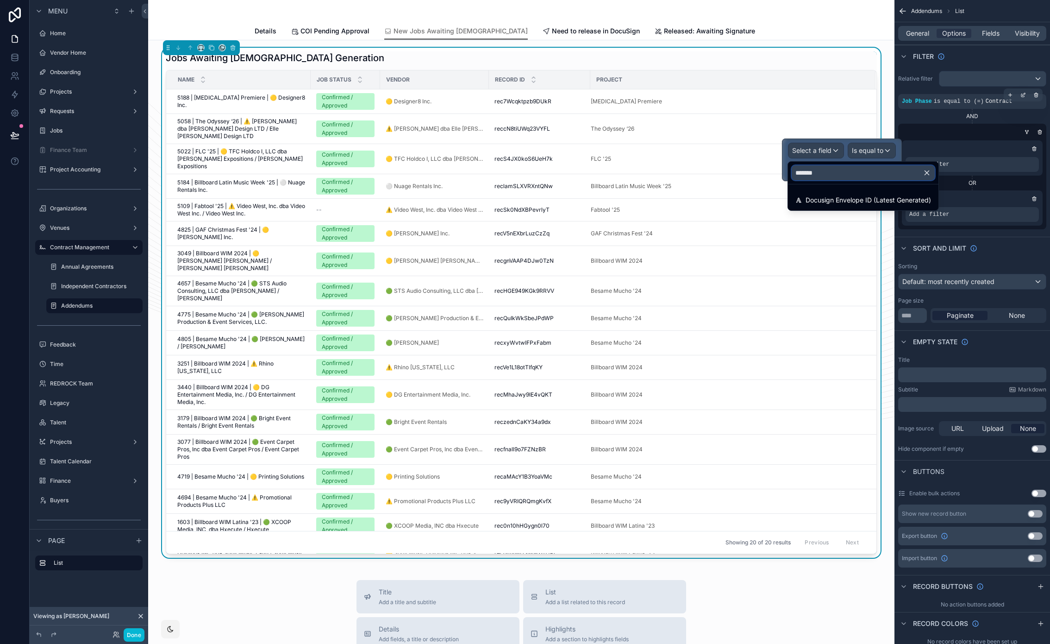
type input "*******"
click at [853, 204] on span "Docusign Envelope ID (Latest Generated)" at bounding box center [869, 200] width 126 height 11
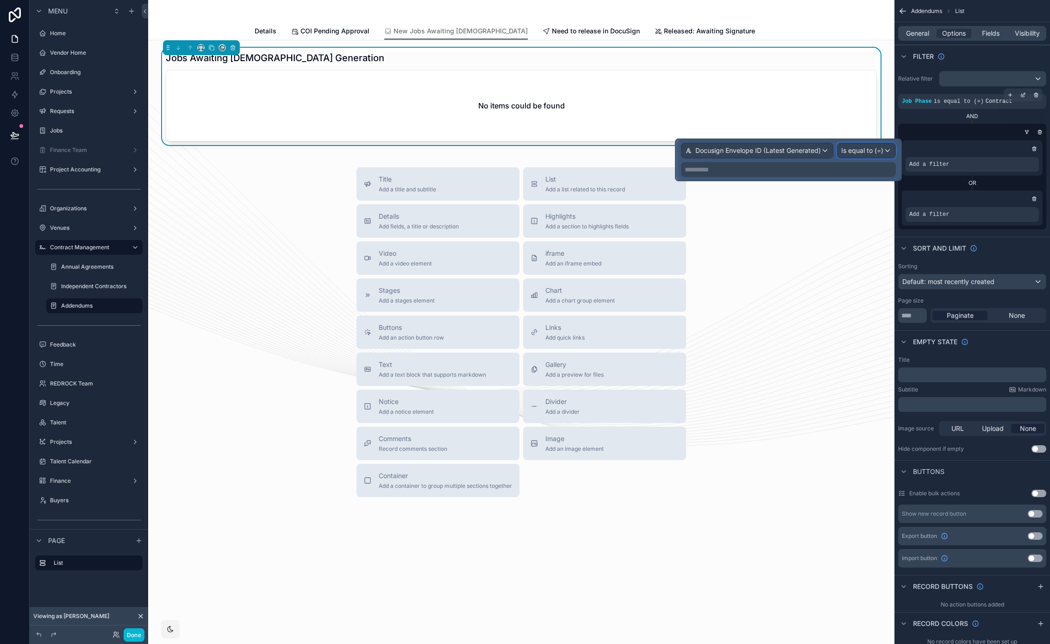
click at [855, 152] on span "Is equal to (=)" at bounding box center [863, 150] width 42 height 9
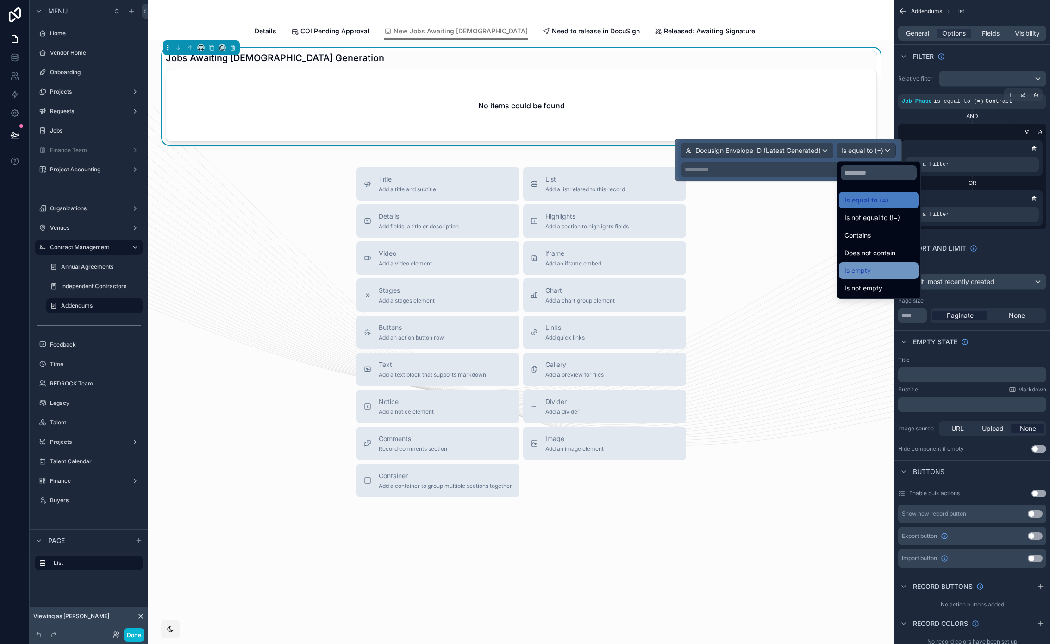
click at [880, 278] on div "Is empty" at bounding box center [879, 270] width 80 height 17
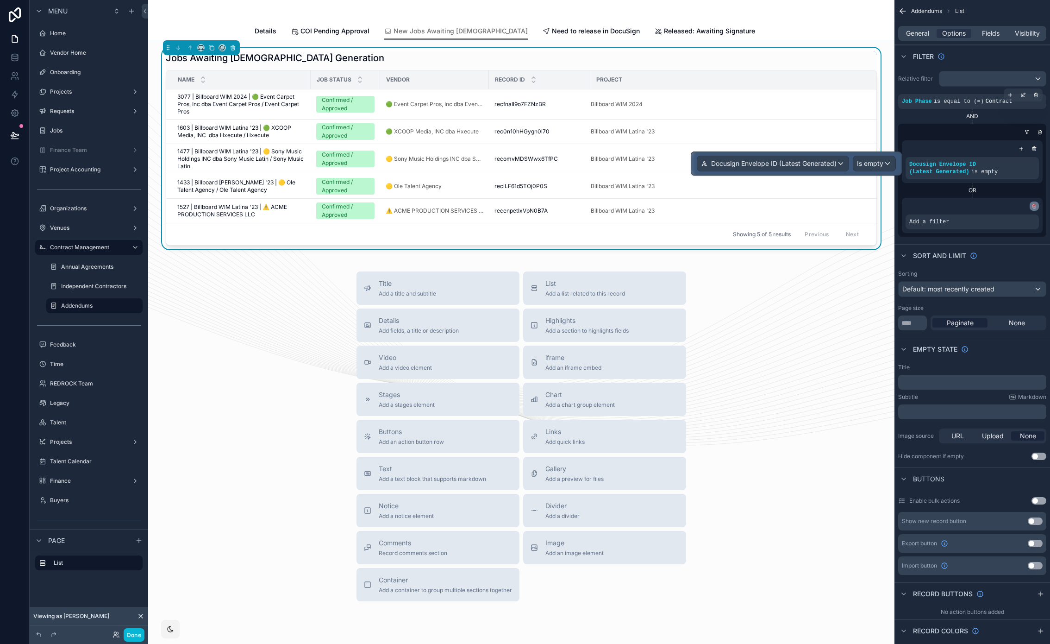
click at [1033, 206] on icon "scrollable content" at bounding box center [1034, 206] width 3 height 3
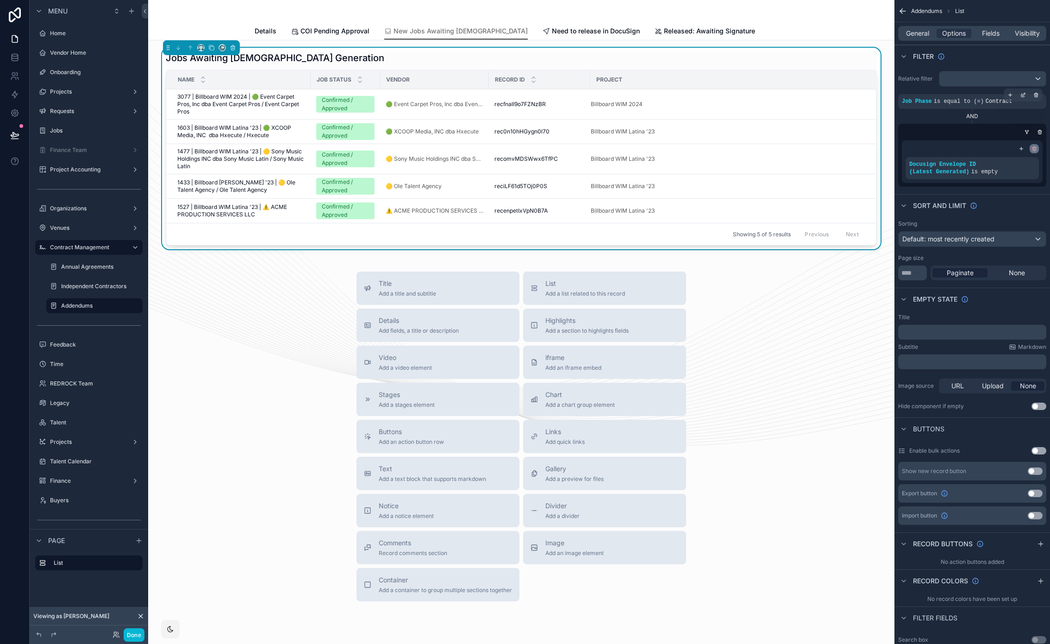
click at [1035, 150] on icon "scrollable content" at bounding box center [1035, 149] width 0 height 1
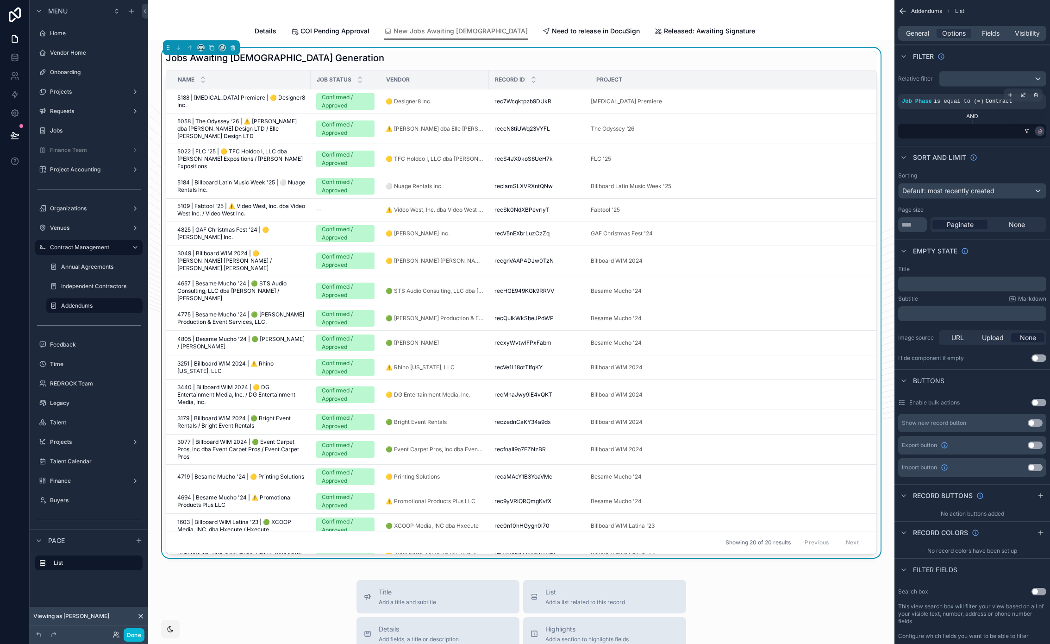
click at [1040, 133] on icon "scrollable content" at bounding box center [1040, 131] width 3 height 3
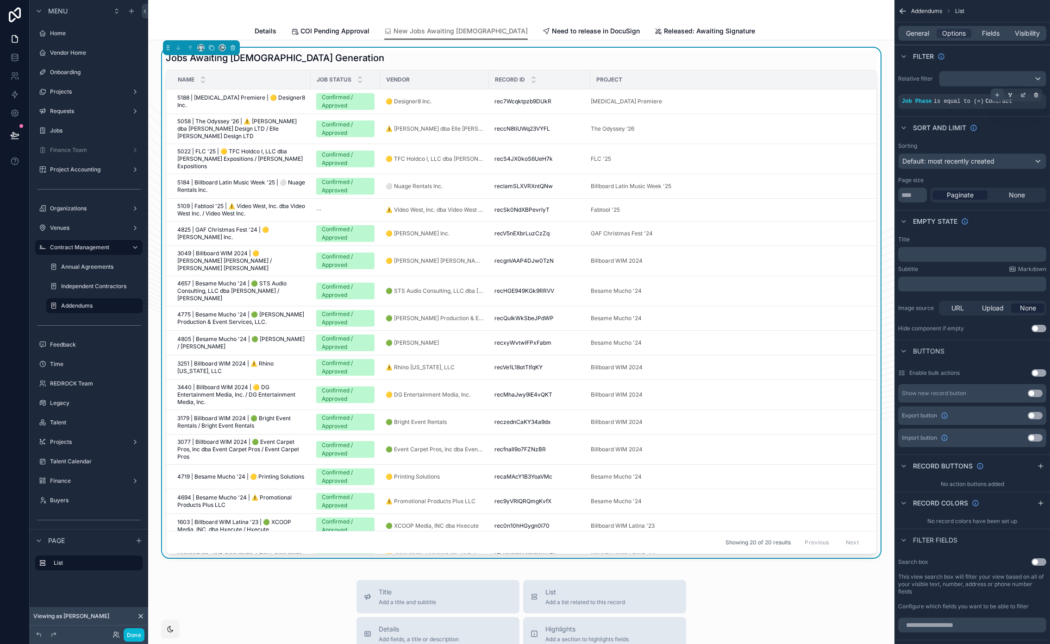
click at [999, 94] on icon "scrollable content" at bounding box center [998, 95] width 6 height 6
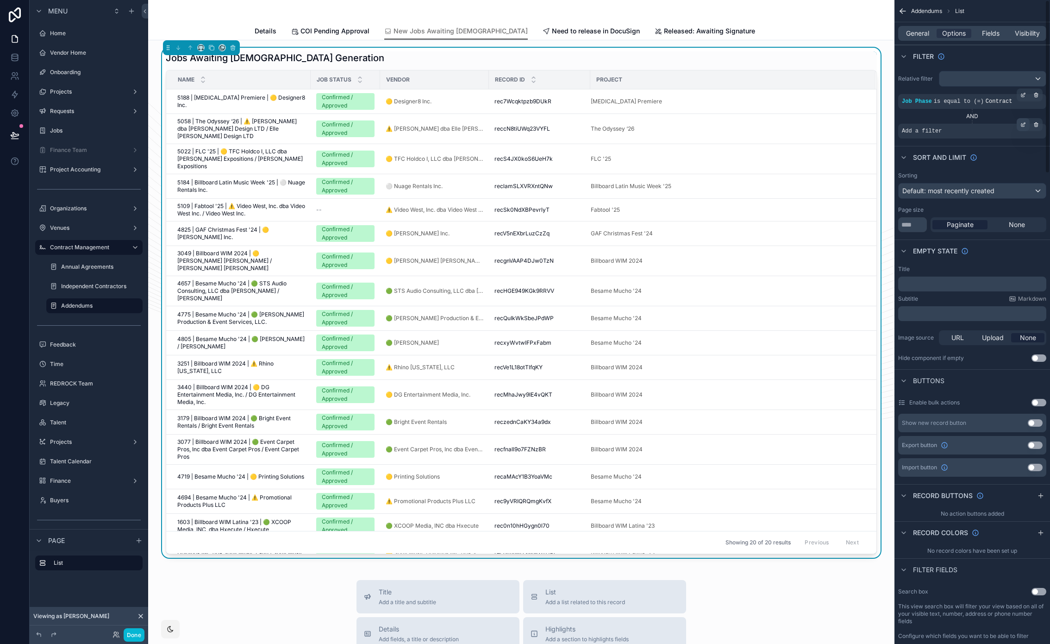
click at [1026, 124] on div "scrollable content" at bounding box center [1023, 124] width 13 height 13
click at [824, 113] on div "Select a field" at bounding box center [808, 117] width 55 height 15
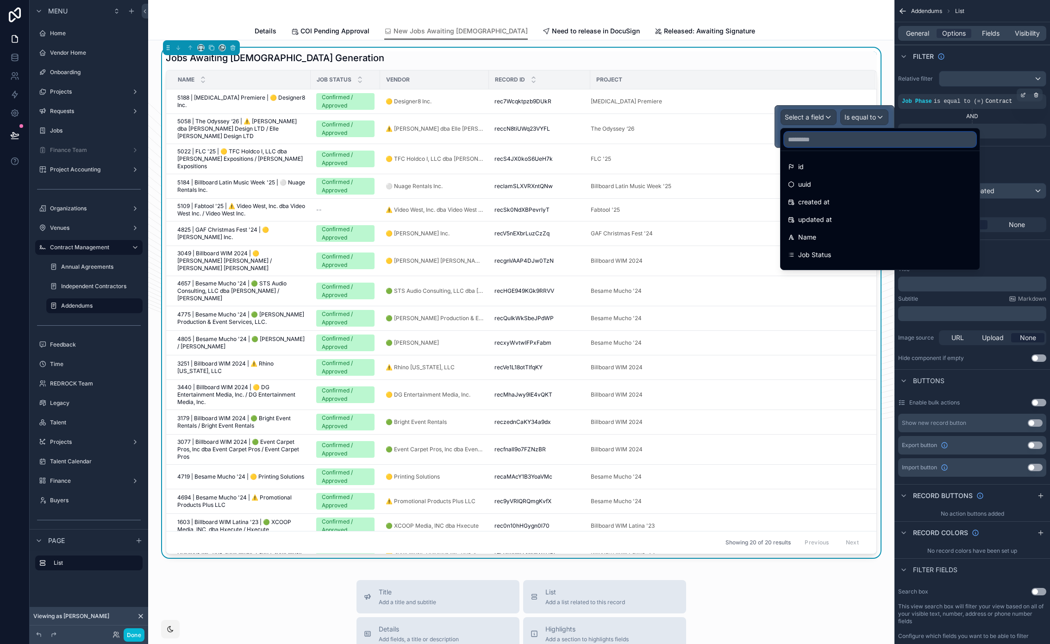
click at [845, 136] on input "text" at bounding box center [881, 139] width 192 height 15
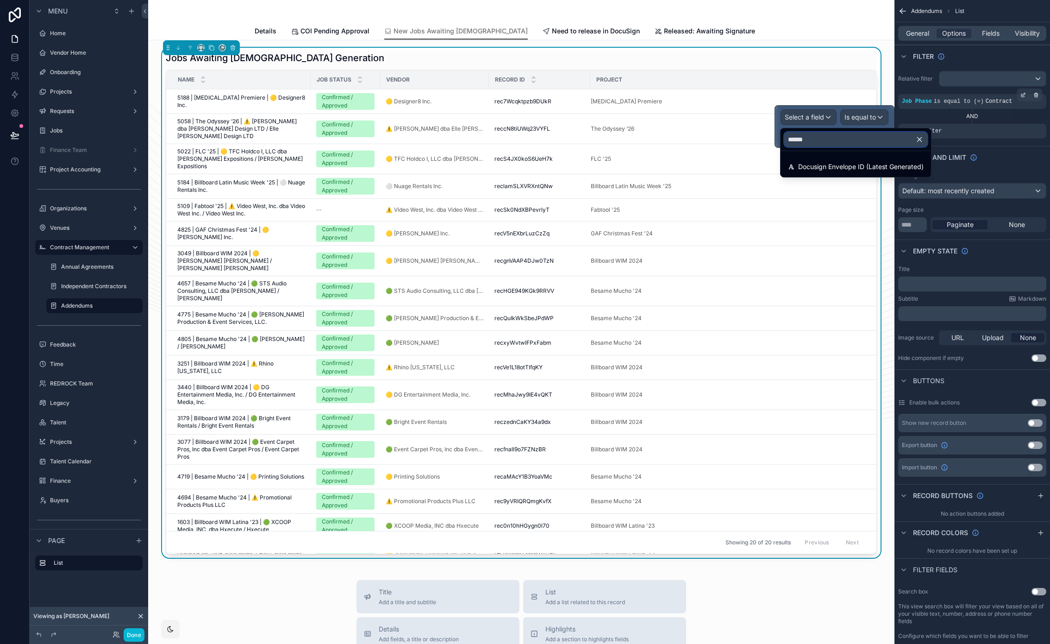
type input "*******"
click at [867, 164] on span "Docusign Envelope ID (Latest Generated)" at bounding box center [862, 166] width 126 height 11
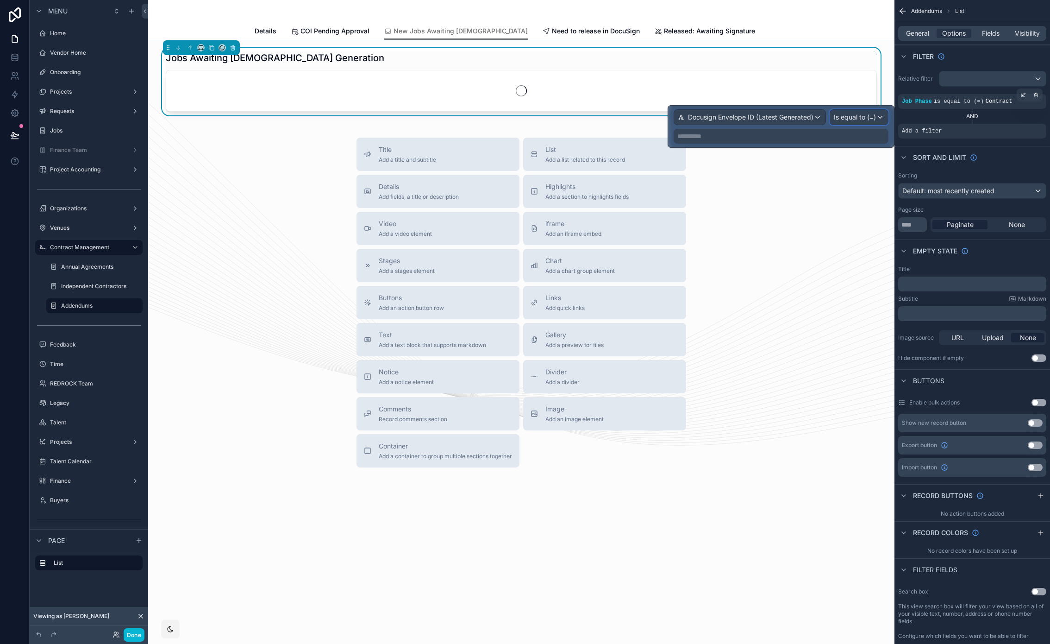
click at [865, 120] on span "Is equal to (=)" at bounding box center [855, 117] width 42 height 9
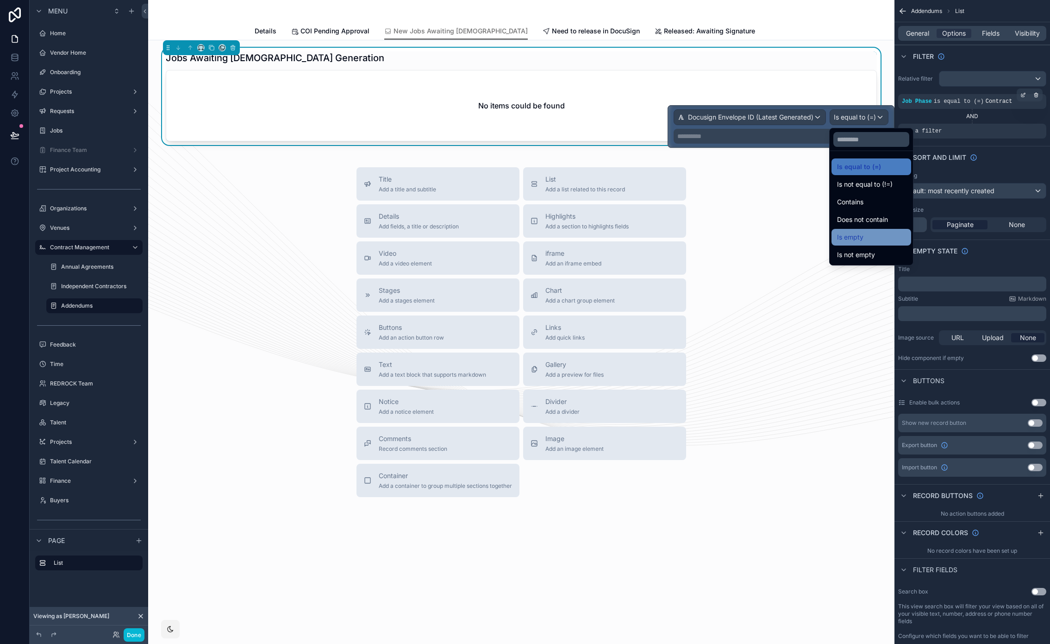
click at [878, 236] on div "Is empty" at bounding box center [871, 237] width 69 height 11
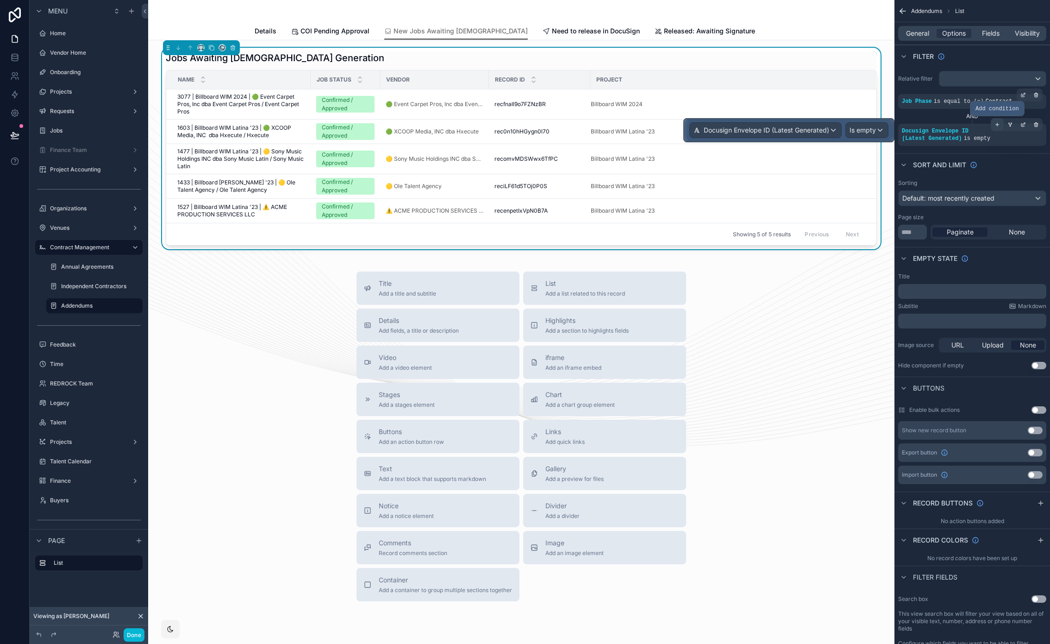
click at [1000, 124] on div "scrollable content" at bounding box center [997, 124] width 13 height 13
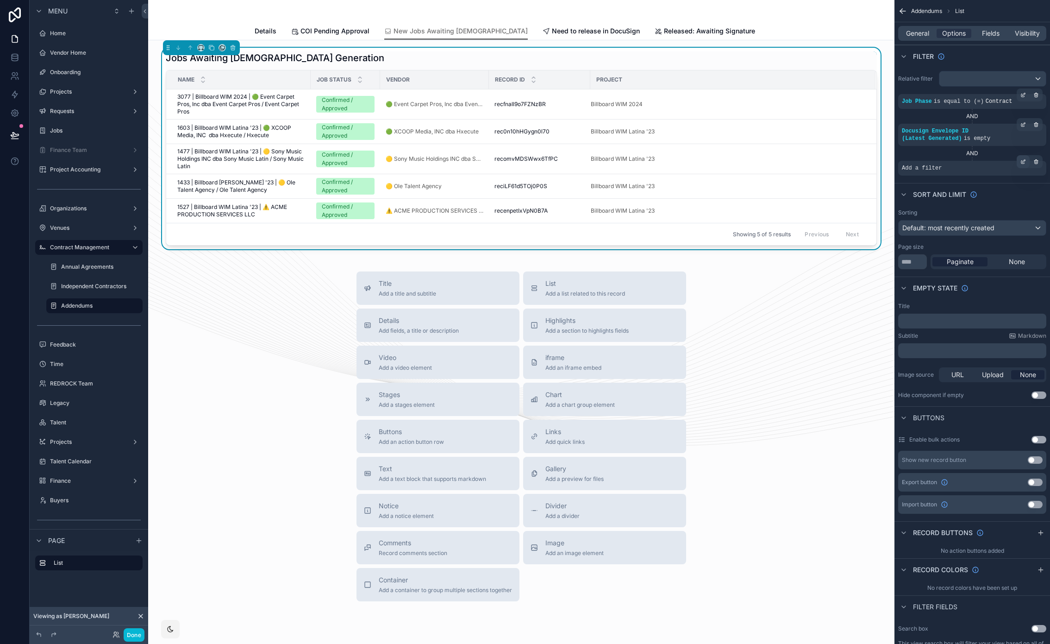
click at [1022, 159] on icon "scrollable content" at bounding box center [1024, 162] width 6 height 6
click at [825, 156] on div "Select a field" at bounding box center [808, 154] width 55 height 15
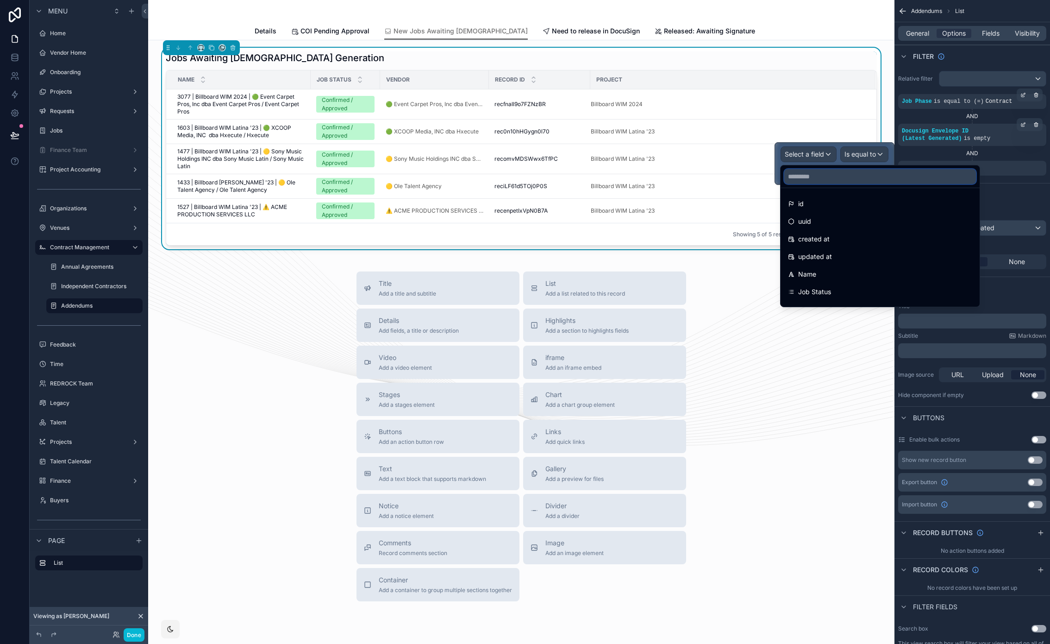
click at [836, 176] on input "text" at bounding box center [881, 176] width 192 height 15
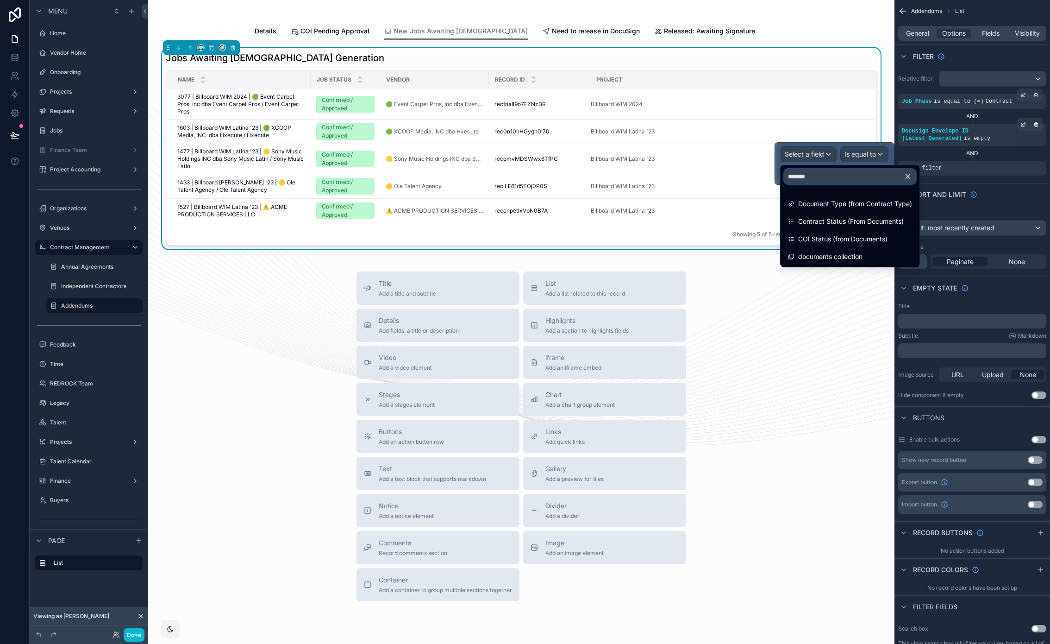
type input "********"
click at [874, 255] on div "documents collection" at bounding box center [850, 256] width 124 height 11
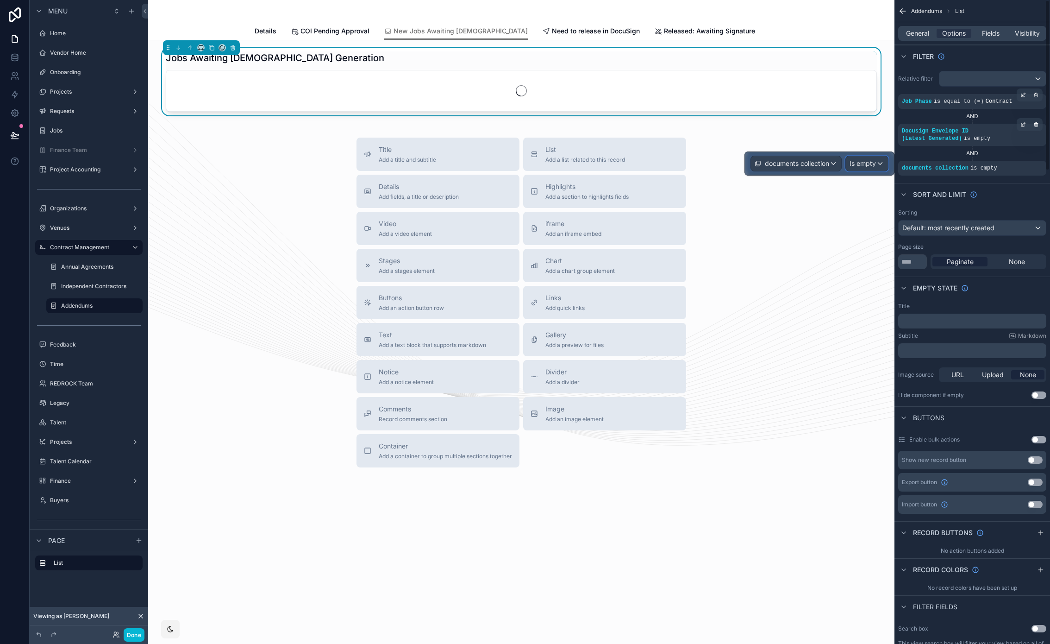
click at [879, 163] on div "Is empty" at bounding box center [867, 163] width 42 height 15
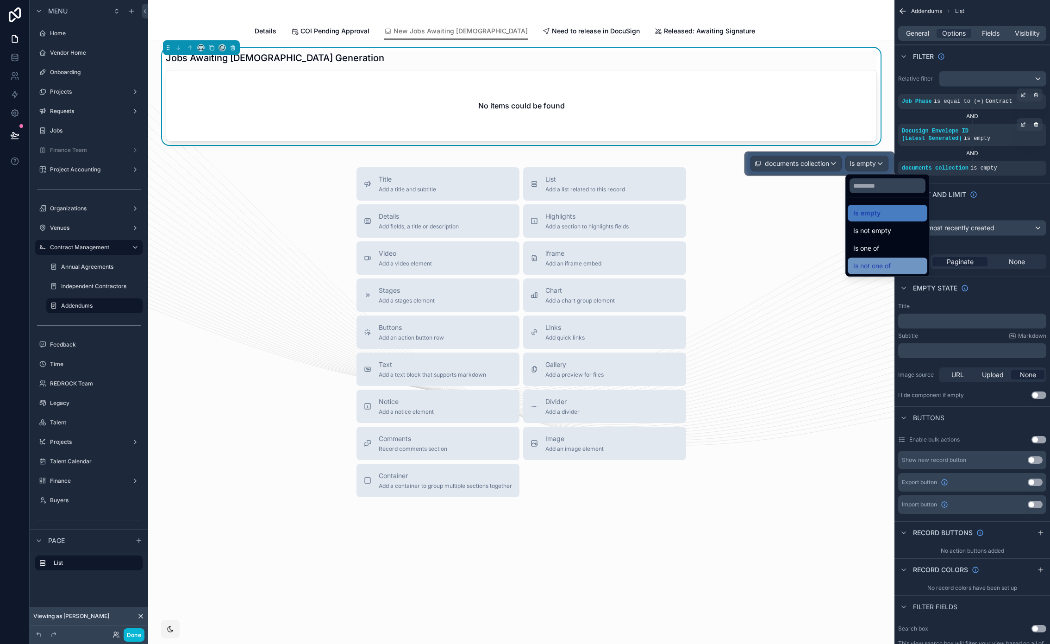
click at [917, 260] on div "Is not one of" at bounding box center [888, 265] width 69 height 11
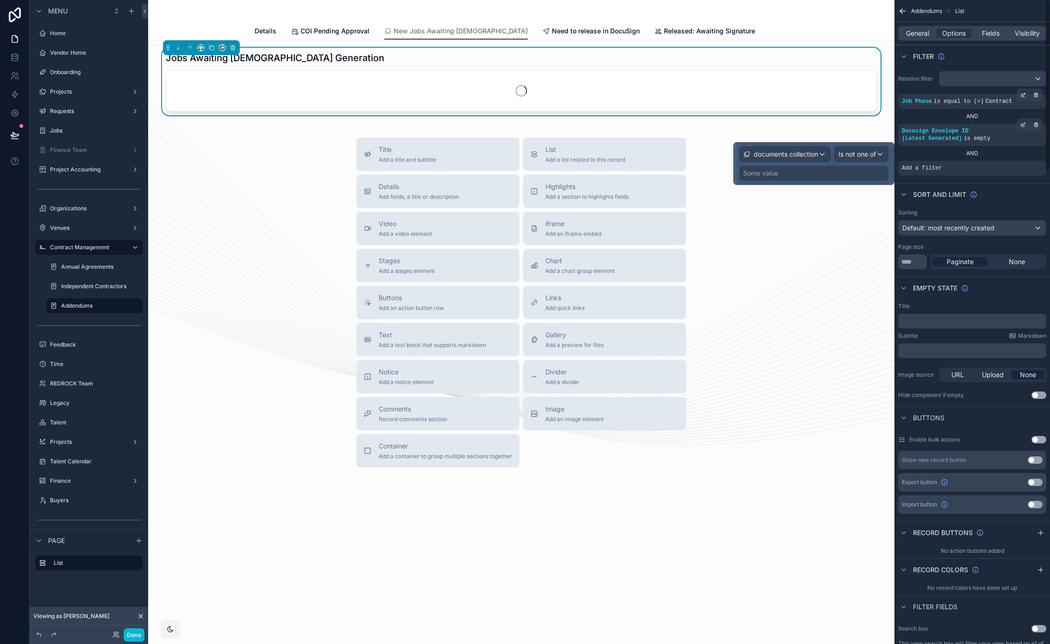
click at [863, 172] on div "Some value" at bounding box center [814, 173] width 149 height 15
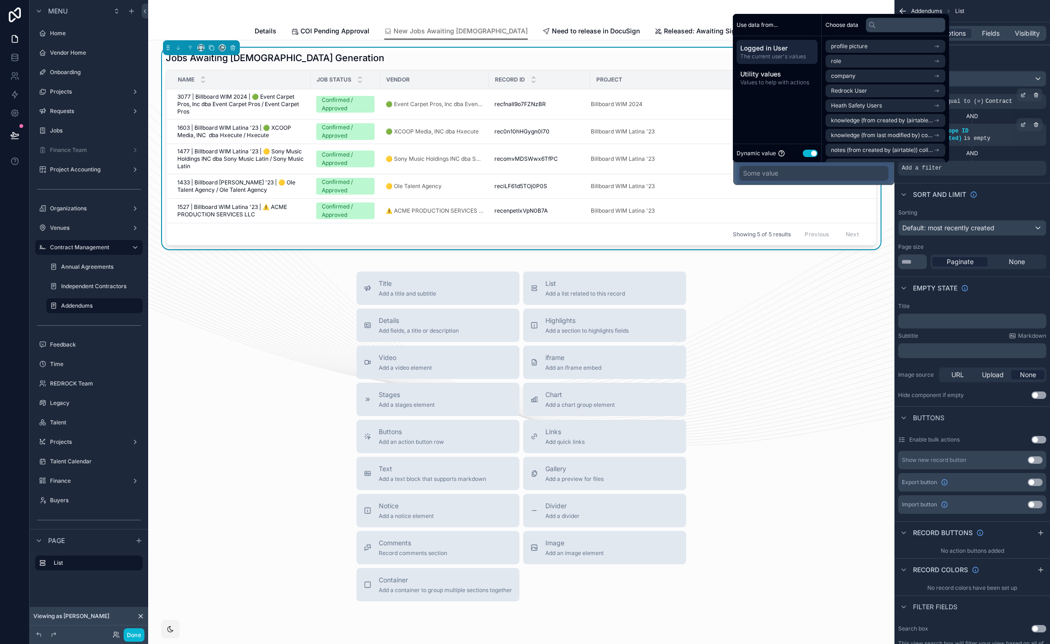
click at [810, 151] on button "Use setting" at bounding box center [810, 153] width 15 height 7
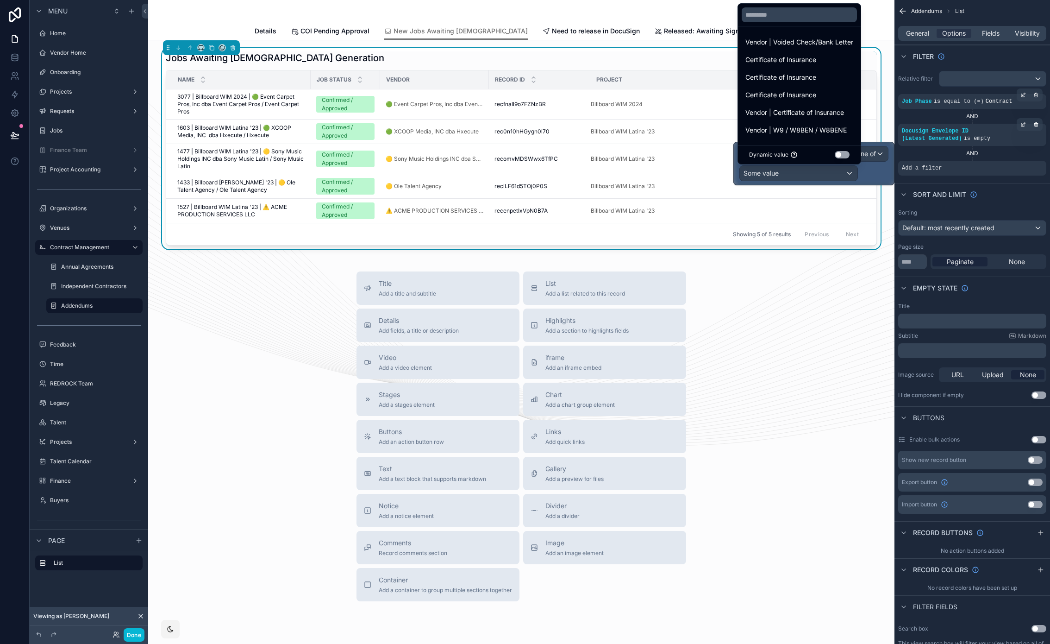
click at [866, 171] on div at bounding box center [814, 163] width 160 height 43
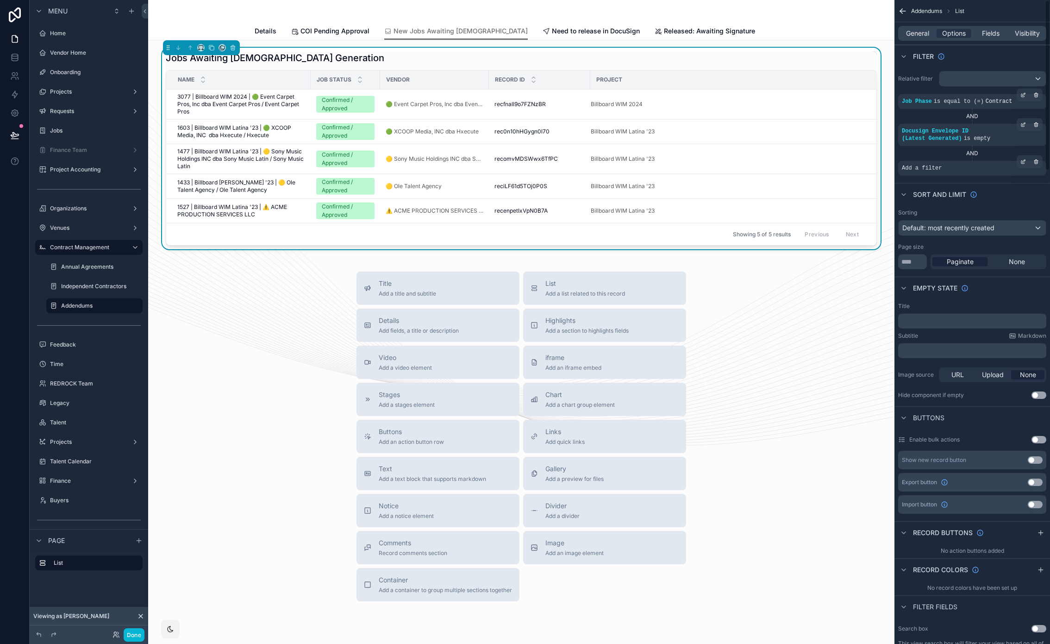
click at [1021, 163] on icon "scrollable content" at bounding box center [1024, 162] width 6 height 6
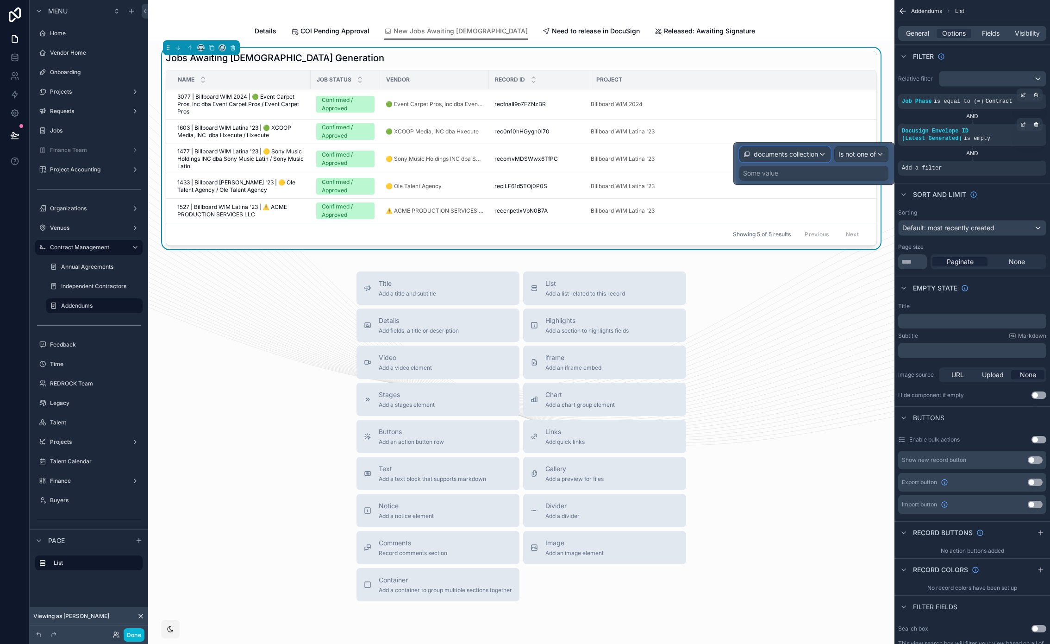
click at [801, 159] on div "documents collection" at bounding box center [785, 154] width 90 height 15
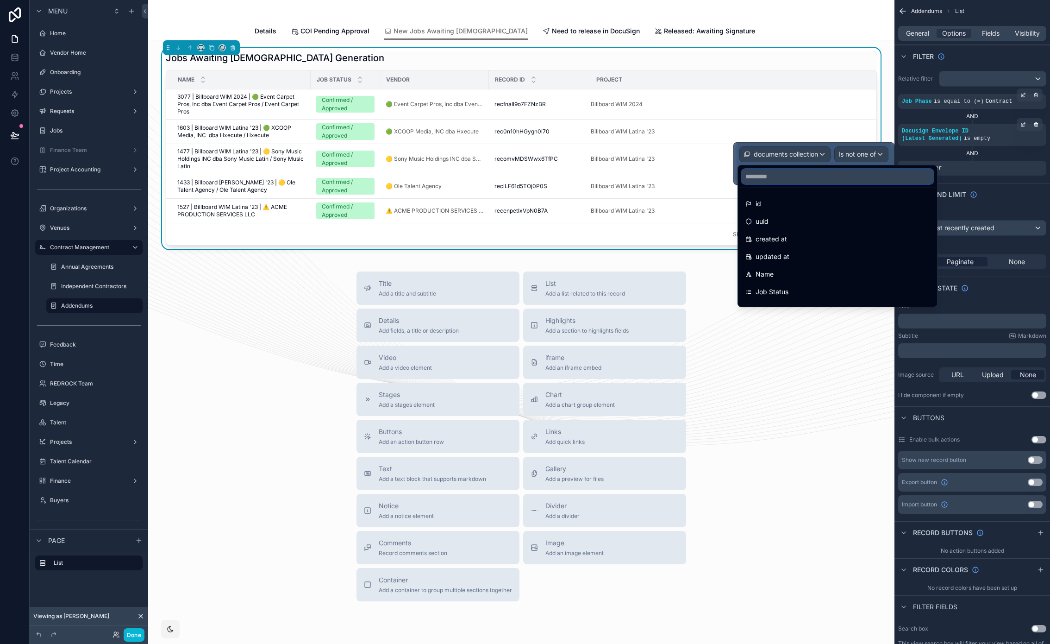
click at [799, 178] on input "text" at bounding box center [838, 176] width 192 height 15
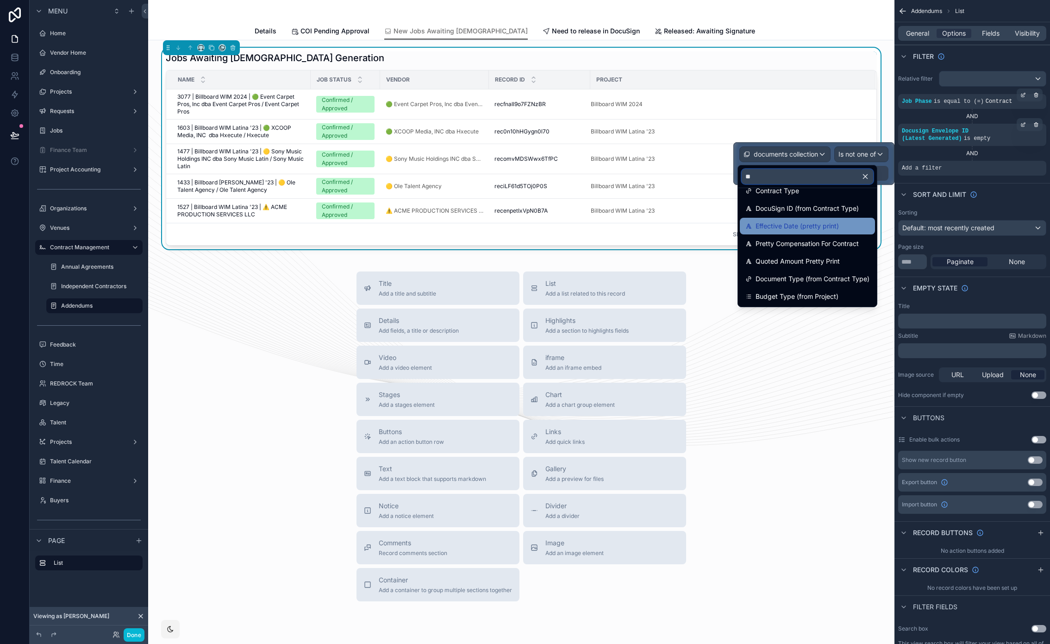
scroll to position [7, 0]
type input "**"
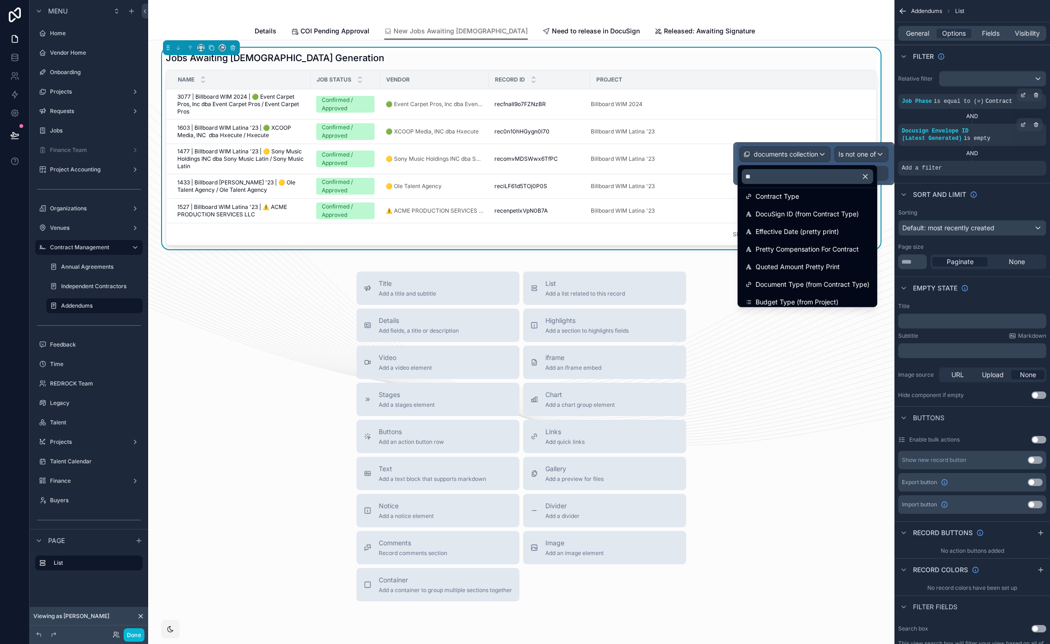
click at [868, 177] on icon "button" at bounding box center [866, 177] width 4 height 4
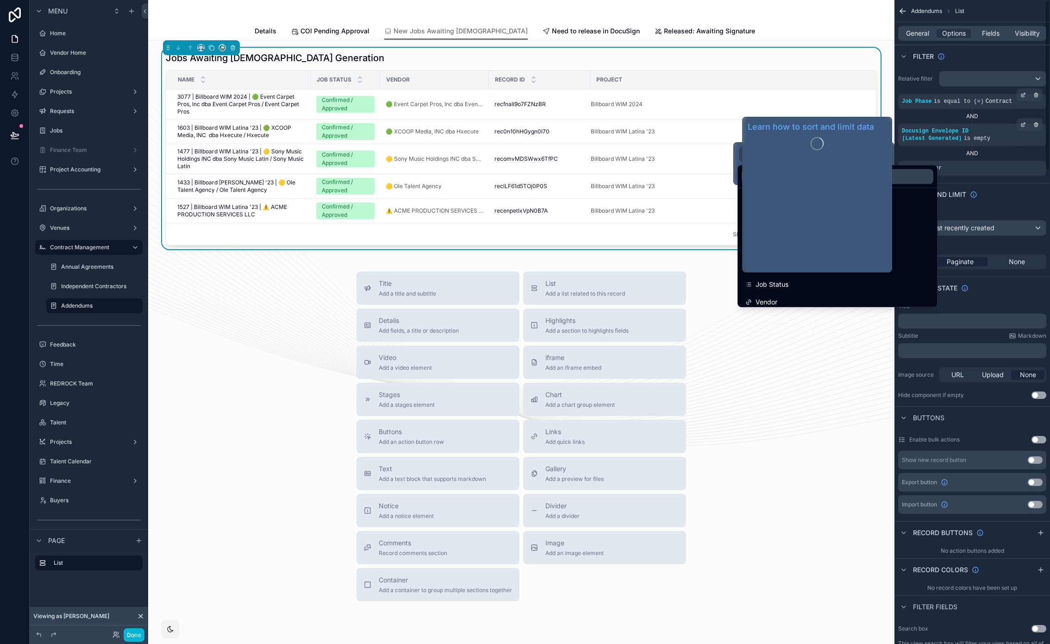
click at [1010, 205] on div "Sorting Default: most recently created Page size **** Paginate None" at bounding box center [973, 239] width 156 height 68
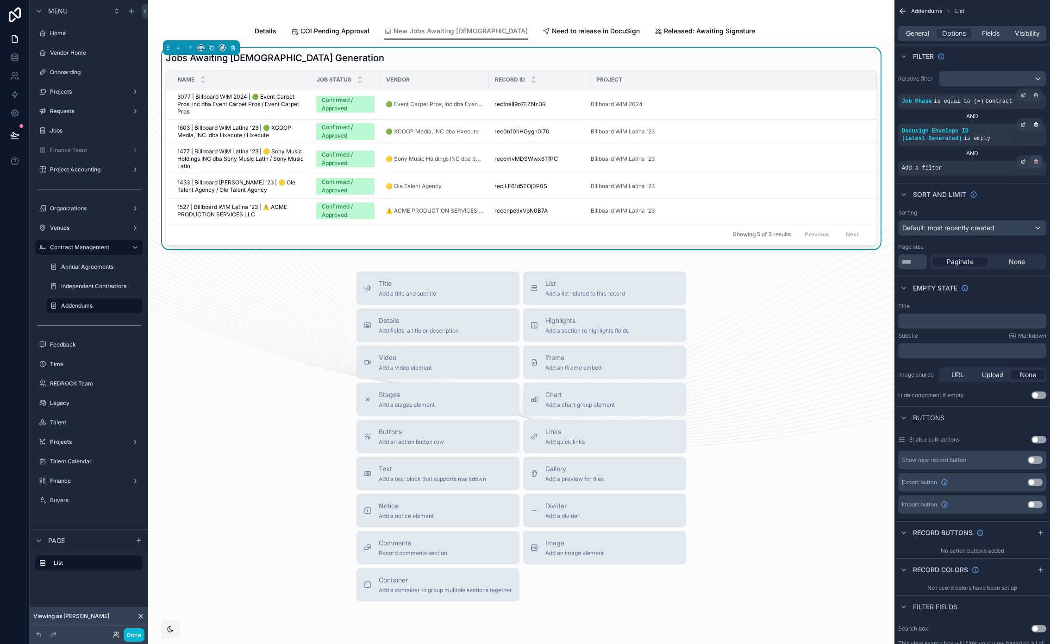
click at [1040, 163] on div "scrollable content" at bounding box center [1036, 161] width 13 height 13
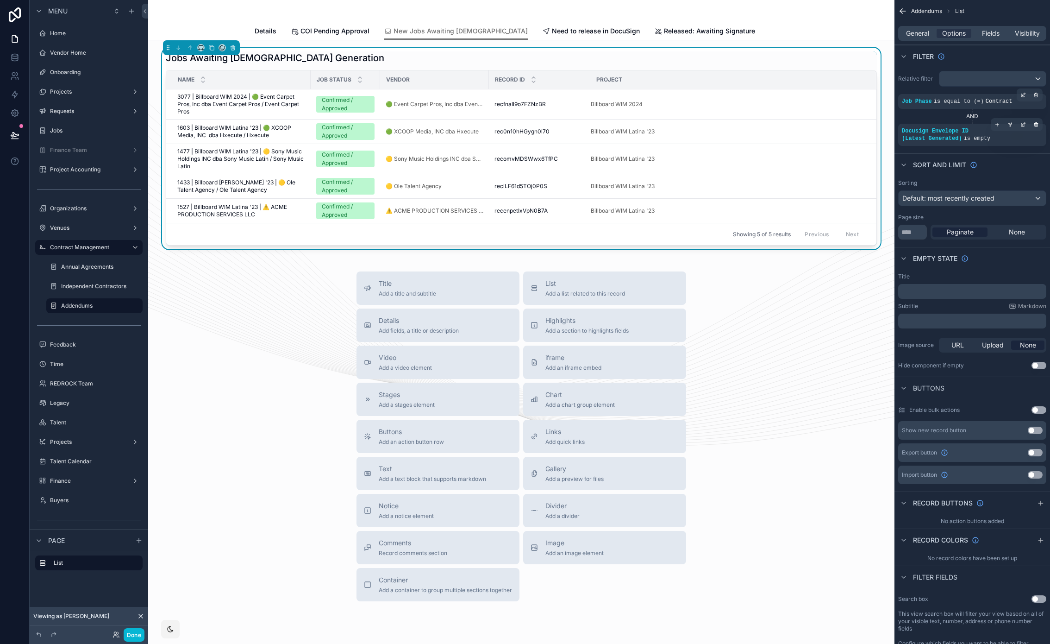
drag, startPoint x: 762, startPoint y: 280, endPoint x: 751, endPoint y: 279, distance: 11.7
click at [762, 280] on div "Title Add a title and subtitle List Add a list related to this record Details A…" at bounding box center [522, 436] width 732 height 330
drag, startPoint x: 742, startPoint y: 278, endPoint x: 731, endPoint y: 275, distance: 12.0
click at [731, 275] on div "Title Add a title and subtitle List Add a list related to this record Details A…" at bounding box center [522, 436] width 732 height 330
click at [552, 35] on span "Need to release in DocuSign" at bounding box center [596, 30] width 88 height 9
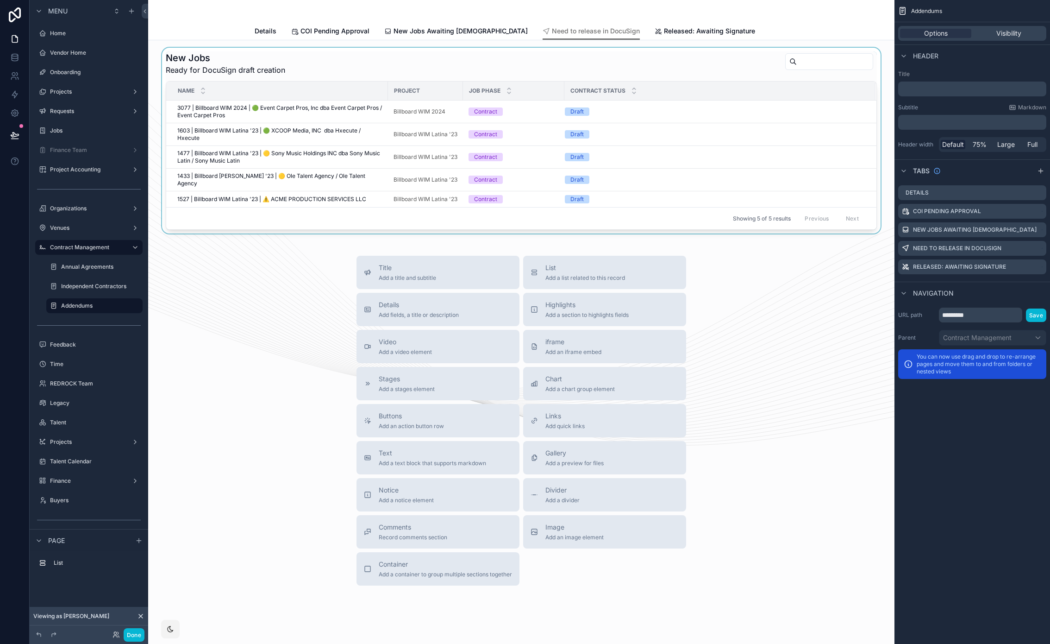
click at [492, 68] on div "scrollable content" at bounding box center [522, 141] width 732 height 186
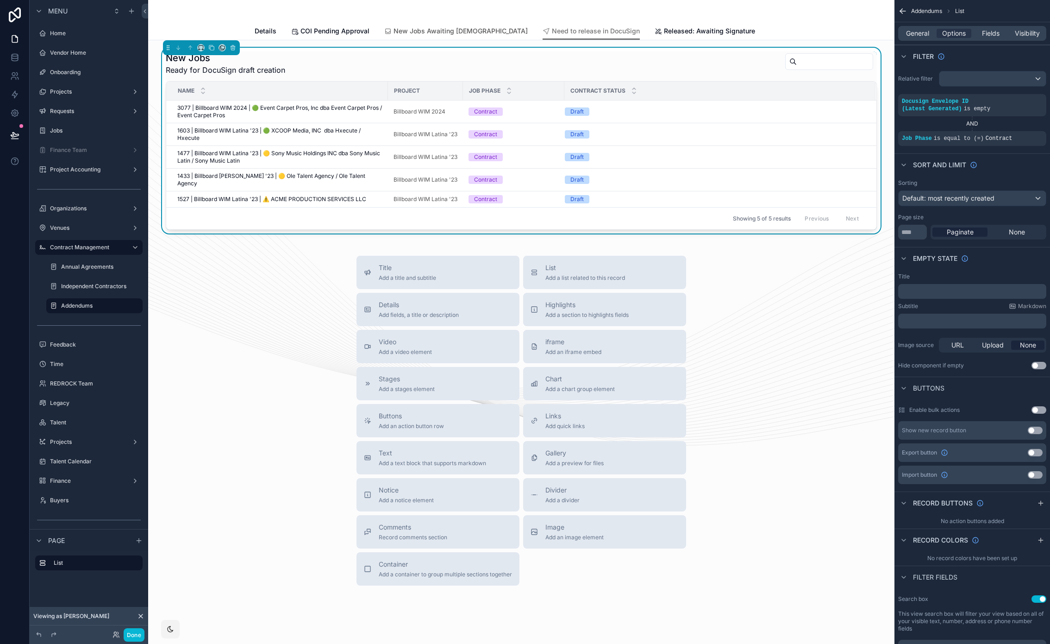
click at [424, 36] on link "New Jobs Awaiting [DEMOGRAPHIC_DATA]" at bounding box center [456, 32] width 144 height 19
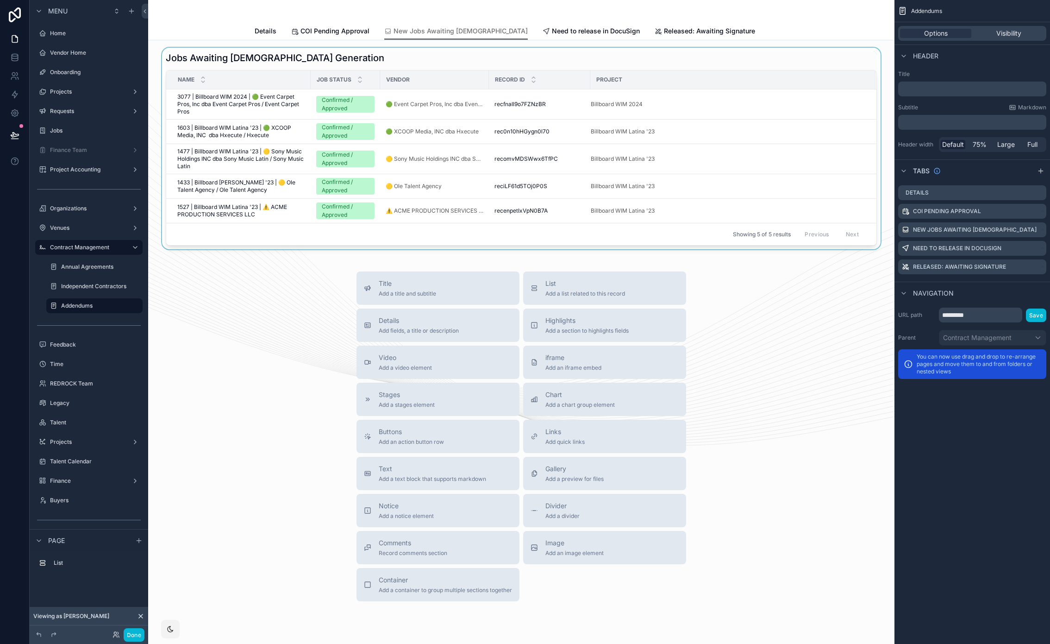
click at [474, 66] on div "scrollable content" at bounding box center [522, 148] width 732 height 201
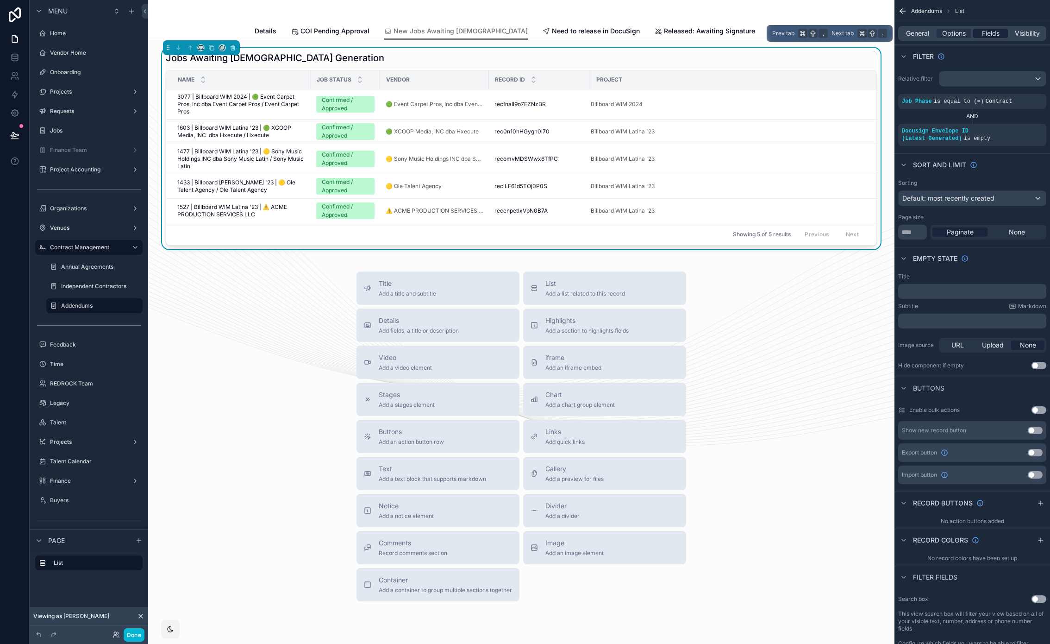
click at [989, 35] on span "Fields" at bounding box center [991, 33] width 18 height 9
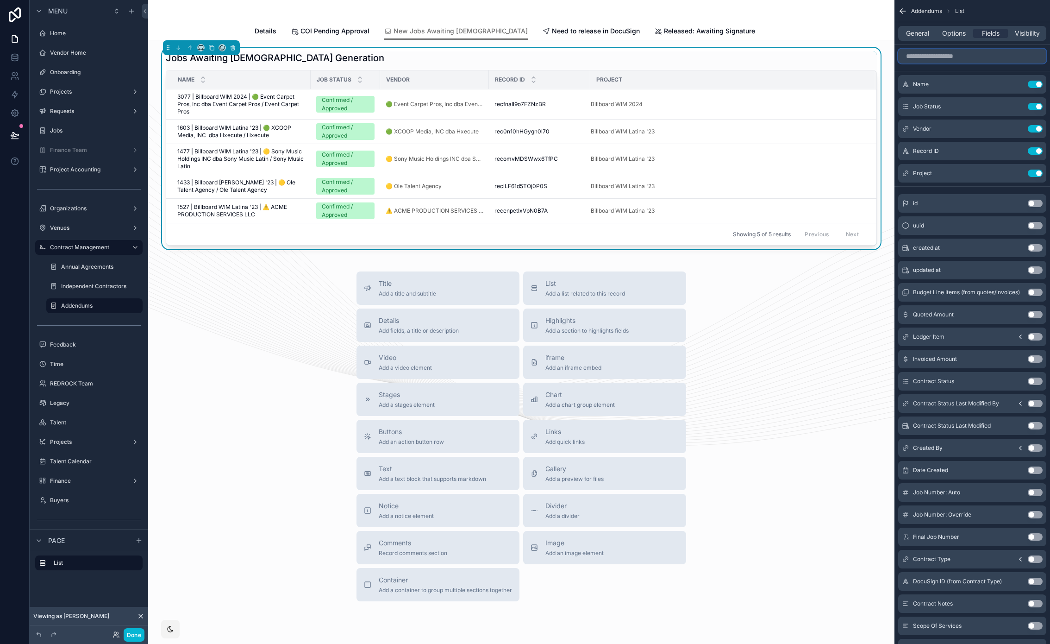
click at [953, 59] on input "scrollable content" at bounding box center [973, 56] width 148 height 15
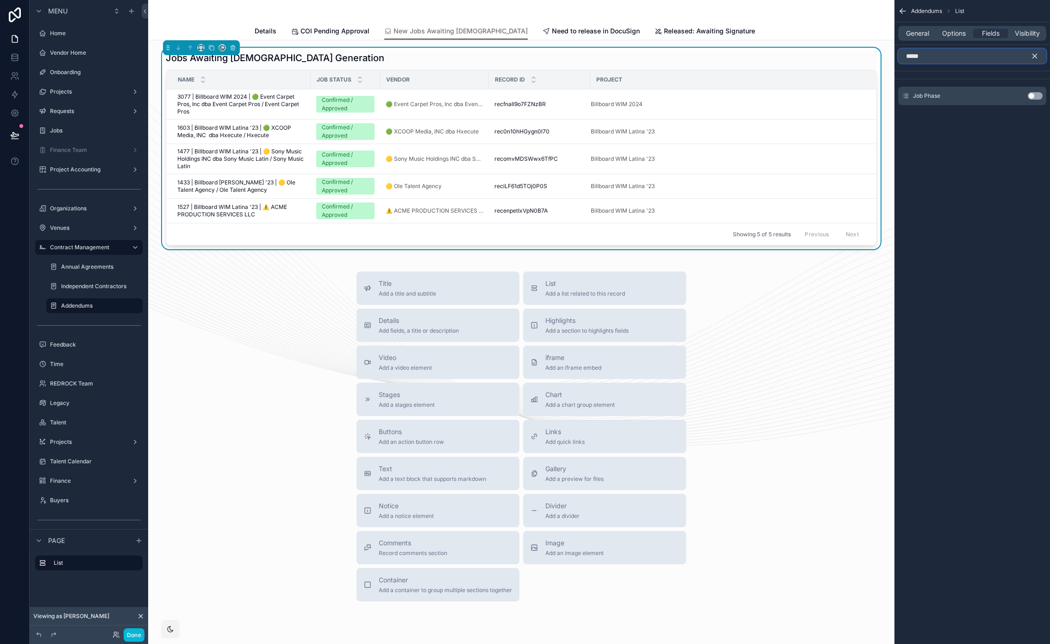
type input "*****"
click at [1031, 98] on button "Use setting" at bounding box center [1035, 95] width 15 height 7
click at [1035, 55] on icon "scrollable content" at bounding box center [1035, 56] width 8 height 8
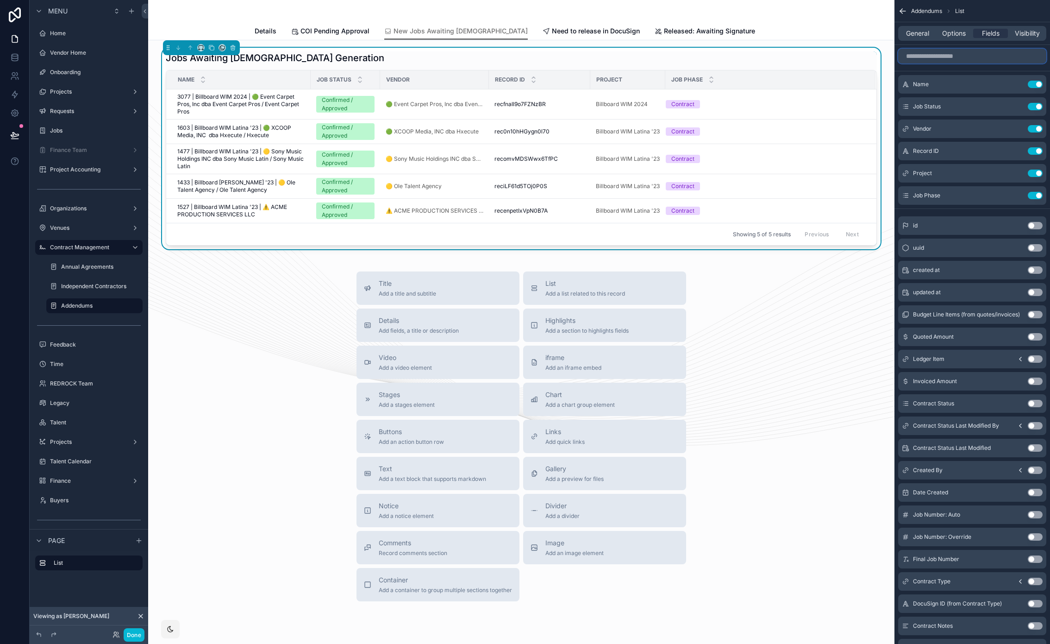
click at [934, 60] on input "scrollable content" at bounding box center [973, 56] width 148 height 15
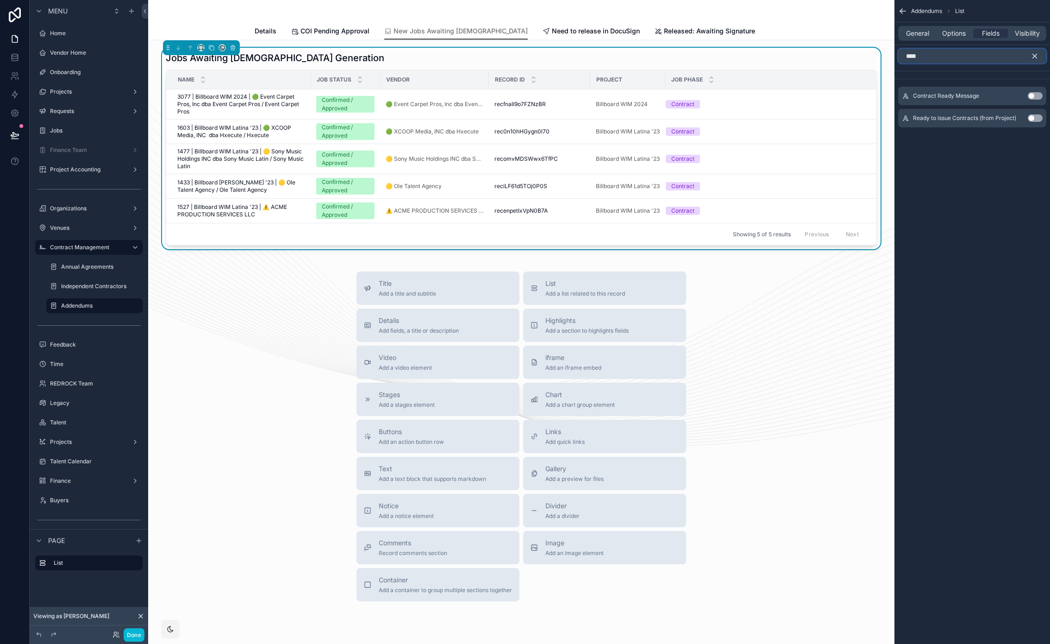
type input "****"
click at [1036, 95] on button "Use setting" at bounding box center [1035, 95] width 15 height 7
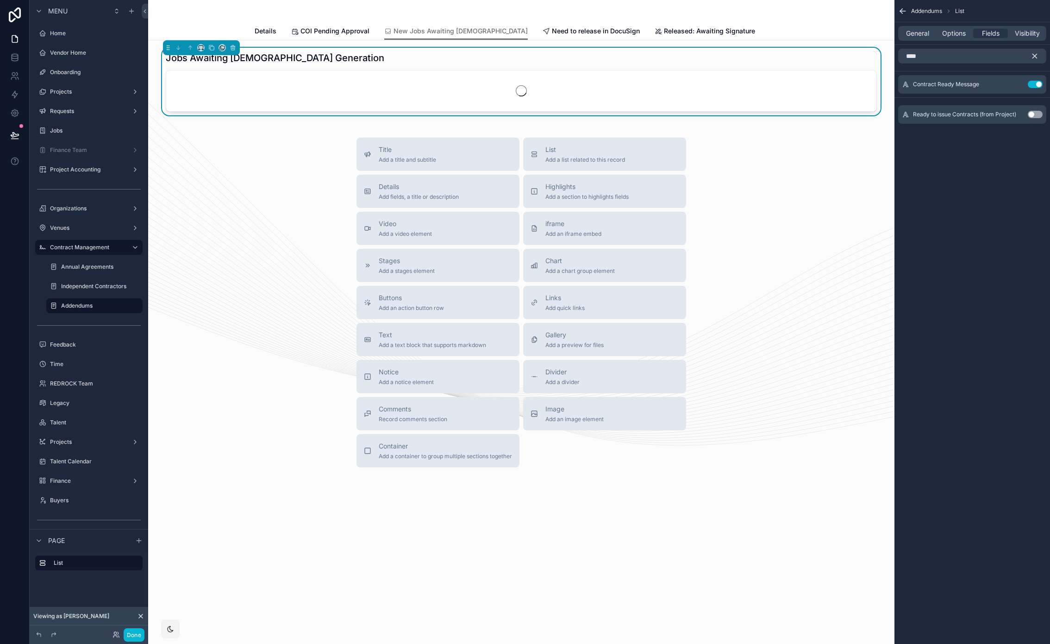
click at [1034, 59] on icon "scrollable content" at bounding box center [1035, 56] width 8 height 8
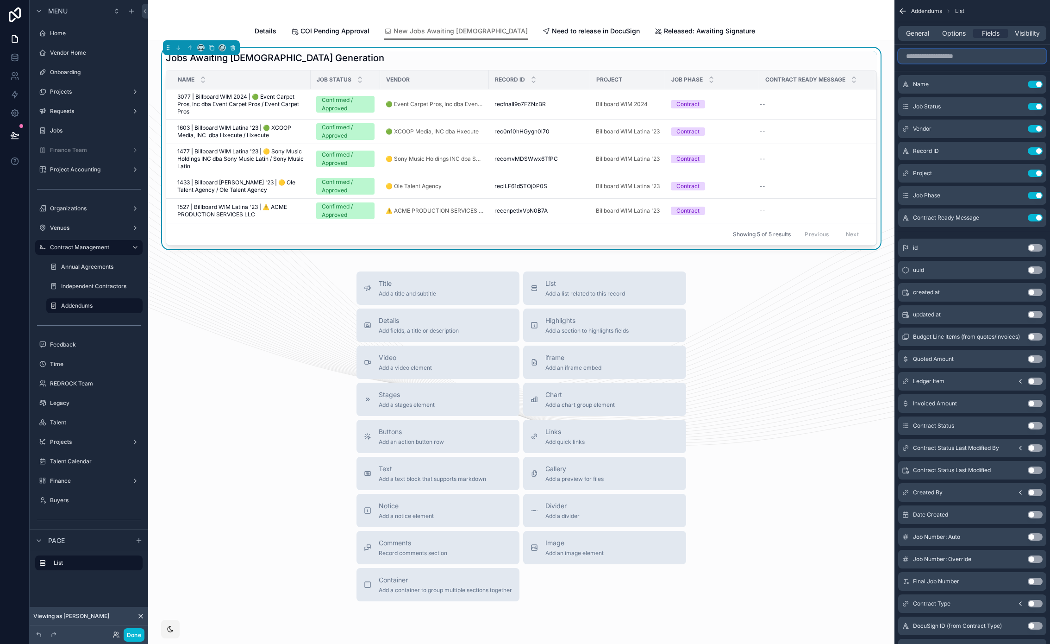
click at [959, 60] on input "scrollable content" at bounding box center [973, 56] width 148 height 15
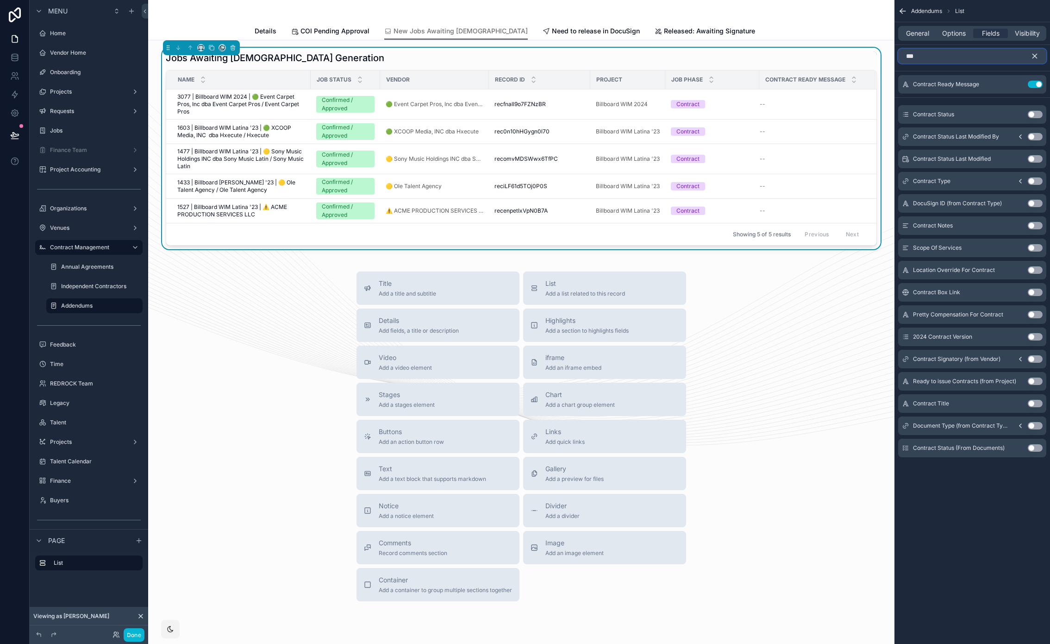
type input "***"
click at [1036, 52] on icon "scrollable content" at bounding box center [1035, 56] width 8 height 8
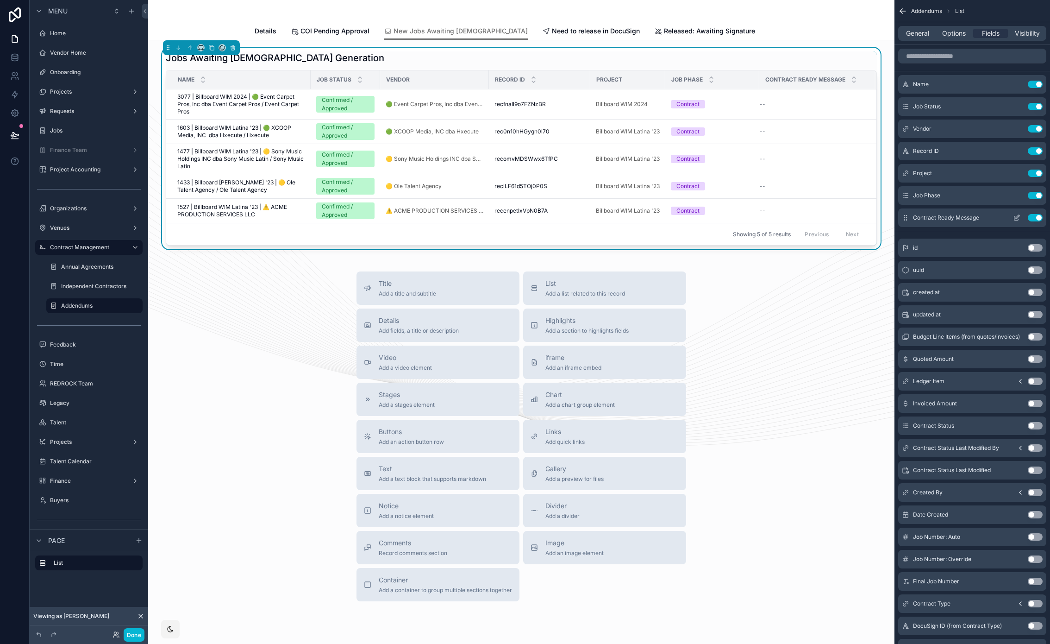
click at [1034, 219] on button "Use setting" at bounding box center [1035, 217] width 15 height 7
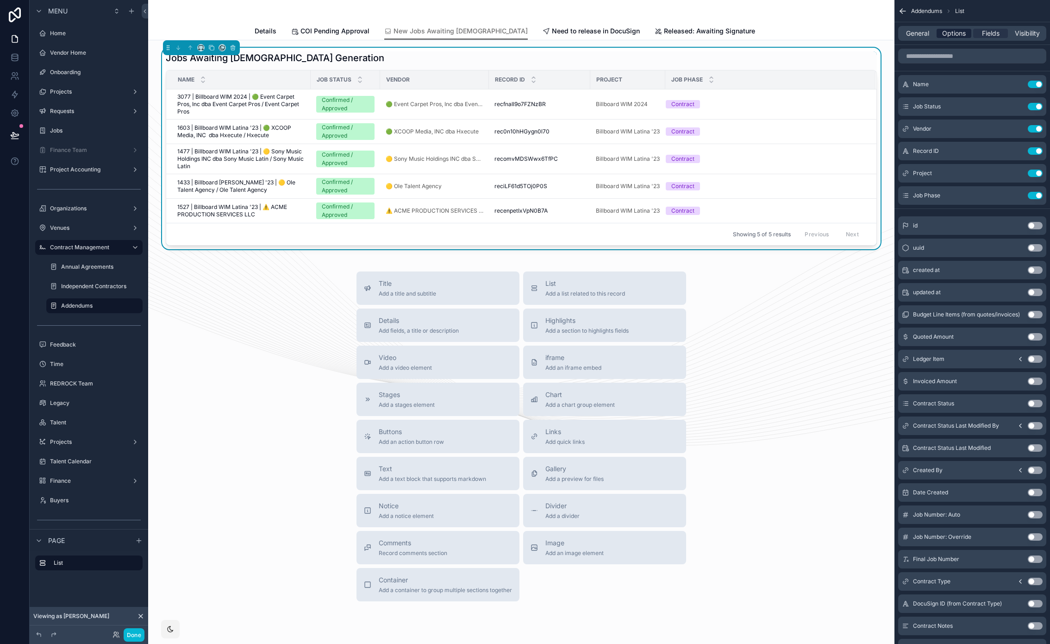
click at [955, 35] on span "Options" at bounding box center [955, 33] width 24 height 9
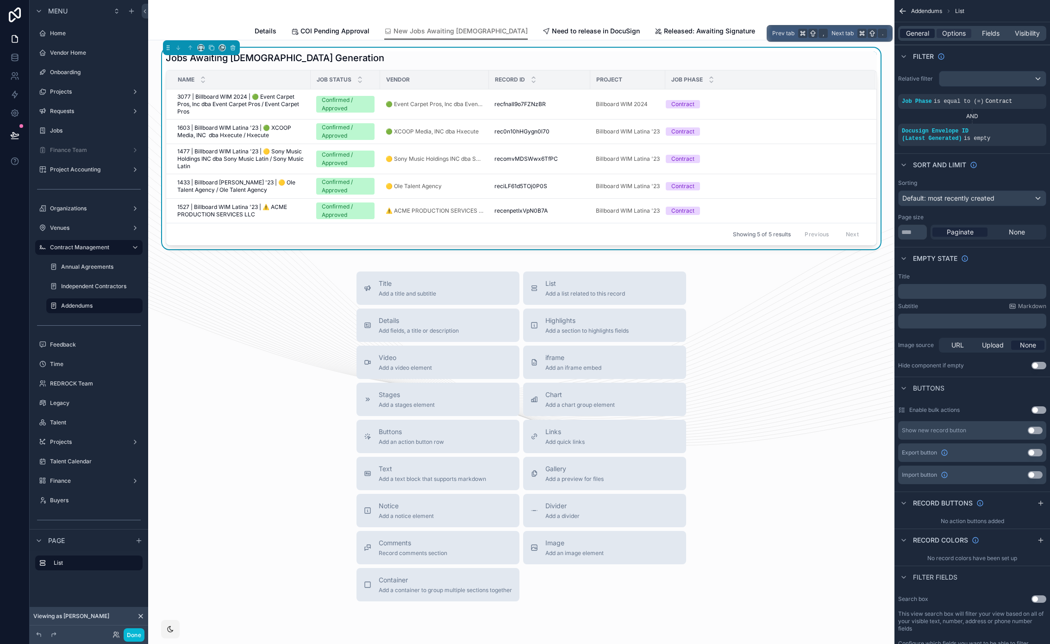
click at [930, 31] on div "General" at bounding box center [917, 33] width 35 height 9
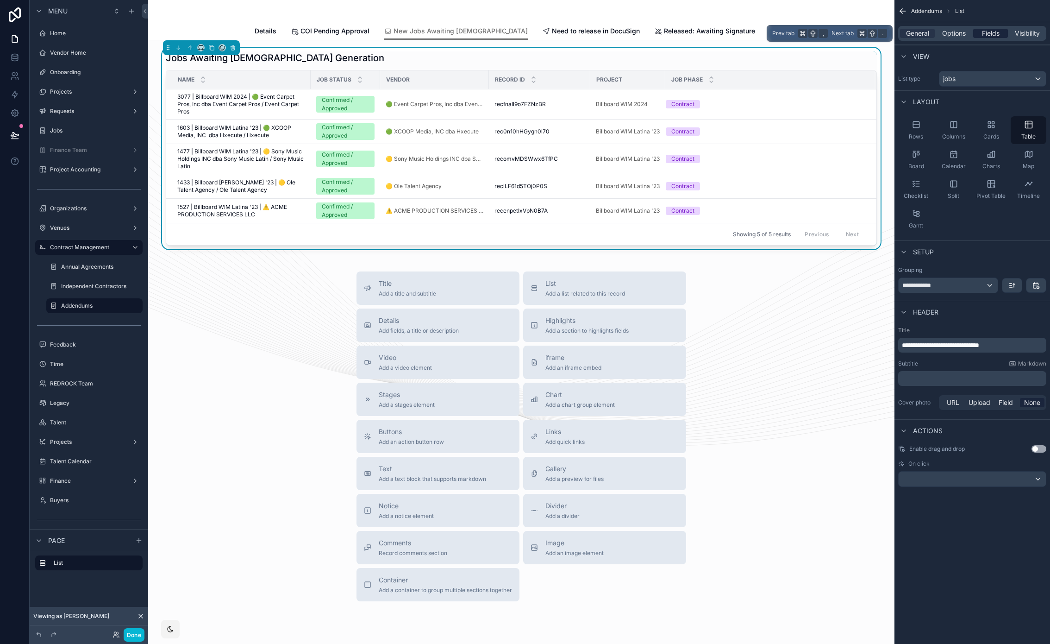
click at [984, 32] on span "Fields" at bounding box center [991, 33] width 18 height 9
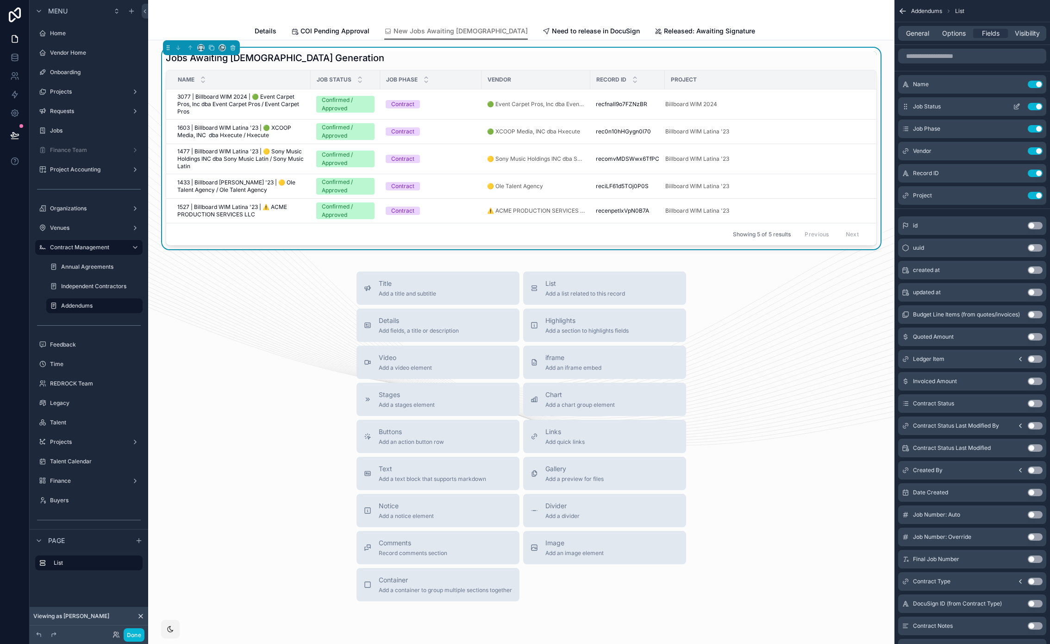
click at [1030, 105] on button "Use setting" at bounding box center [1035, 106] width 15 height 7
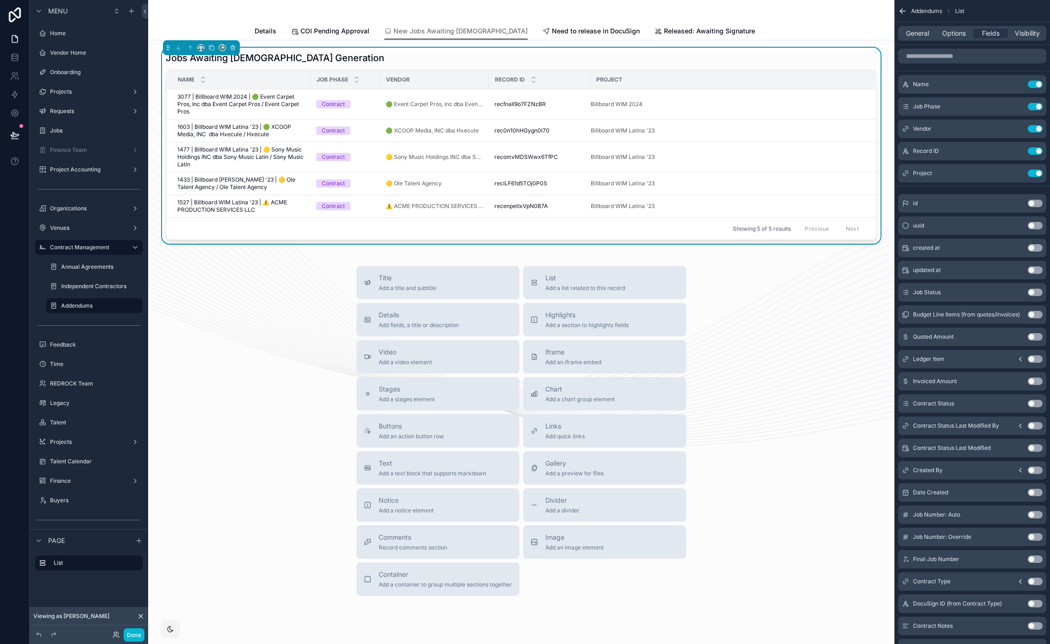
click at [780, 266] on div "Title Add a title and subtitle List Add a list related to this record Details A…" at bounding box center [522, 431] width 732 height 330
click at [246, 186] on span "1433 | Billboard [PERSON_NAME] '23 | 🟡 Ole Talent Agency / Ole Talent Agency" at bounding box center [241, 183] width 128 height 15
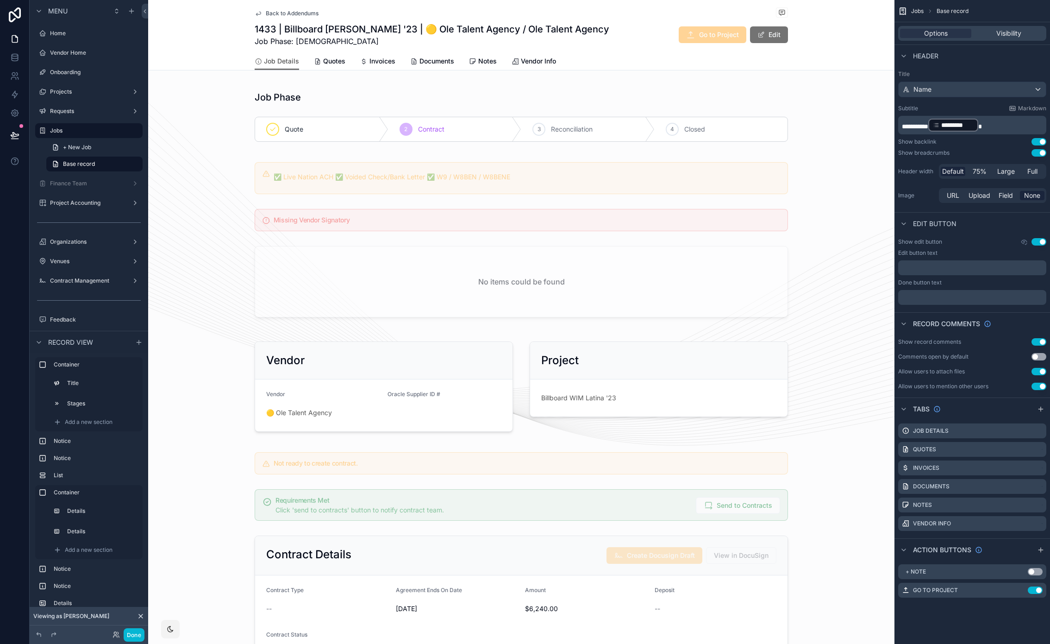
scroll to position [6, 0]
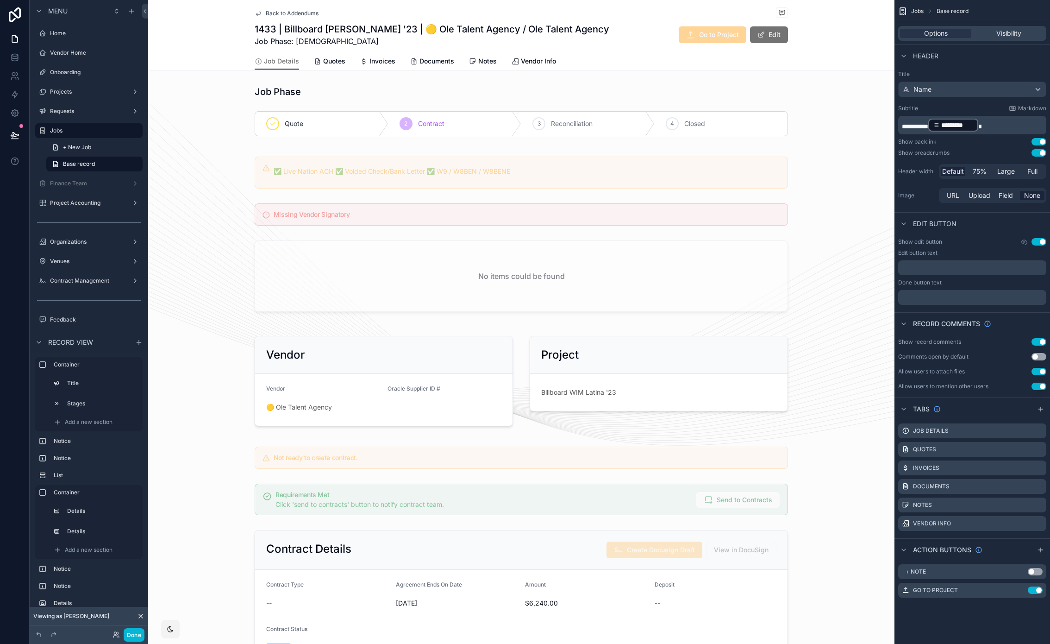
click at [788, 35] on div "Back to Addendums Jobs 1433 | Billboard WIM Latina '23 | 🟡 Ole Talent Agency / …" at bounding box center [521, 35] width 747 height 70
click at [761, 37] on span "scrollable content" at bounding box center [761, 34] width 8 height 8
click at [587, 123] on div "scrollable content" at bounding box center [521, 110] width 747 height 69
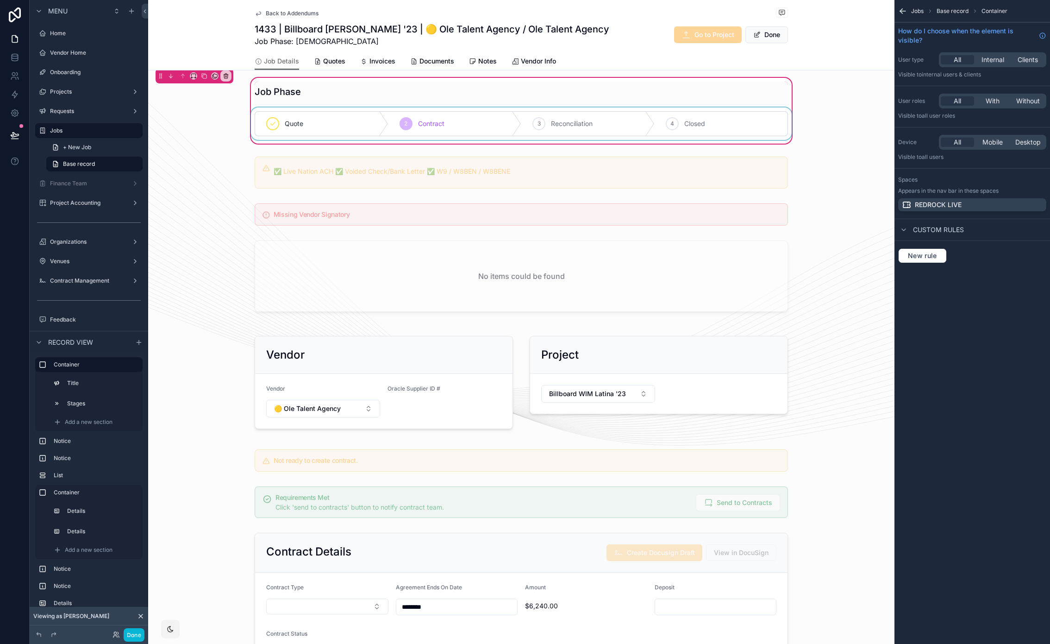
click at [570, 131] on div "scrollable content" at bounding box center [521, 123] width 545 height 32
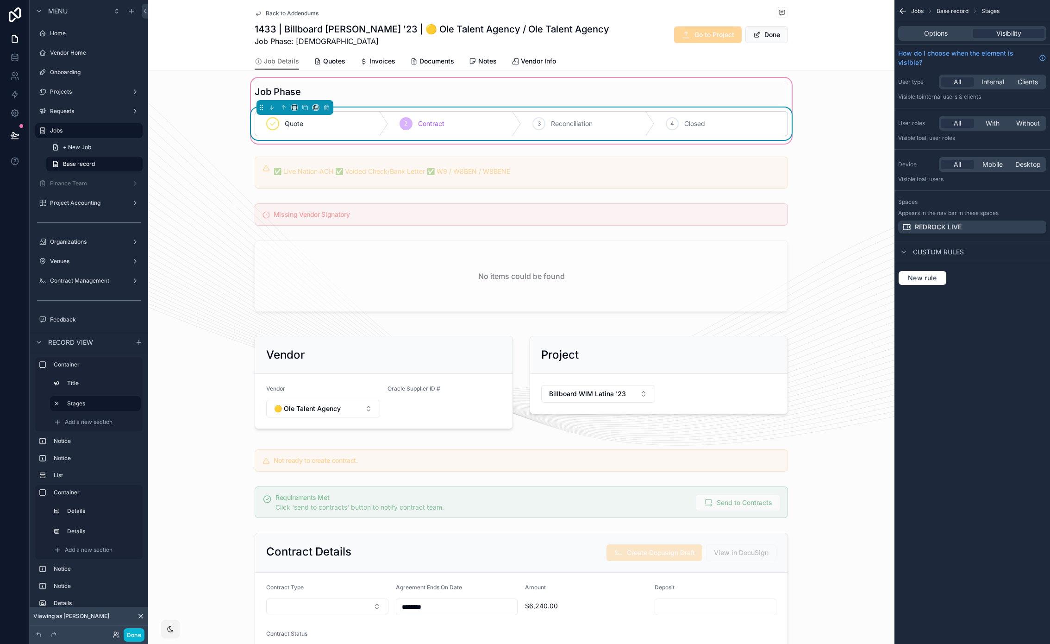
click at [528, 125] on div "3 Reconciliation" at bounding box center [588, 124] width 133 height 24
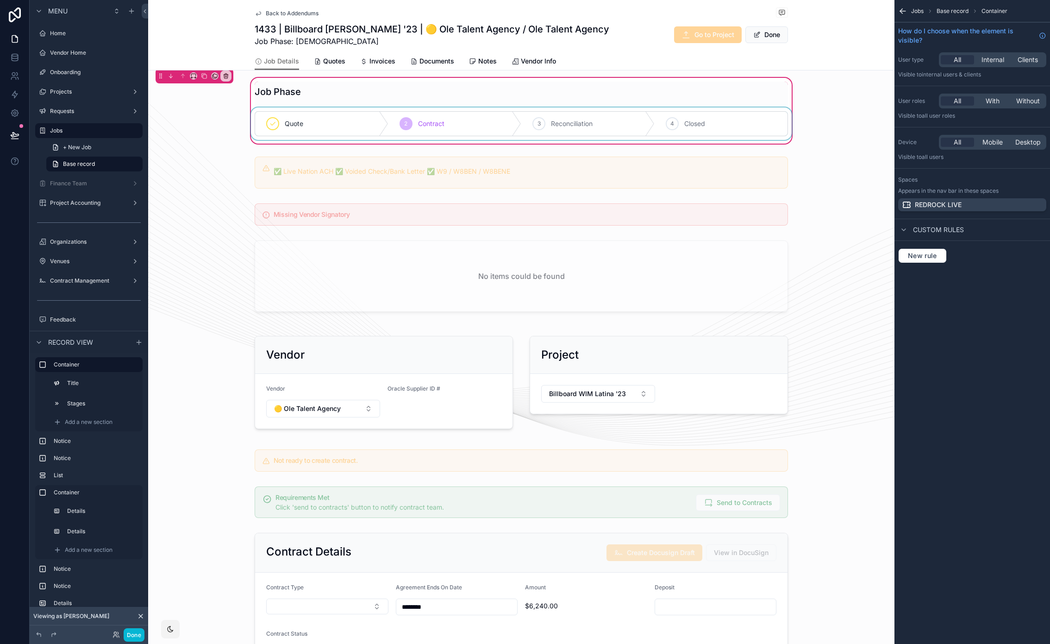
click at [536, 124] on div "scrollable content" at bounding box center [521, 123] width 545 height 32
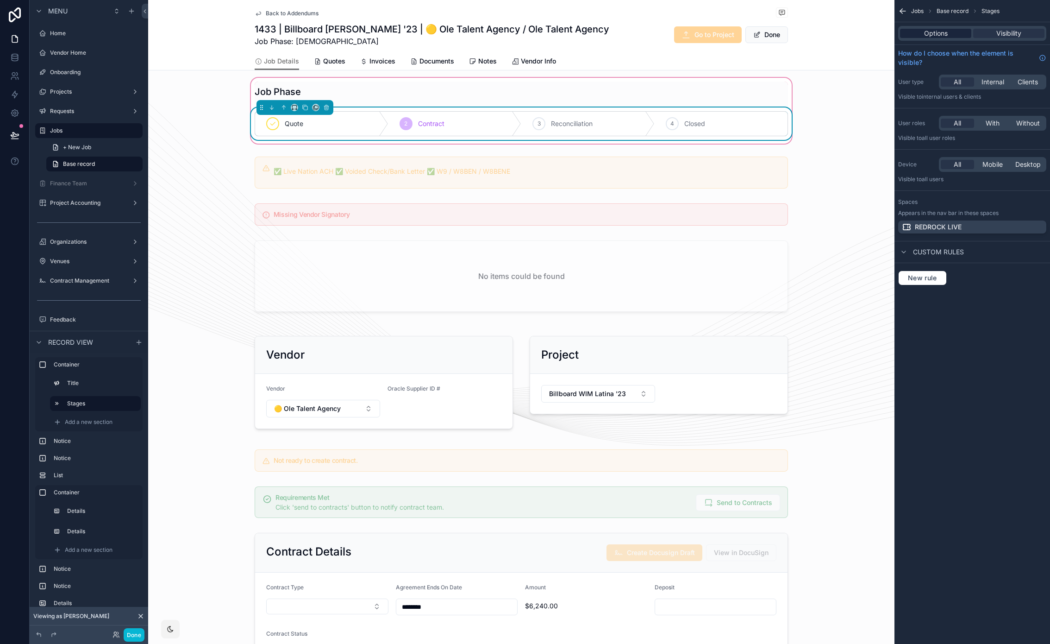
click at [944, 34] on span "Options" at bounding box center [936, 33] width 24 height 9
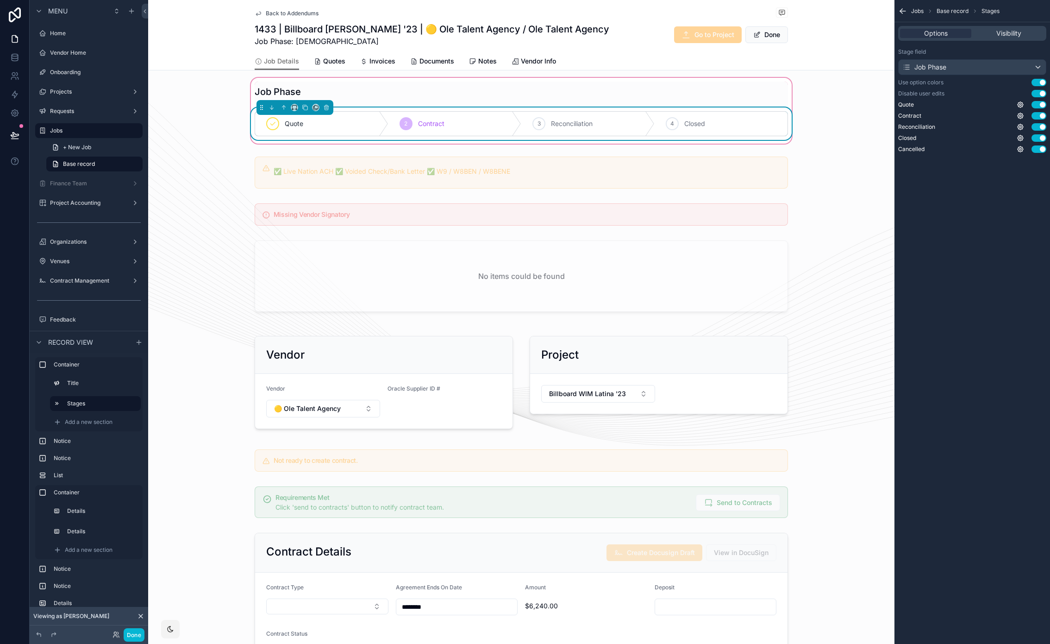
click at [273, 11] on span "Back to Addendums" at bounding box center [292, 13] width 53 height 7
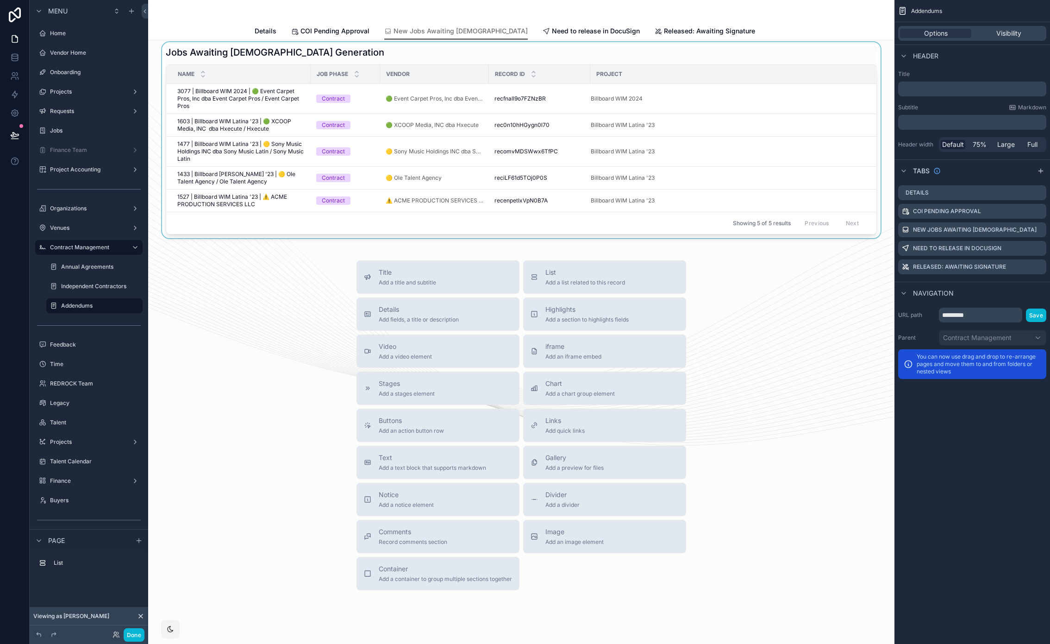
click at [747, 57] on div "scrollable content" at bounding box center [522, 140] width 732 height 196
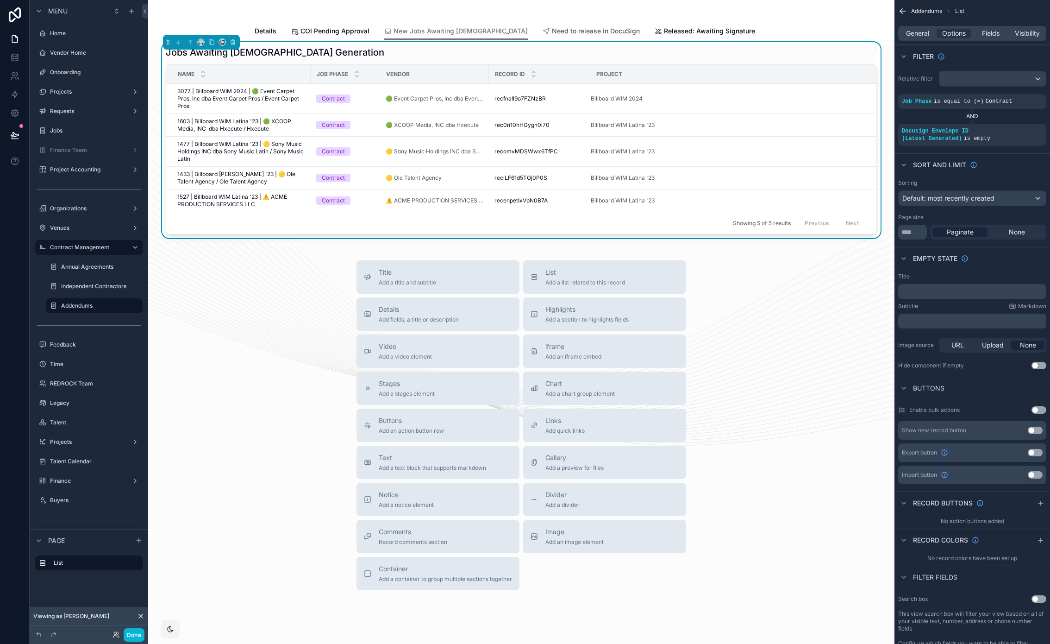
click at [568, 32] on span "Need to release in DocuSign" at bounding box center [596, 30] width 88 height 9
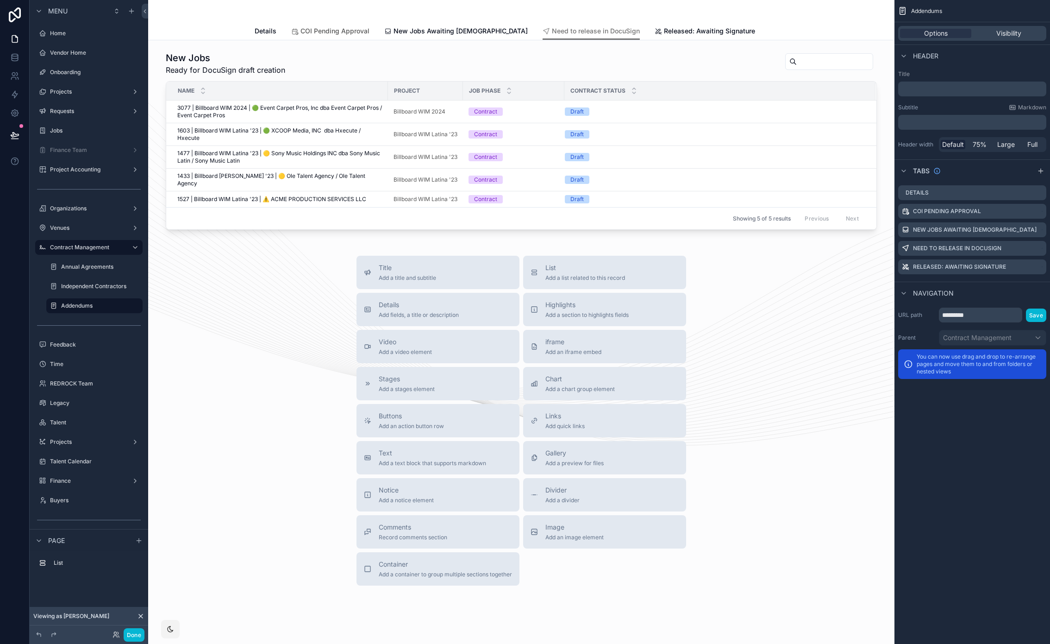
click at [333, 30] on span "COI Pending Approval" at bounding box center [335, 30] width 69 height 9
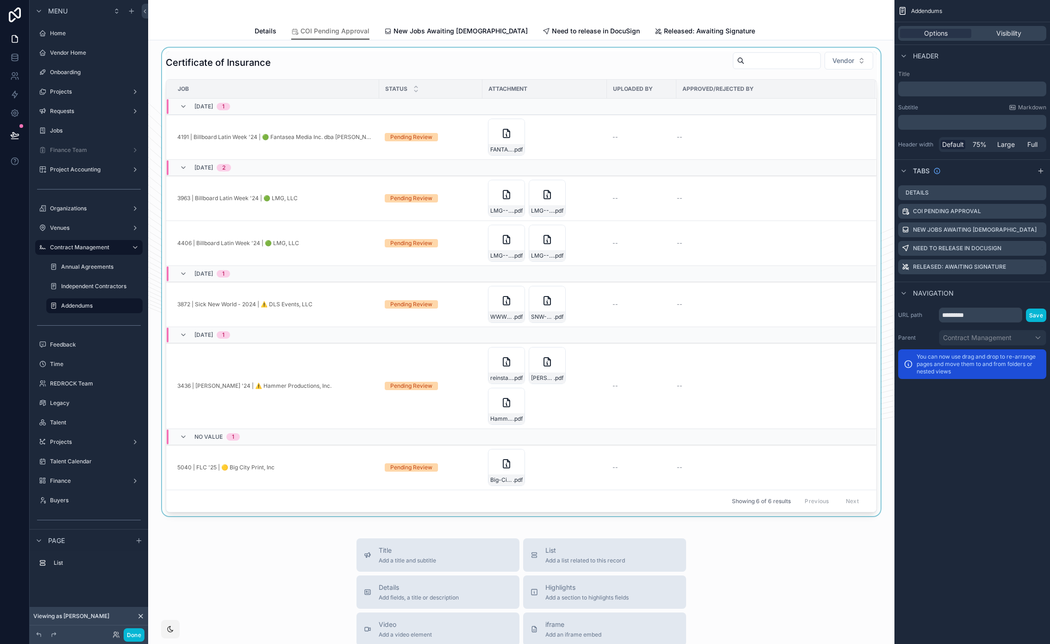
click at [638, 140] on div "scrollable content" at bounding box center [522, 282] width 732 height 468
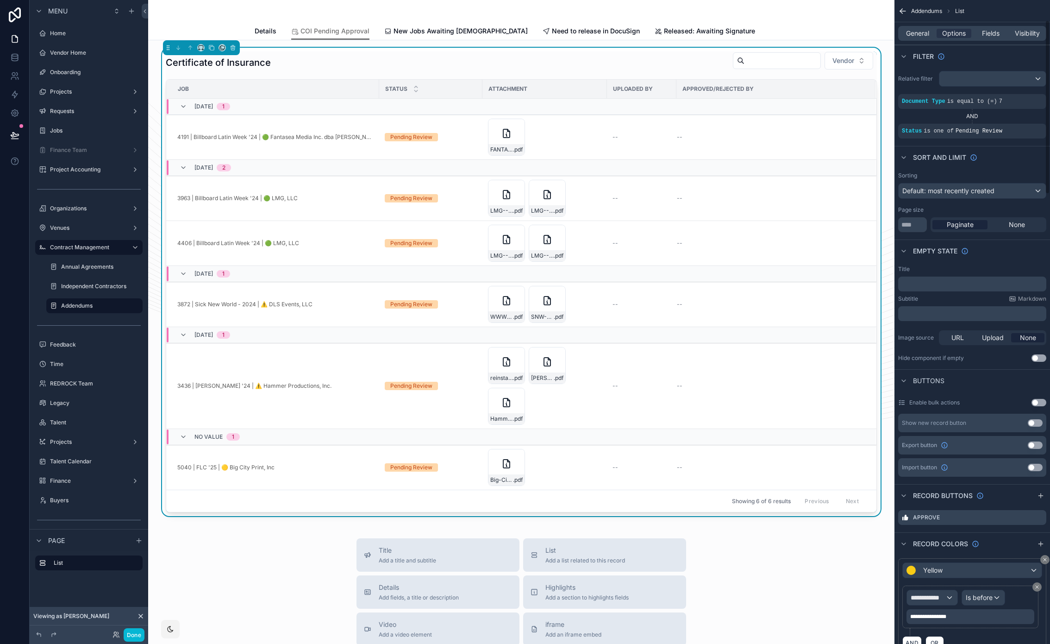
scroll to position [75, 0]
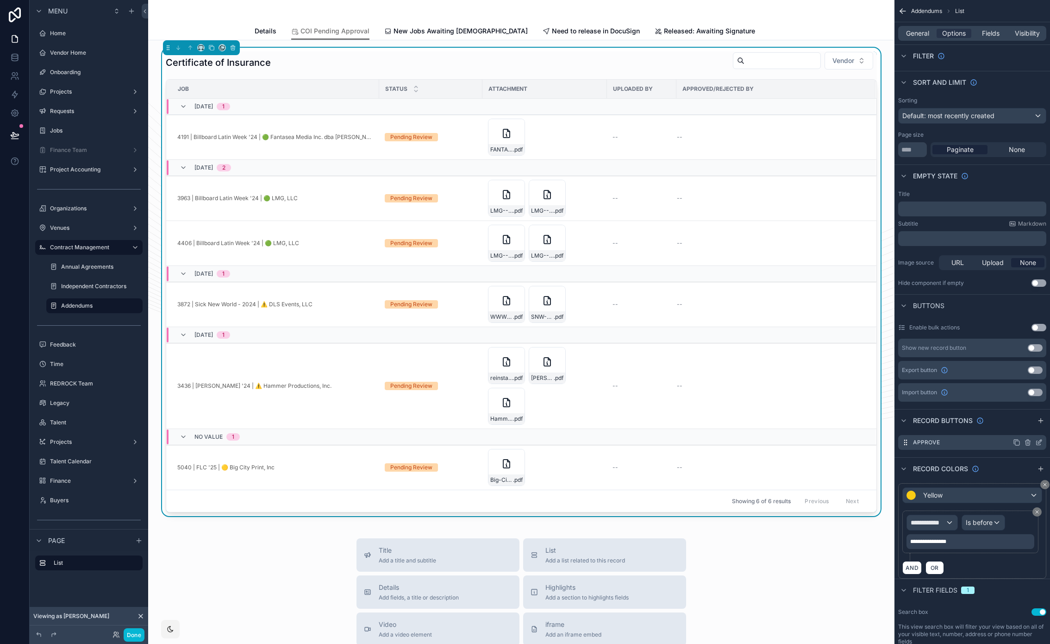
click at [1039, 443] on icon "scrollable content" at bounding box center [1039, 442] width 7 height 7
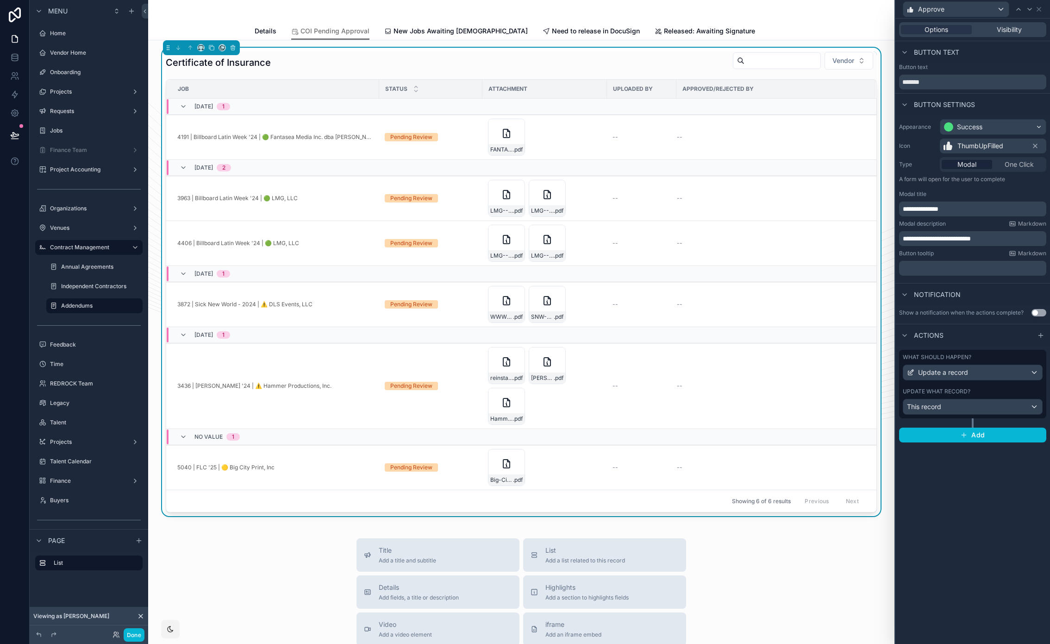
click at [960, 357] on label "What should happen?" at bounding box center [937, 356] width 69 height 7
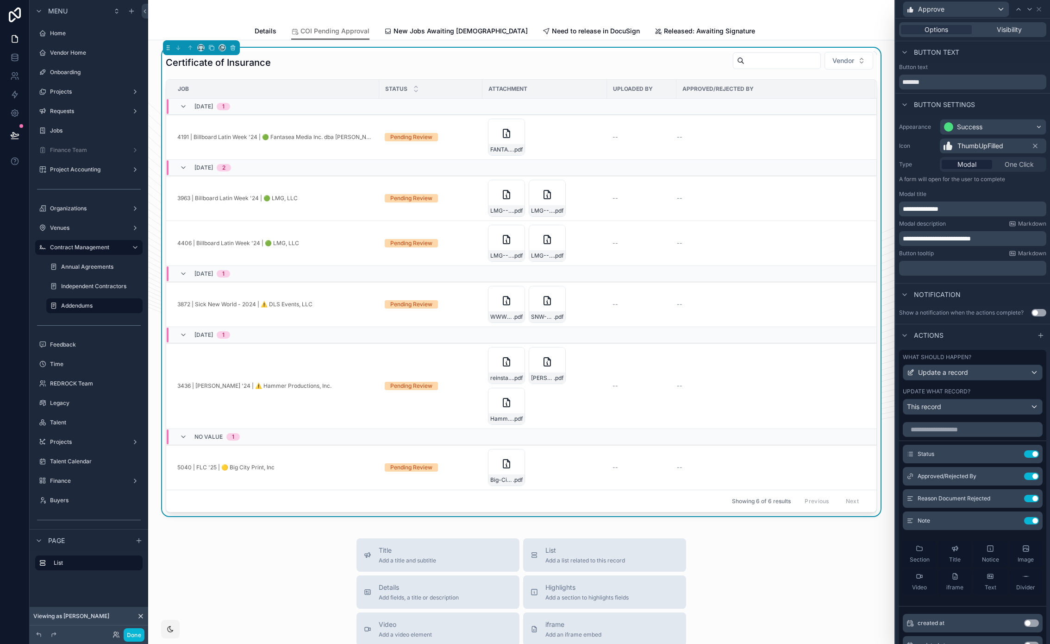
scroll to position [12, 0]
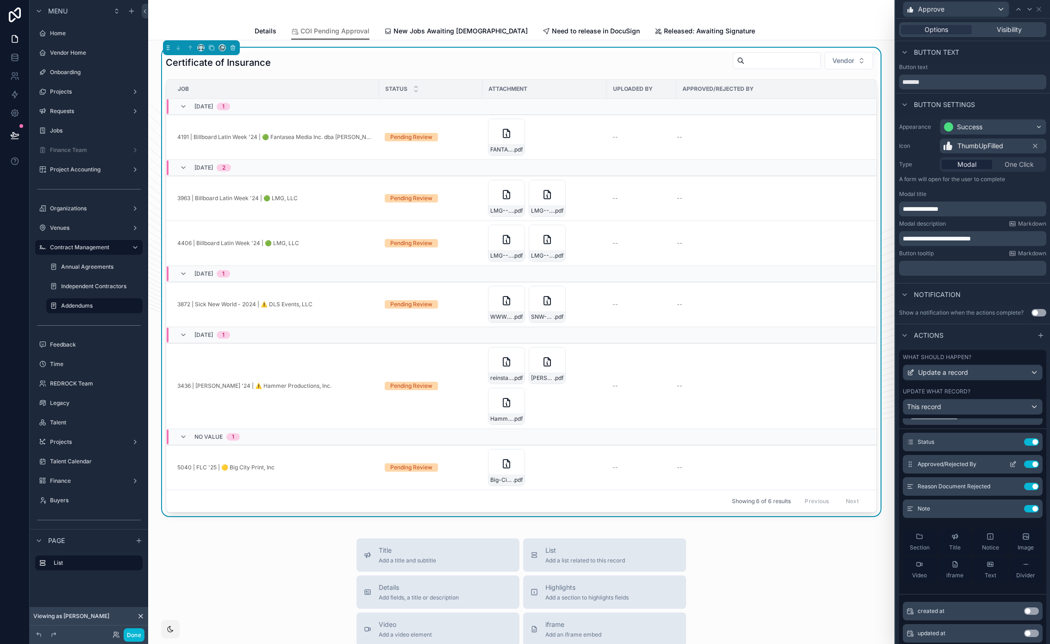
click at [1010, 464] on icon at bounding box center [1013, 463] width 7 height 7
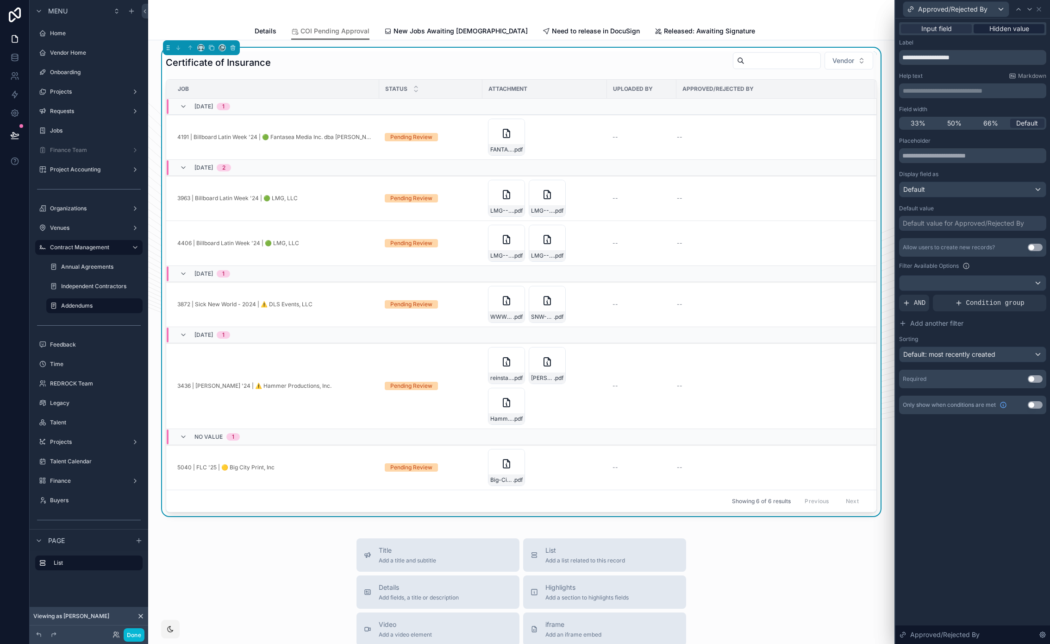
click at [998, 31] on span "Hidden value" at bounding box center [1010, 28] width 40 height 9
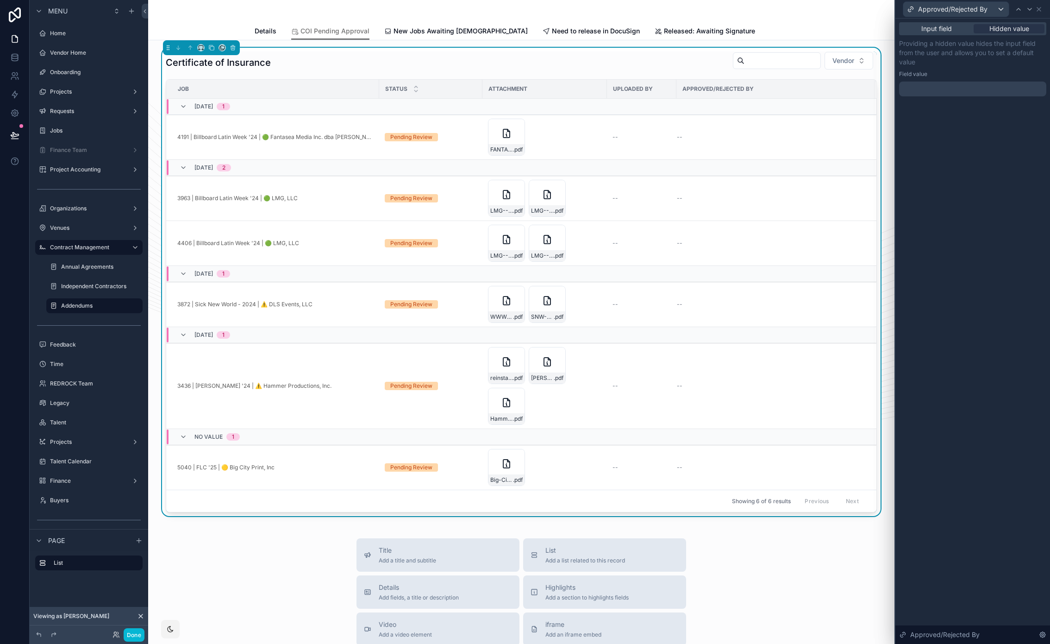
click at [938, 96] on div "Input field Hidden value Providing a hidden value hides the input field from th…" at bounding box center [973, 69] width 155 height 100
click at [938, 93] on div at bounding box center [972, 89] width 147 height 15
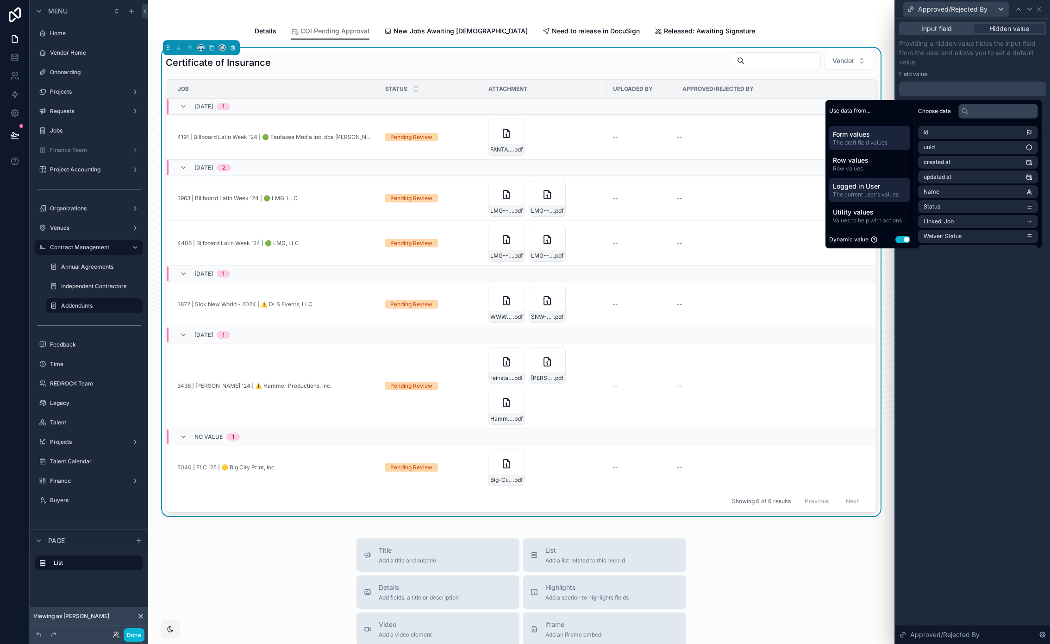
drag, startPoint x: 865, startPoint y: 194, endPoint x: 887, endPoint y: 193, distance: 21.8
click at [865, 194] on span "The current user's values" at bounding box center [870, 194] width 74 height 7
click at [956, 175] on li "Redrock User" at bounding box center [978, 176] width 120 height 13
click at [952, 148] on span "Redrock User" at bounding box center [942, 148] width 36 height 7
click at [1041, 9] on icon at bounding box center [1039, 9] width 7 height 7
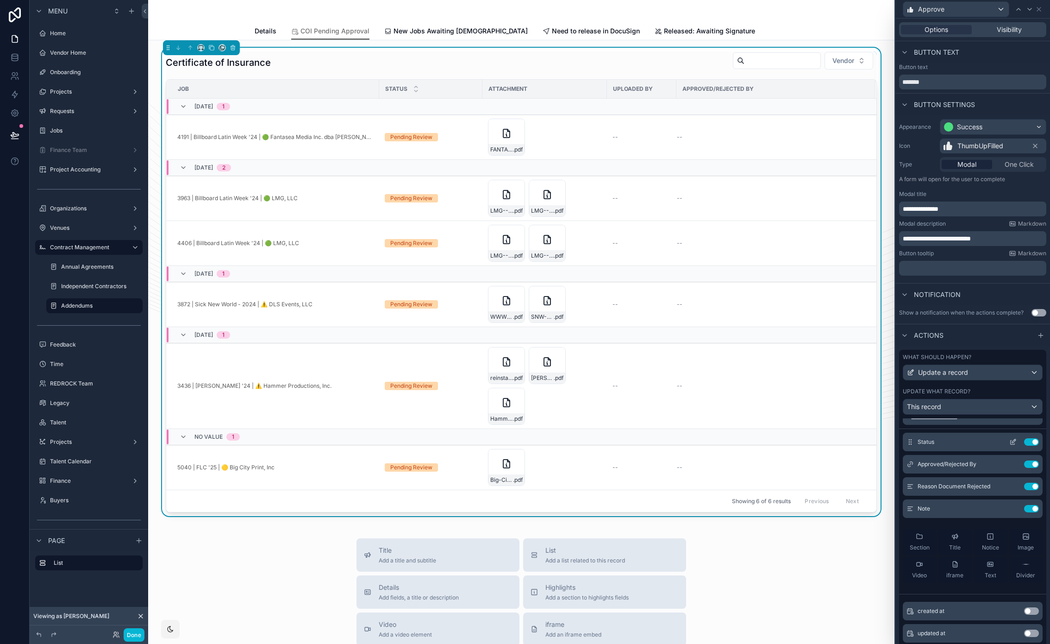
scroll to position [6, 0]
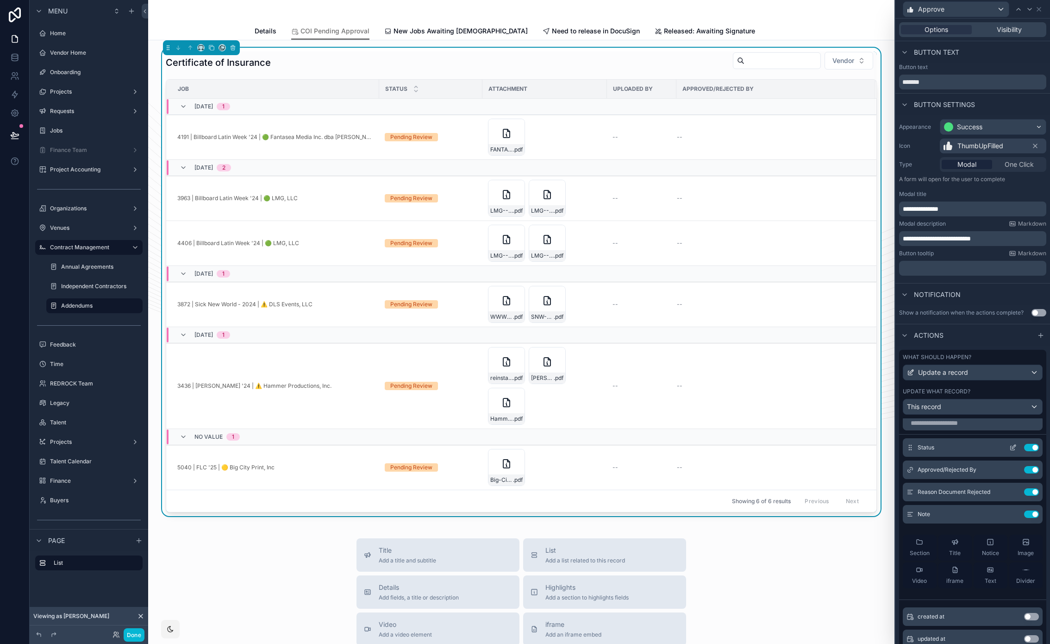
click at [1010, 447] on icon at bounding box center [1013, 447] width 7 height 7
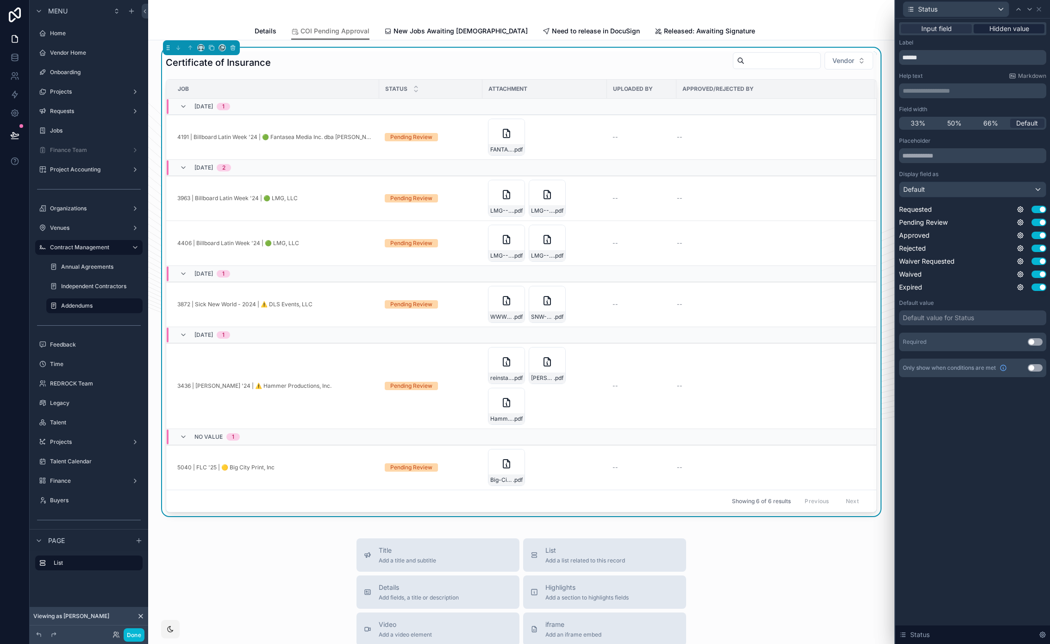
click at [1008, 27] on span "Hidden value" at bounding box center [1010, 28] width 40 height 9
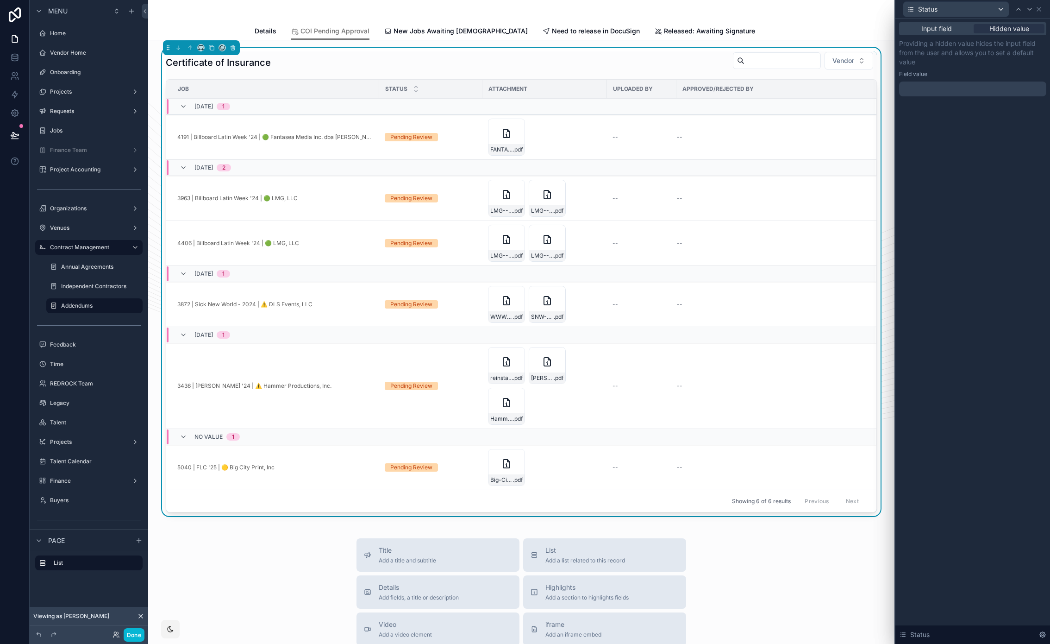
click at [941, 90] on div at bounding box center [972, 89] width 147 height 15
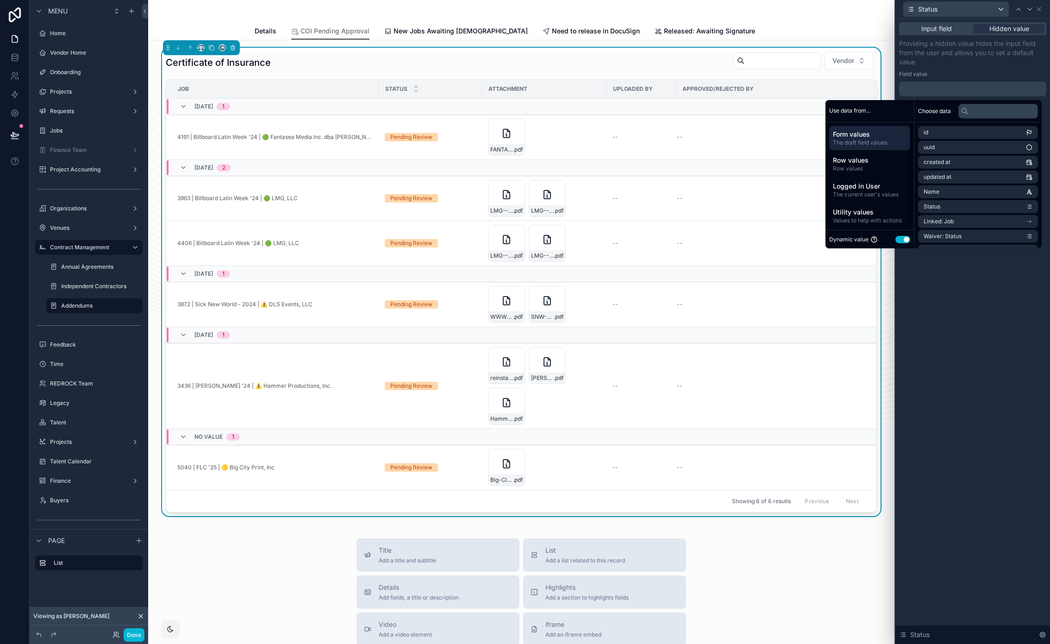
click at [899, 241] on button "Use setting" at bounding box center [903, 239] width 15 height 7
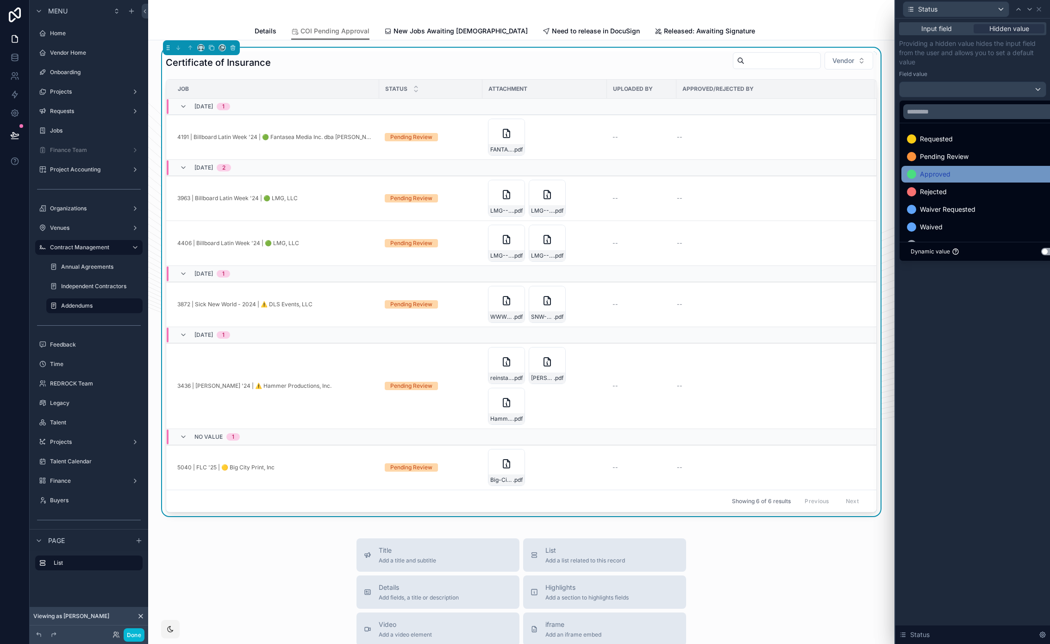
click at [940, 176] on span "Approved" at bounding box center [935, 174] width 31 height 11
click at [1037, 9] on icon at bounding box center [1039, 9] width 7 height 7
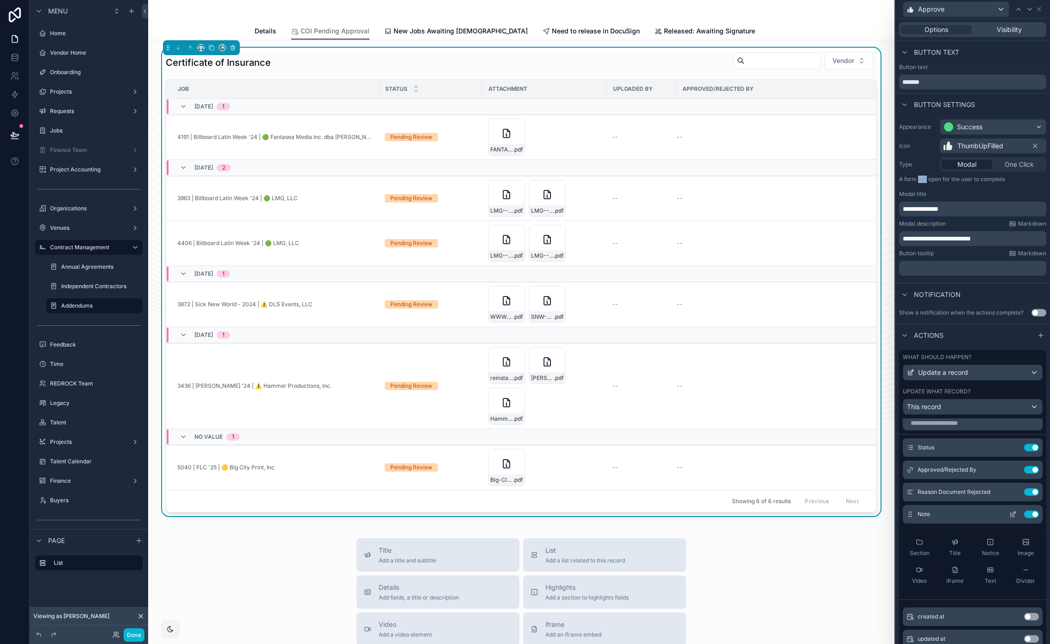
scroll to position [0, 0]
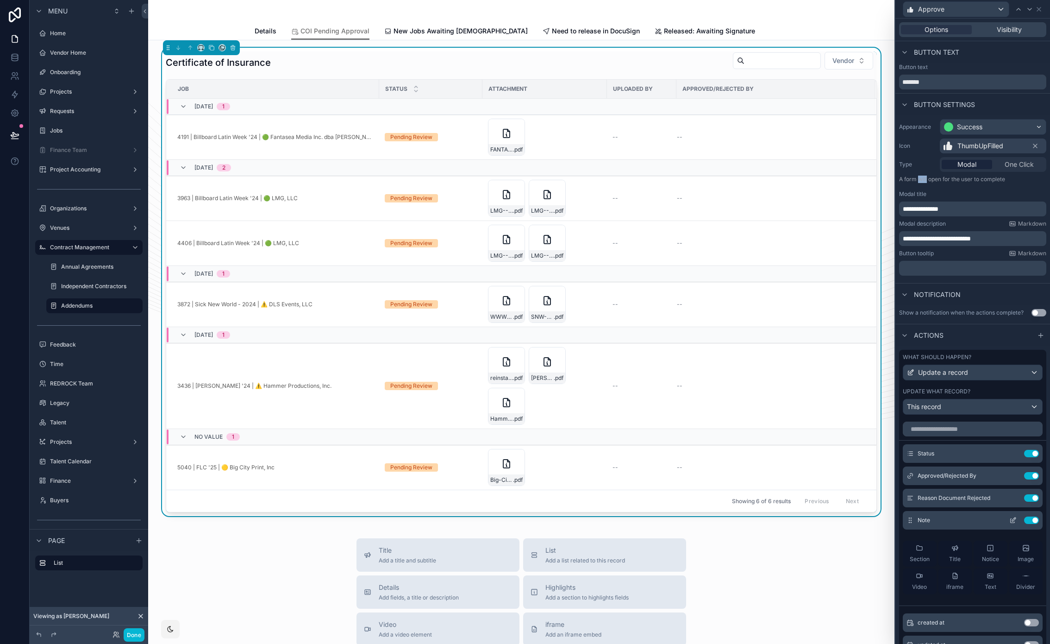
click at [1010, 518] on icon at bounding box center [1013, 519] width 7 height 7
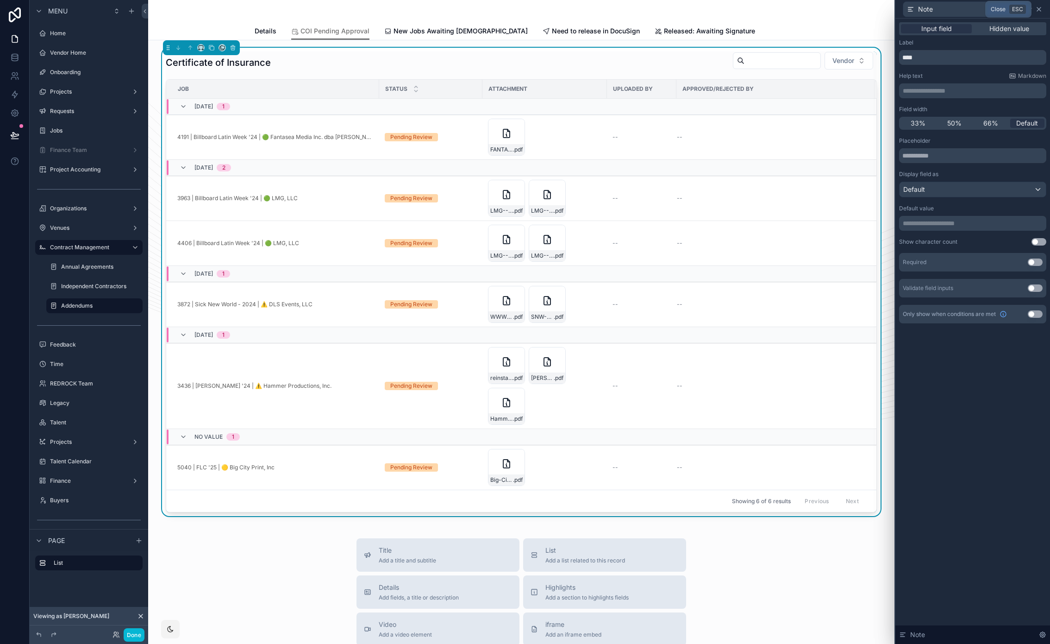
click at [1042, 6] on icon at bounding box center [1039, 9] width 7 height 7
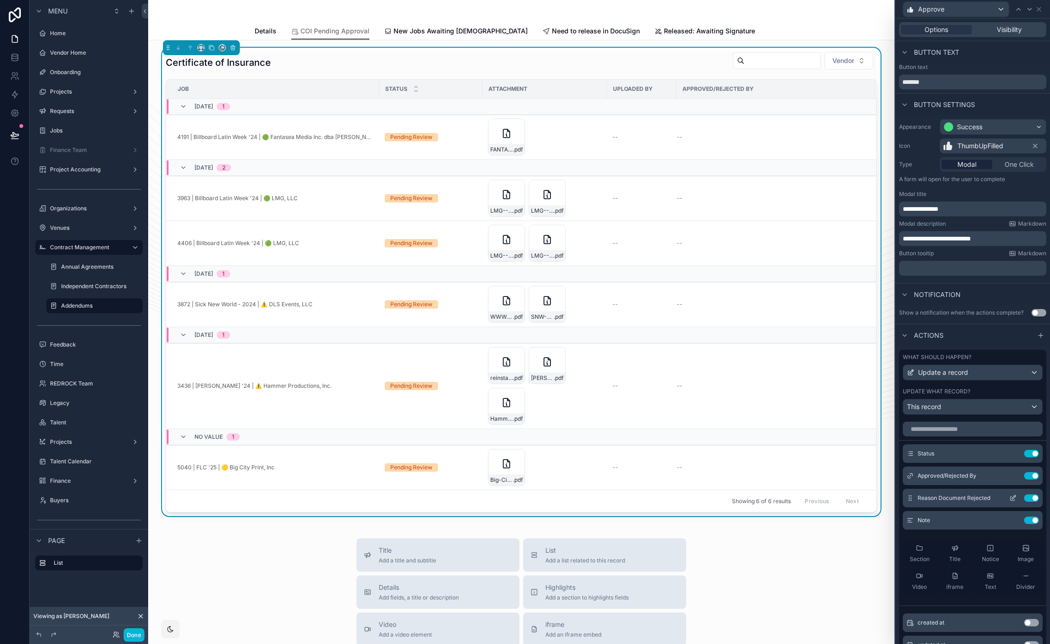
click at [1025, 498] on button "Use setting" at bounding box center [1032, 497] width 15 height 7
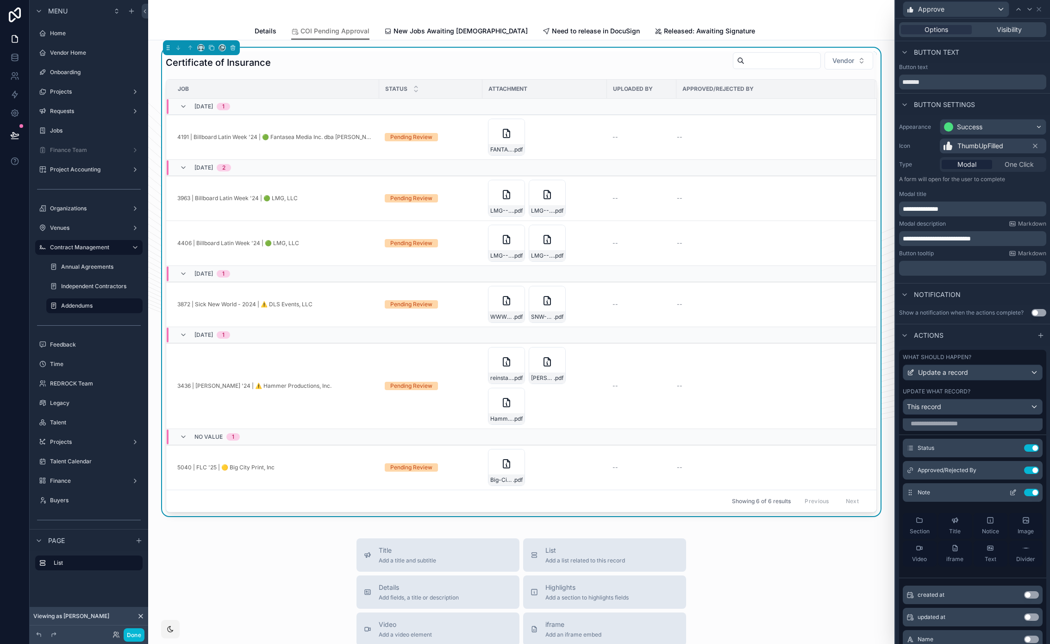
scroll to position [0, 0]
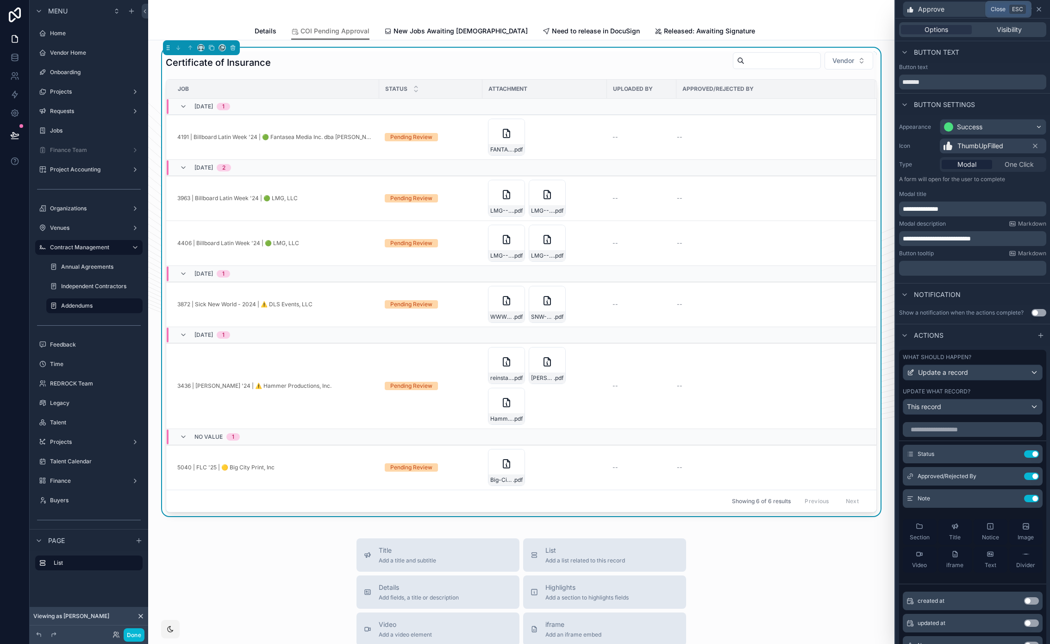
click at [1041, 10] on icon at bounding box center [1039, 9] width 7 height 7
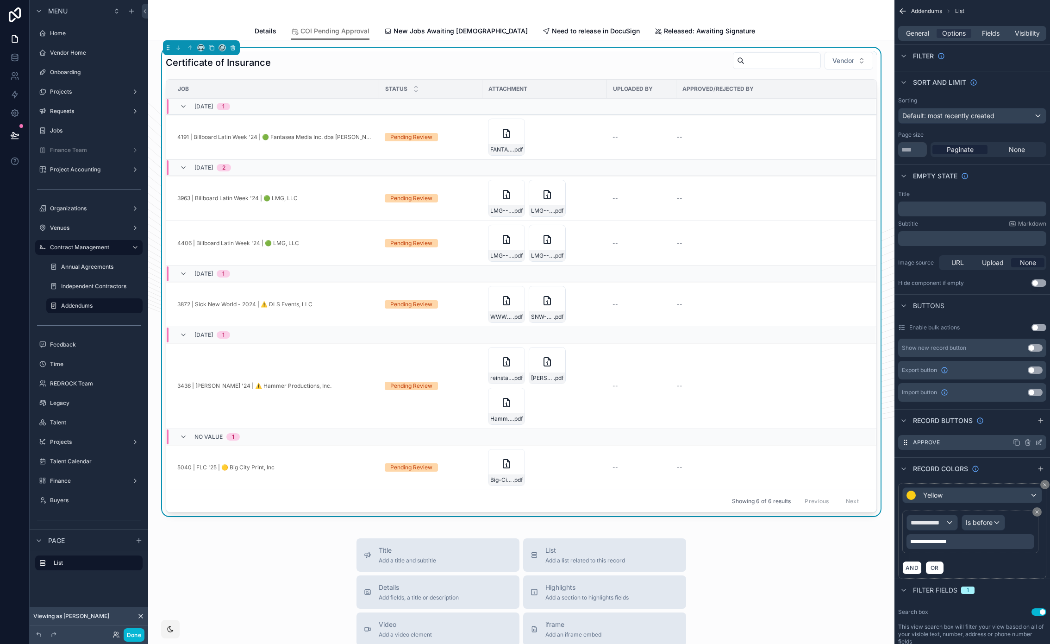
click at [1018, 443] on icon "scrollable content" at bounding box center [1016, 442] width 7 height 7
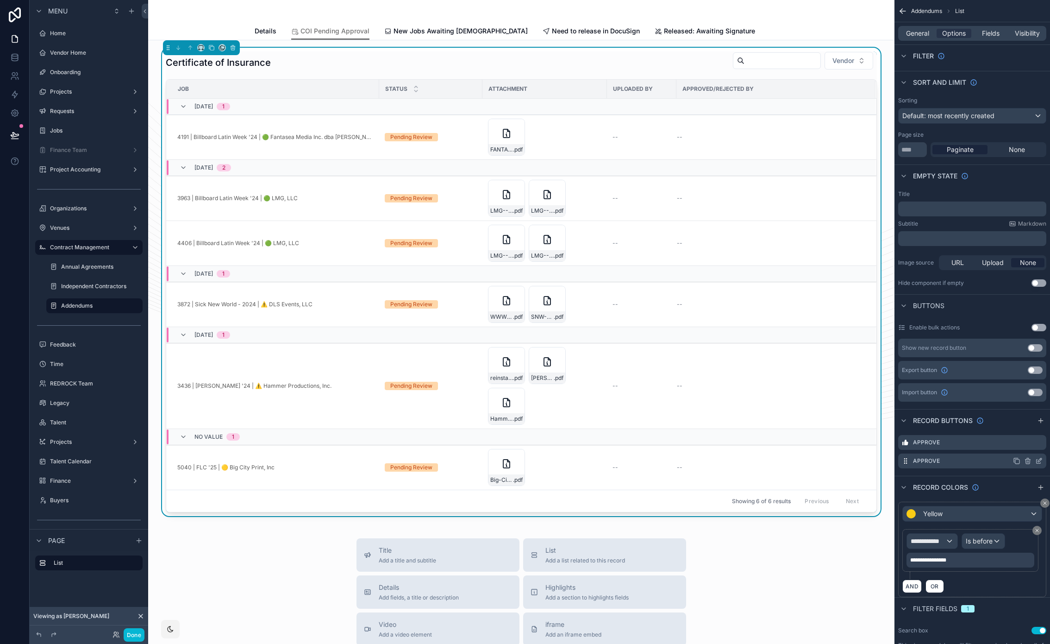
click at [1037, 460] on icon "scrollable content" at bounding box center [1039, 460] width 7 height 7
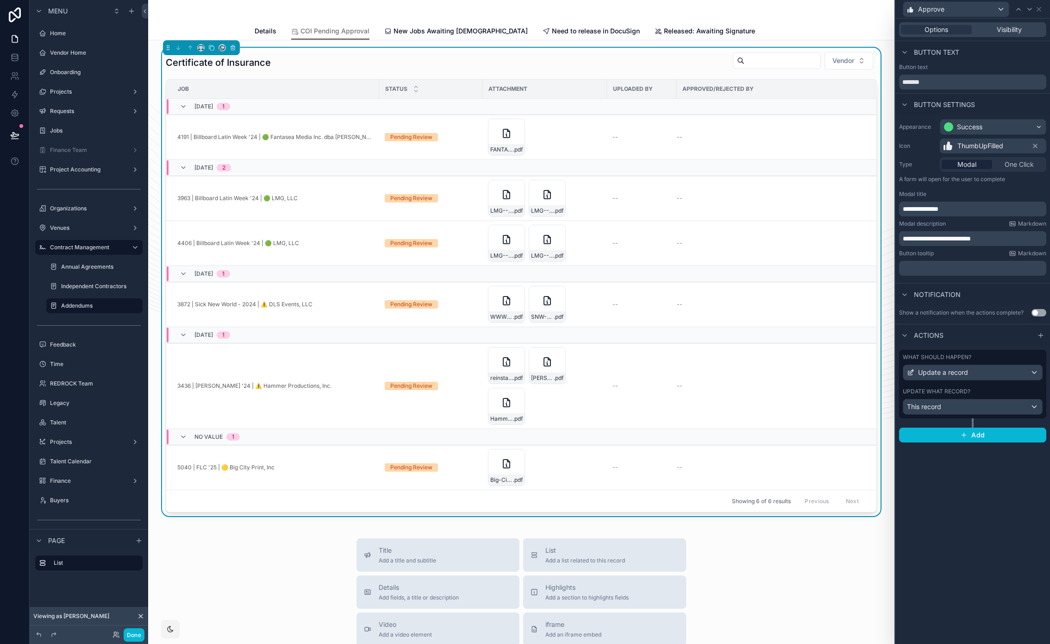
click at [972, 145] on span "ThumbUpFilled" at bounding box center [981, 145] width 46 height 9
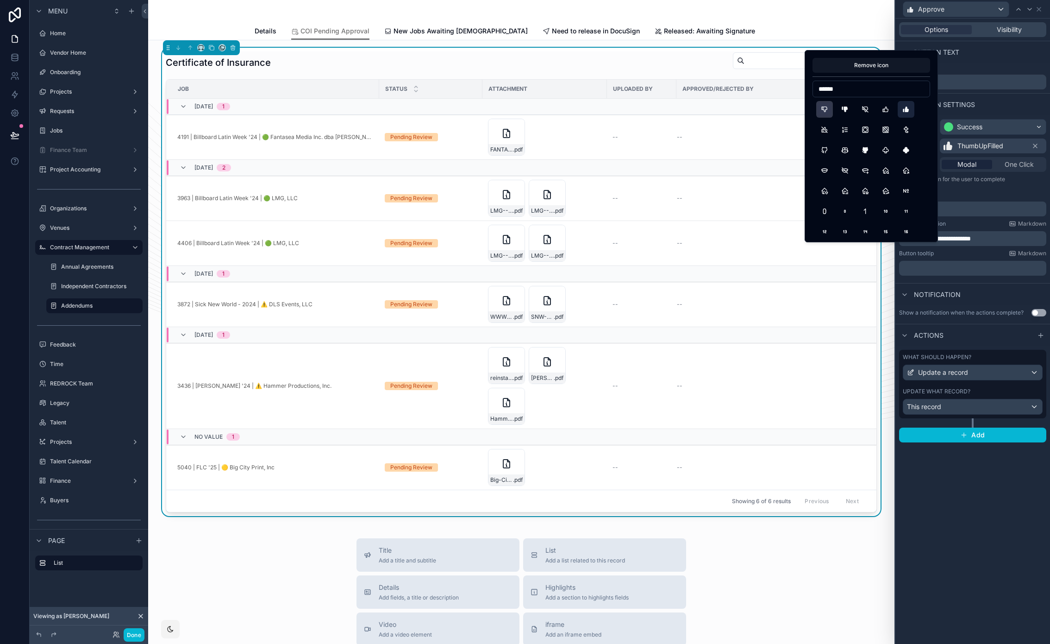
type input "******"
click at [823, 111] on button "ThumbDown" at bounding box center [825, 109] width 17 height 17
click at [962, 122] on div "Success" at bounding box center [969, 126] width 25 height 9
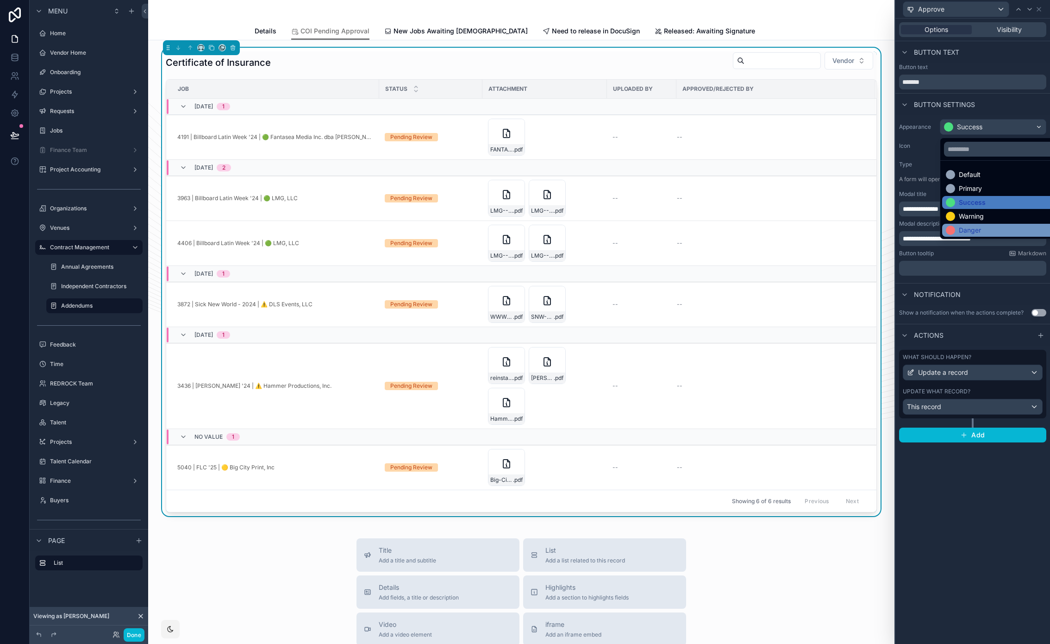
drag, startPoint x: 977, startPoint y: 221, endPoint x: 976, endPoint y: 226, distance: 5.1
click at [976, 226] on ul "Default Primary Success Warning Danger" at bounding box center [1004, 200] width 127 height 78
click at [976, 226] on div "Danger" at bounding box center [970, 230] width 22 height 9
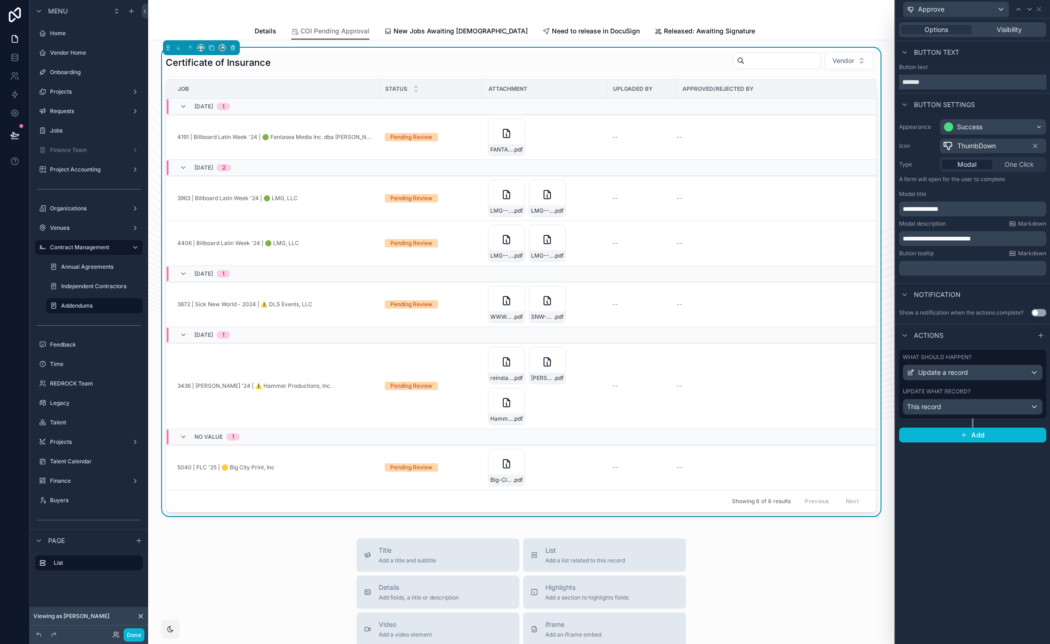
click at [915, 80] on input "*******" at bounding box center [972, 82] width 147 height 15
type input "******"
click at [981, 354] on div "What should happen?" at bounding box center [973, 356] width 140 height 7
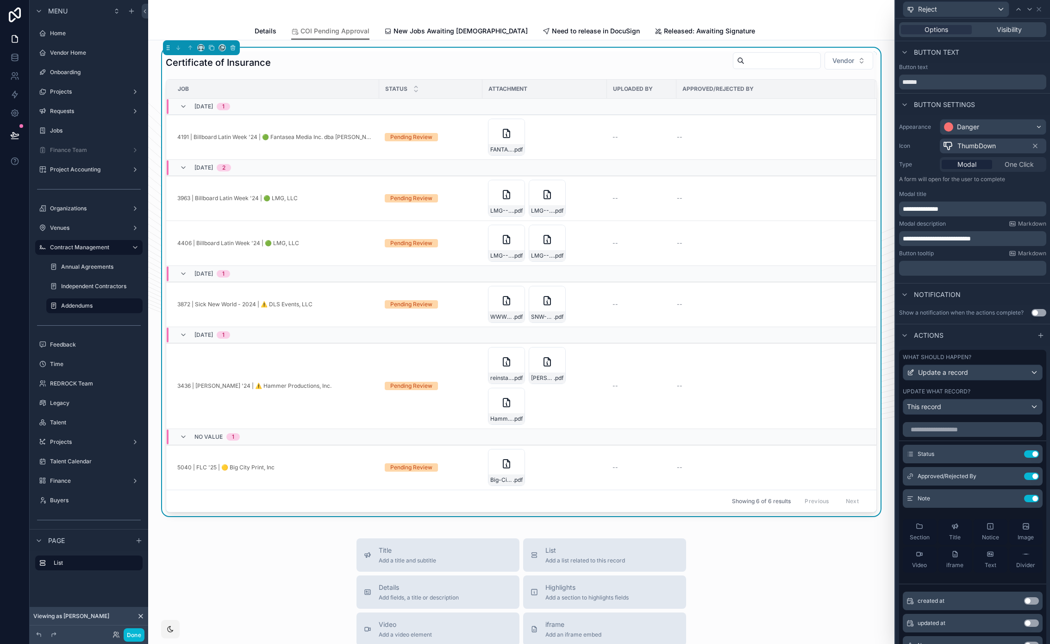
scroll to position [41, 0]
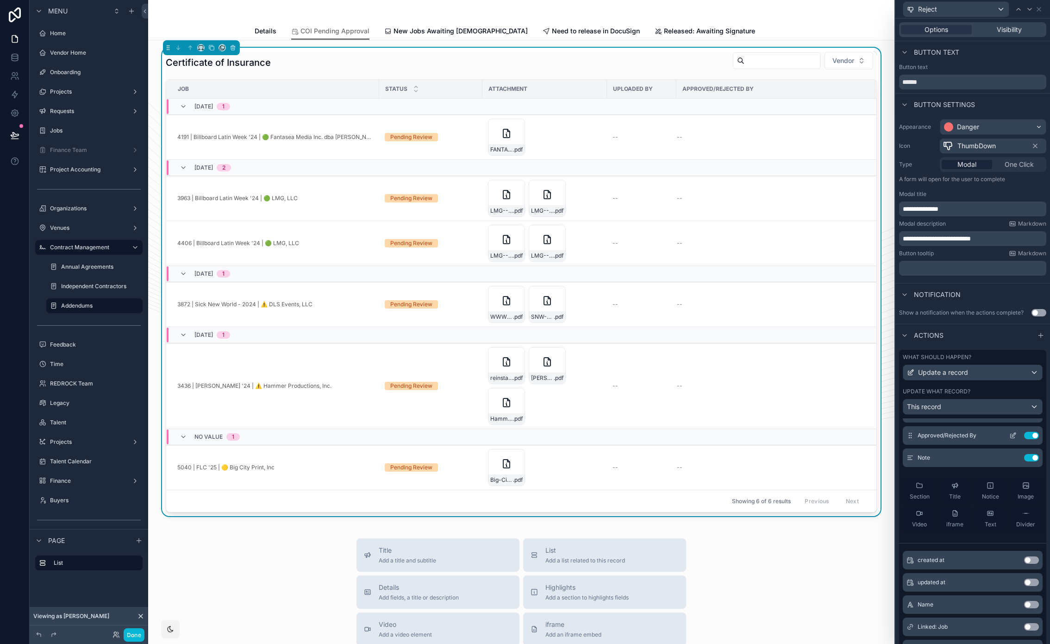
click at [1010, 437] on icon at bounding box center [1013, 435] width 7 height 7
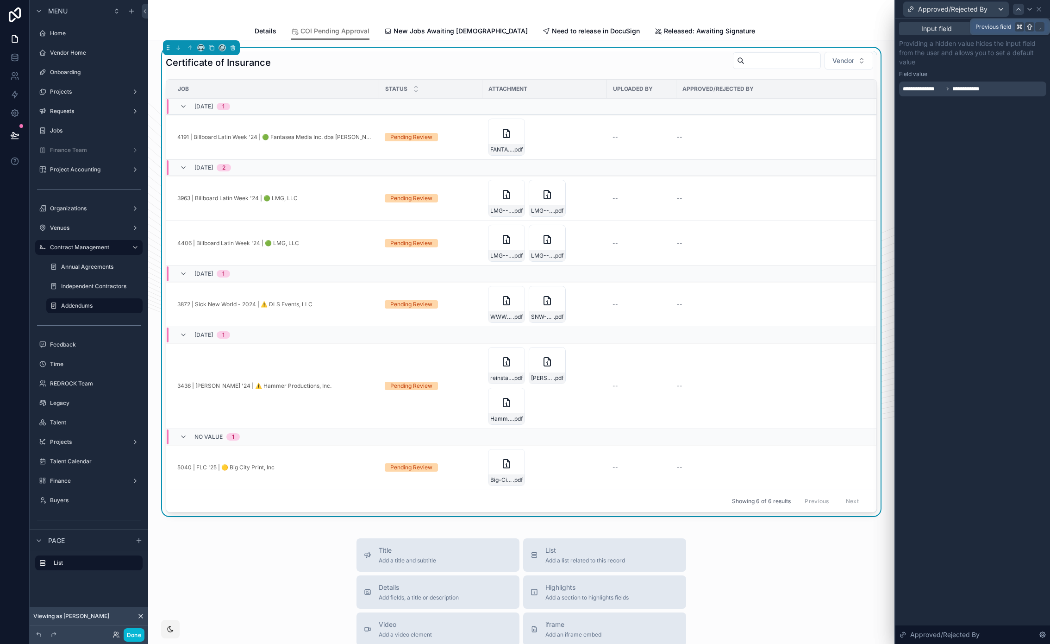
click at [1019, 11] on icon at bounding box center [1018, 9] width 7 height 7
click at [1030, 91] on div "Approved" at bounding box center [973, 89] width 146 height 15
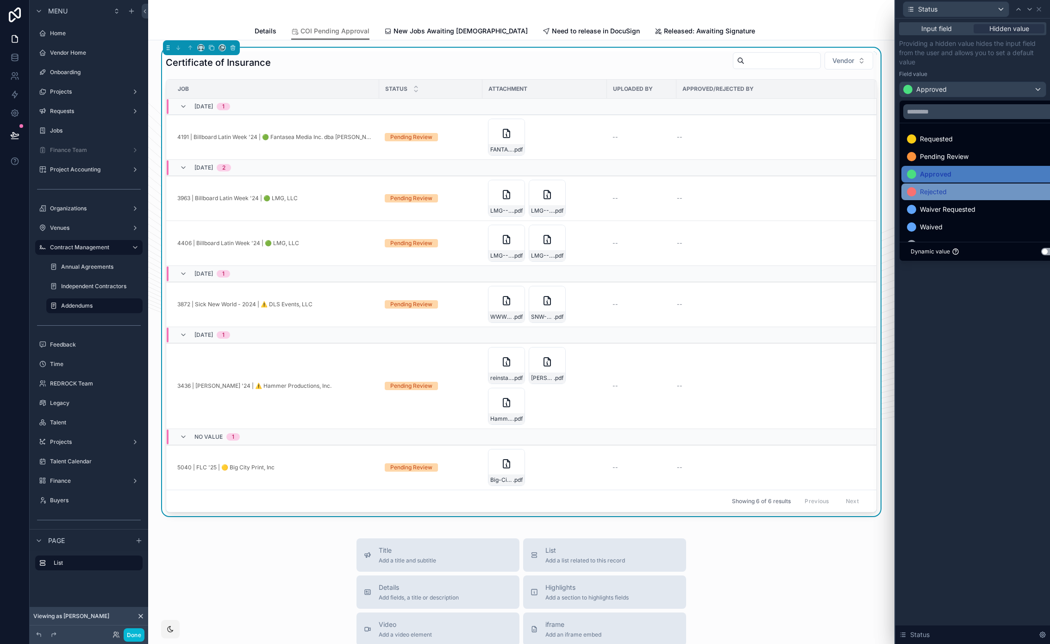
click at [954, 196] on div "Rejected" at bounding box center [983, 191] width 153 height 11
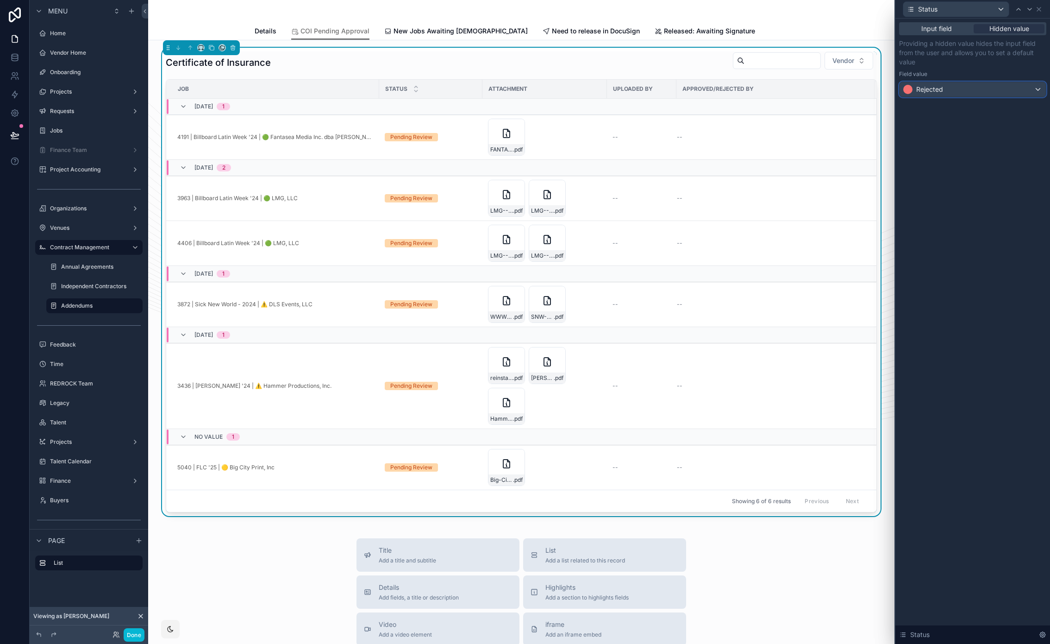
click at [981, 95] on div "Rejected" at bounding box center [973, 89] width 146 height 15
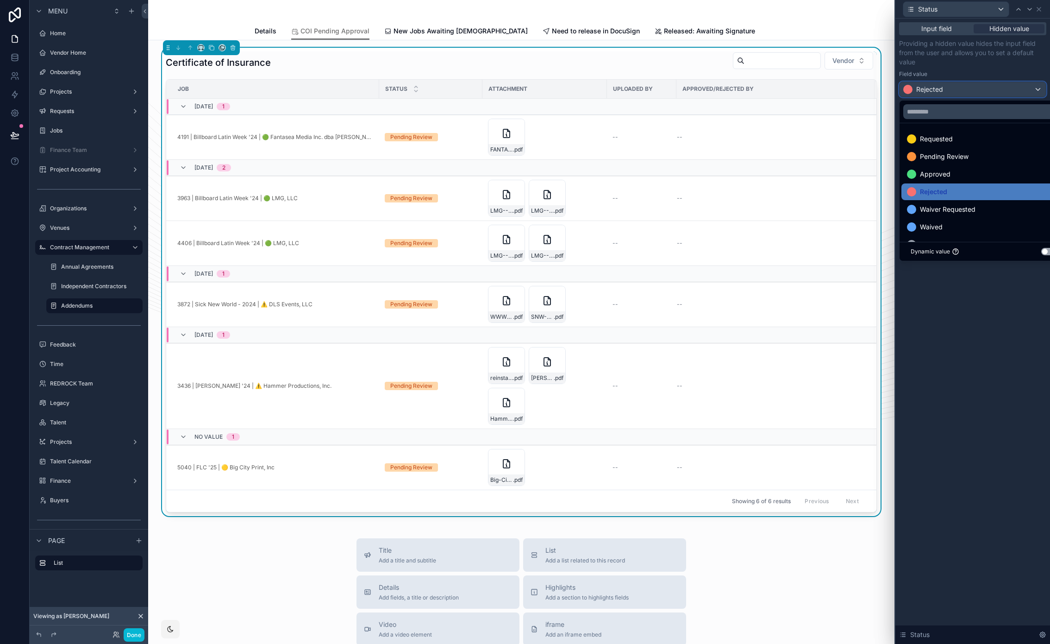
scroll to position [6, 0]
click at [974, 288] on div at bounding box center [973, 322] width 155 height 644
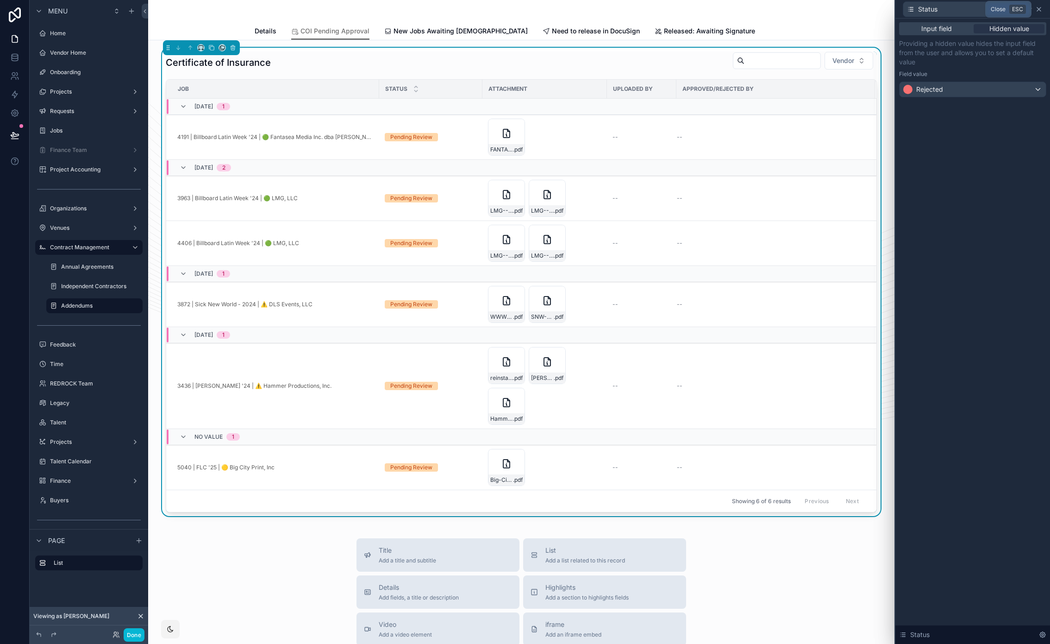
click at [1039, 13] on icon at bounding box center [1039, 9] width 7 height 7
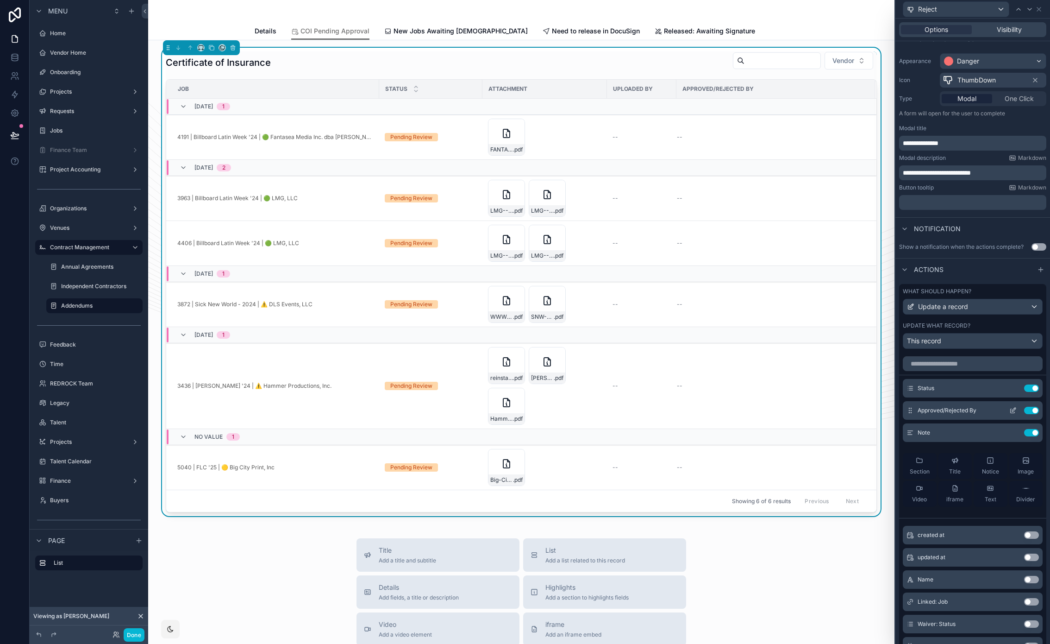
scroll to position [31, 0]
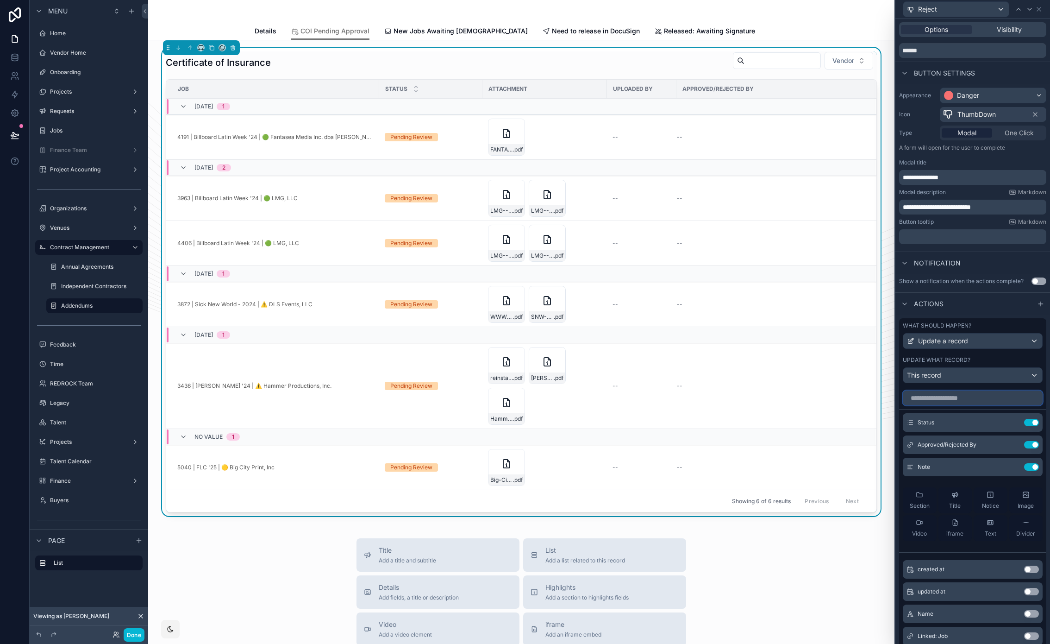
click at [942, 400] on input "text" at bounding box center [973, 397] width 140 height 15
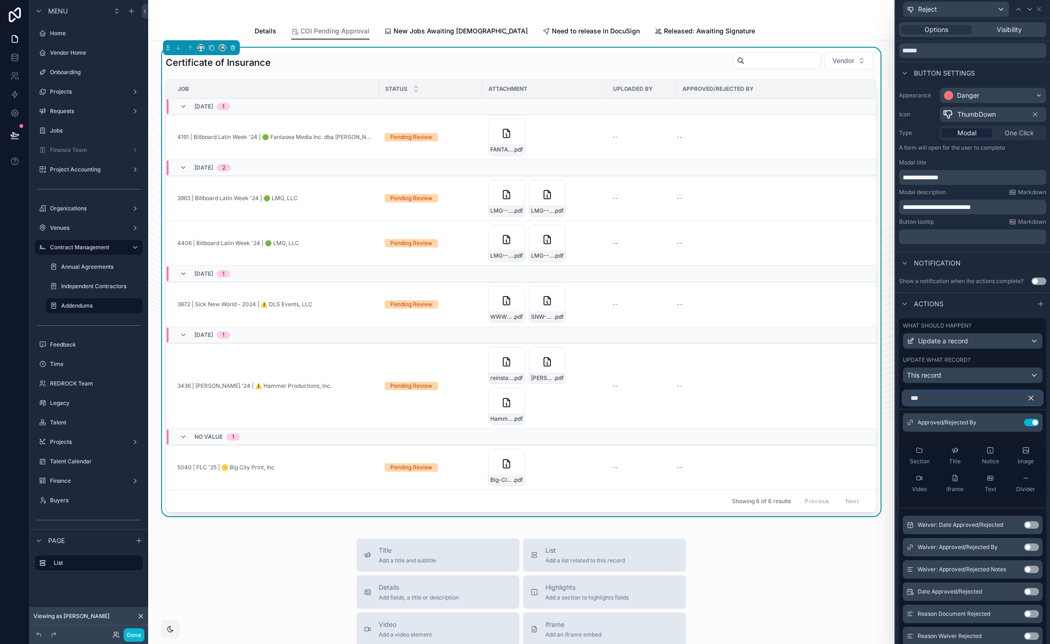
type input "***"
click at [1025, 613] on button "Use setting" at bounding box center [1032, 613] width 15 height 7
click at [1010, 446] on icon at bounding box center [1013, 444] width 7 height 7
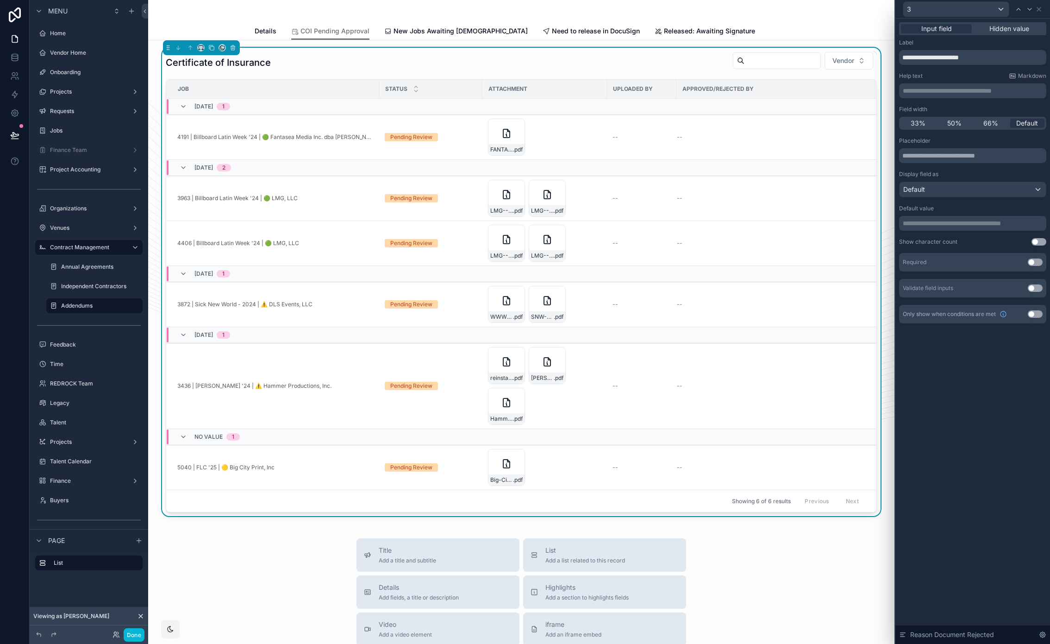
click at [1036, 262] on button "Use setting" at bounding box center [1035, 261] width 15 height 7
click at [1038, 10] on icon at bounding box center [1039, 9] width 7 height 7
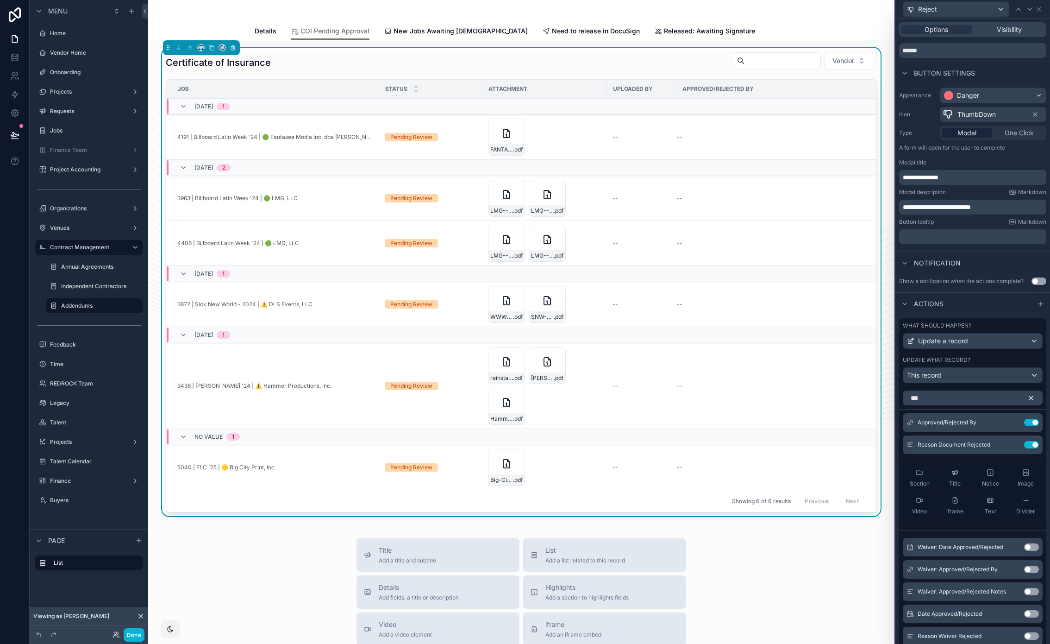
click at [939, 177] on span "**********" at bounding box center [921, 177] width 36 height 6
click at [1027, 395] on icon "button" at bounding box center [1031, 398] width 8 height 8
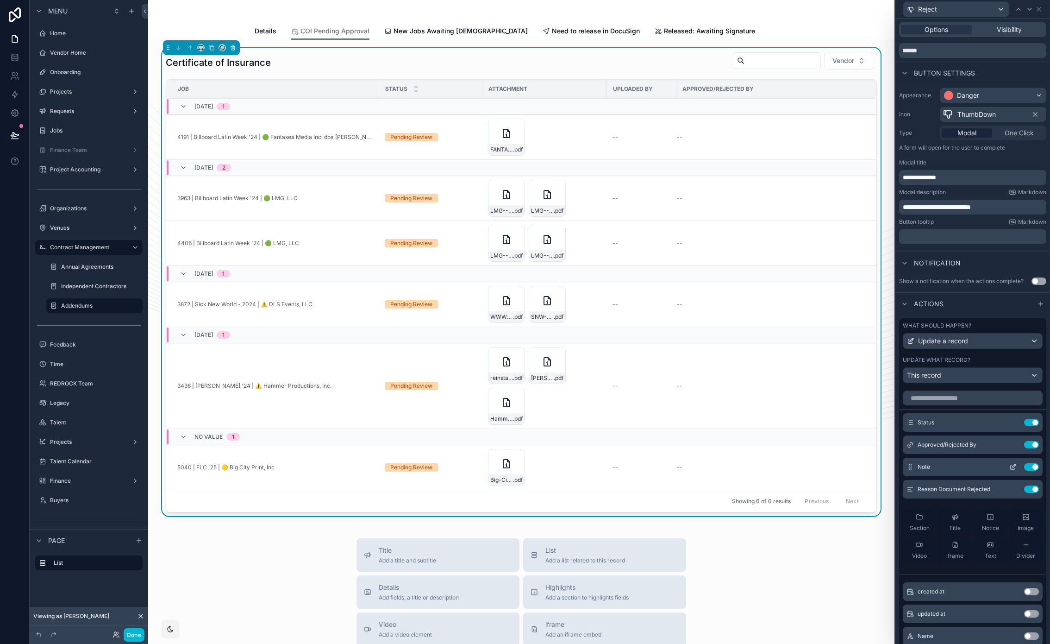
click at [1025, 466] on button "Use setting" at bounding box center [1032, 466] width 15 height 7
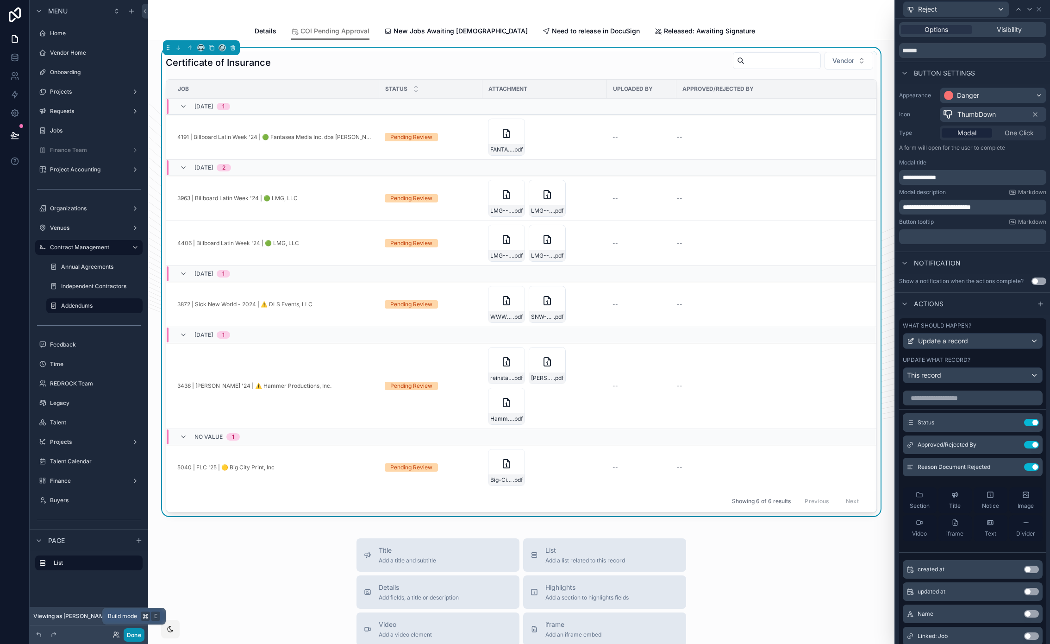
click at [134, 633] on button "Done" at bounding box center [134, 634] width 21 height 13
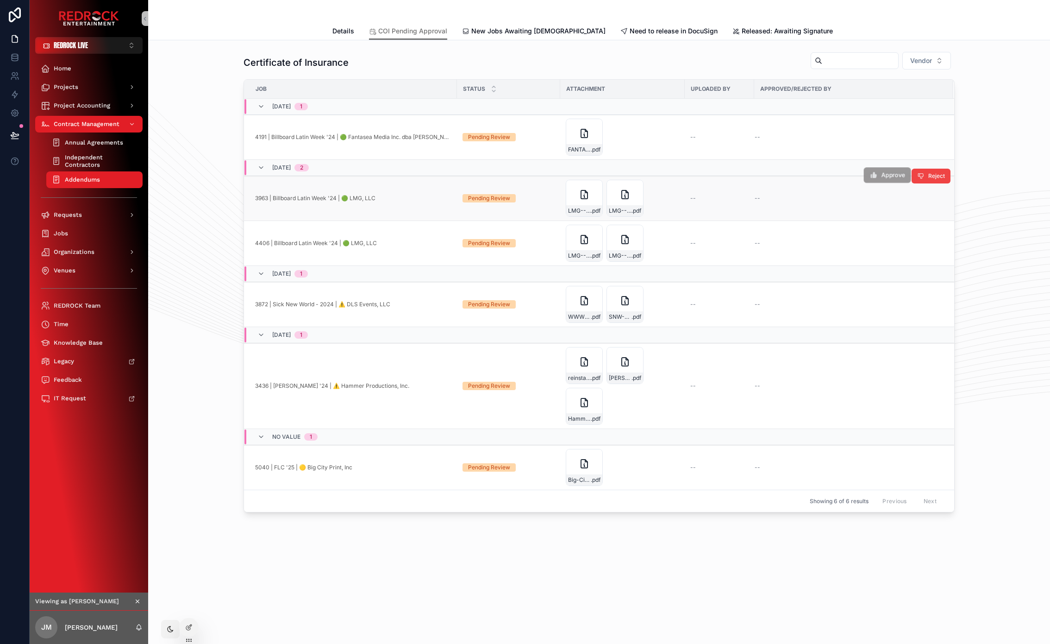
click at [897, 174] on span "Approve" at bounding box center [893, 175] width 24 height 8
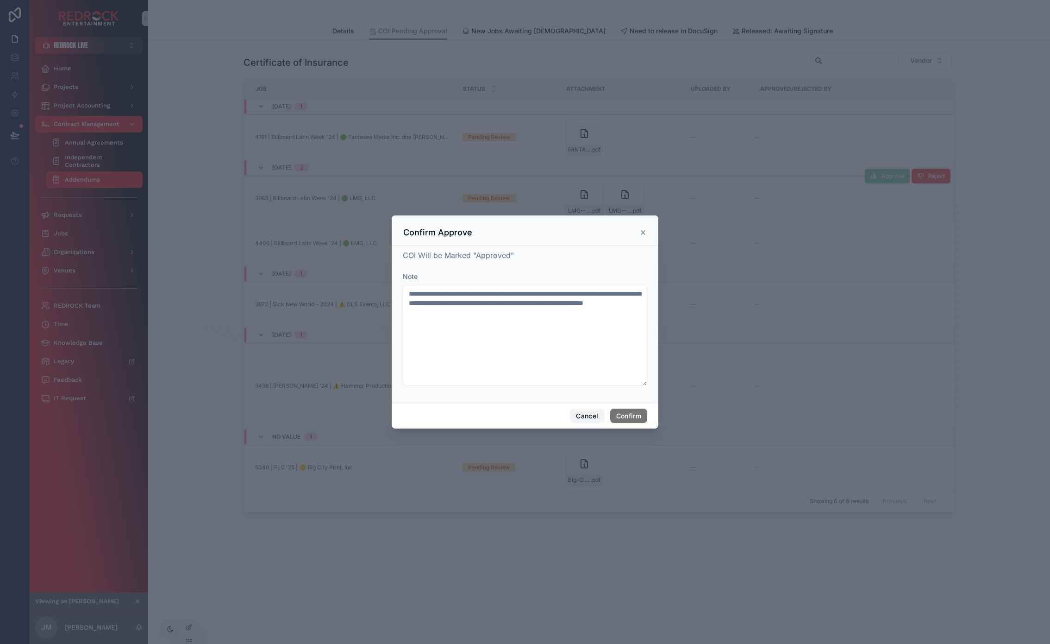
click at [591, 417] on button "Cancel" at bounding box center [587, 416] width 34 height 15
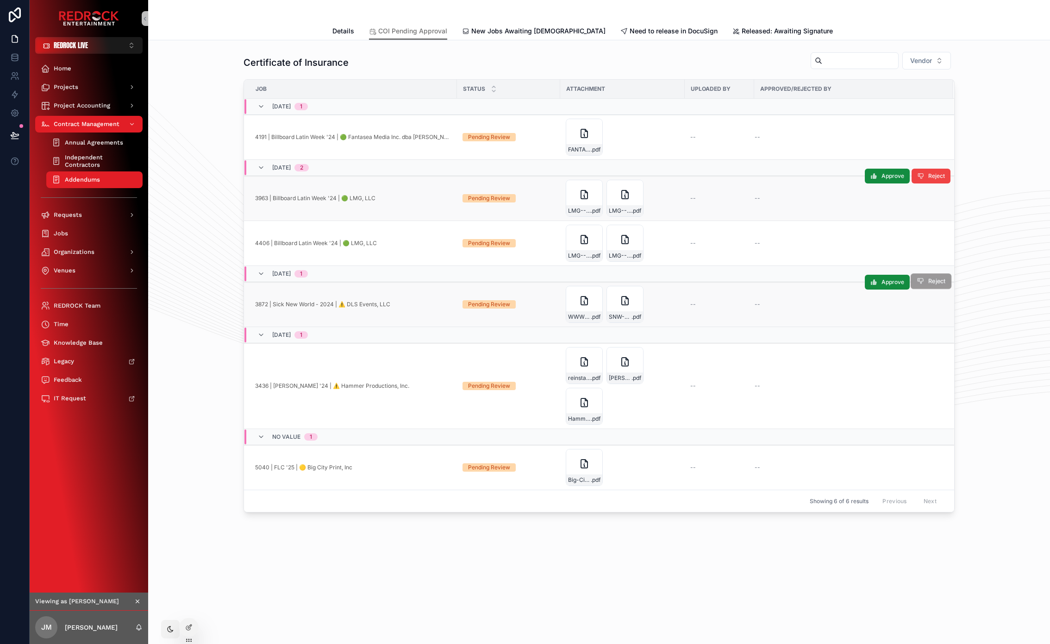
click at [924, 278] on button "Reject" at bounding box center [931, 281] width 41 height 16
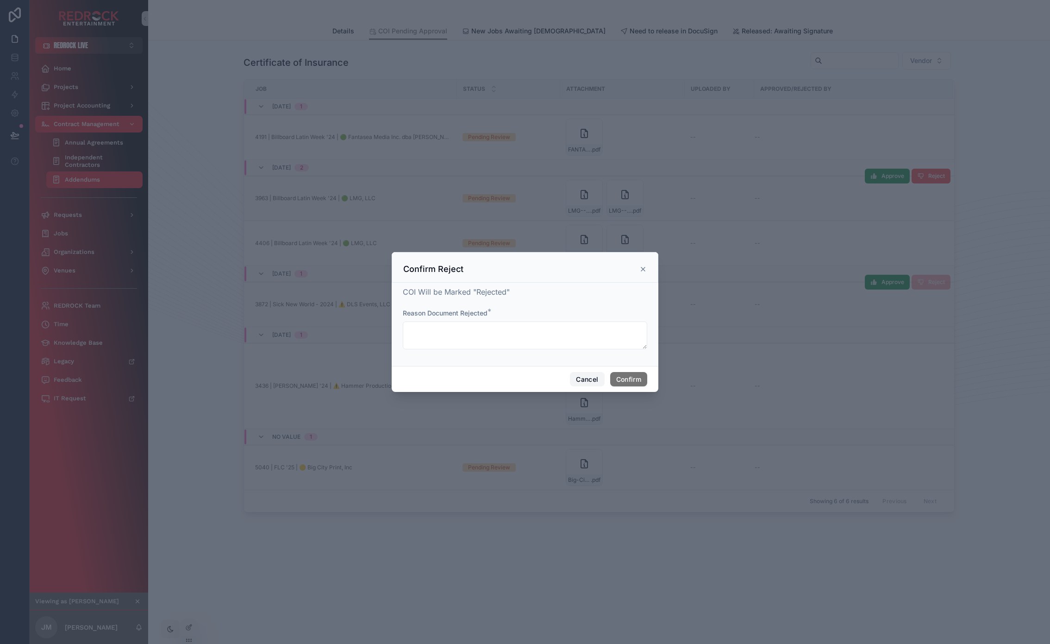
click at [582, 381] on button "Cancel" at bounding box center [587, 379] width 34 height 15
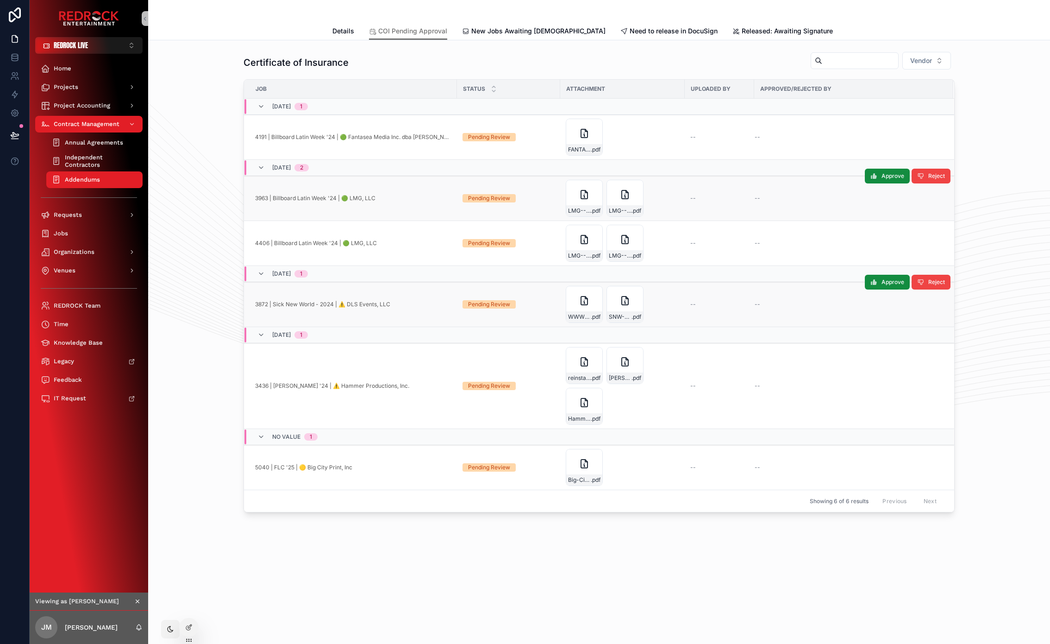
click at [211, 286] on div "Certificate of Insurance Vendor Job Status Attachment Uploaded By Approved/Reje…" at bounding box center [599, 282] width 887 height 468
click at [630, 28] on span "Need to release in DocuSign" at bounding box center [674, 30] width 88 height 9
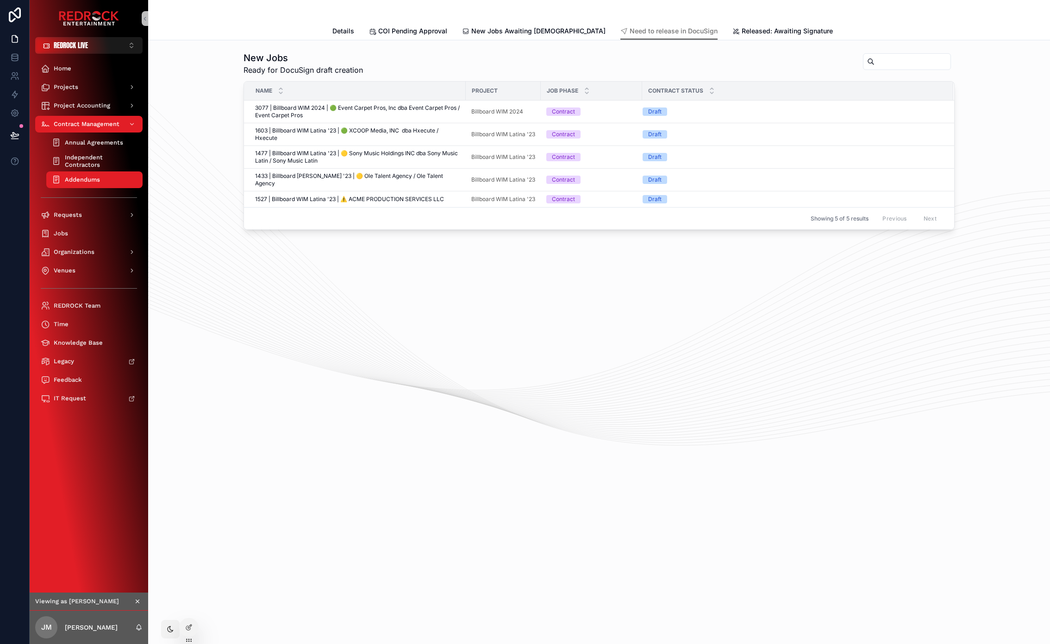
drag, startPoint x: 455, startPoint y: 340, endPoint x: 360, endPoint y: 285, distance: 109.3
click at [274, 417] on div "Need to release in DocuSign Details COI Pending Approval New Jobs Awaiting Cont…" at bounding box center [599, 322] width 902 height 644
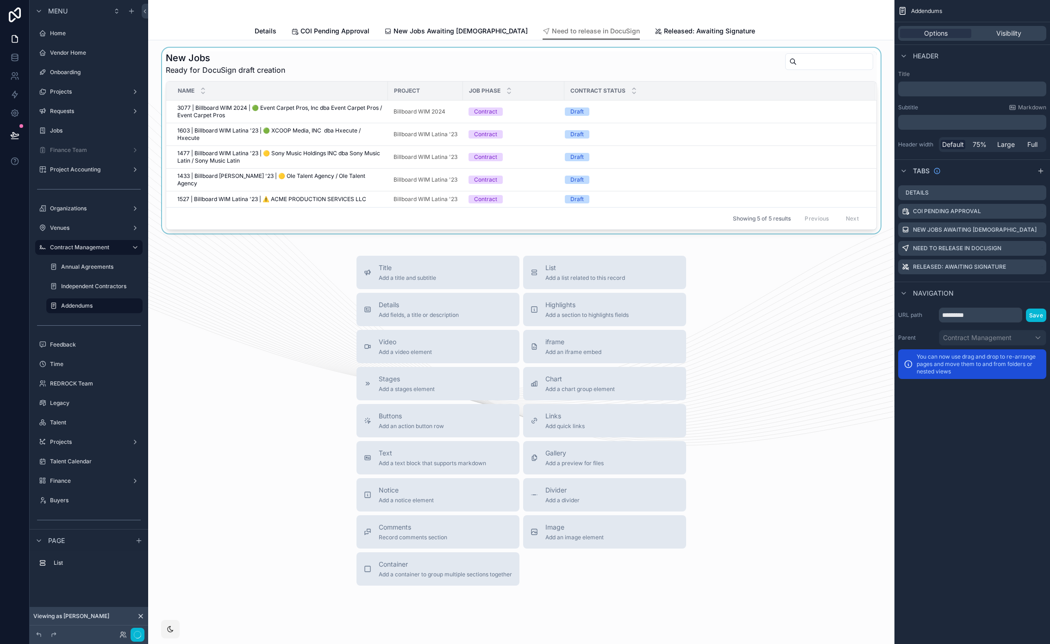
click at [456, 64] on div "scrollable content" at bounding box center [522, 141] width 732 height 186
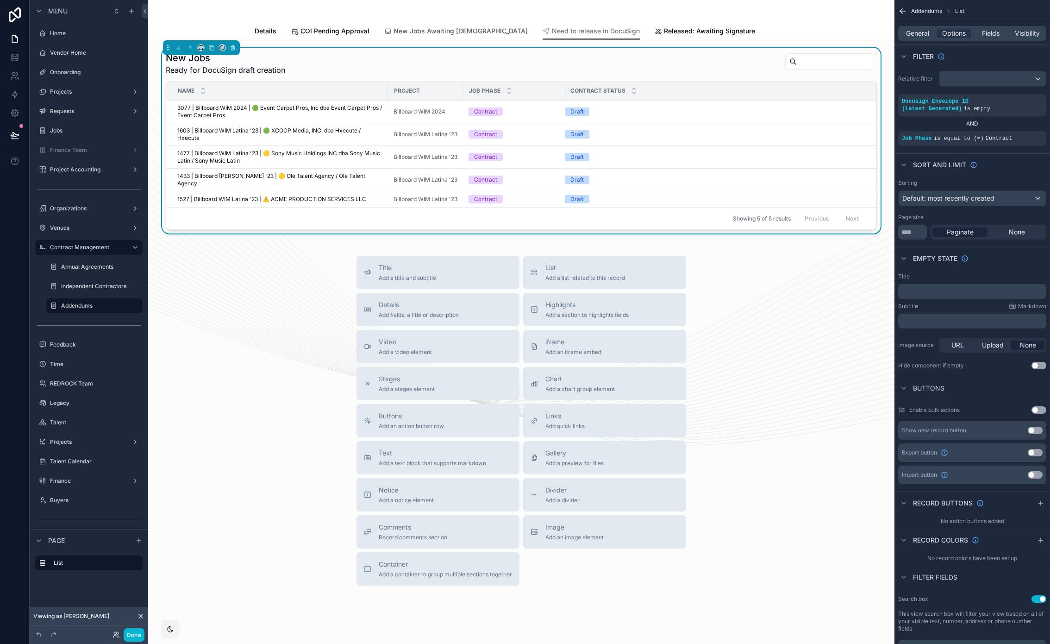
click at [455, 28] on span "New Jobs Awaiting [DEMOGRAPHIC_DATA]" at bounding box center [461, 30] width 134 height 9
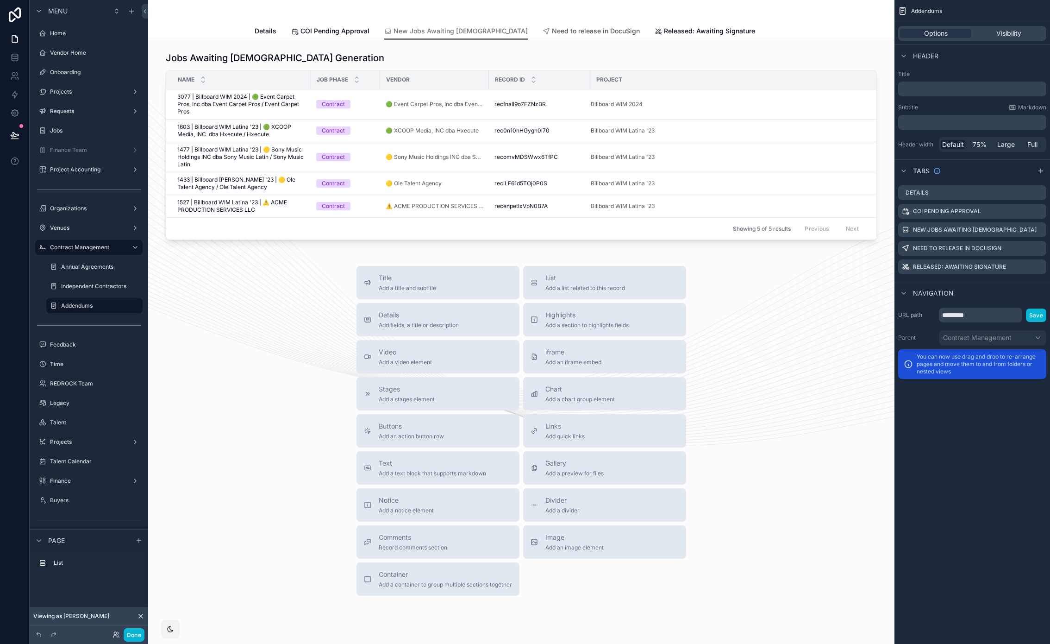
click at [552, 30] on span "Need to release in DocuSign" at bounding box center [596, 30] width 88 height 9
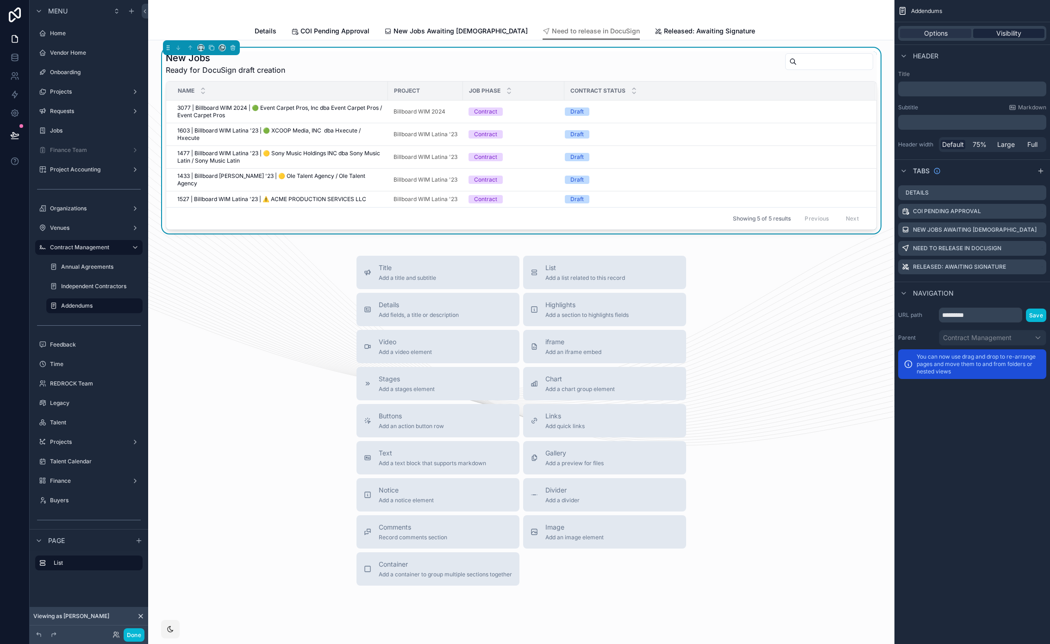
click at [1007, 33] on span "Visibility" at bounding box center [1009, 33] width 25 height 9
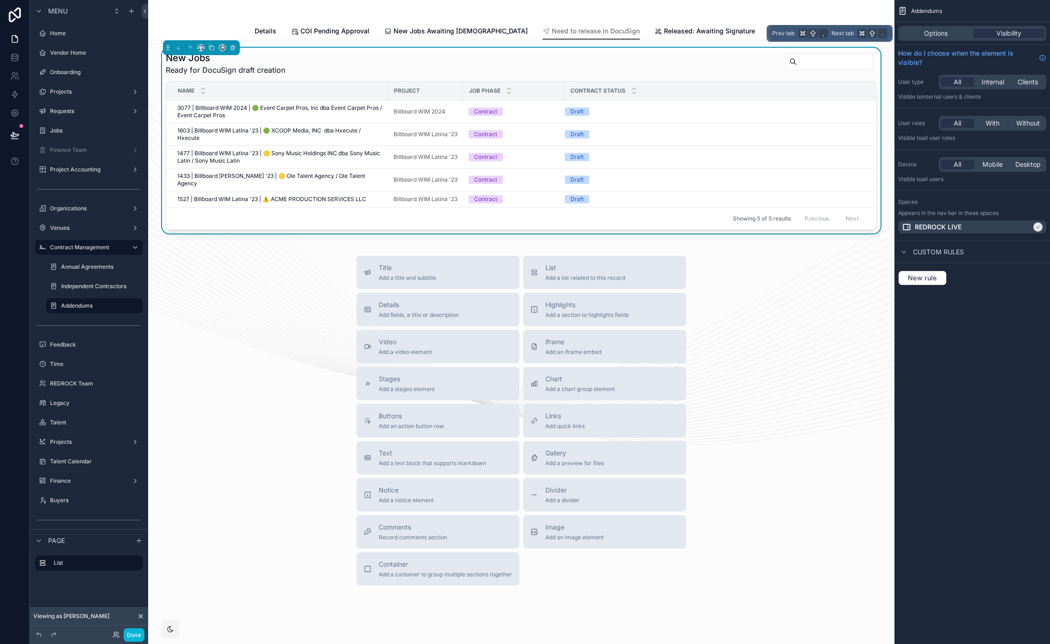
click at [933, 30] on span "Options" at bounding box center [936, 33] width 24 height 9
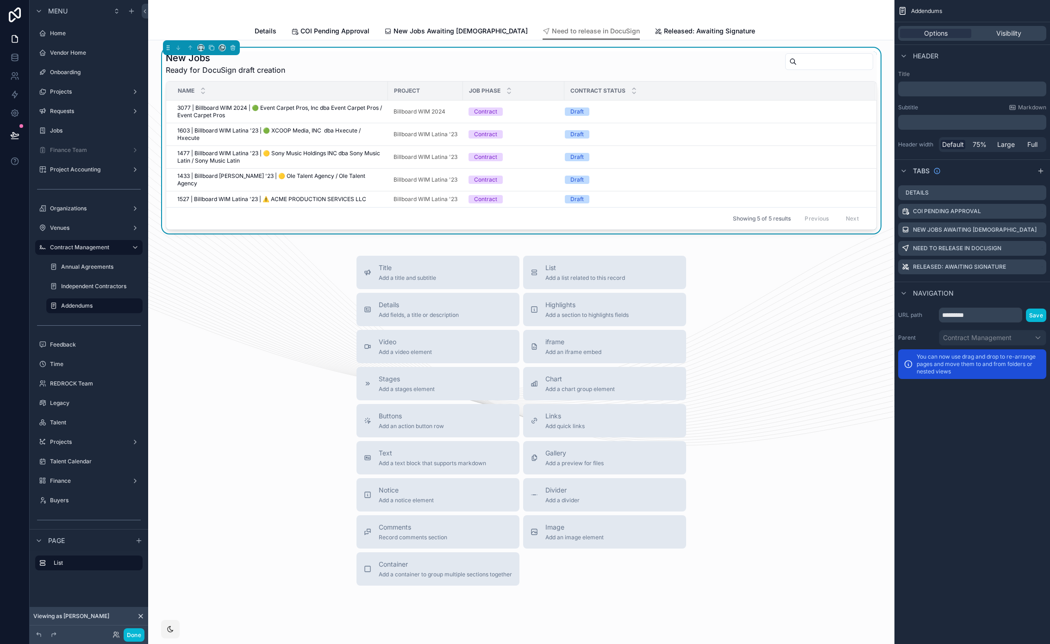
click at [723, 69] on div "New Jobs Ready for DocuSign draft creation" at bounding box center [521, 63] width 711 height 24
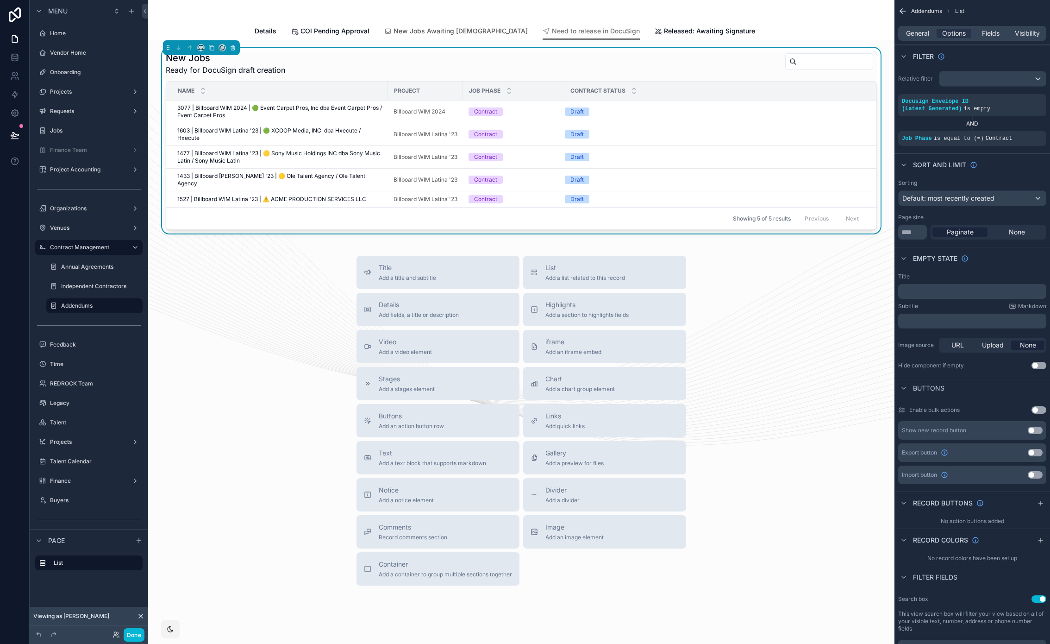
click at [457, 31] on span "New Jobs Awaiting [DEMOGRAPHIC_DATA]" at bounding box center [461, 30] width 134 height 9
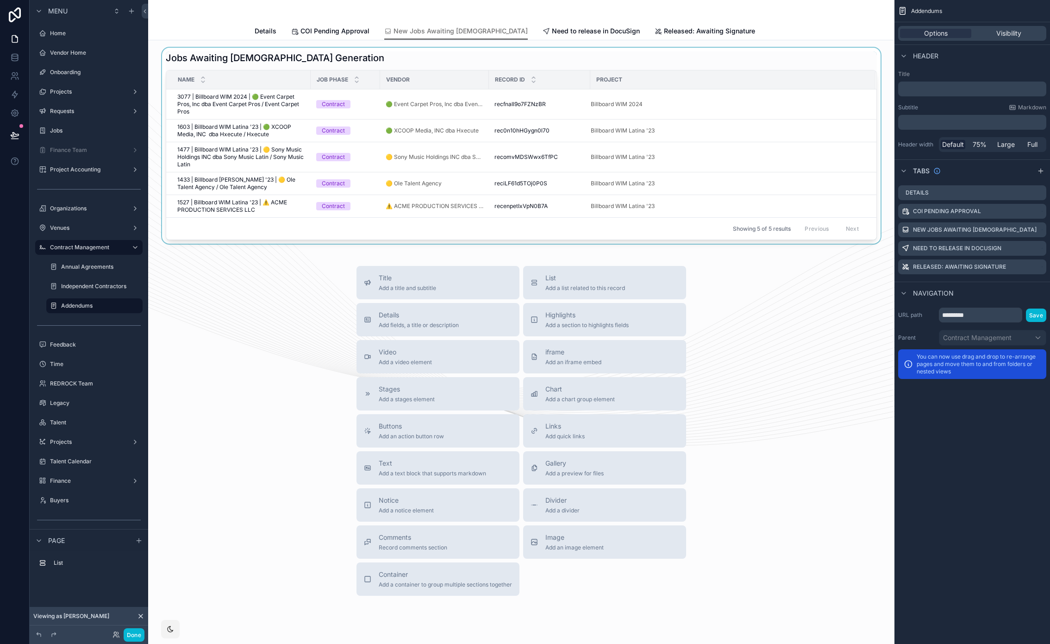
click at [787, 52] on div "scrollable content" at bounding box center [522, 146] width 732 height 196
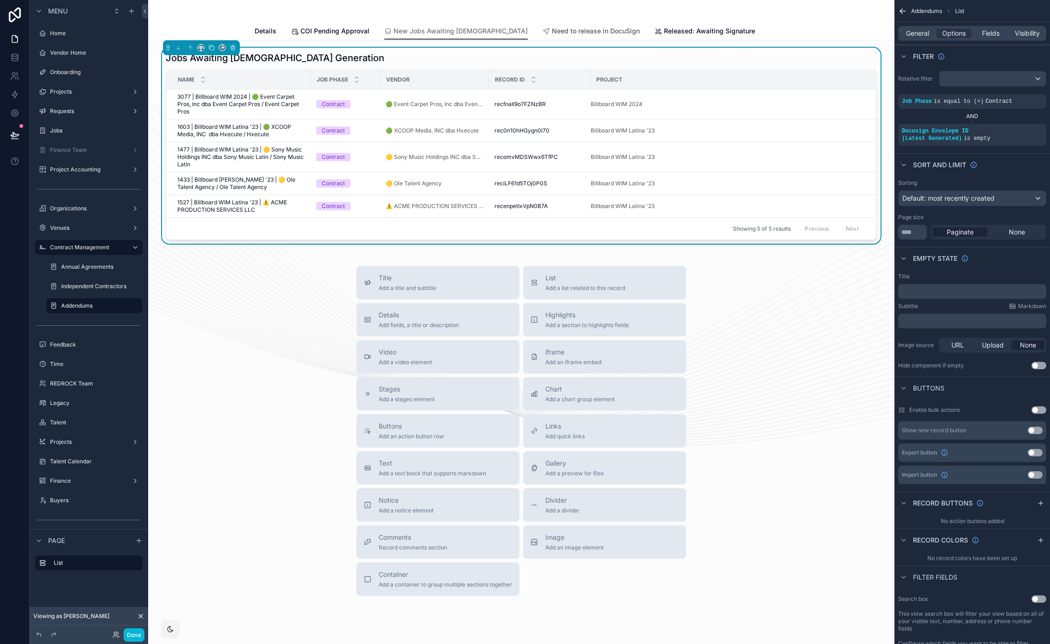
click at [552, 29] on span "Need to release in DocuSign" at bounding box center [596, 30] width 88 height 9
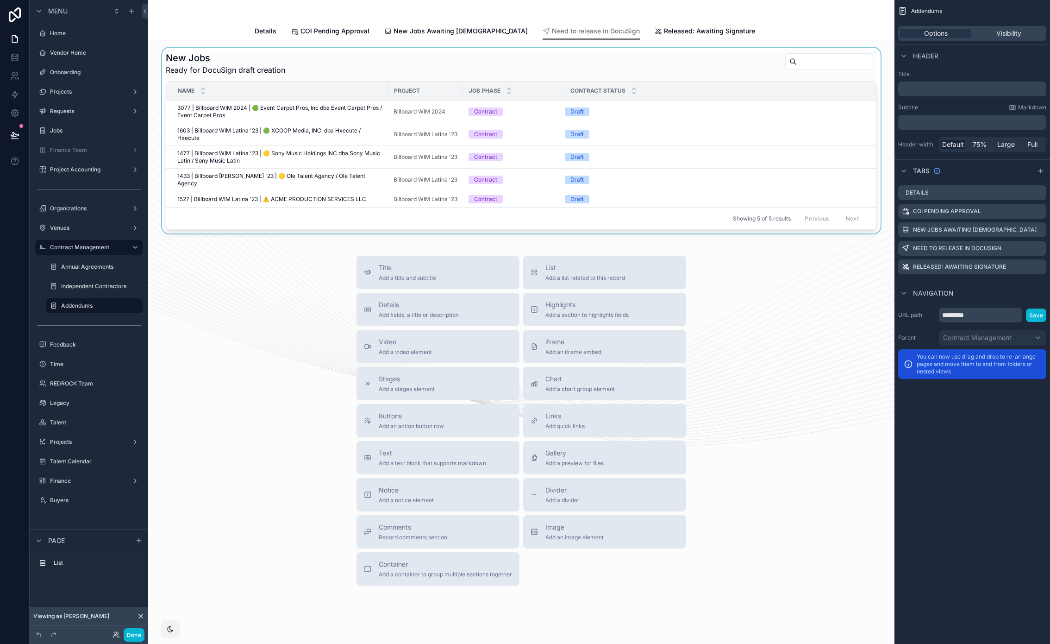
click at [805, 76] on div "scrollable content" at bounding box center [522, 141] width 732 height 186
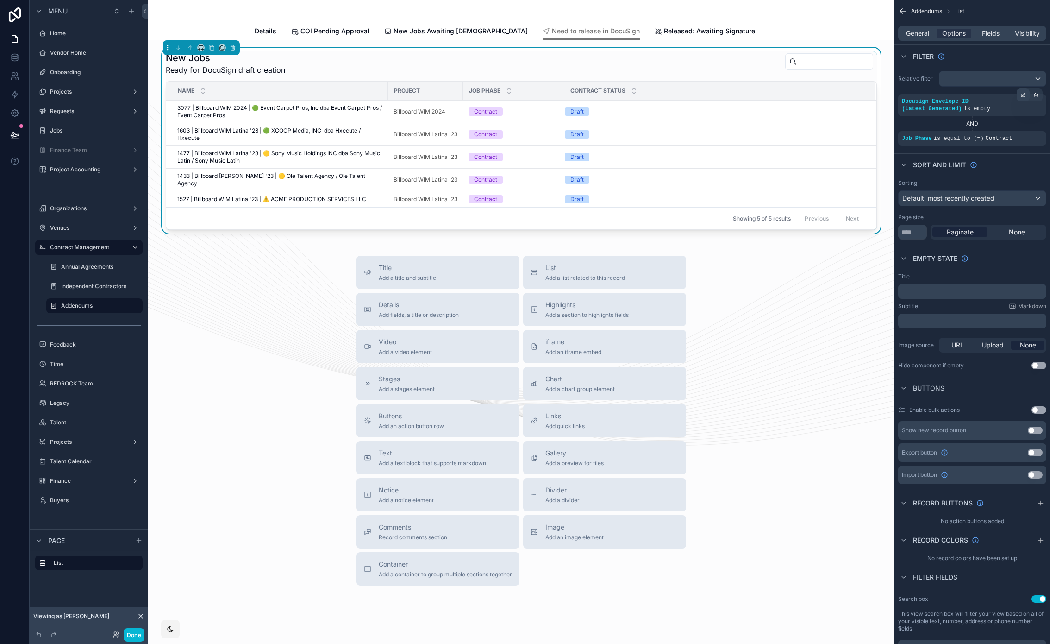
click at [1022, 97] on icon "scrollable content" at bounding box center [1024, 95] width 6 height 6
click at [870, 99] on span "Is empty" at bounding box center [863, 100] width 26 height 9
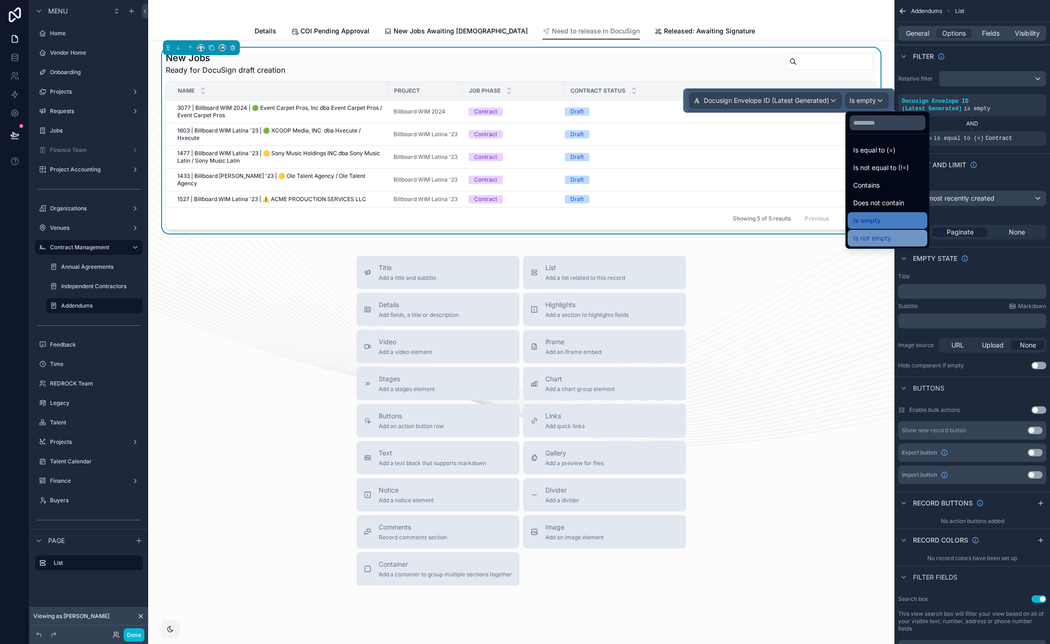
drag, startPoint x: 903, startPoint y: 233, endPoint x: 922, endPoint y: 158, distance: 77.0
click at [903, 233] on div "Is not empty" at bounding box center [888, 238] width 69 height 11
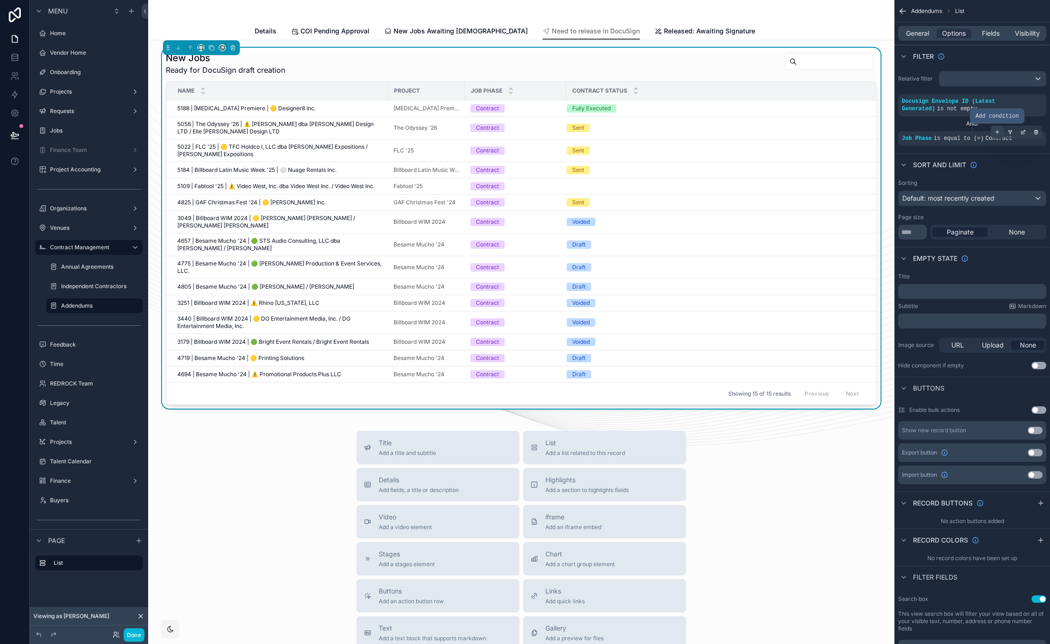
click at [996, 130] on icon "scrollable content" at bounding box center [998, 132] width 6 height 6
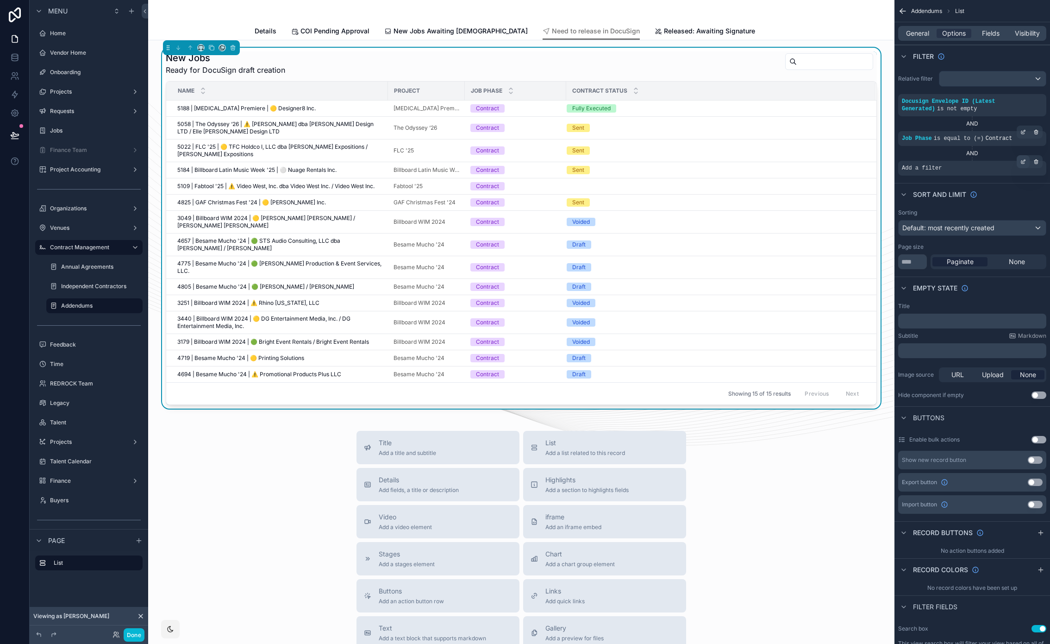
click at [1022, 161] on icon "scrollable content" at bounding box center [1023, 162] width 3 height 3
click at [819, 153] on span "Select a field" at bounding box center [804, 154] width 39 height 8
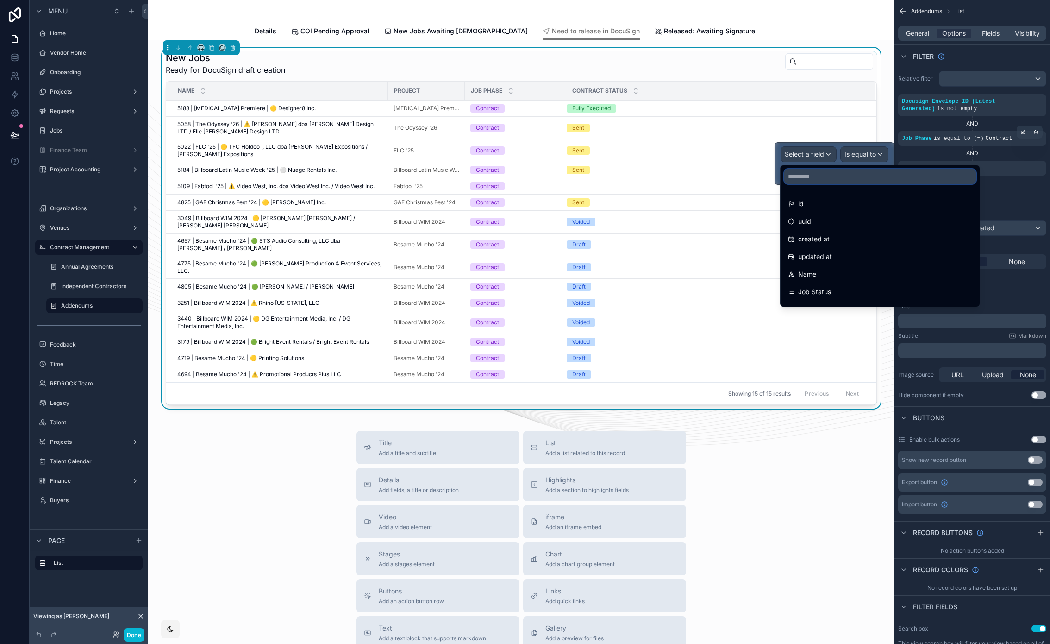
click at [836, 177] on input "text" at bounding box center [881, 176] width 192 height 15
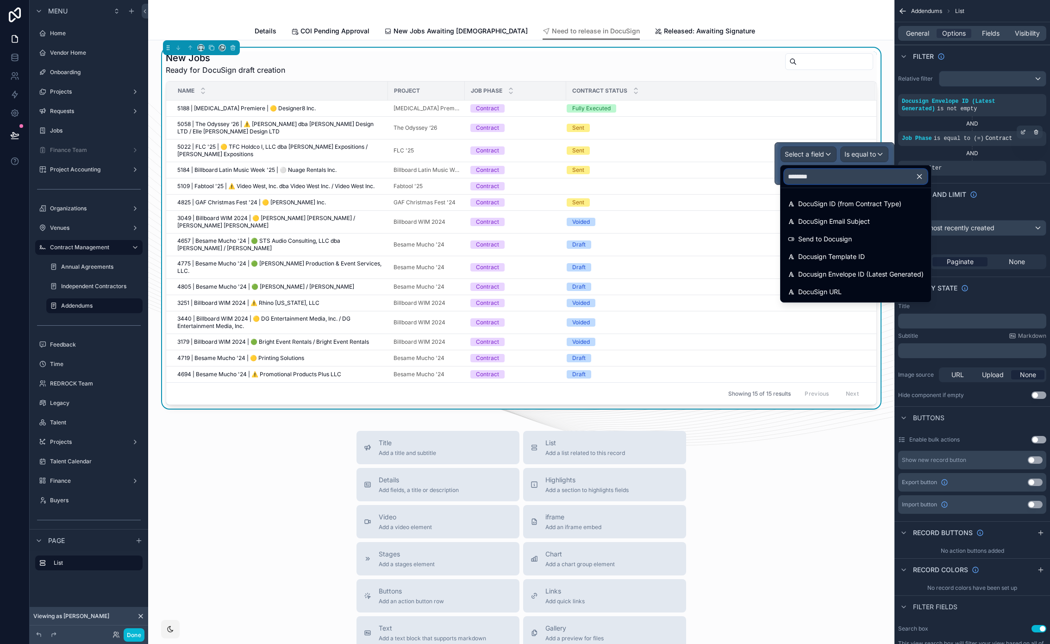
click at [813, 178] on input "********" at bounding box center [856, 176] width 143 height 15
type input "********"
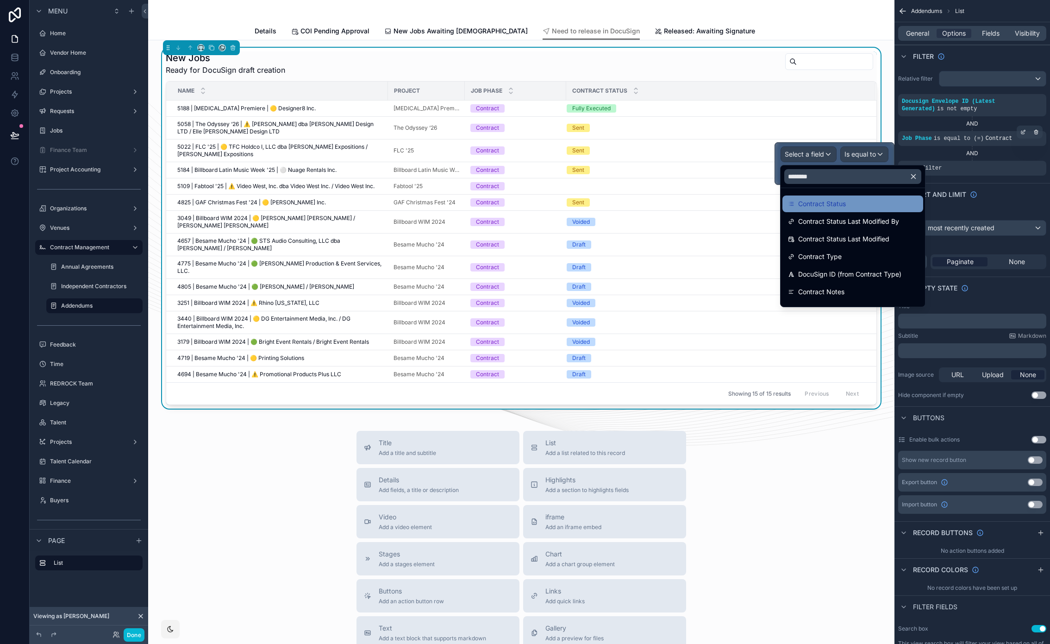
click at [850, 204] on div "Contract Status" at bounding box center [853, 203] width 130 height 11
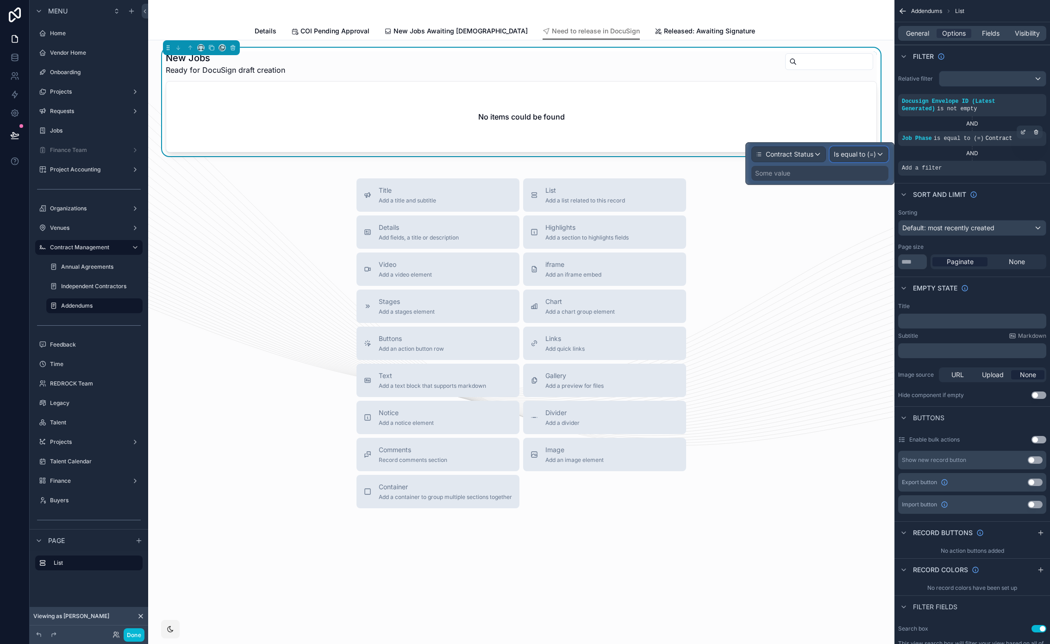
click at [874, 155] on span "Is equal to (=)" at bounding box center [855, 154] width 42 height 9
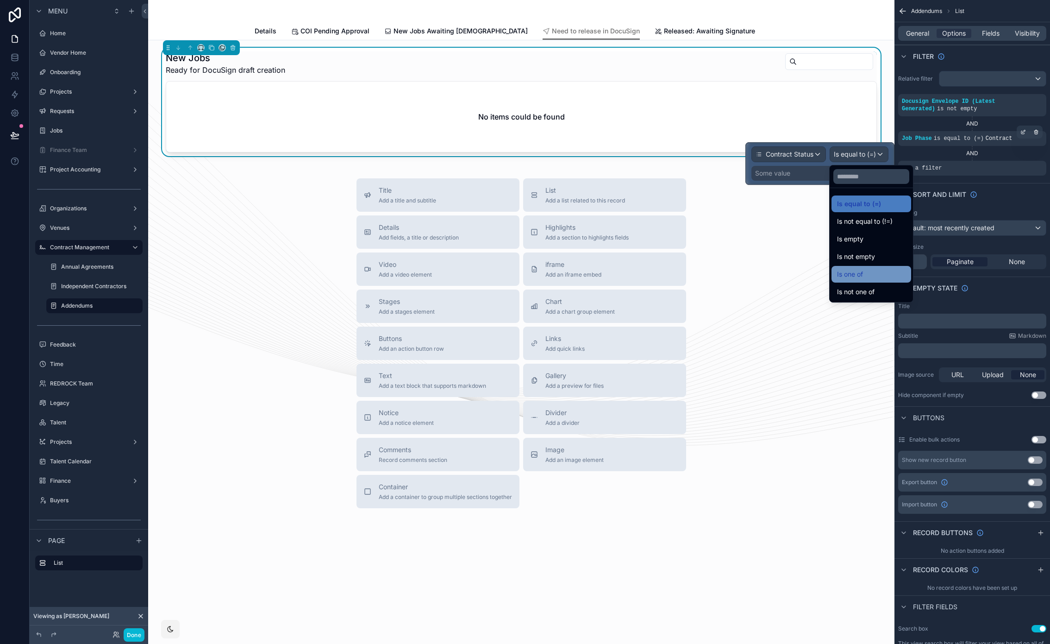
drag, startPoint x: 880, startPoint y: 289, endPoint x: 874, endPoint y: 276, distance: 14.1
click at [874, 276] on ul "Is equal to (=) Is not equal to (!=) Is empty Is not empty Is one of Is not one…" at bounding box center [871, 245] width 83 height 114
click at [874, 276] on div "Is one of" at bounding box center [871, 274] width 69 height 11
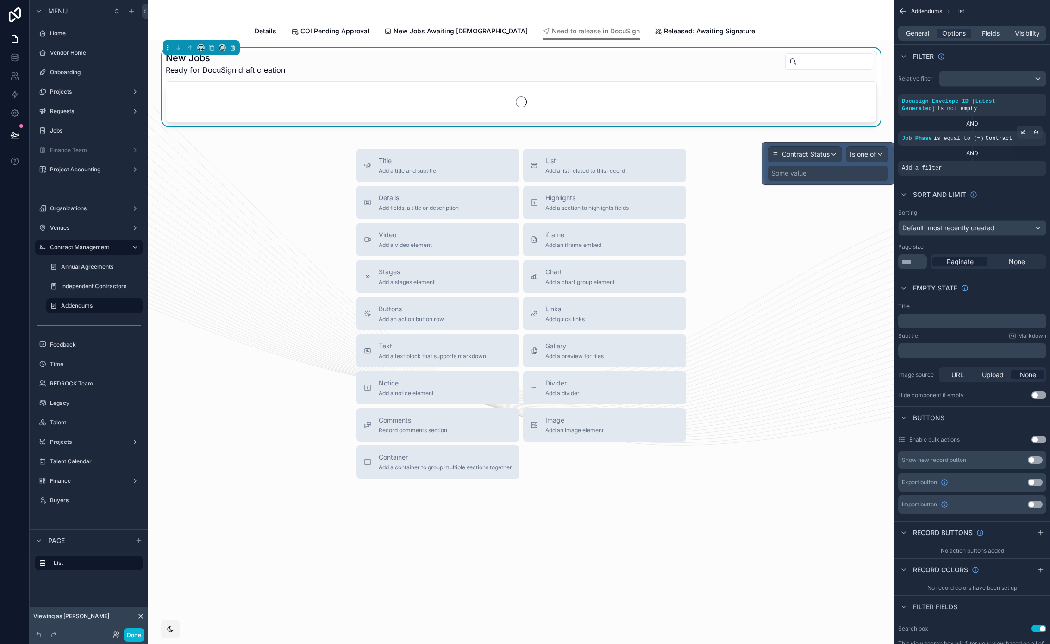
click at [862, 173] on div "Some value" at bounding box center [828, 173] width 121 height 15
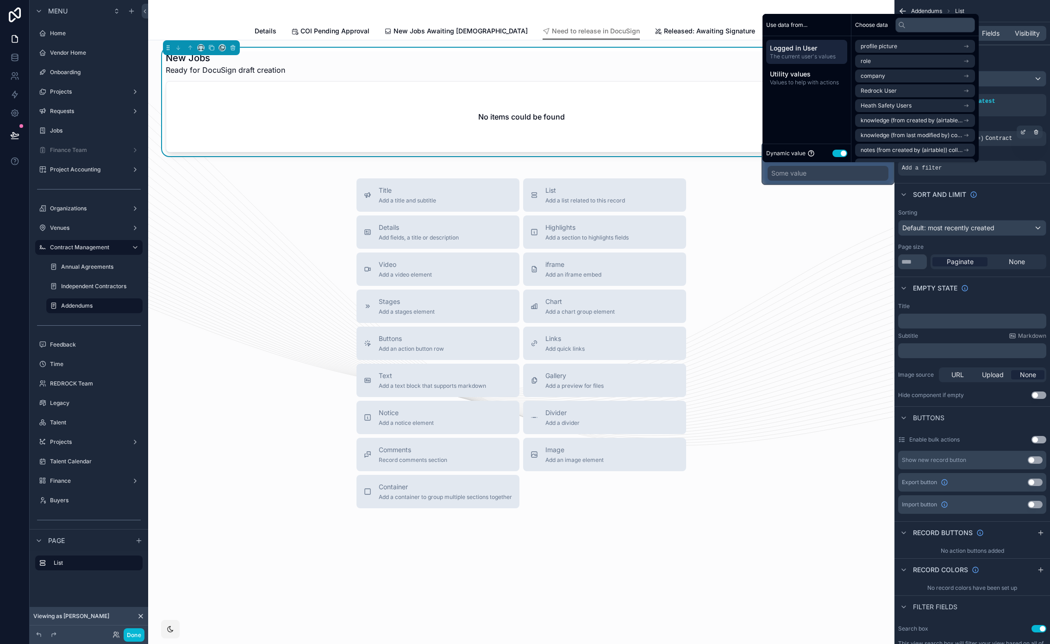
click at [844, 152] on button "Use setting" at bounding box center [840, 153] width 15 height 7
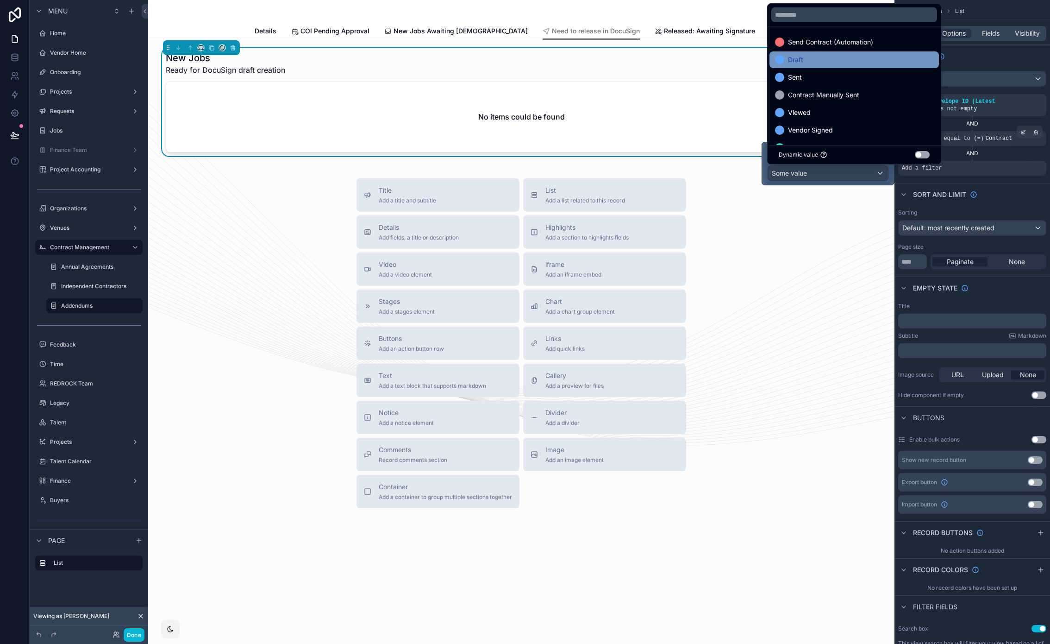
click at [813, 63] on div "Draft" at bounding box center [854, 59] width 158 height 11
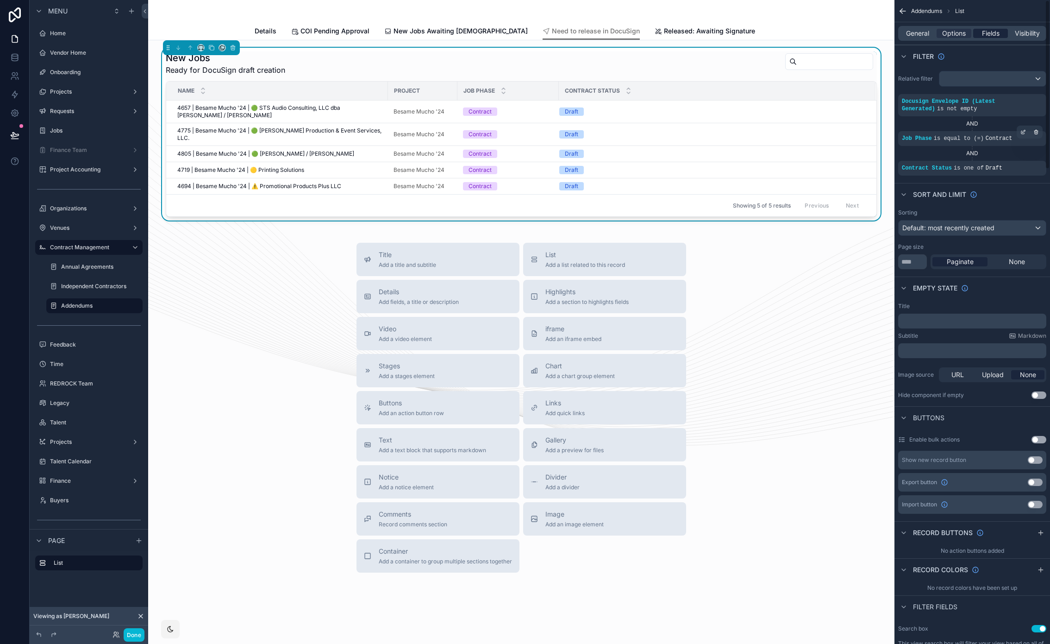
click at [995, 35] on span "Fields" at bounding box center [991, 33] width 18 height 9
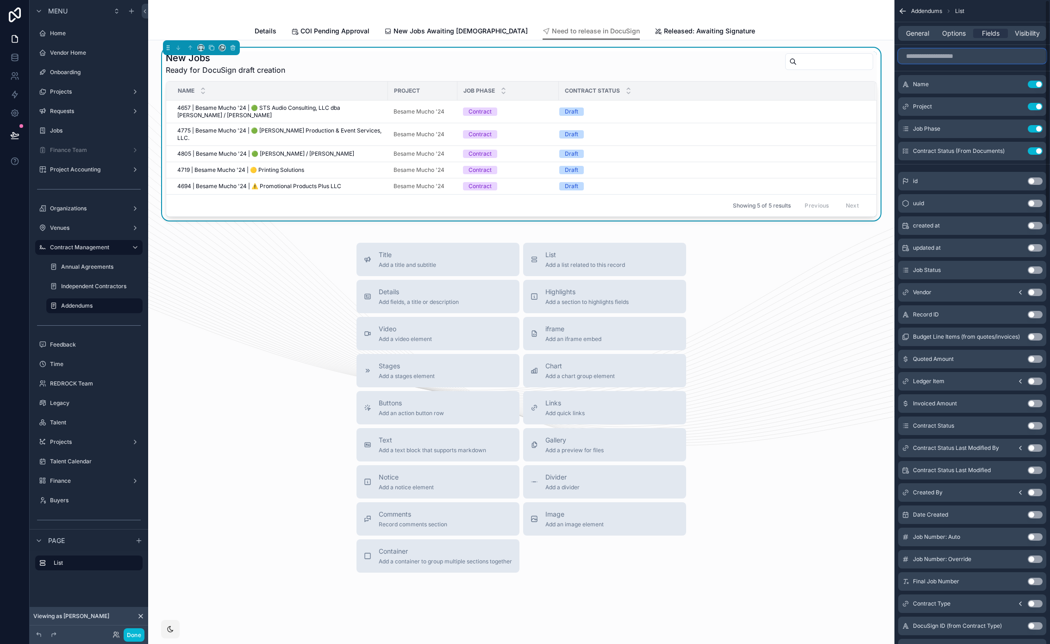
click at [958, 57] on input "scrollable content" at bounding box center [973, 56] width 148 height 15
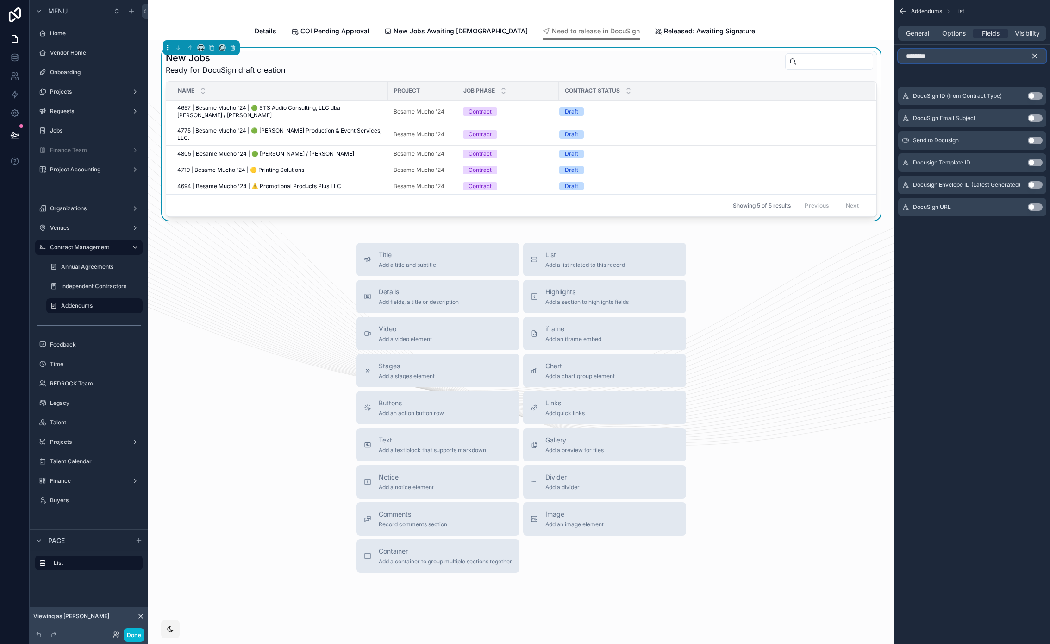
type input "********"
drag, startPoint x: 1032, startPoint y: 207, endPoint x: 1036, endPoint y: 180, distance: 26.7
click at [1032, 207] on button "Use setting" at bounding box center [1035, 206] width 15 height 7
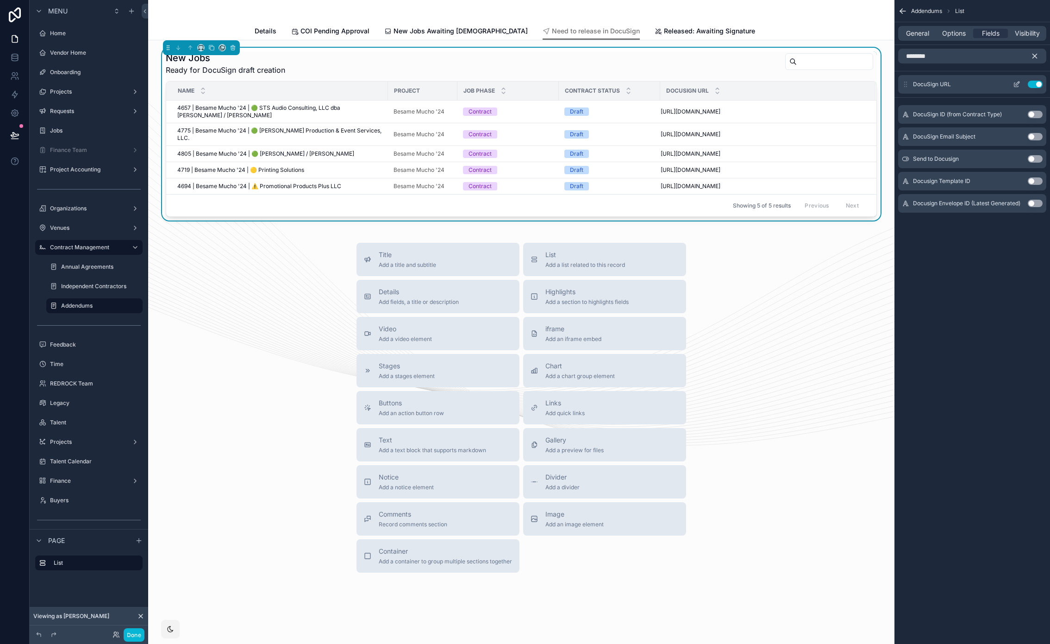
click at [1018, 83] on icon "scrollable content" at bounding box center [1016, 84] width 7 height 7
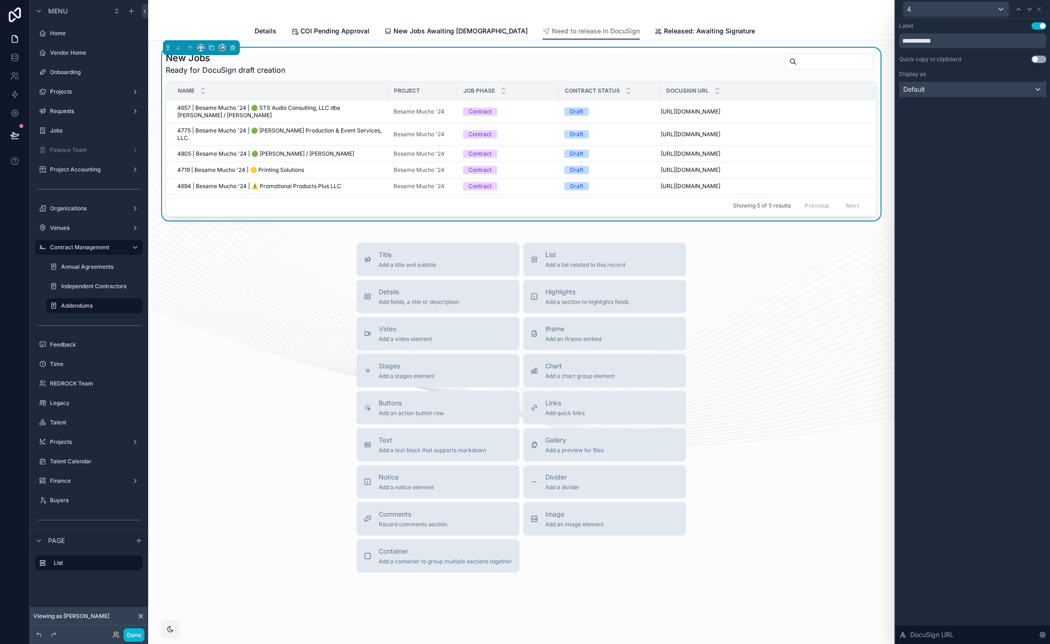
click at [1018, 83] on div "Default" at bounding box center [973, 89] width 146 height 15
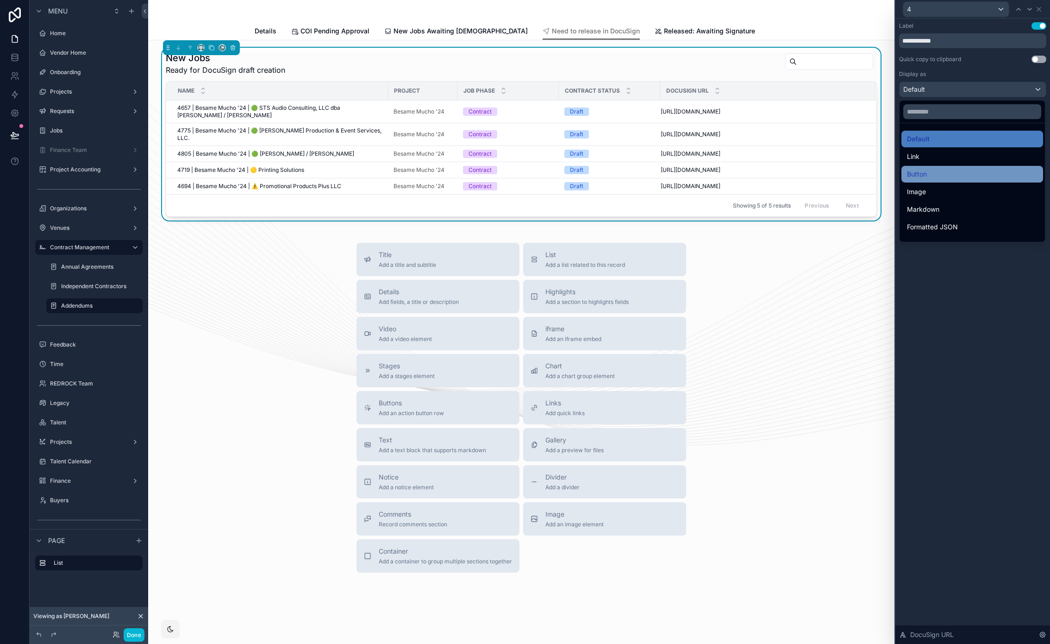
click at [955, 169] on div "Button" at bounding box center [972, 174] width 131 height 11
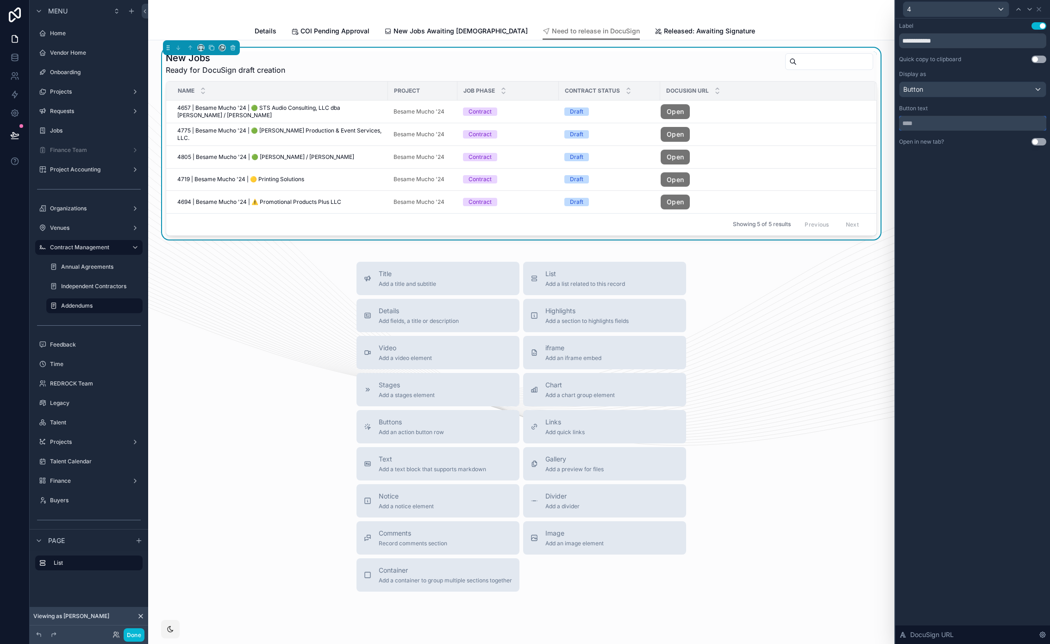
click at [948, 126] on input "text" at bounding box center [972, 123] width 147 height 15
type input "**********"
click at [1040, 142] on button "Use setting" at bounding box center [1039, 141] width 15 height 7
click at [452, 31] on span "New Jobs Awaiting [DEMOGRAPHIC_DATA]" at bounding box center [461, 30] width 134 height 9
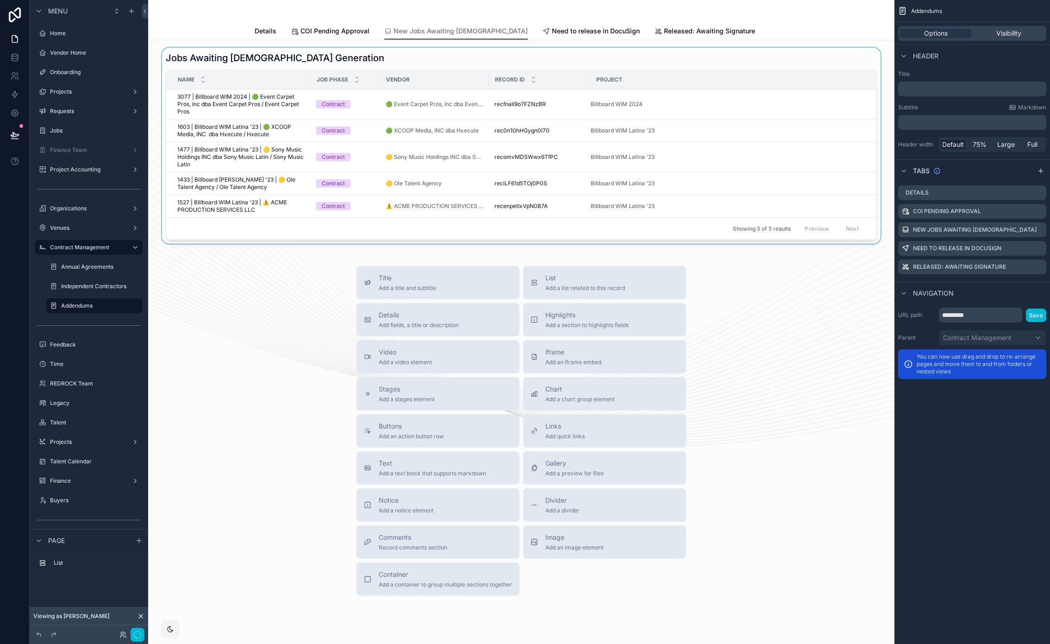
click at [602, 61] on div "scrollable content" at bounding box center [522, 146] width 732 height 196
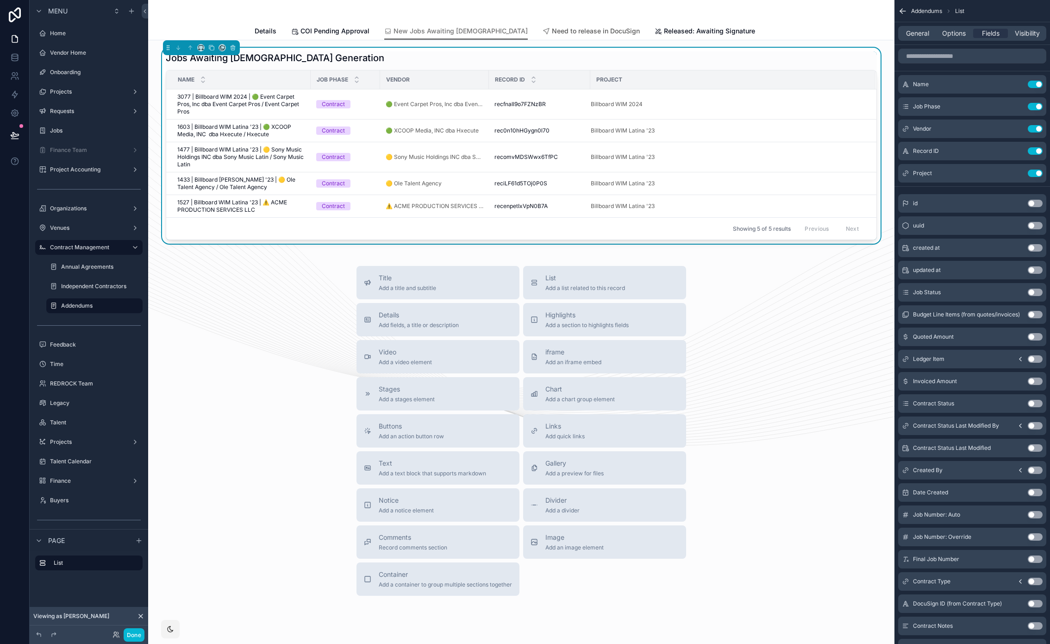
click at [574, 29] on span "Need to release in DocuSign" at bounding box center [596, 30] width 88 height 9
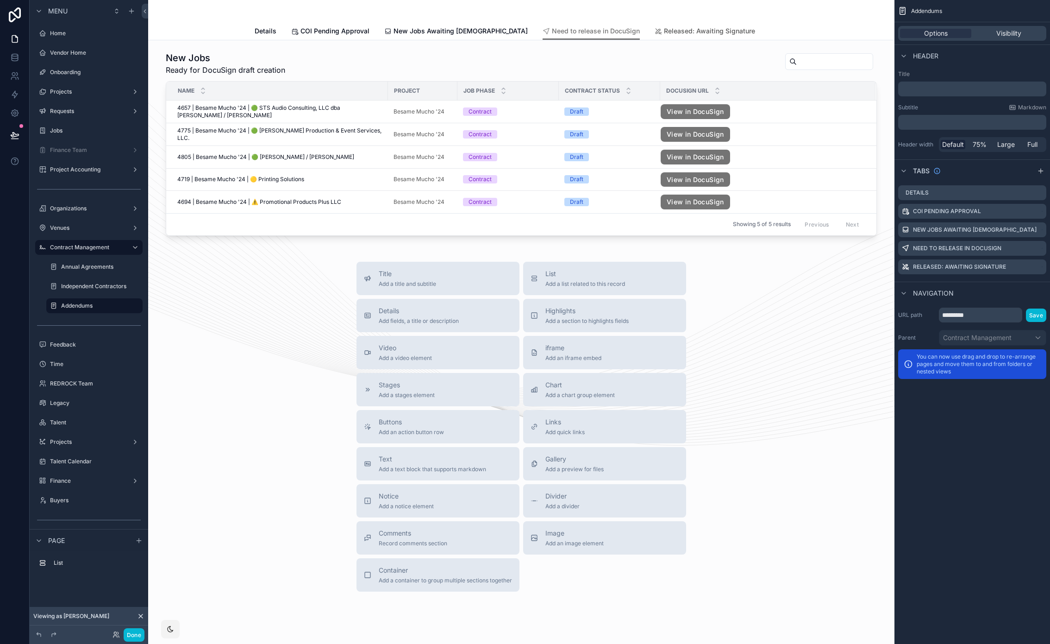
click at [664, 31] on span "Released: Awaiting Signature" at bounding box center [709, 30] width 91 height 9
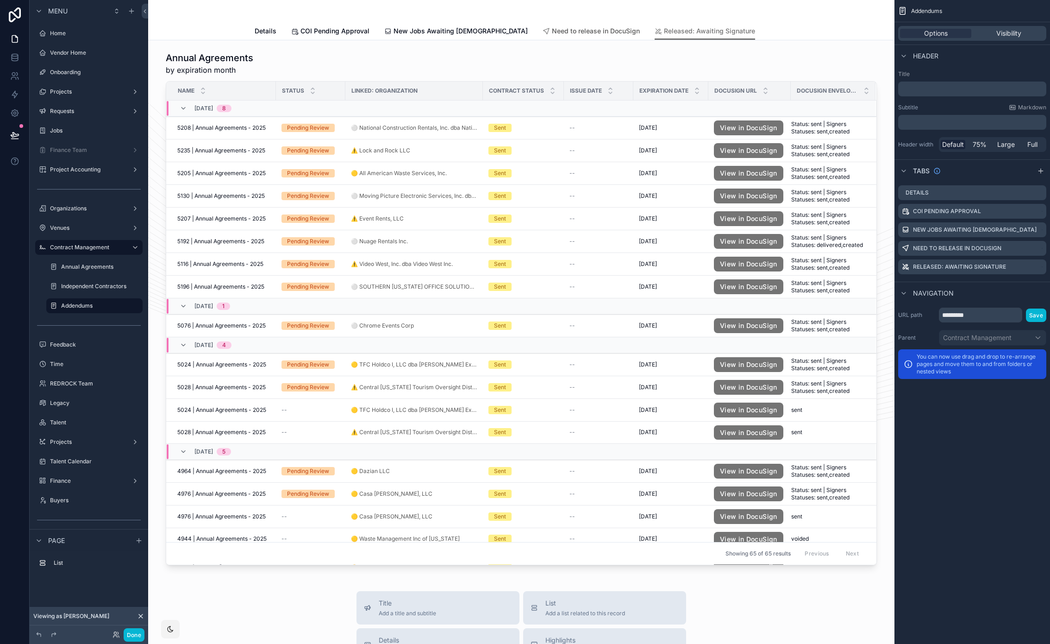
click at [552, 26] on span "Need to release in DocuSign" at bounding box center [596, 30] width 88 height 9
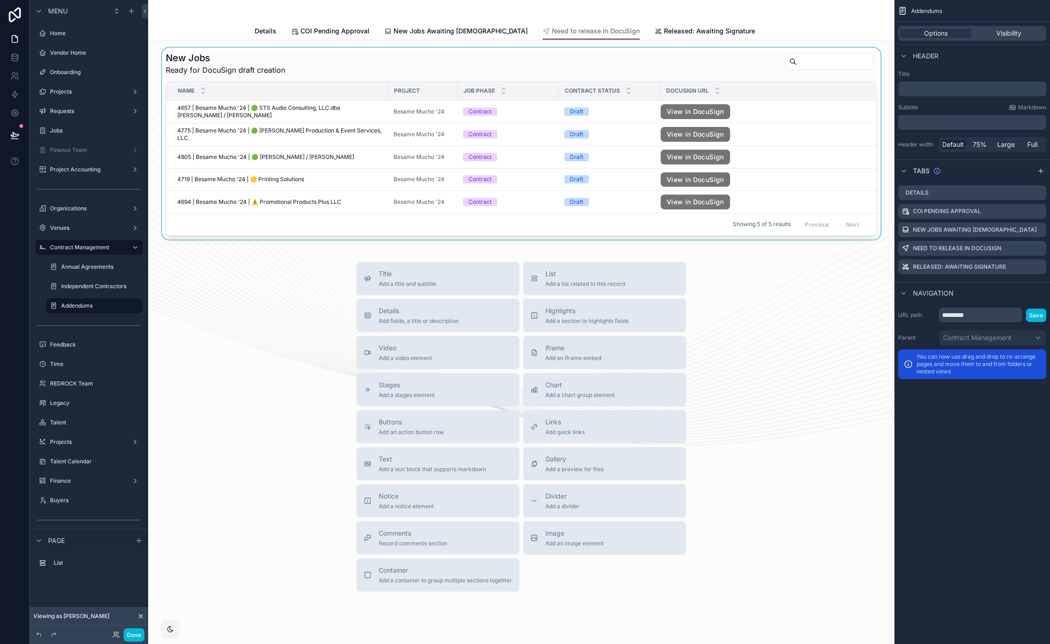
click at [594, 77] on div "scrollable content" at bounding box center [522, 144] width 732 height 192
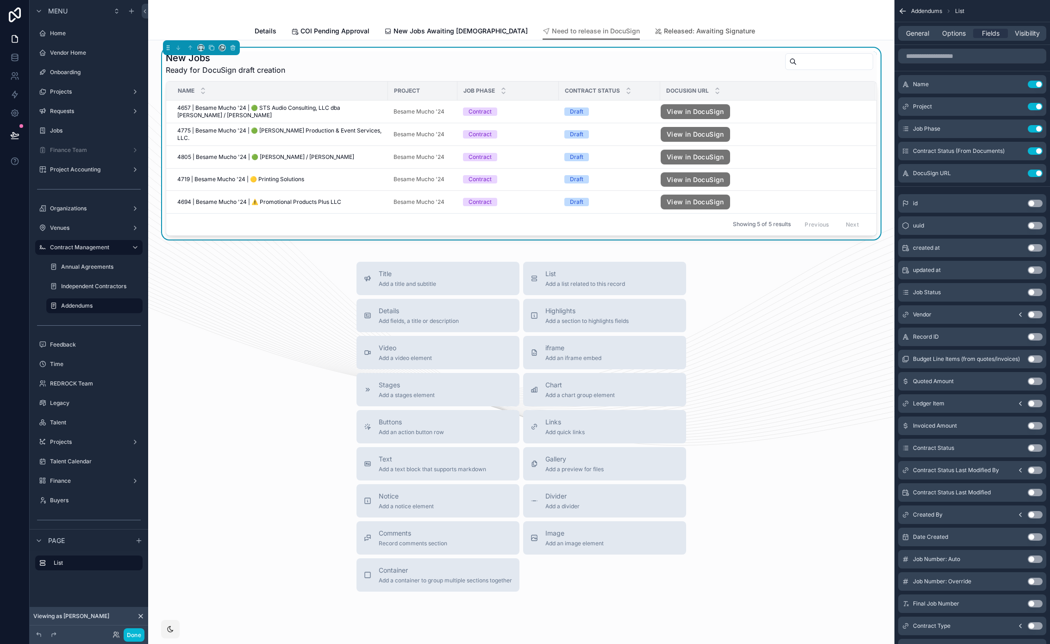
click at [664, 31] on span "Released: Awaiting Signature" at bounding box center [709, 30] width 91 height 9
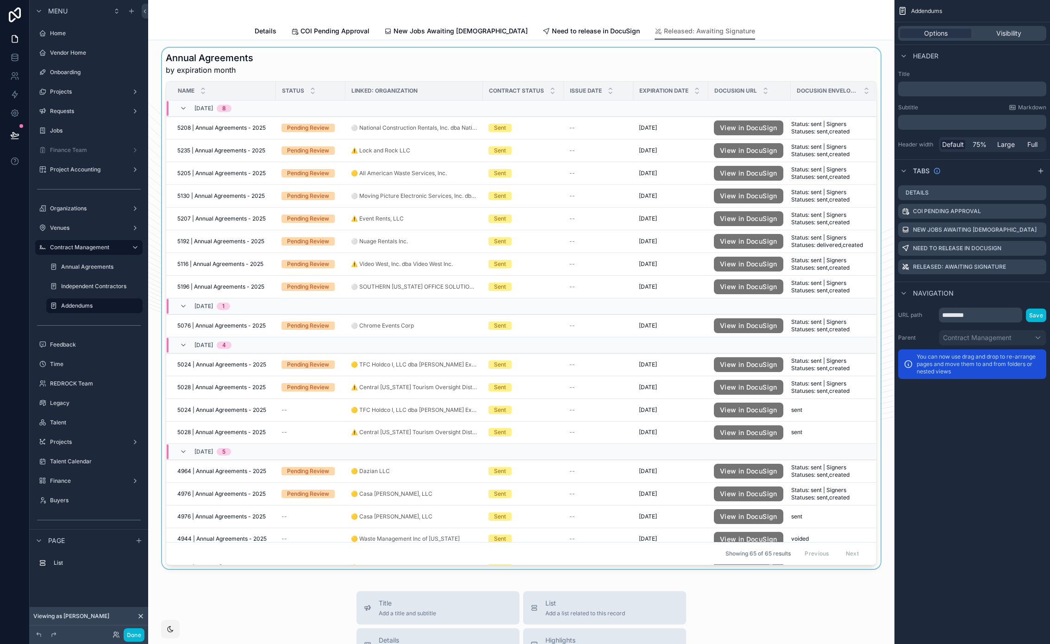
click at [328, 67] on div "scrollable content" at bounding box center [522, 308] width 732 height 521
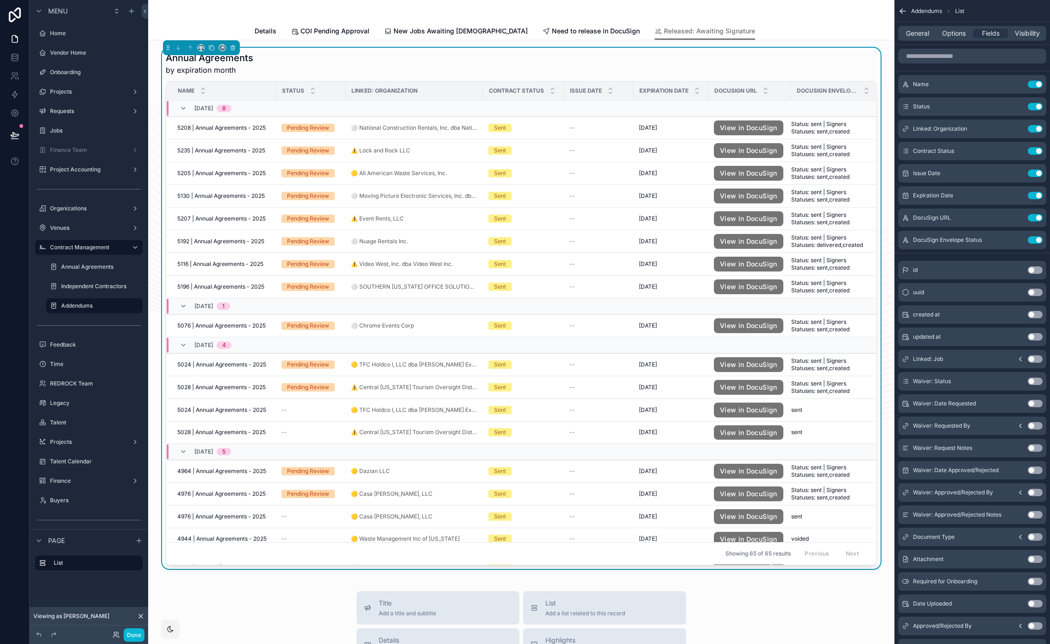
click at [778, 63] on div "Annual Agreements by expiration month" at bounding box center [521, 63] width 711 height 24
click at [952, 39] on div "General Options Fields Visibility" at bounding box center [973, 33] width 148 height 15
click at [953, 33] on span "Options" at bounding box center [955, 33] width 24 height 9
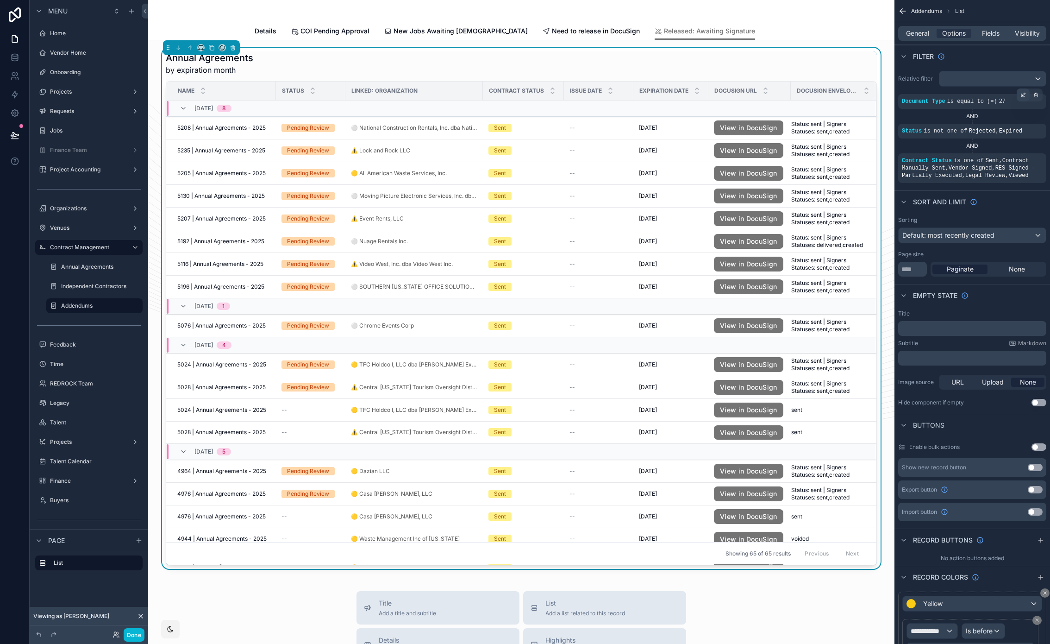
click at [1025, 94] on icon "scrollable content" at bounding box center [1024, 95] width 6 height 6
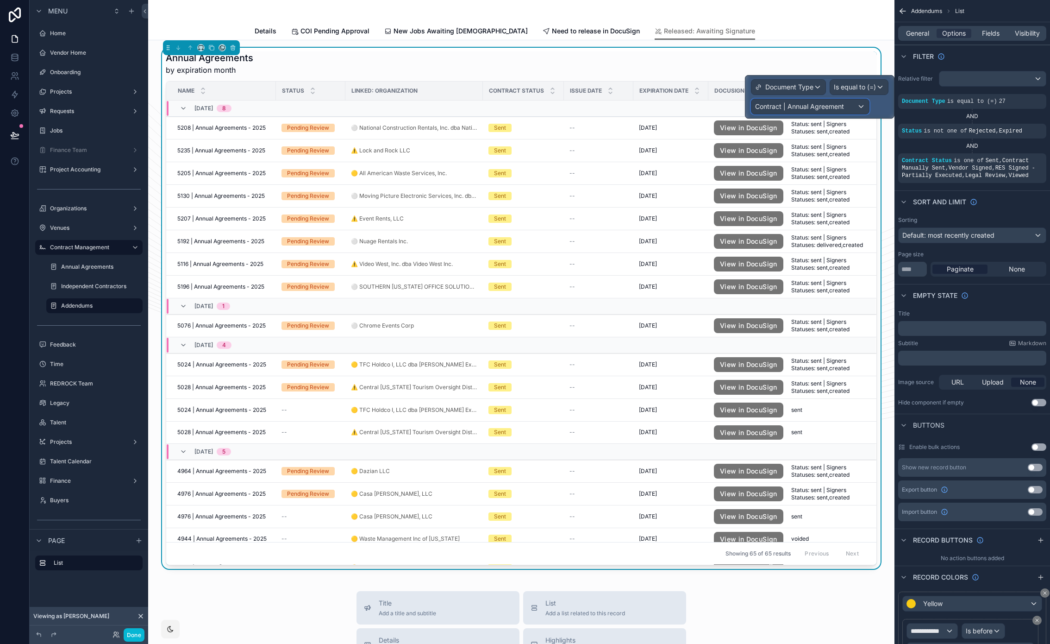
click at [829, 103] on span "Contract | Annual Agreement" at bounding box center [799, 106] width 89 height 9
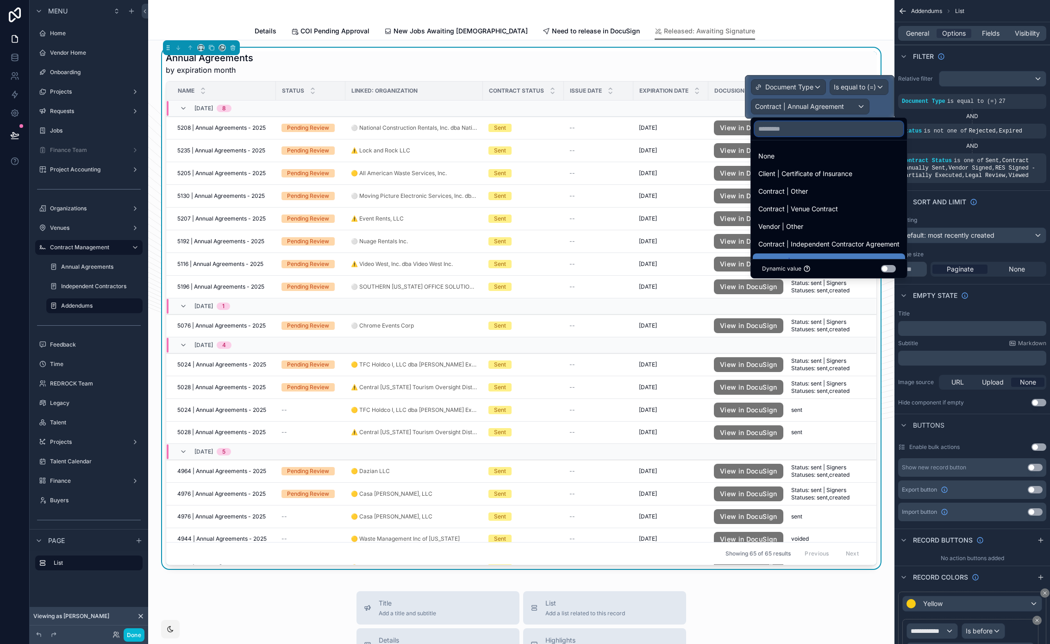
click at [815, 124] on input "text" at bounding box center [829, 128] width 149 height 15
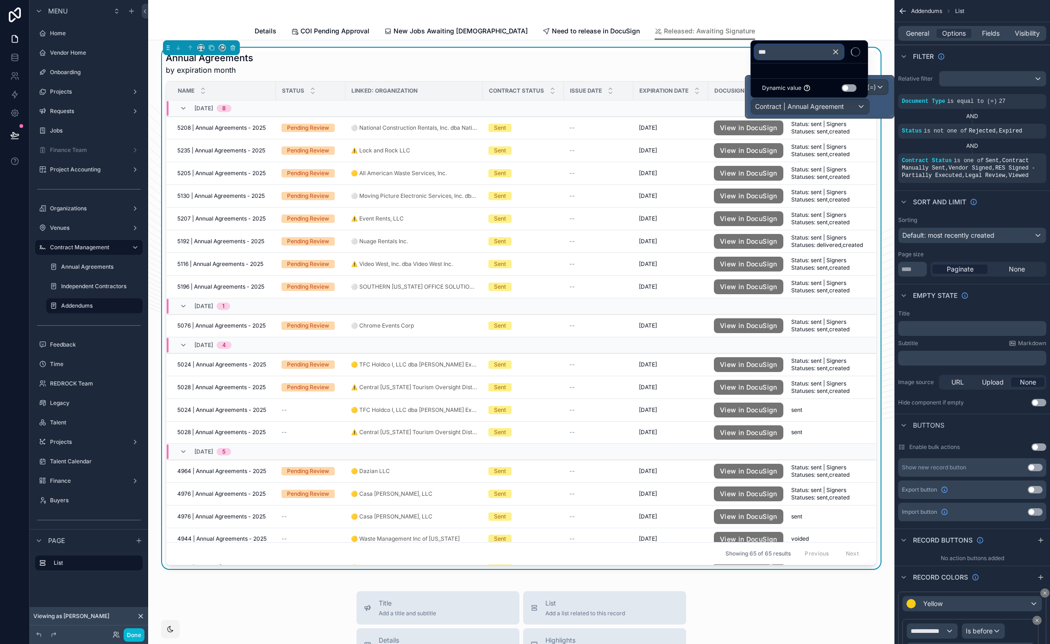
type input "***"
click at [851, 88] on button "Use setting" at bounding box center [849, 87] width 15 height 7
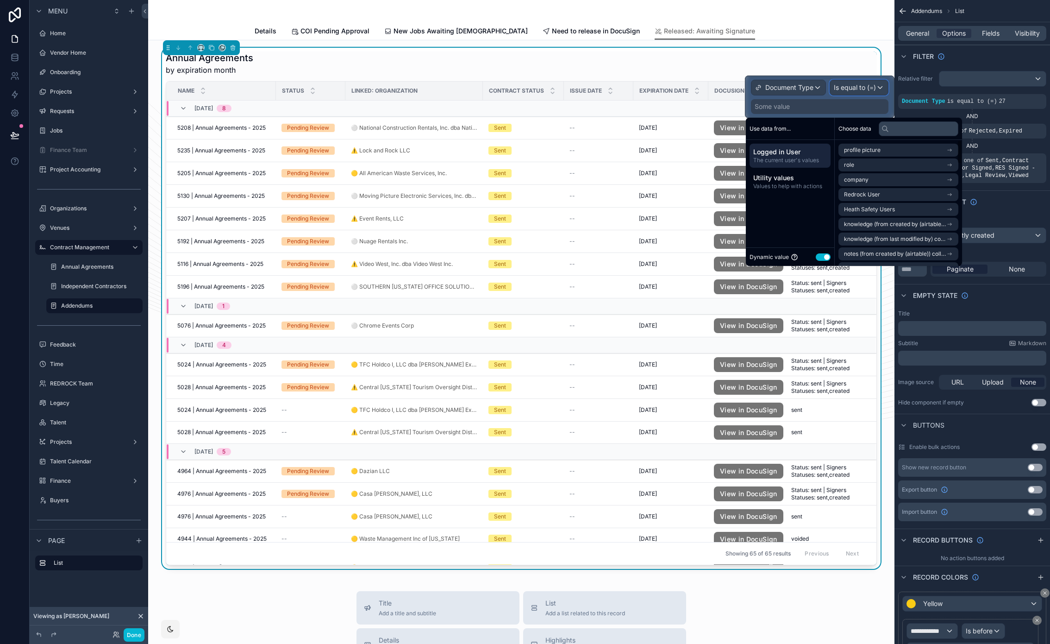
click at [862, 80] on div "Is equal to (=)" at bounding box center [859, 87] width 58 height 15
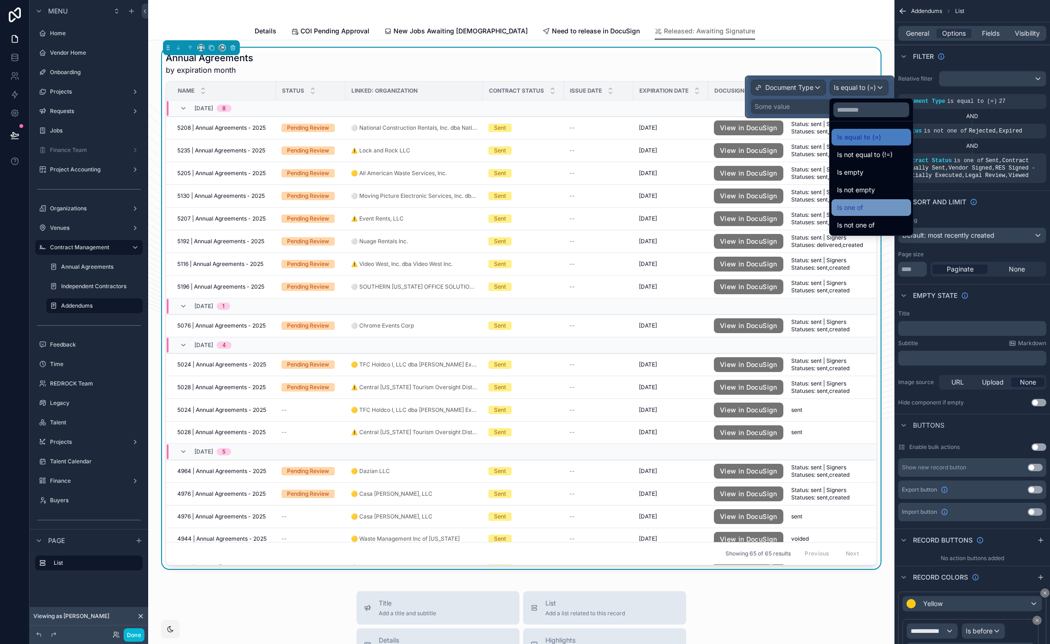
click at [881, 209] on div "Is one of" at bounding box center [871, 207] width 69 height 11
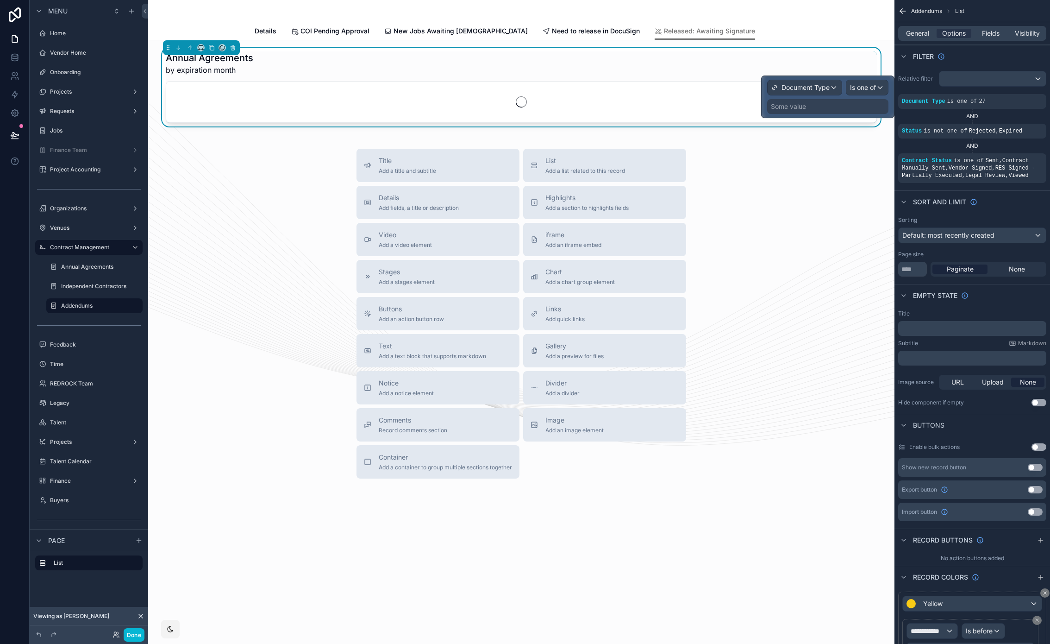
click at [823, 108] on div "Some value" at bounding box center [827, 106] width 121 height 15
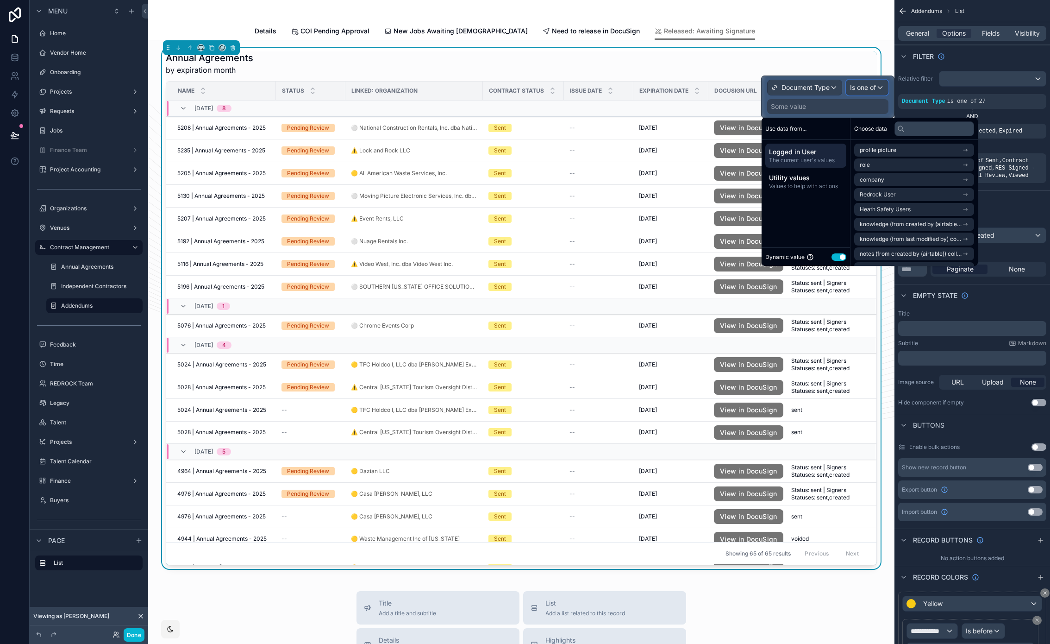
click at [863, 87] on span "Is one of" at bounding box center [863, 87] width 26 height 9
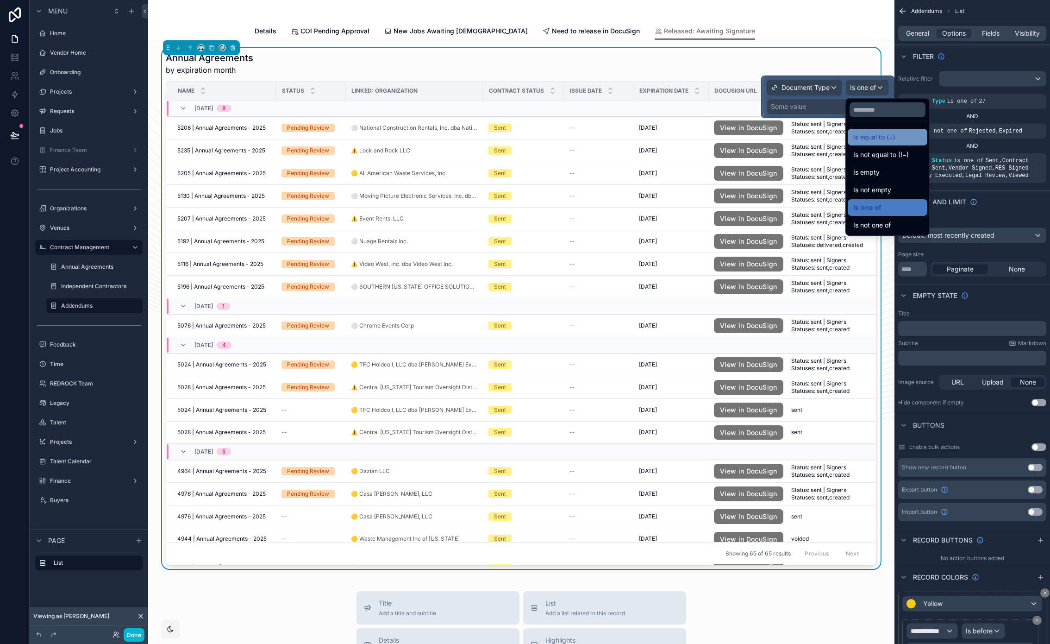
click at [869, 135] on span "Is equal to (=)" at bounding box center [875, 137] width 42 height 11
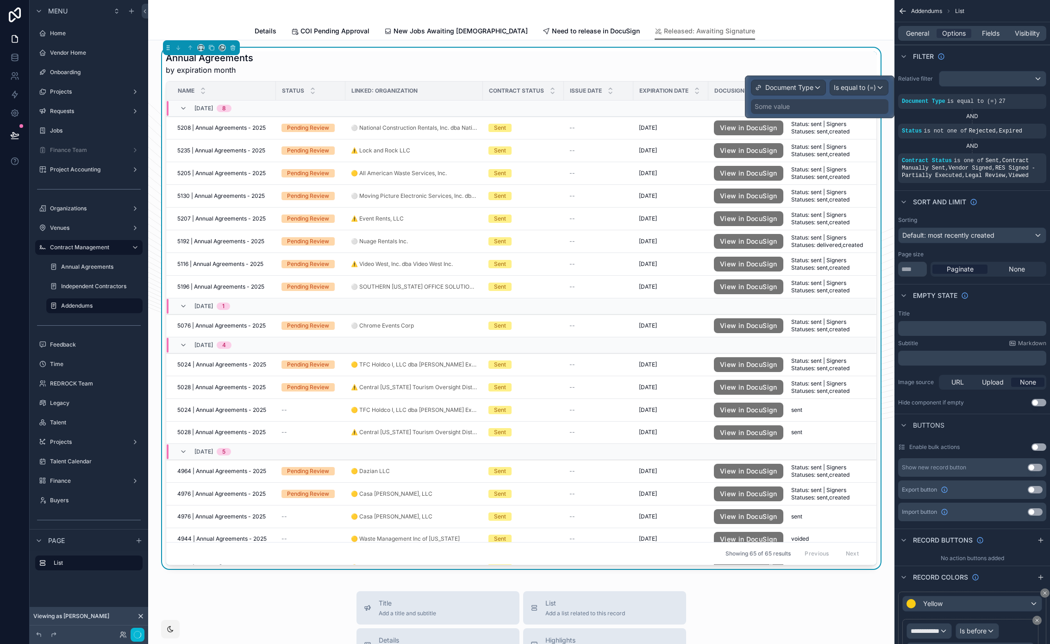
click at [818, 102] on div "Some value" at bounding box center [820, 106] width 138 height 15
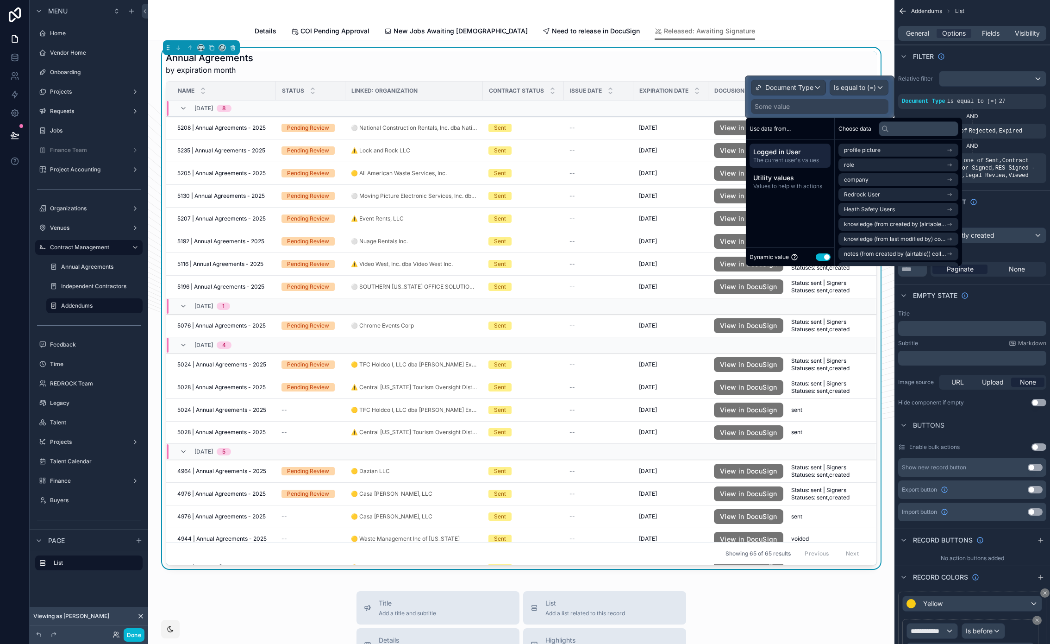
click at [825, 257] on button "Use setting" at bounding box center [823, 256] width 15 height 7
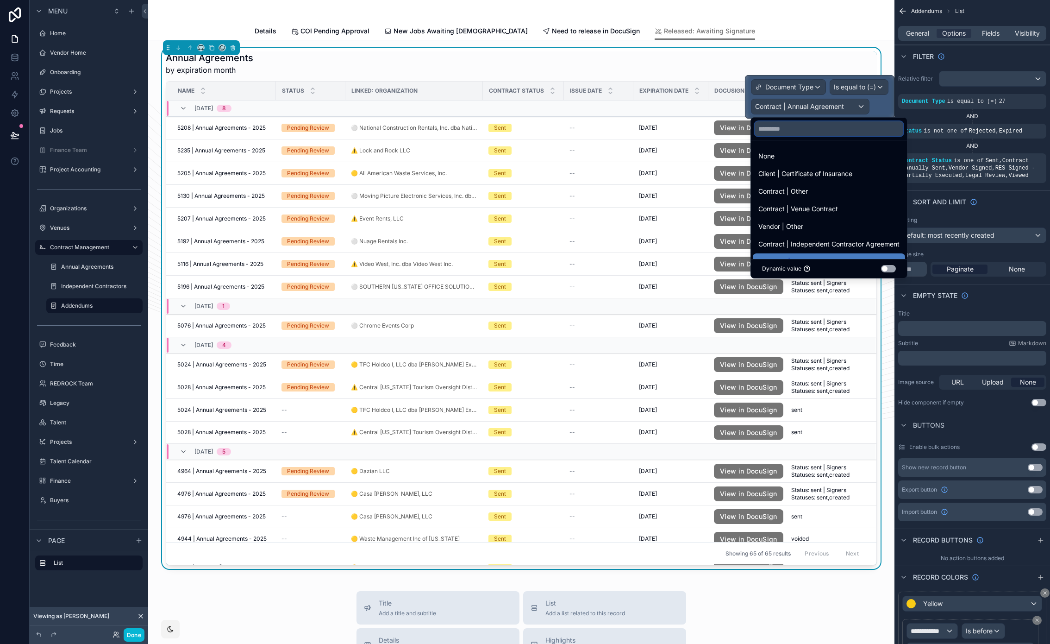
click at [803, 132] on input "text" at bounding box center [829, 128] width 149 height 15
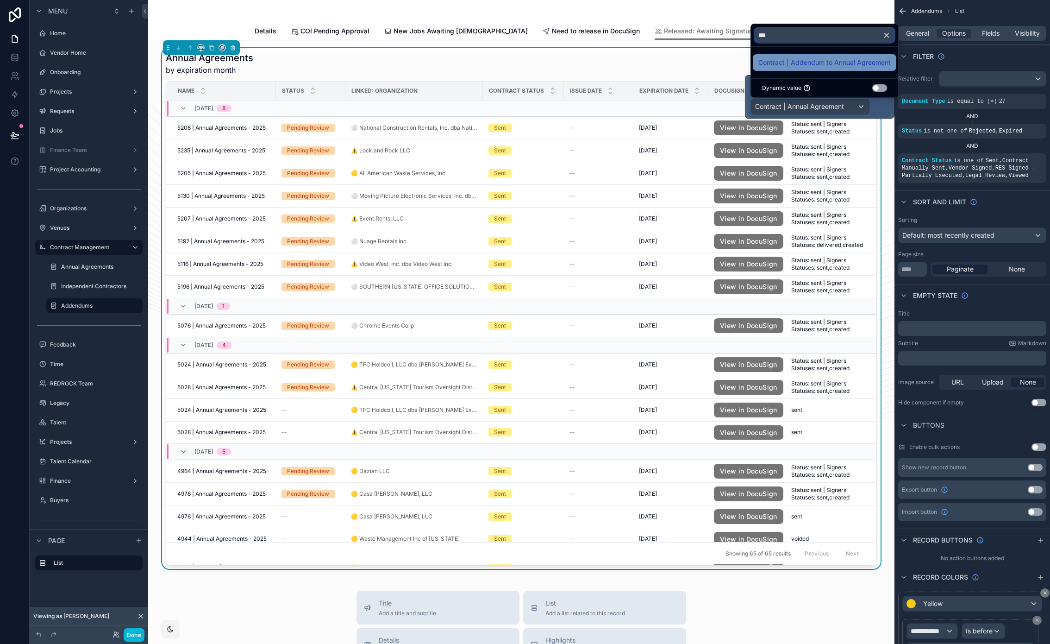
type input "***"
click at [819, 66] on span "Contract | Addendum to Annual Agreement" at bounding box center [825, 62] width 132 height 11
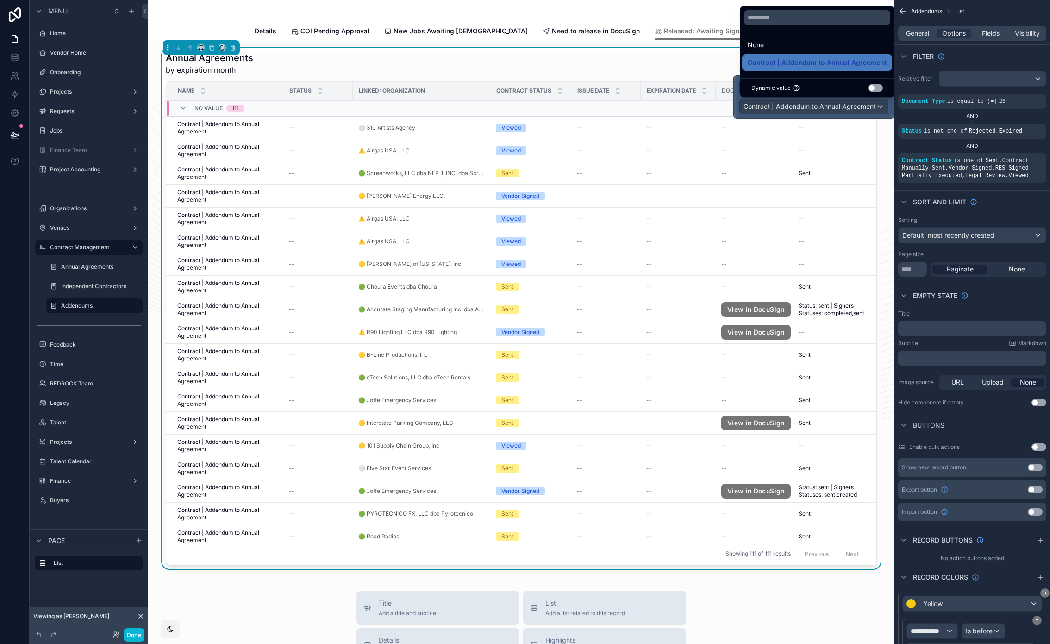
click at [566, 68] on div "Annual Agreements by expiration month" at bounding box center [521, 63] width 711 height 24
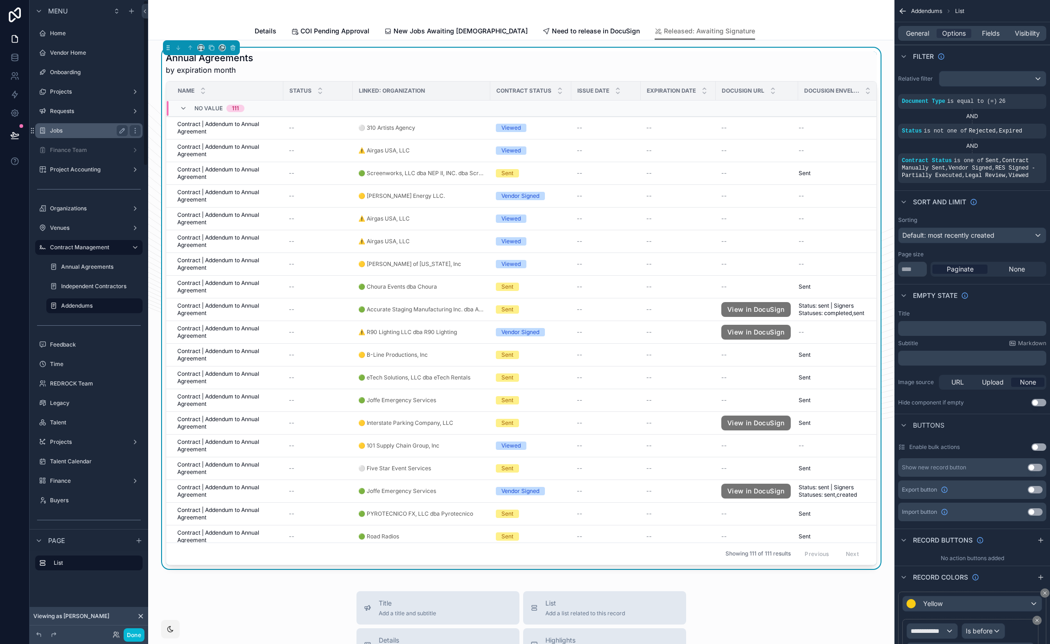
click at [88, 135] on div "Jobs" at bounding box center [89, 130] width 78 height 11
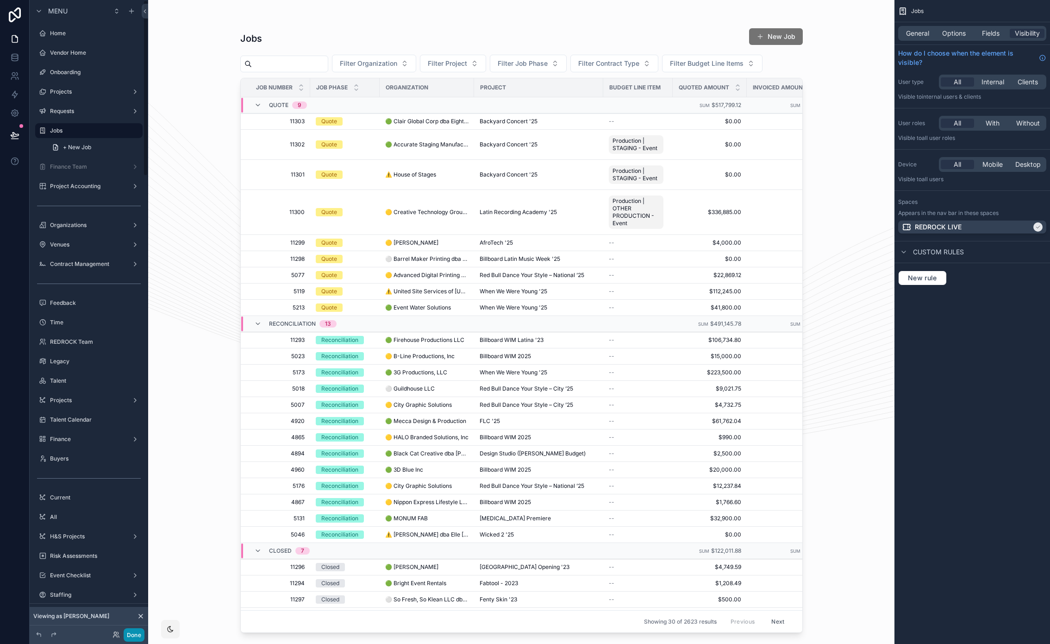
click at [137, 637] on button "Done" at bounding box center [134, 634] width 21 height 13
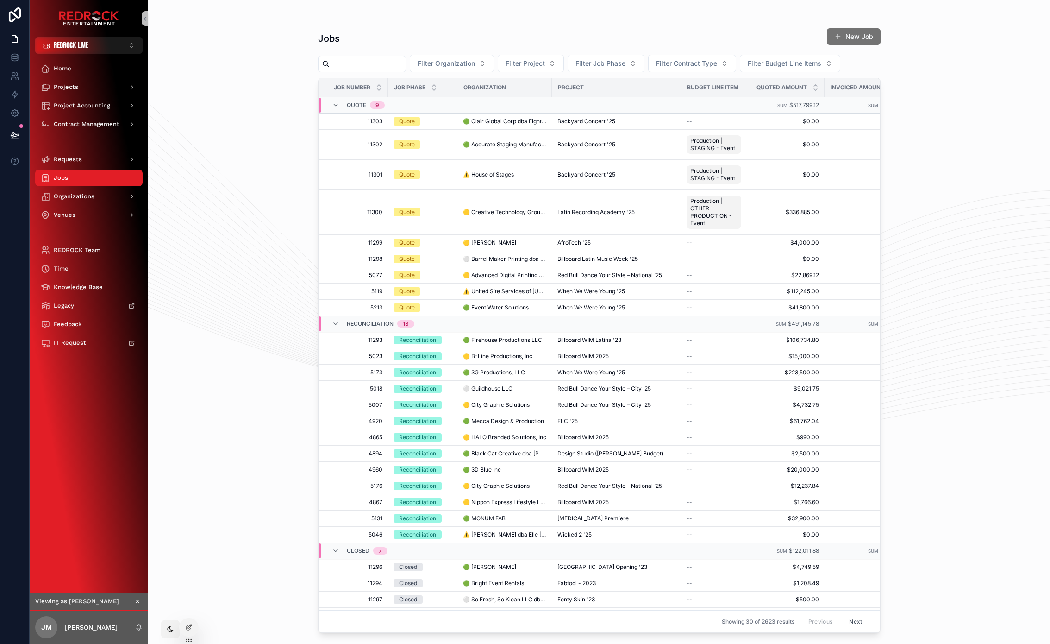
click at [138, 602] on icon "scrollable content" at bounding box center [137, 601] width 6 height 6
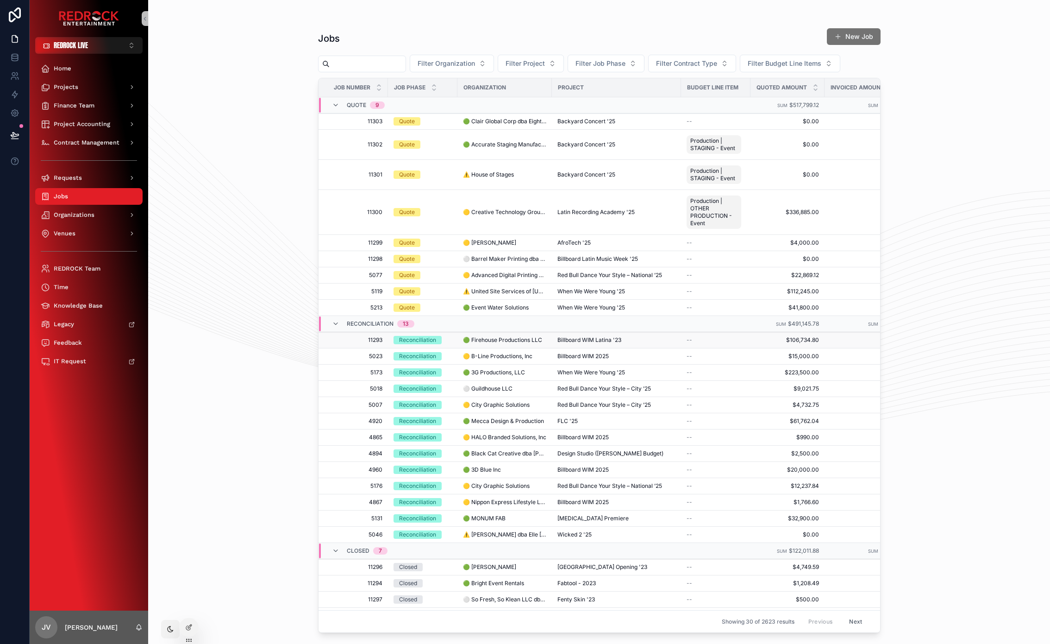
click at [512, 343] on span "🟢 Firehouse Productions LLC" at bounding box center [502, 339] width 79 height 7
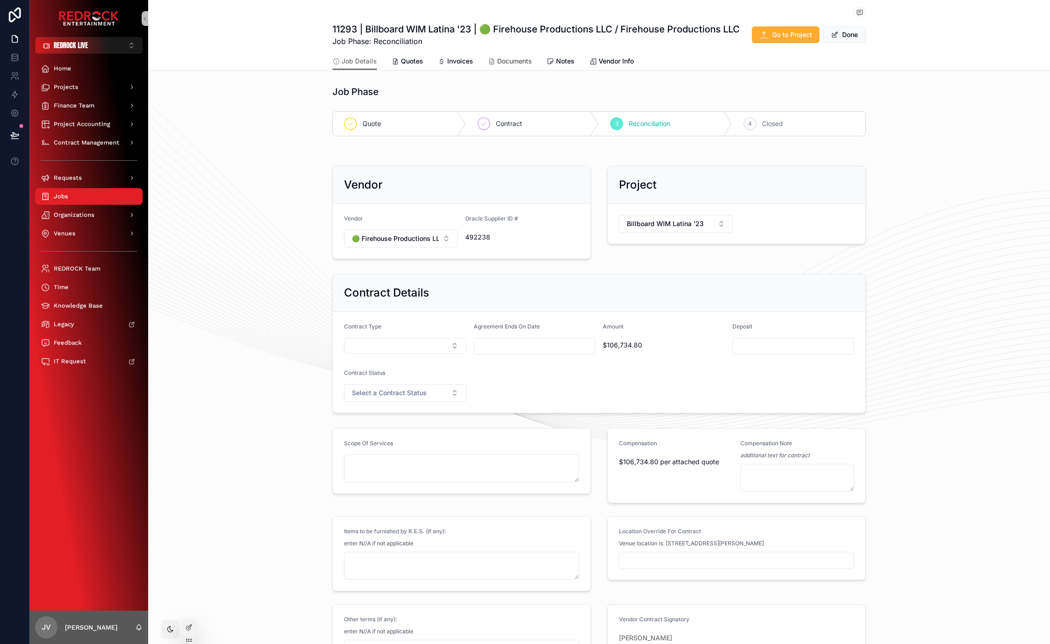
click at [503, 65] on span "Documents" at bounding box center [514, 61] width 35 height 9
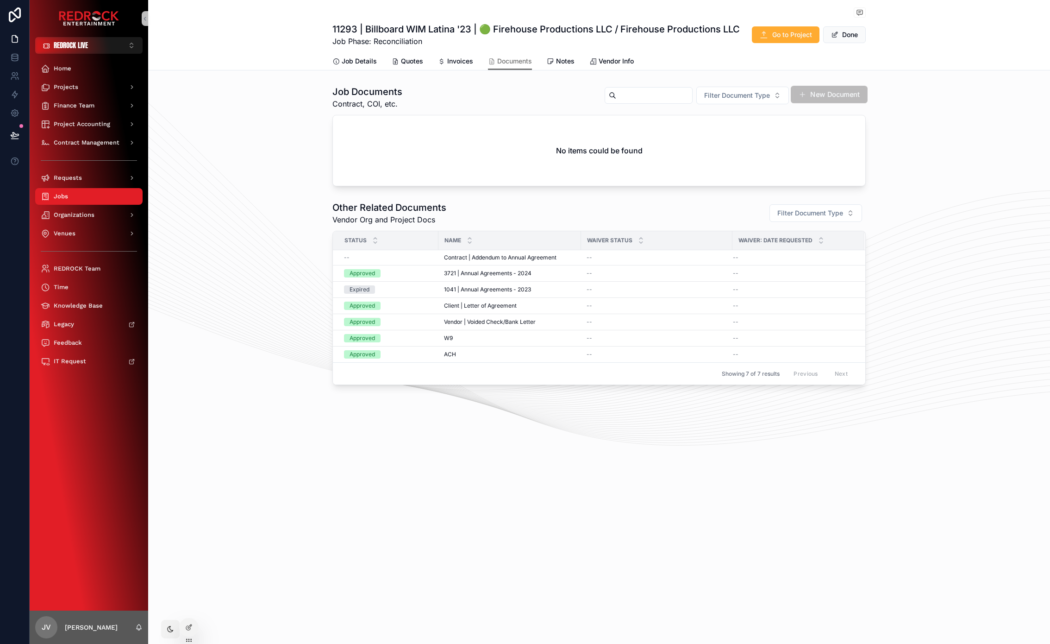
click at [825, 99] on button "New Document" at bounding box center [829, 95] width 77 height 18
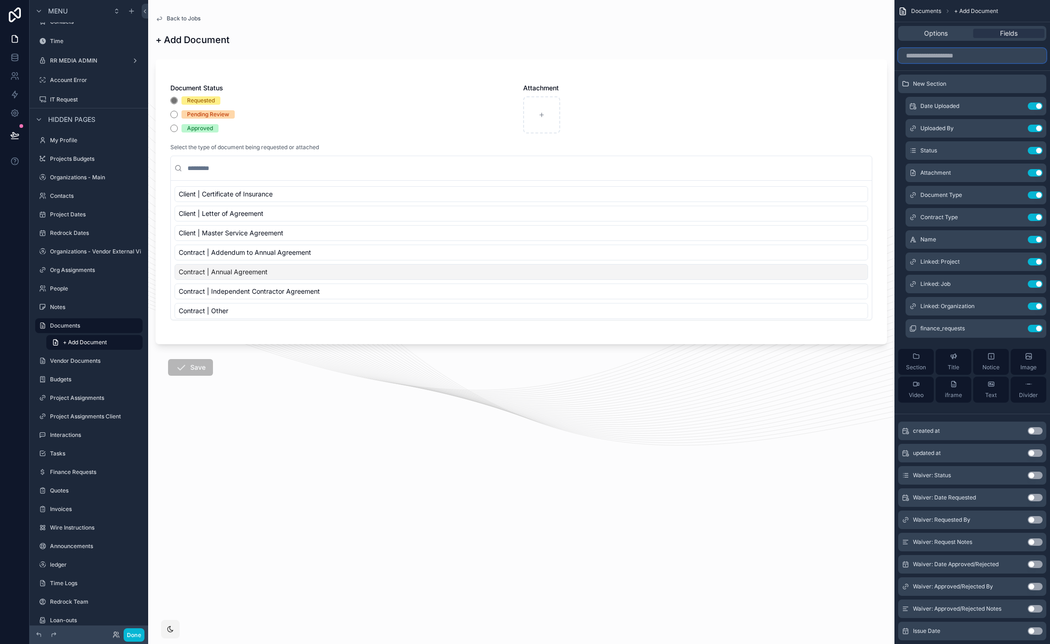
click at [947, 54] on input "scrollable content" at bounding box center [973, 55] width 148 height 15
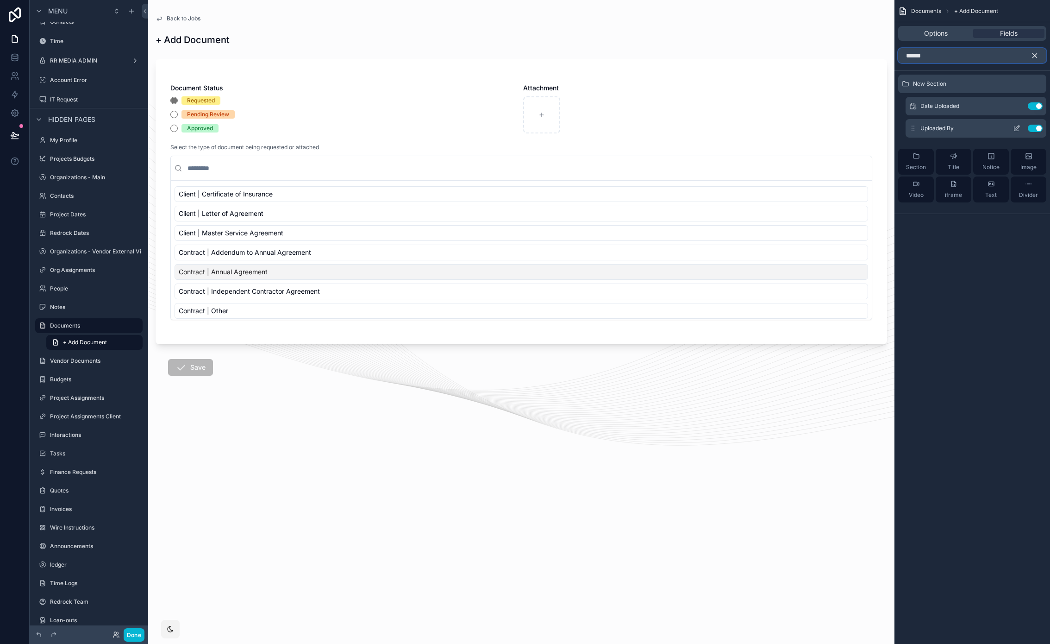
type input "******"
click at [1015, 127] on icon "scrollable content" at bounding box center [1016, 128] width 7 height 7
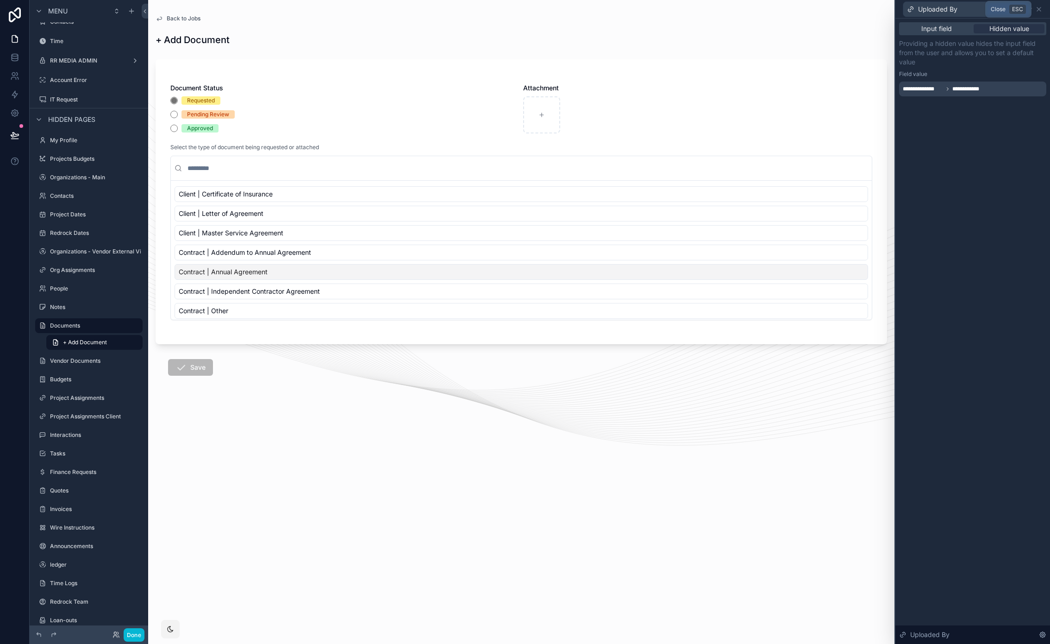
click at [1041, 11] on icon at bounding box center [1040, 9] width 4 height 4
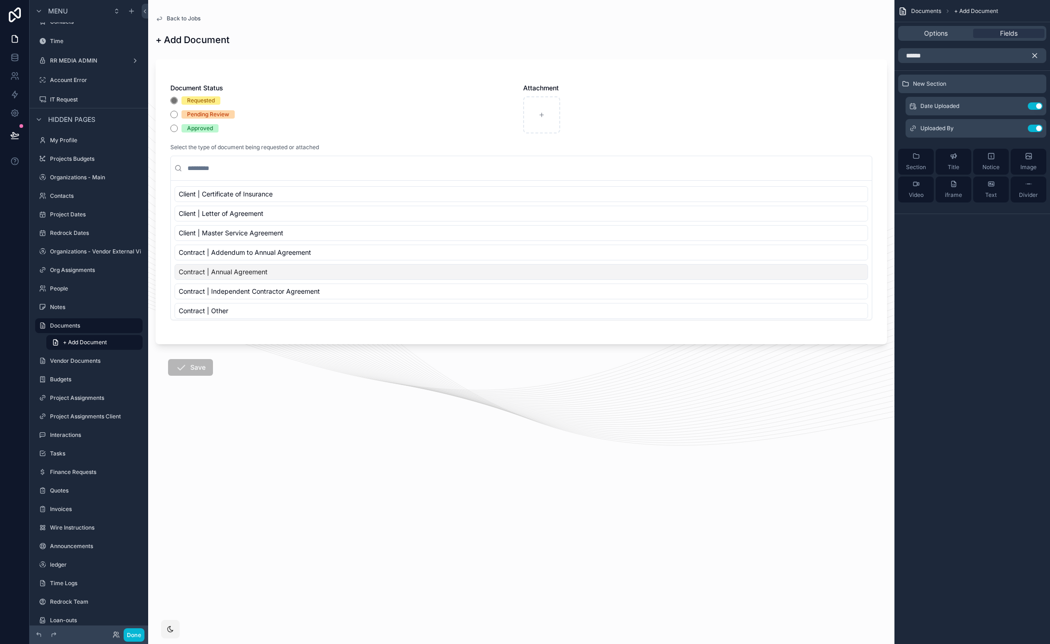
click at [1037, 54] on icon "scrollable content" at bounding box center [1035, 56] width 4 height 4
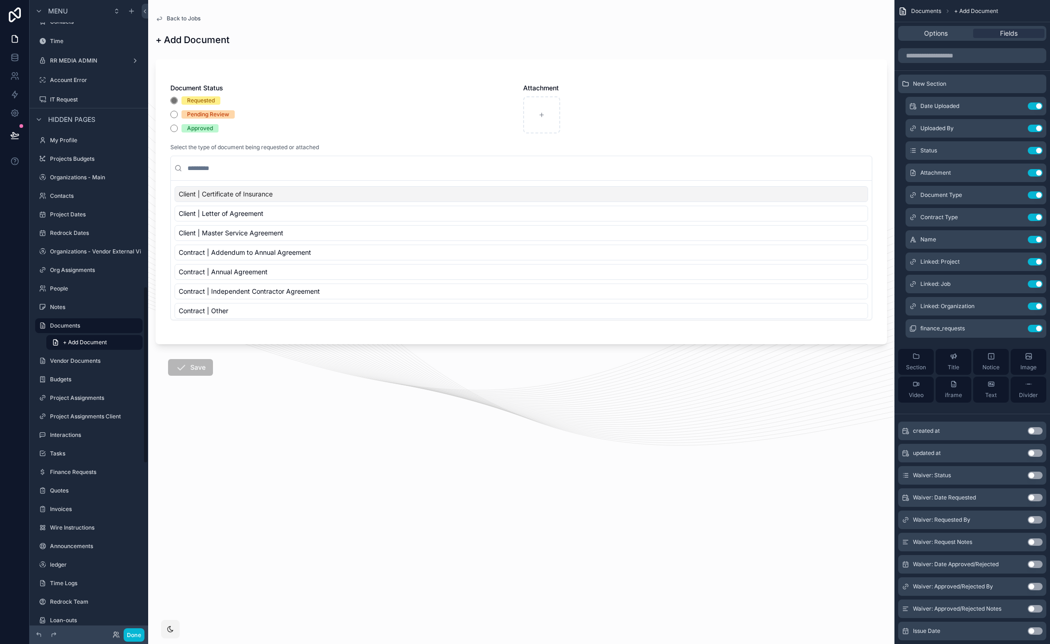
click at [182, 19] on span "Back to Jobs" at bounding box center [184, 18] width 34 height 7
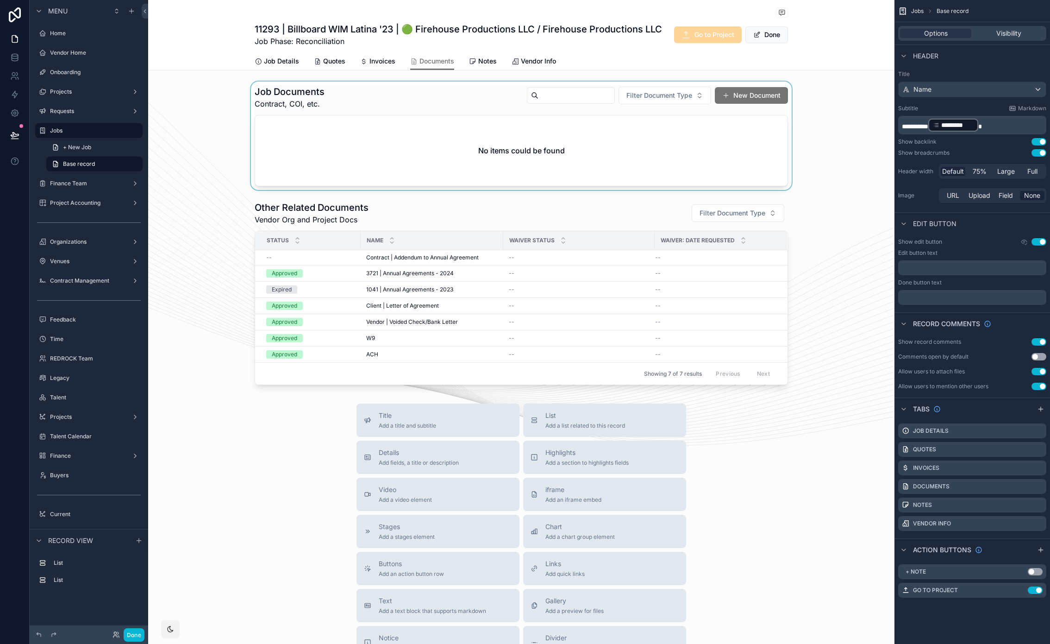
click at [746, 95] on div "scrollable content" at bounding box center [521, 136] width 747 height 108
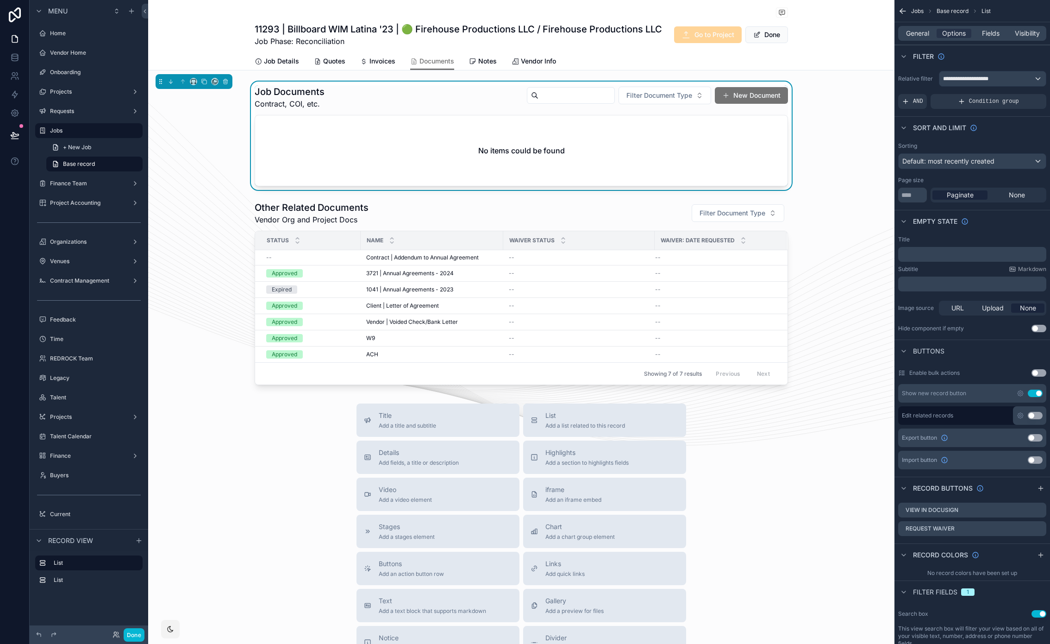
click at [738, 96] on button "New Document" at bounding box center [751, 95] width 73 height 17
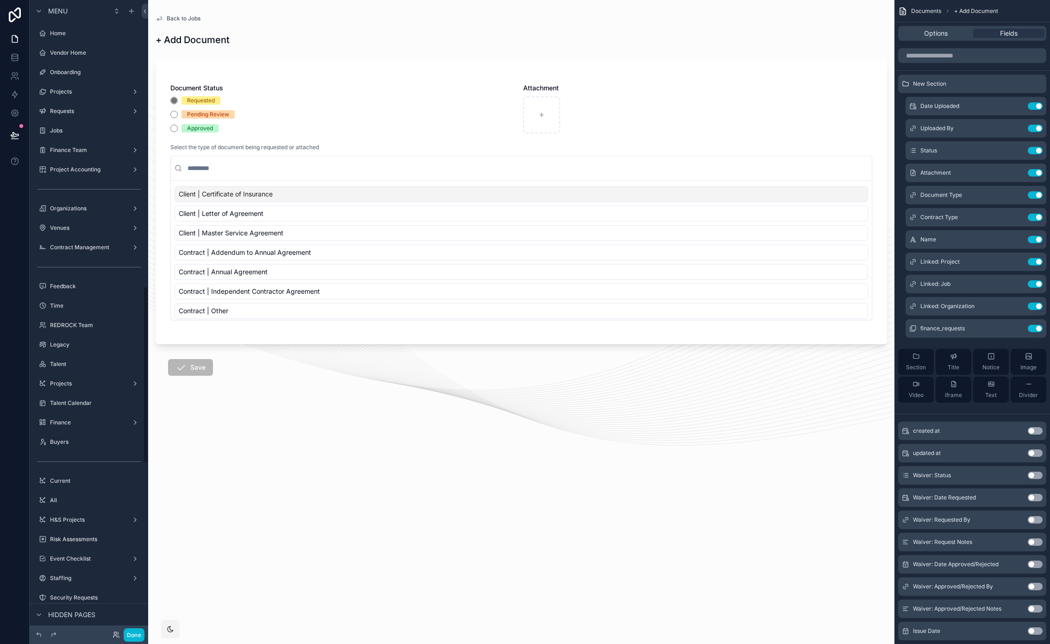
scroll to position [1023, 0]
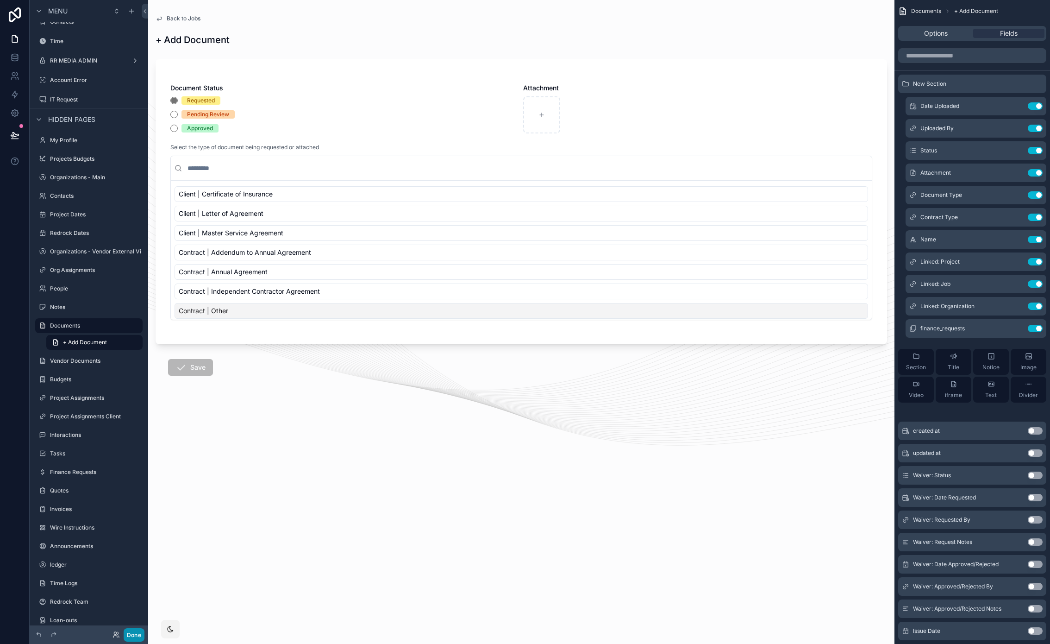
click at [138, 635] on button "Done" at bounding box center [134, 634] width 21 height 13
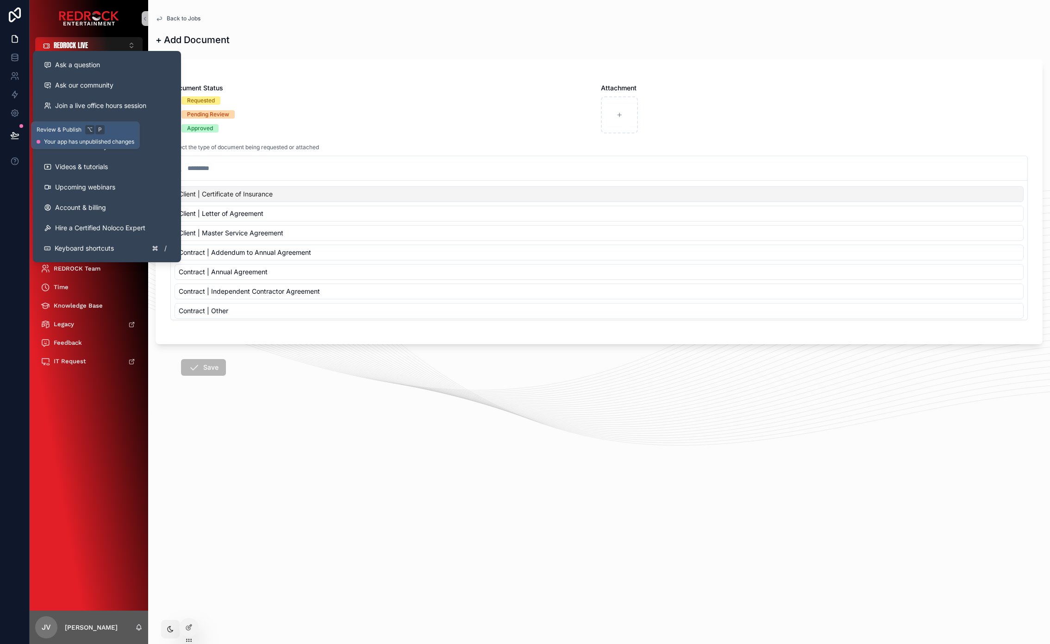
click at [14, 144] on button at bounding box center [15, 135] width 20 height 26
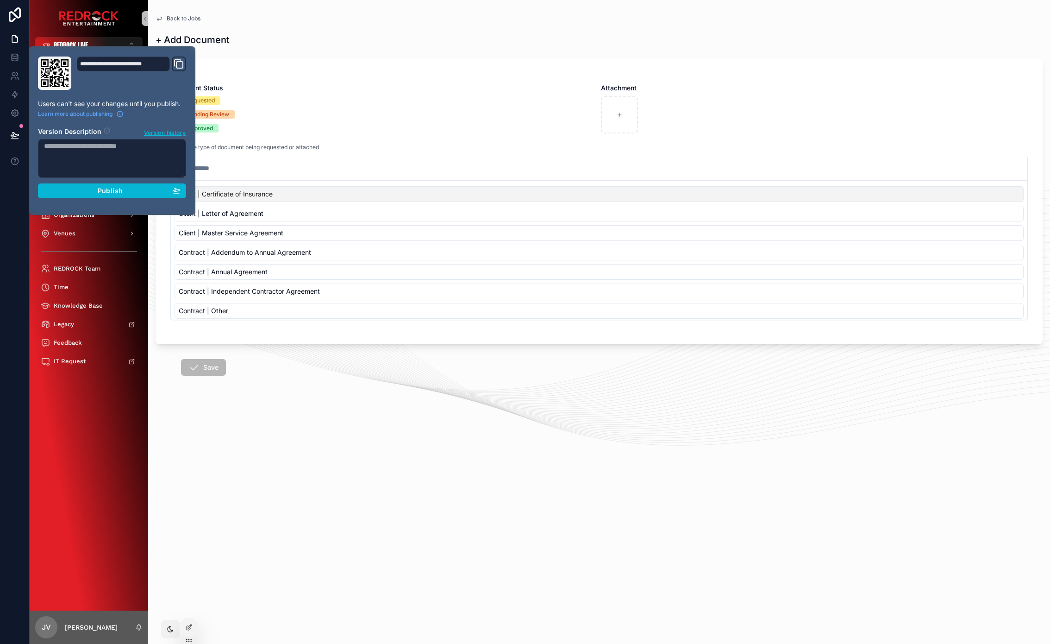
click at [108, 202] on div "**********" at bounding box center [112, 131] width 156 height 148
click at [113, 189] on span "Publish" at bounding box center [110, 191] width 25 height 8
